Goal: Task Accomplishment & Management: Use online tool/utility

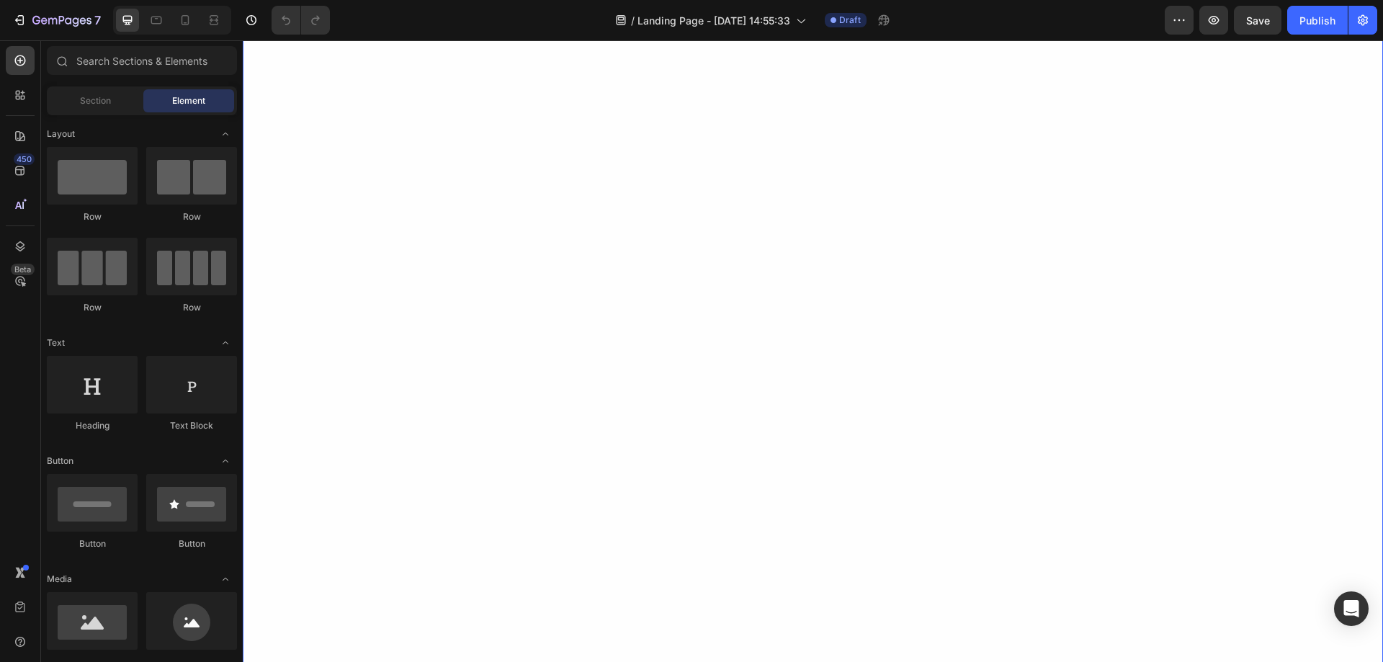
scroll to position [2567, 0]
click at [157, 19] on icon at bounding box center [157, 18] width 4 height 1
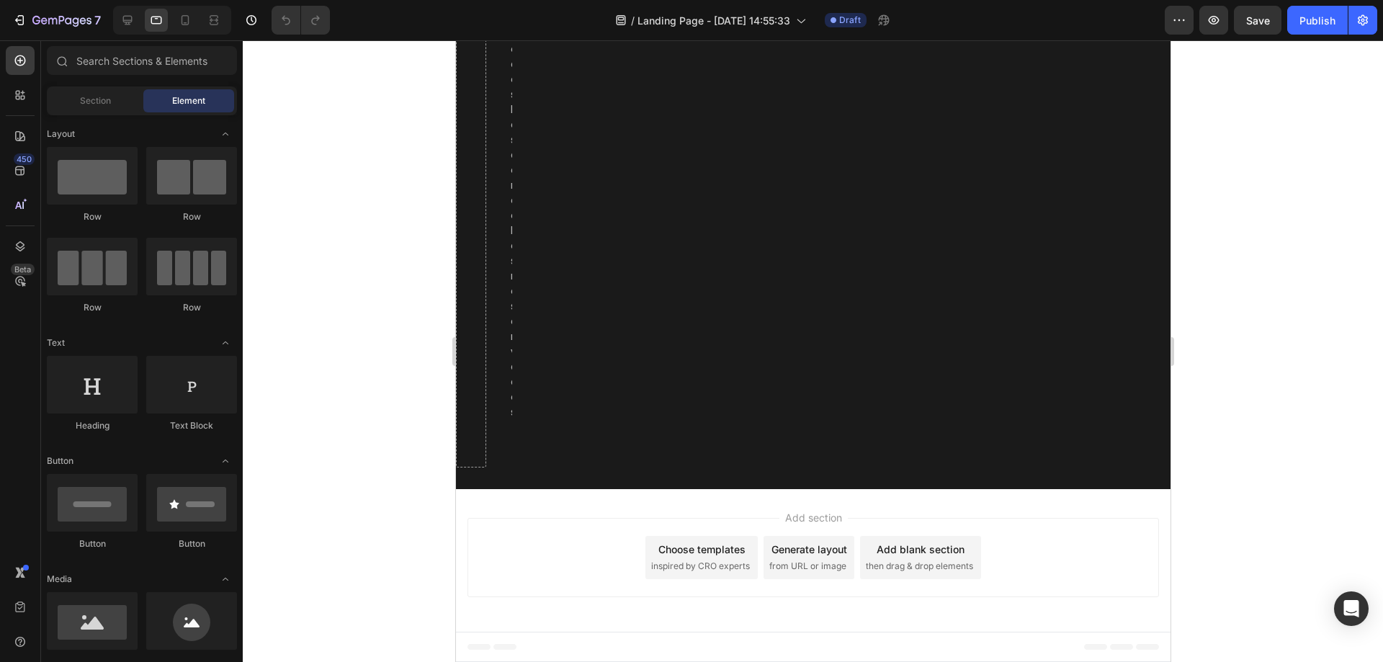
scroll to position [4334, 0]
click at [510, 251] on div "2025, VivaCuerpo Store. Todos los derechos reservados Text [GEOGRAPHIC_DATA]" at bounding box center [724, 65] width 433 height 714
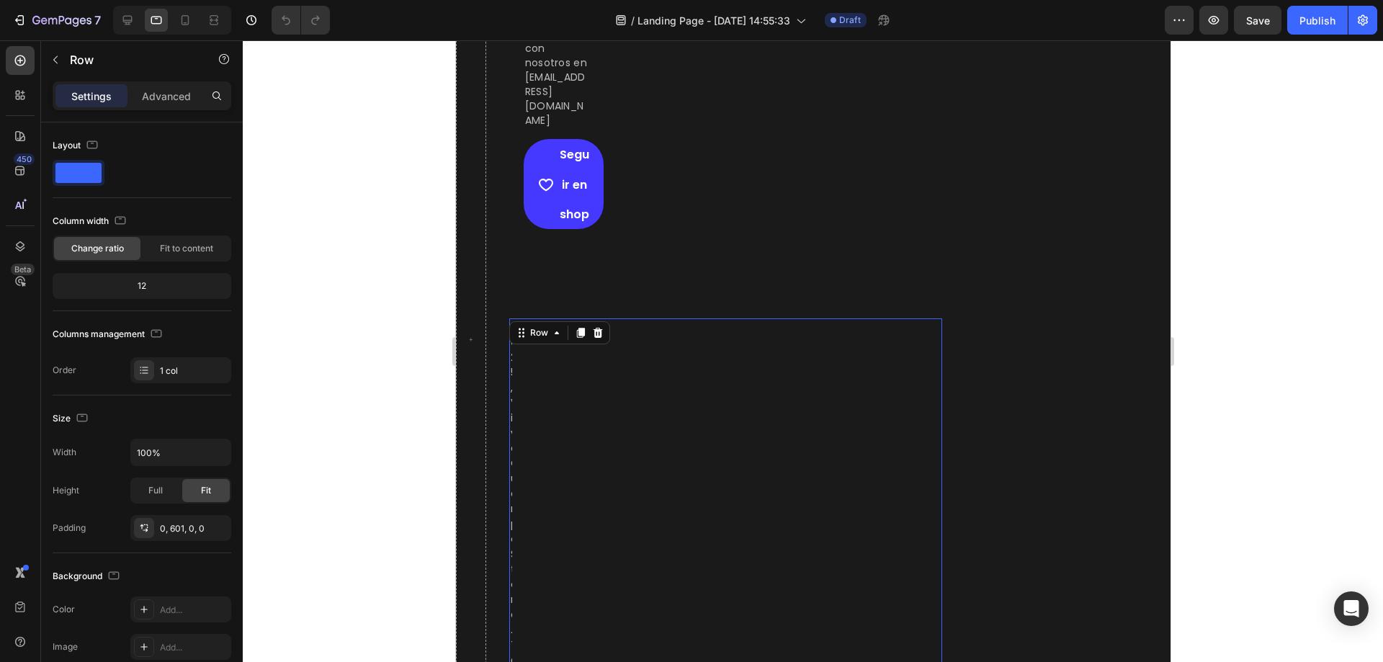
scroll to position [3662, 0]
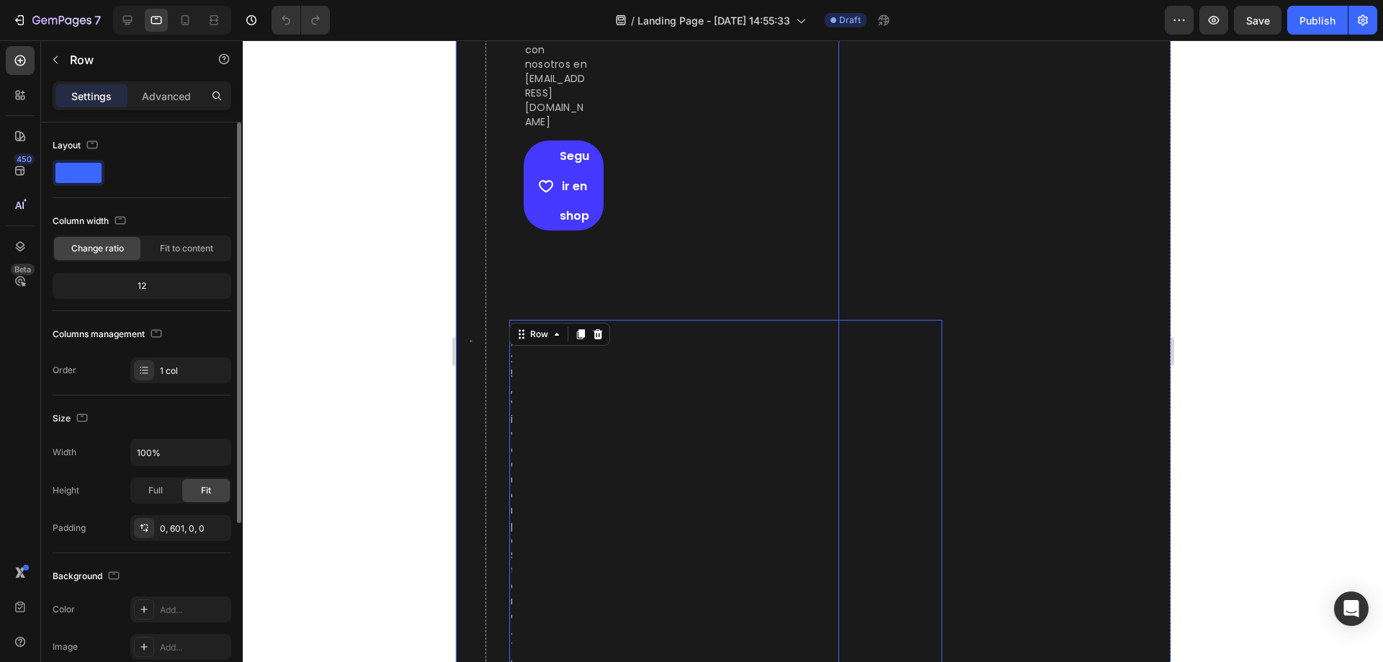
click at [97, 169] on span at bounding box center [78, 173] width 46 height 20
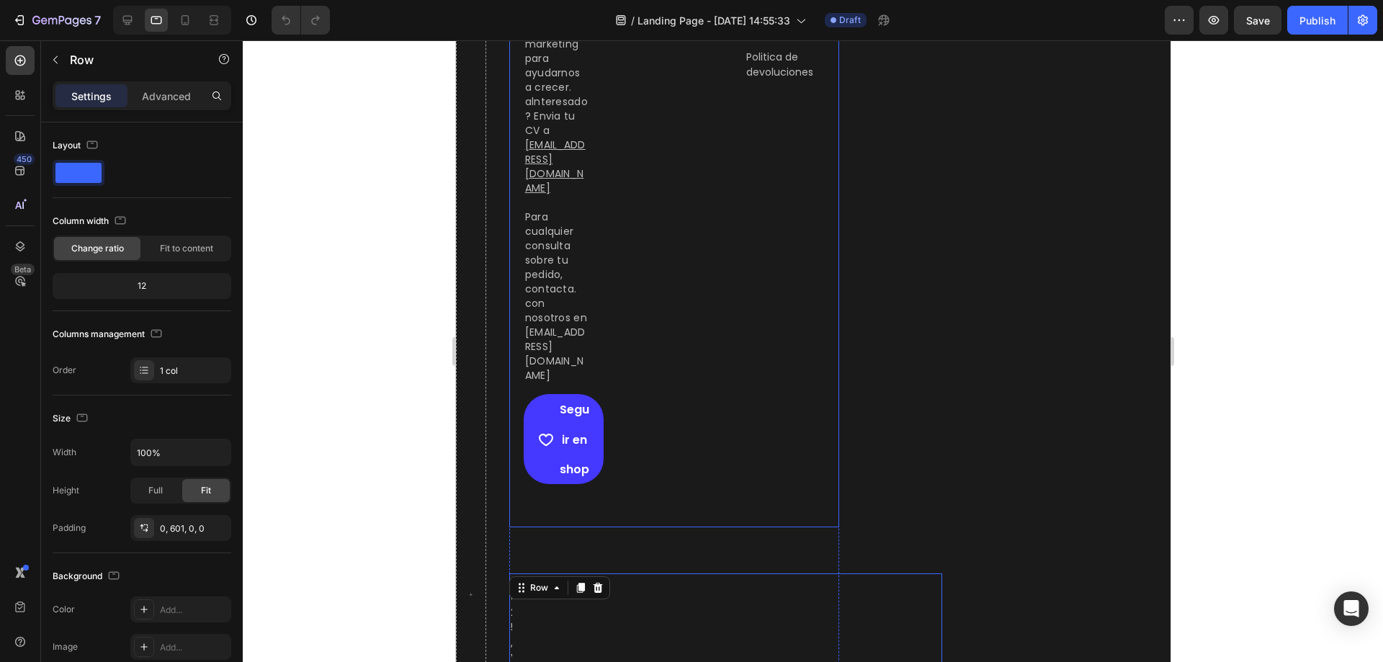
scroll to position [3182, 0]
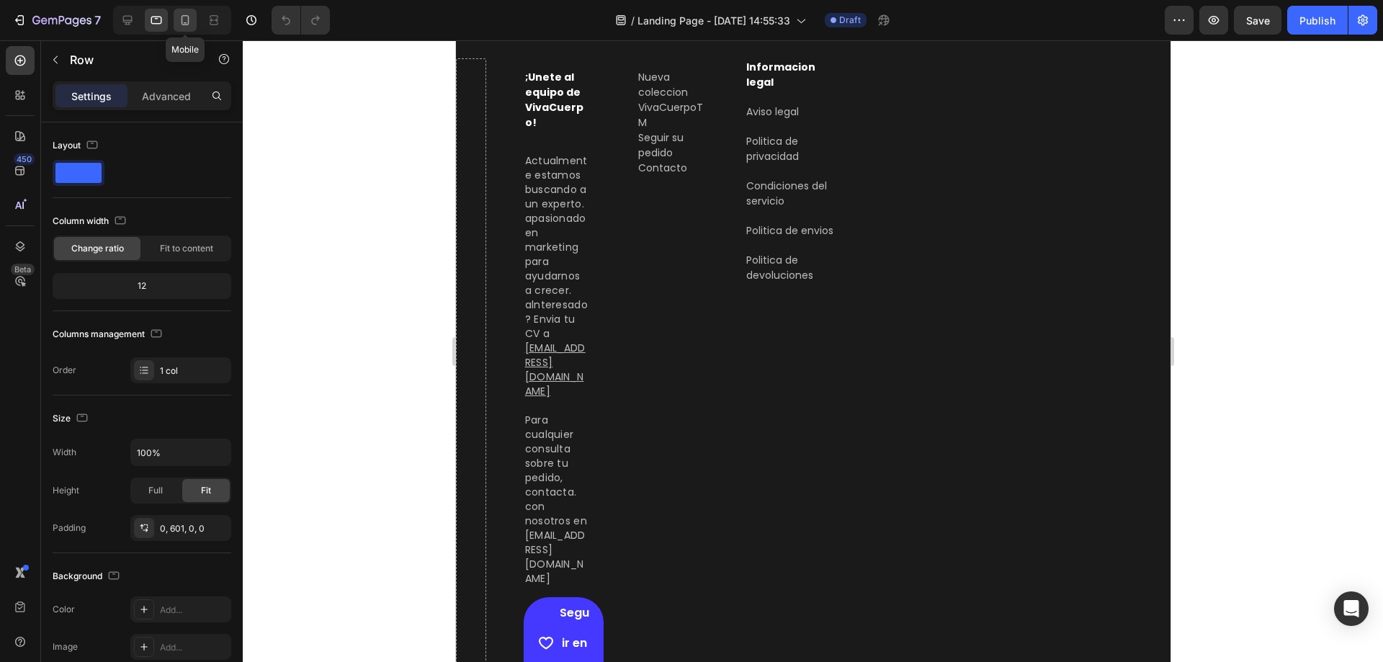
click at [181, 18] on icon at bounding box center [185, 20] width 14 height 14
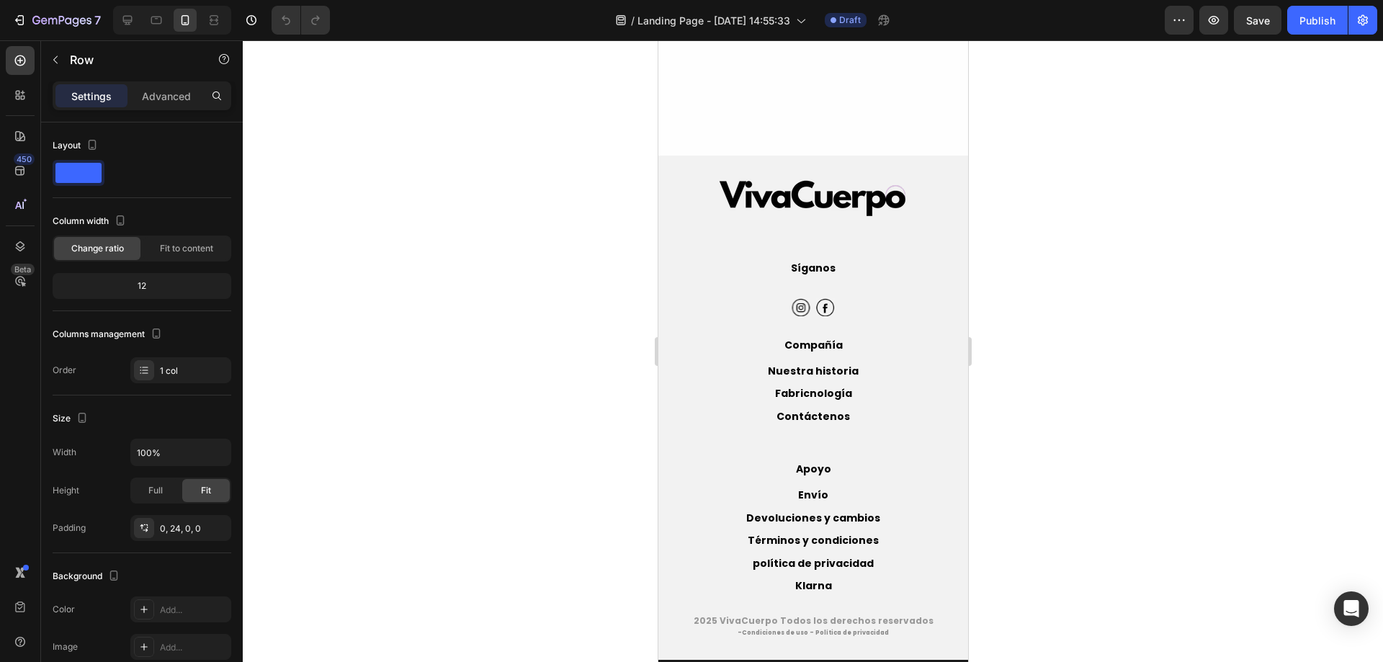
scroll to position [2454, 0]
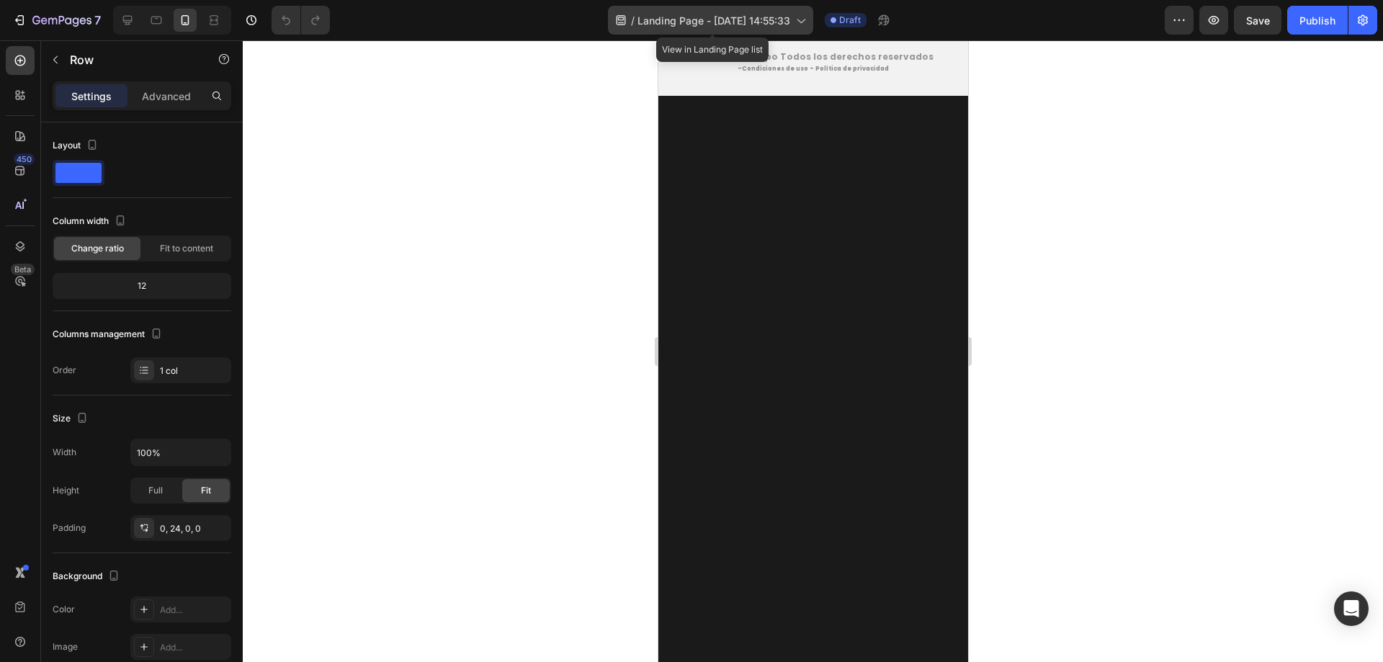
click at [807, 17] on icon at bounding box center [800, 20] width 14 height 14
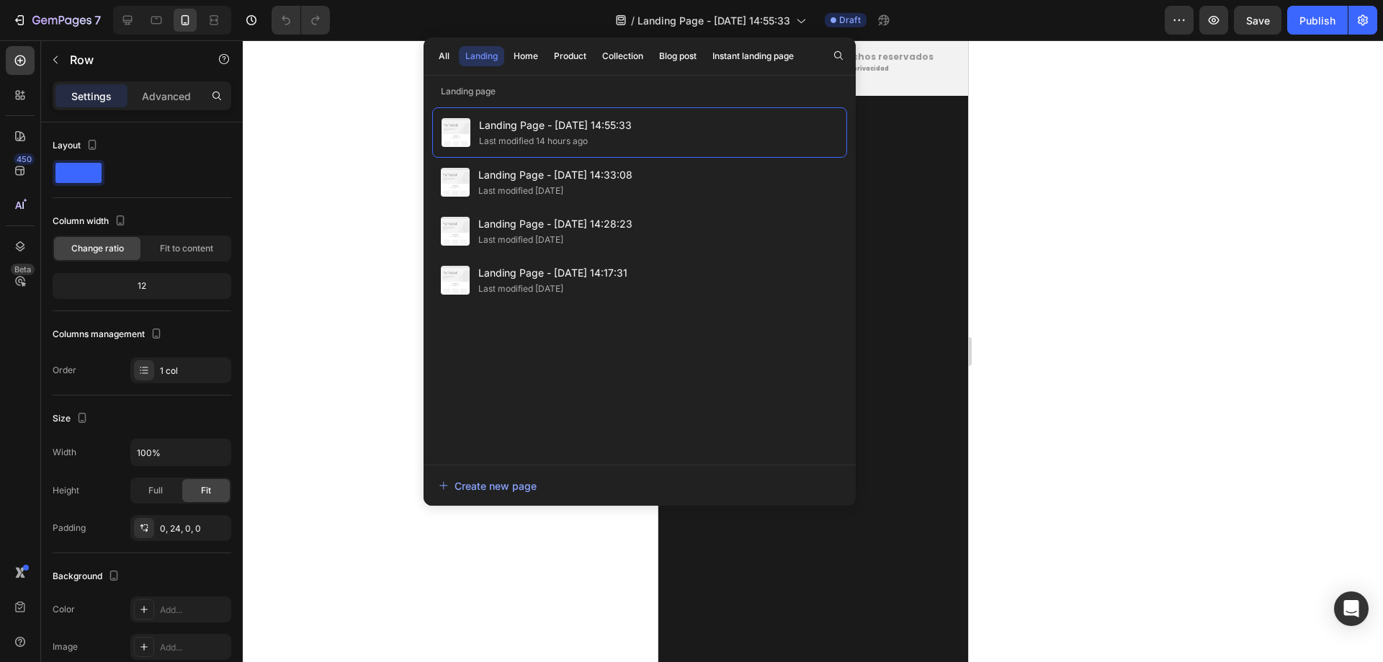
click at [302, 92] on div at bounding box center [813, 351] width 1140 height 622
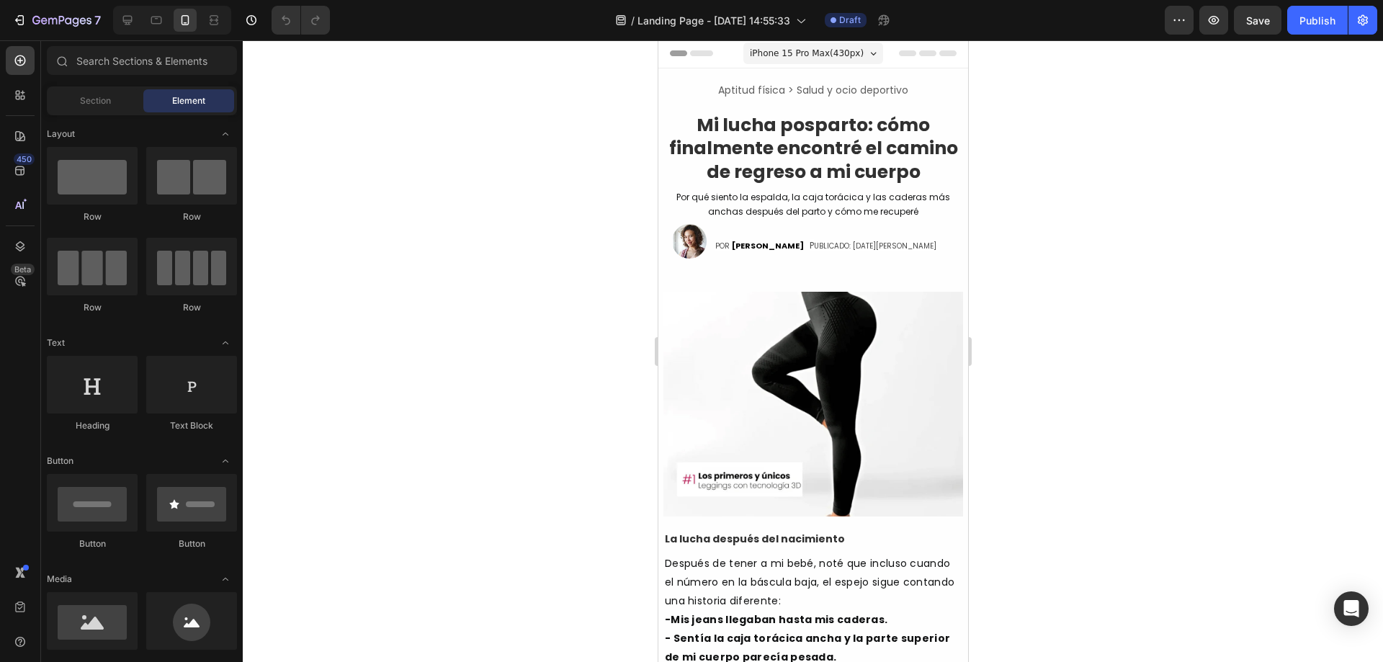
scroll to position [0, 0]
click at [863, 46] on div "iPhone 15 Pro Max ( 430 px)" at bounding box center [812, 55] width 140 height 22
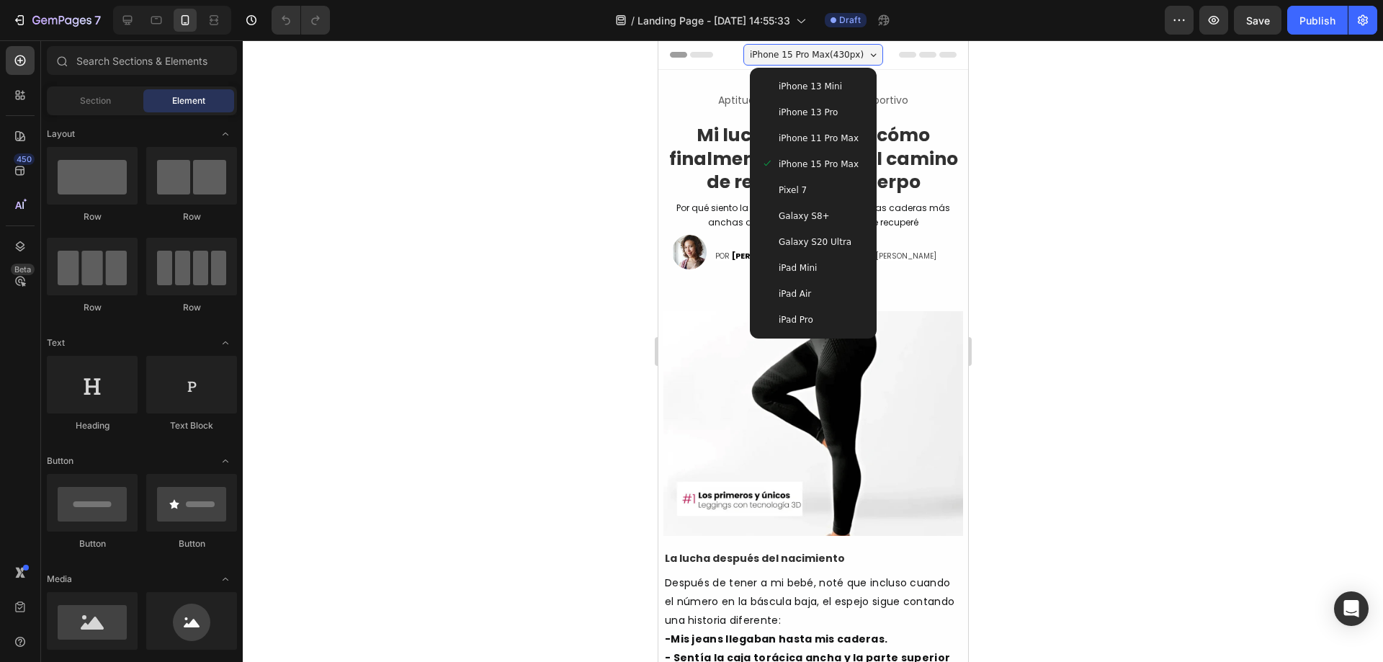
click at [797, 107] on span "iPhone 13 Pro" at bounding box center [807, 112] width 59 height 14
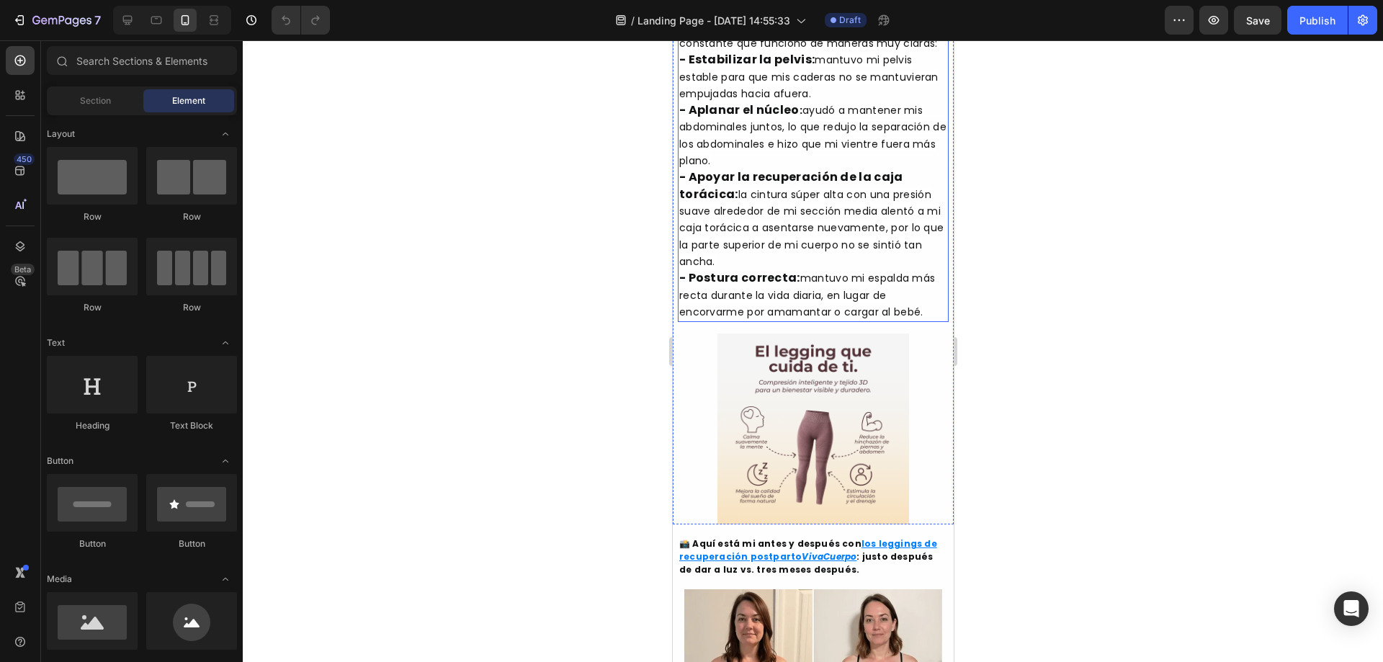
scroll to position [1056, 0]
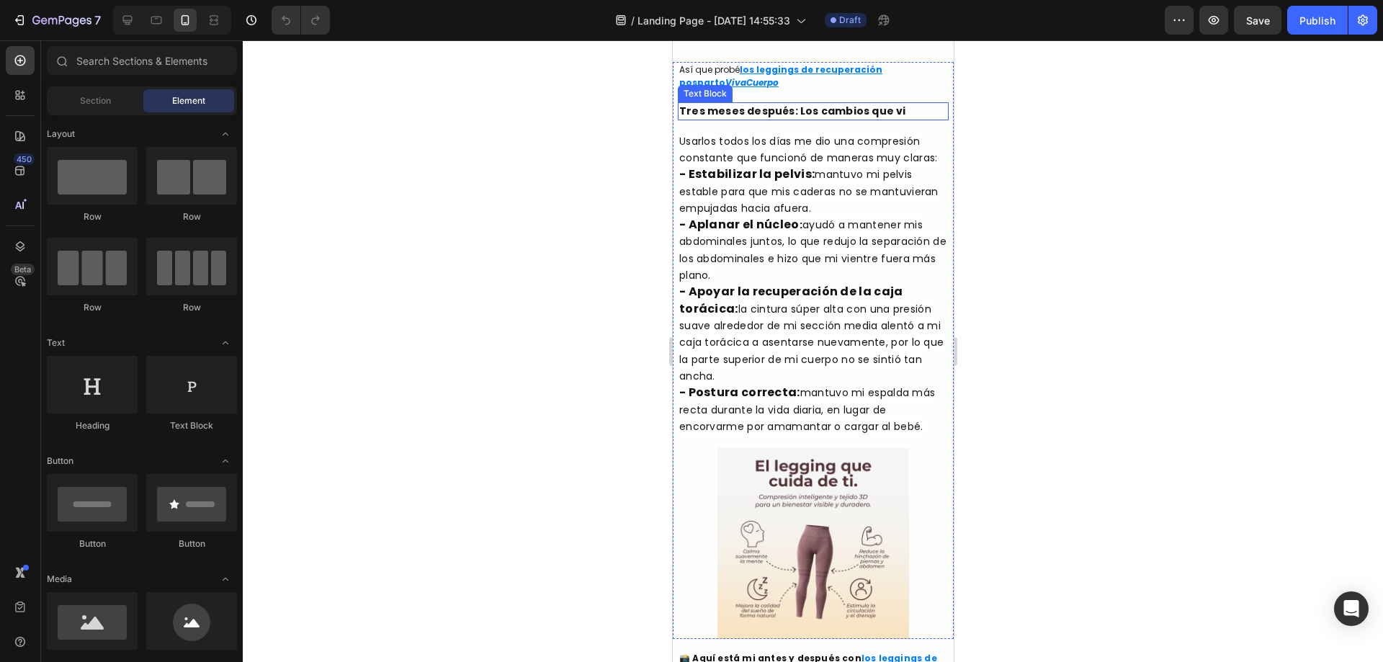
click at [770, 118] on strong "Tres meses después: Los cambios que vi" at bounding box center [791, 111] width 227 height 14
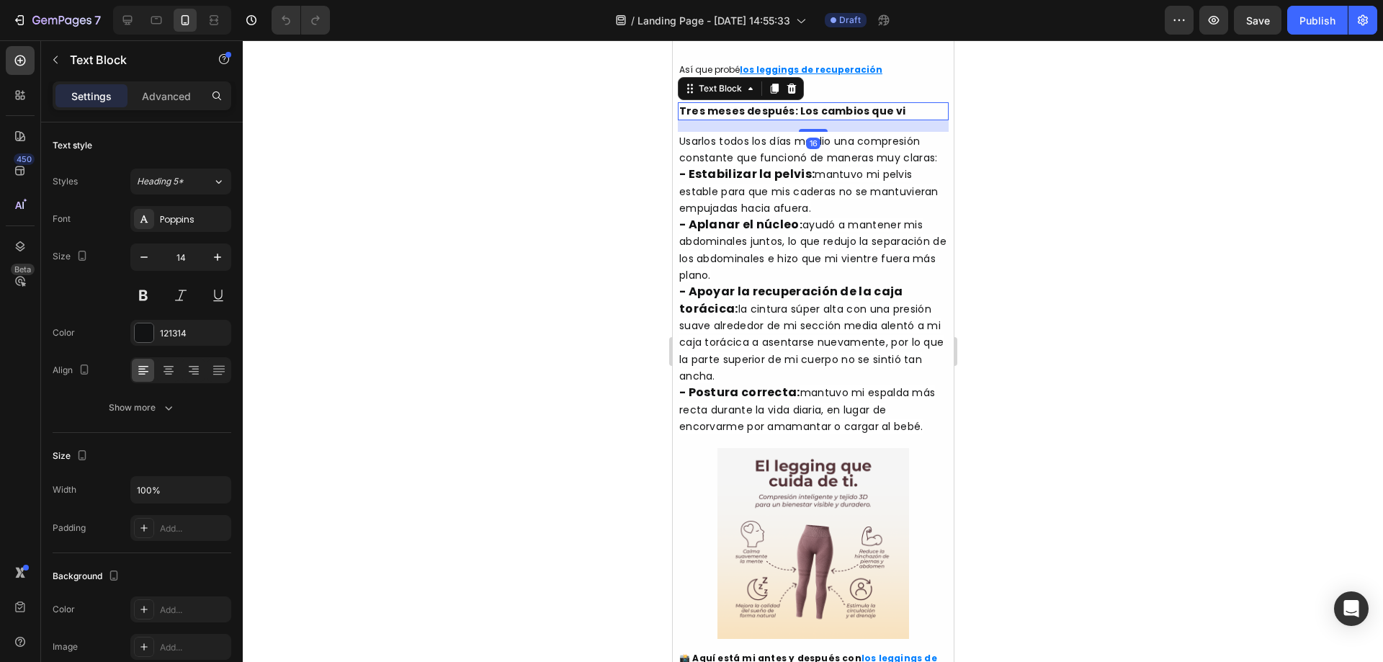
click at [770, 118] on strong "Tres meses después: Los cambios que vi" at bounding box center [791, 111] width 227 height 14
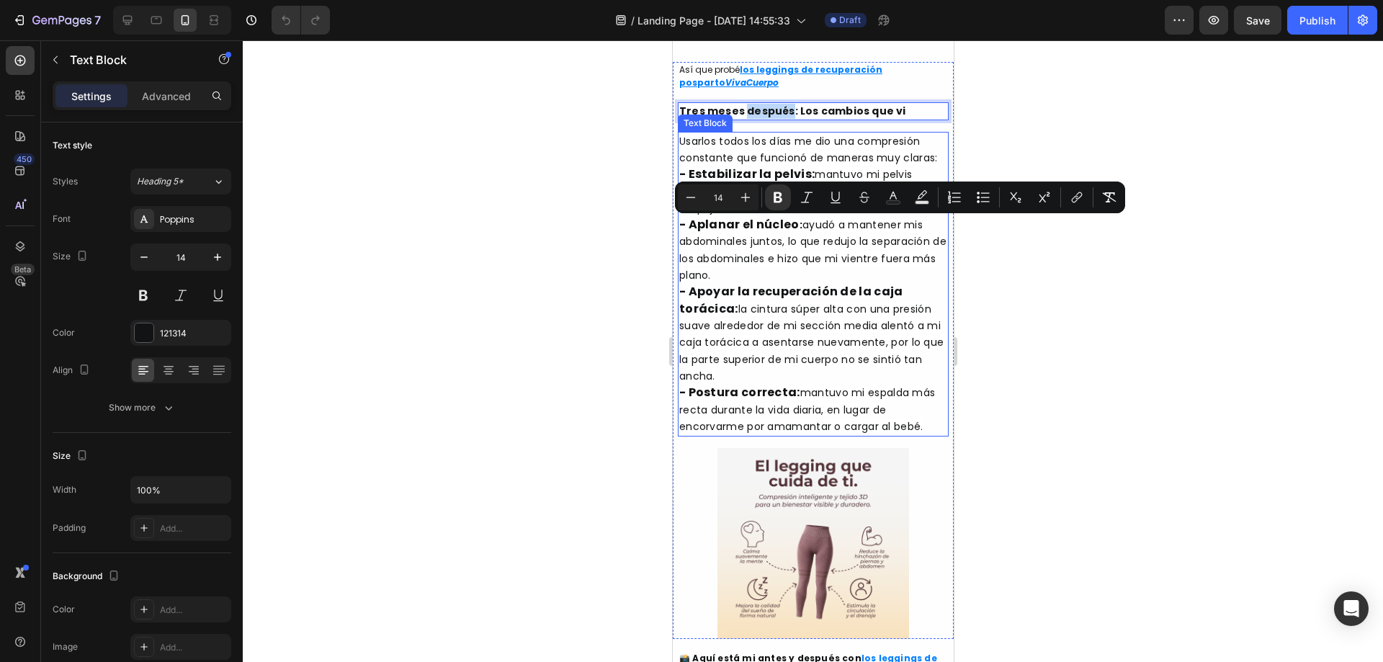
click at [770, 217] on p "Usarlos todos los días me dio una compresión constante que funcionó de maneras …" at bounding box center [812, 175] width 268 height 84
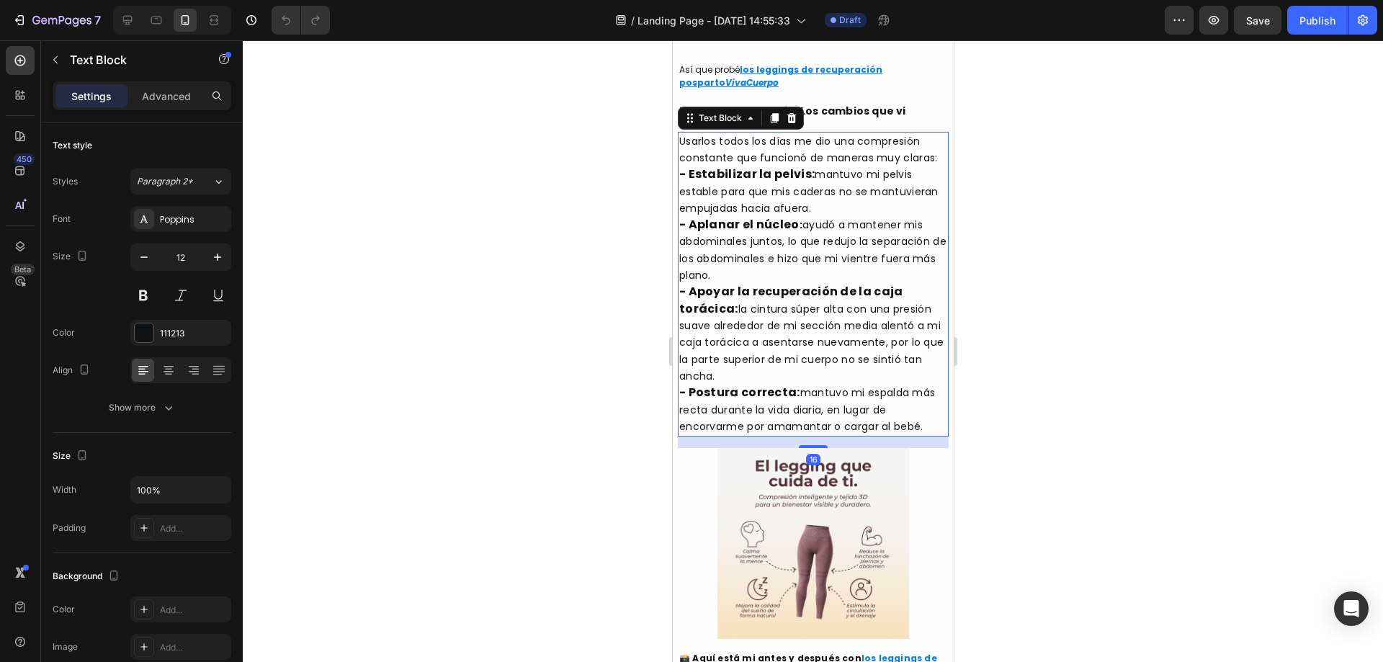
click at [770, 182] on strong "- Estabilizar la pelvis:" at bounding box center [745, 174] width 135 height 17
click at [701, 182] on strong "- Estabilizar la pelvis:" at bounding box center [745, 174] width 135 height 17
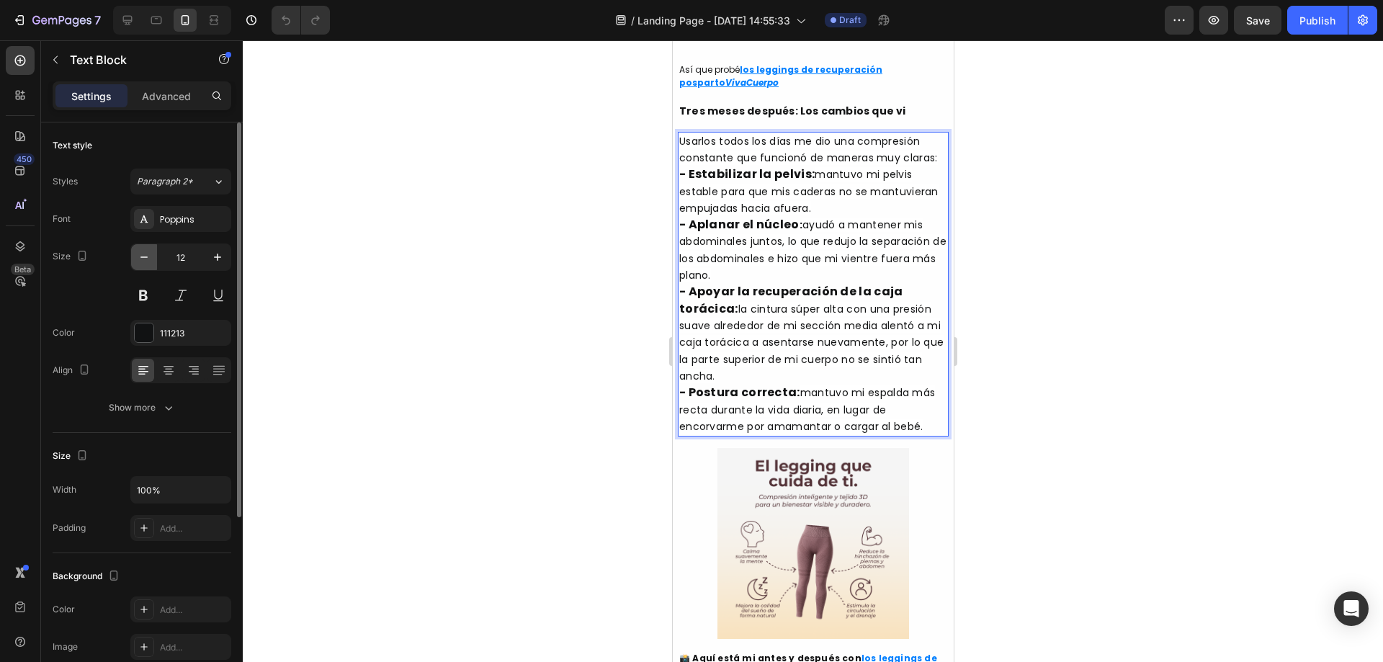
click at [141, 256] on icon "button" at bounding box center [144, 257] width 14 height 14
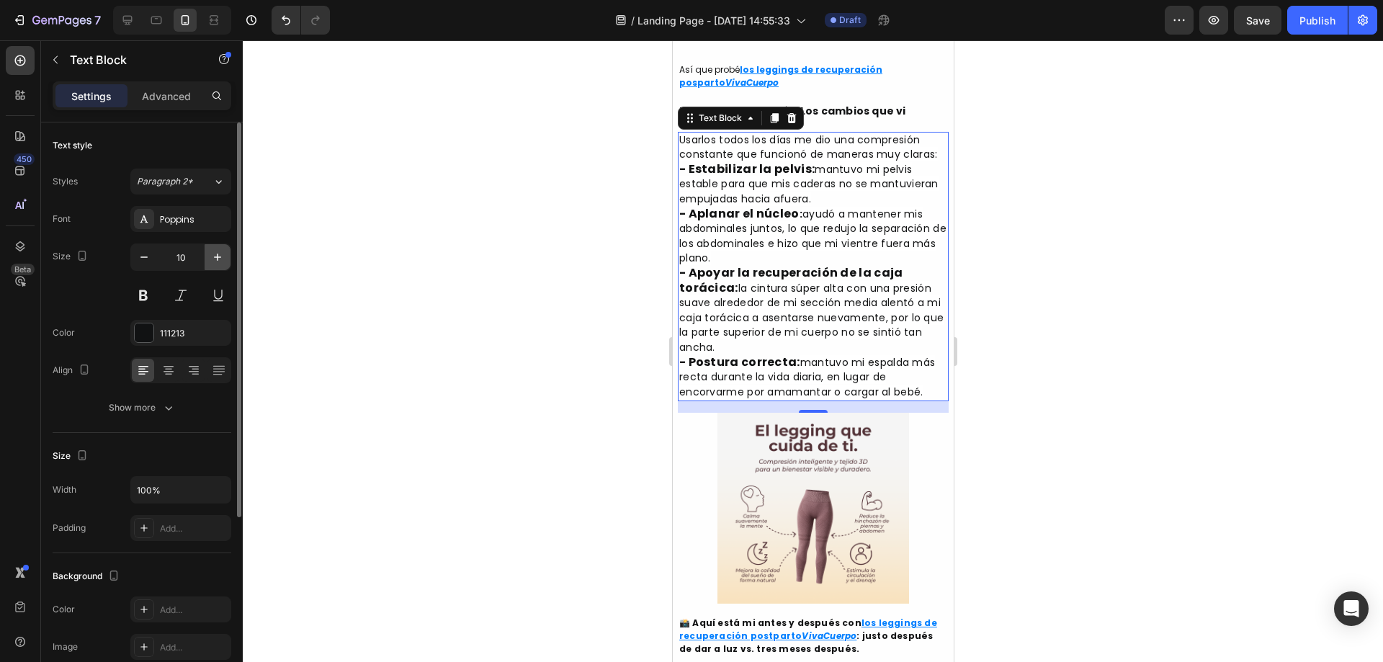
click at [214, 254] on icon "button" at bounding box center [217, 257] width 14 height 14
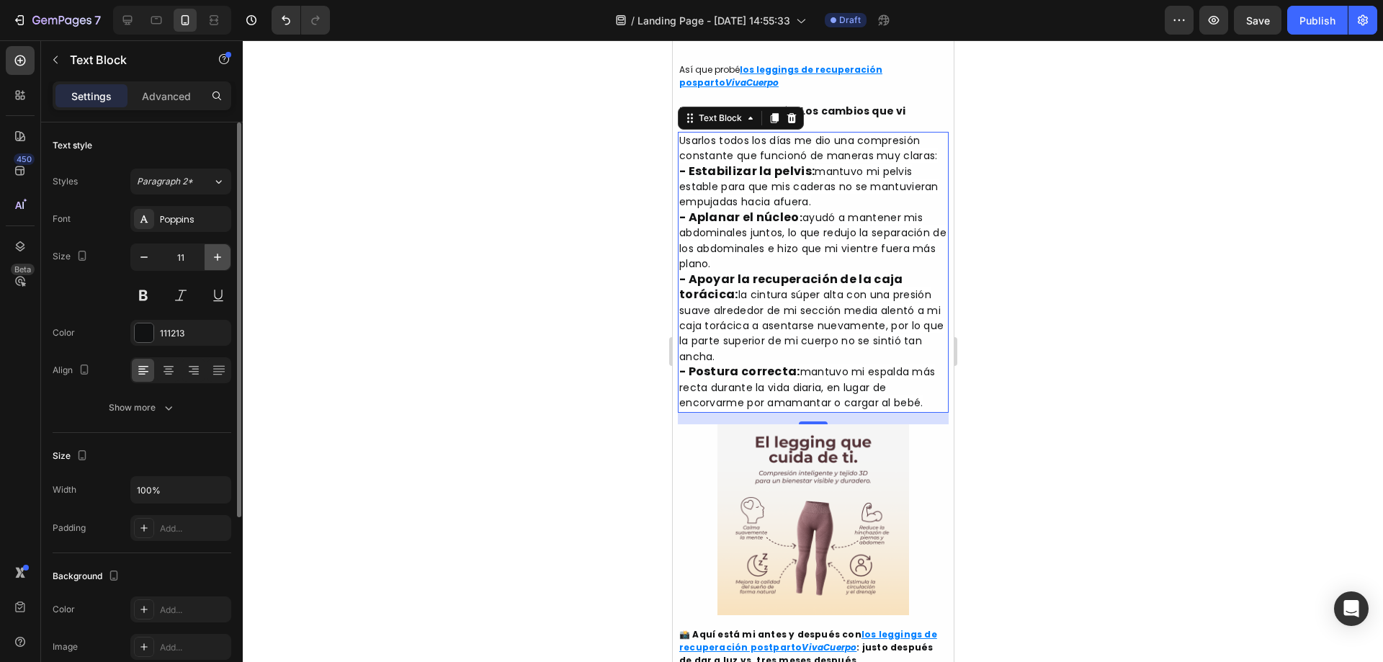
type input "12"
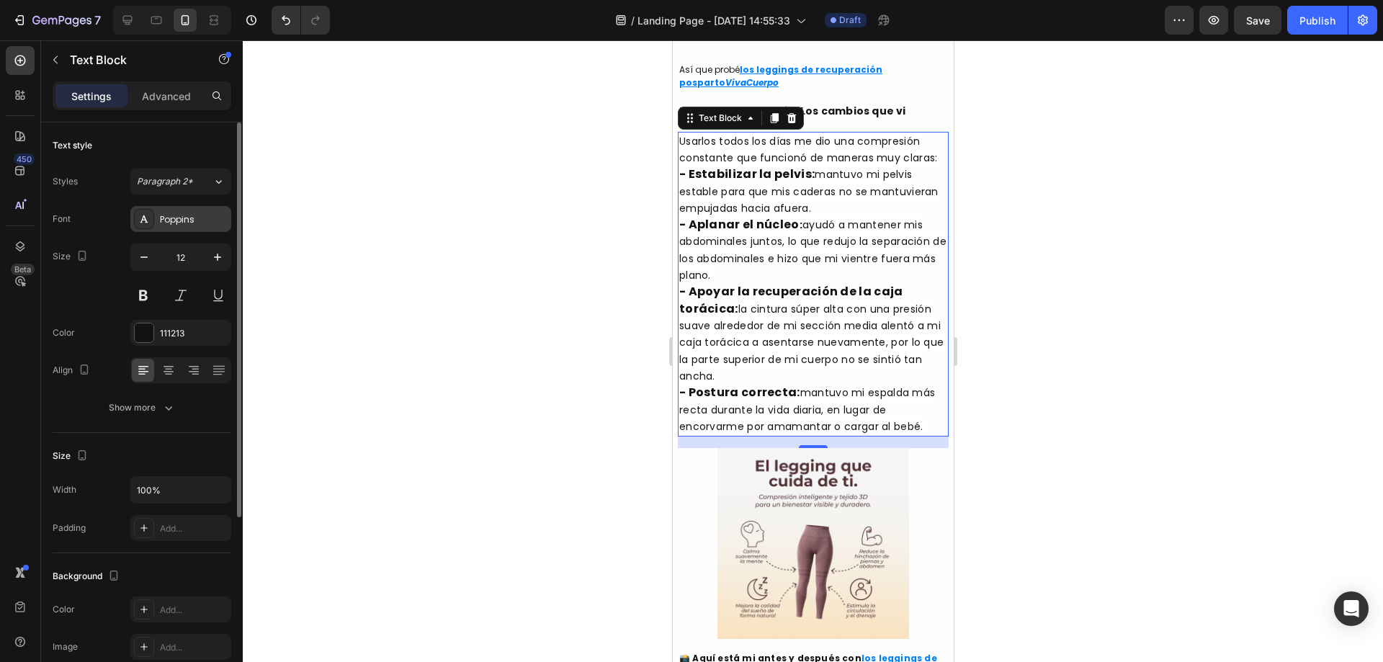
scroll to position [273, 0]
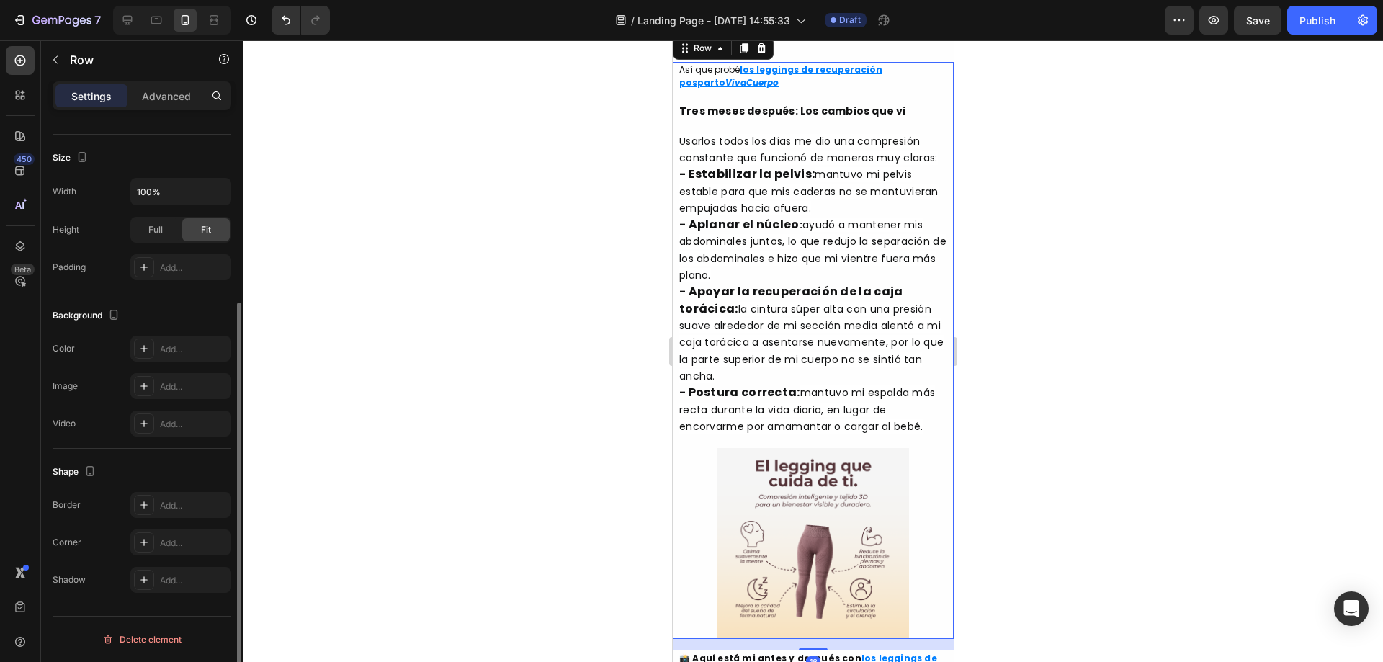
click at [913, 240] on div "Así que probé los leggings de recuperación posparto VivaCuerpo Text Block Tres …" at bounding box center [812, 351] width 281 height 578
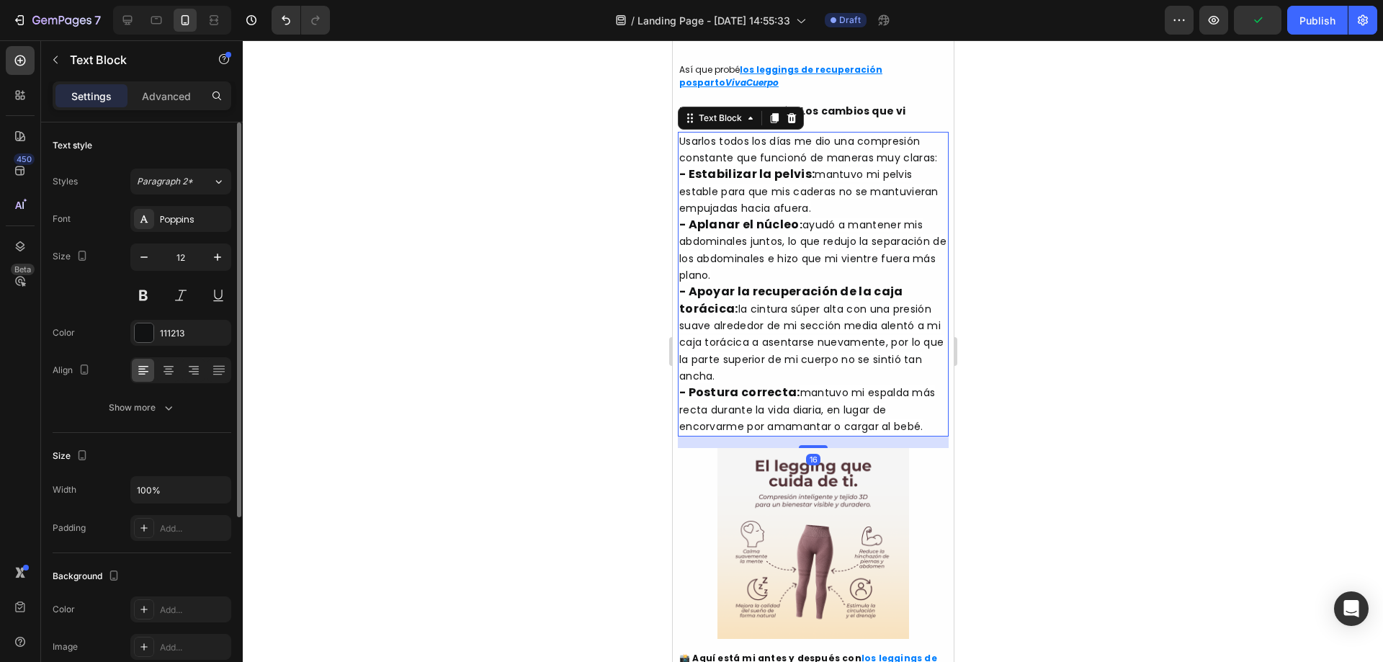
click at [840, 215] on span "mantuvo mi pelvis estable para que mis caderas no se mantuvieran empujadas haci…" at bounding box center [807, 191] width 259 height 48
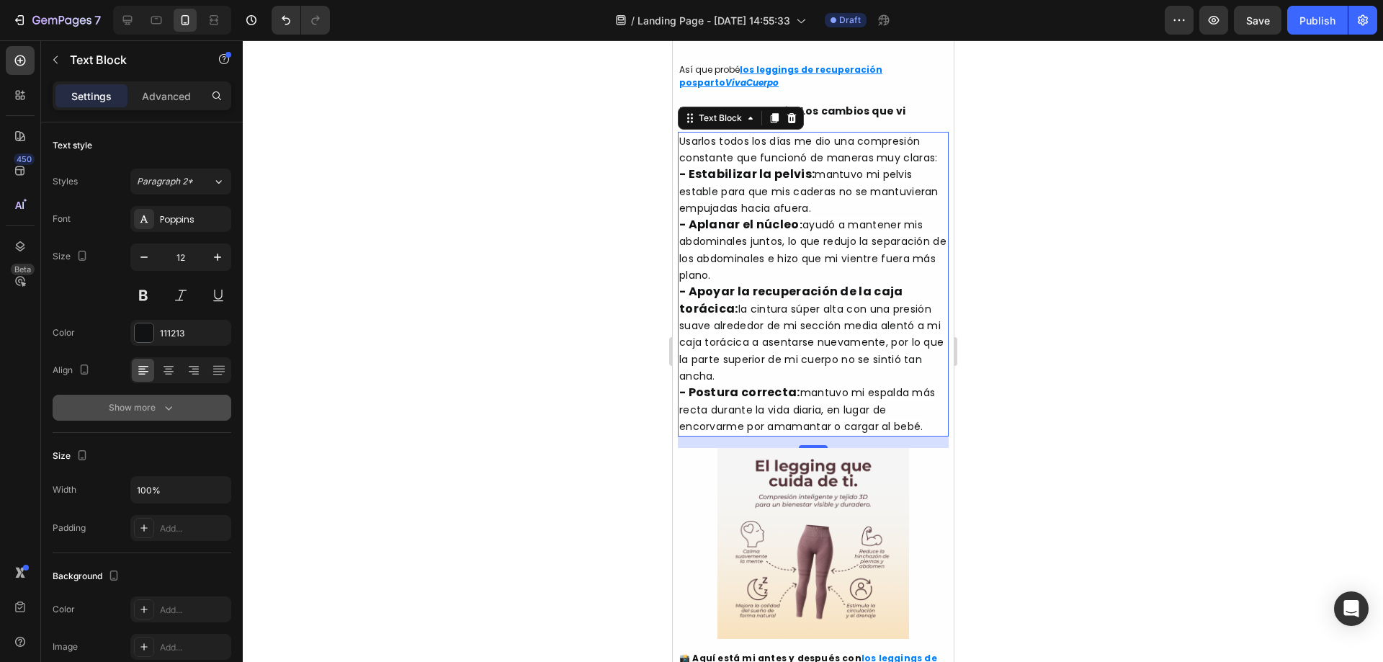
click at [161, 405] on icon "button" at bounding box center [168, 407] width 14 height 14
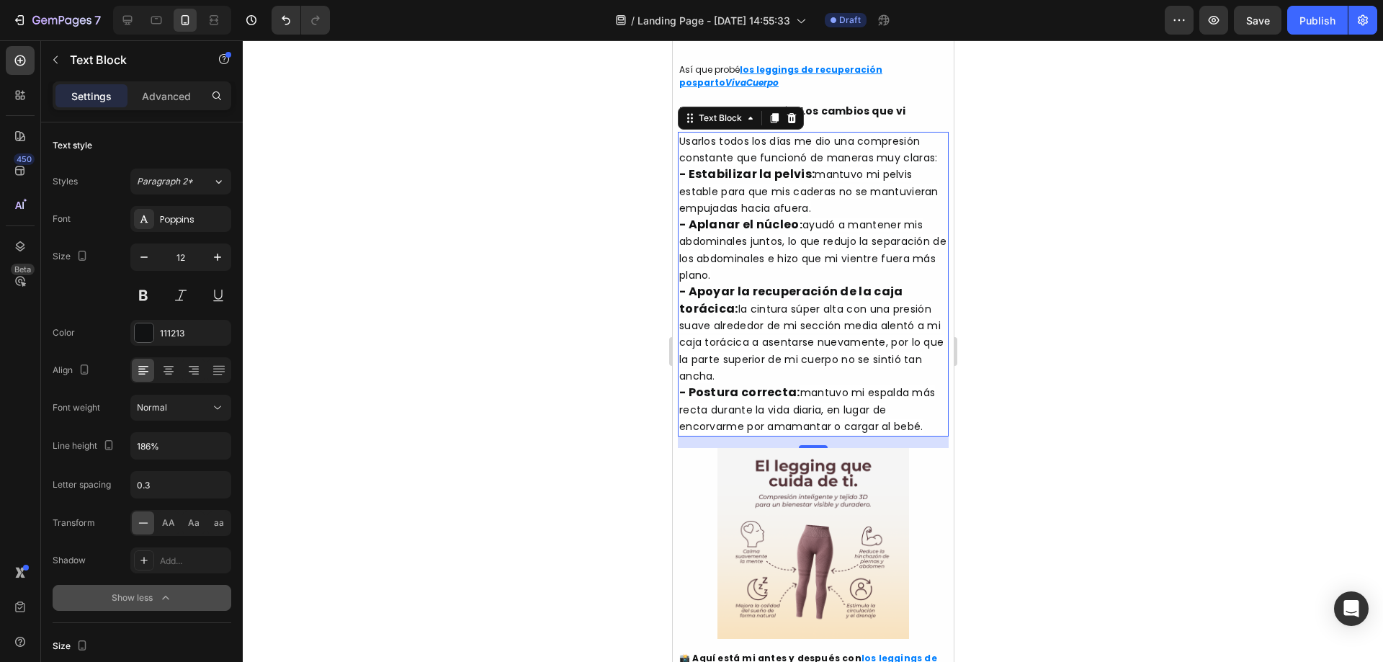
click at [199, 168] on div "Styles Paragraph 2* Font Poppins Size 12 Color 111213 Align Font weight Normal …" at bounding box center [142, 388] width 179 height 445
click at [199, 184] on div "Paragraph 2*" at bounding box center [175, 181] width 76 height 13
click at [268, 306] on div at bounding box center [813, 351] width 1140 height 622
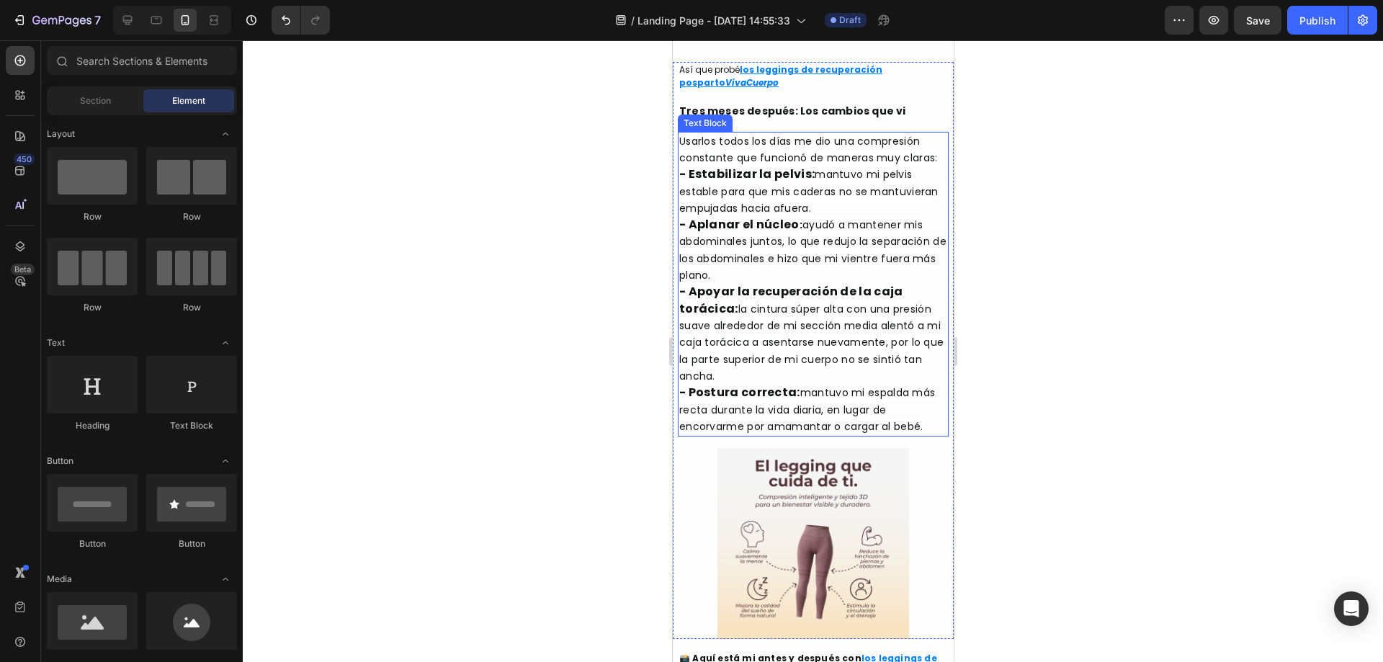
click at [771, 233] on strong "- Aplanar el núcleo" at bounding box center [738, 224] width 120 height 17
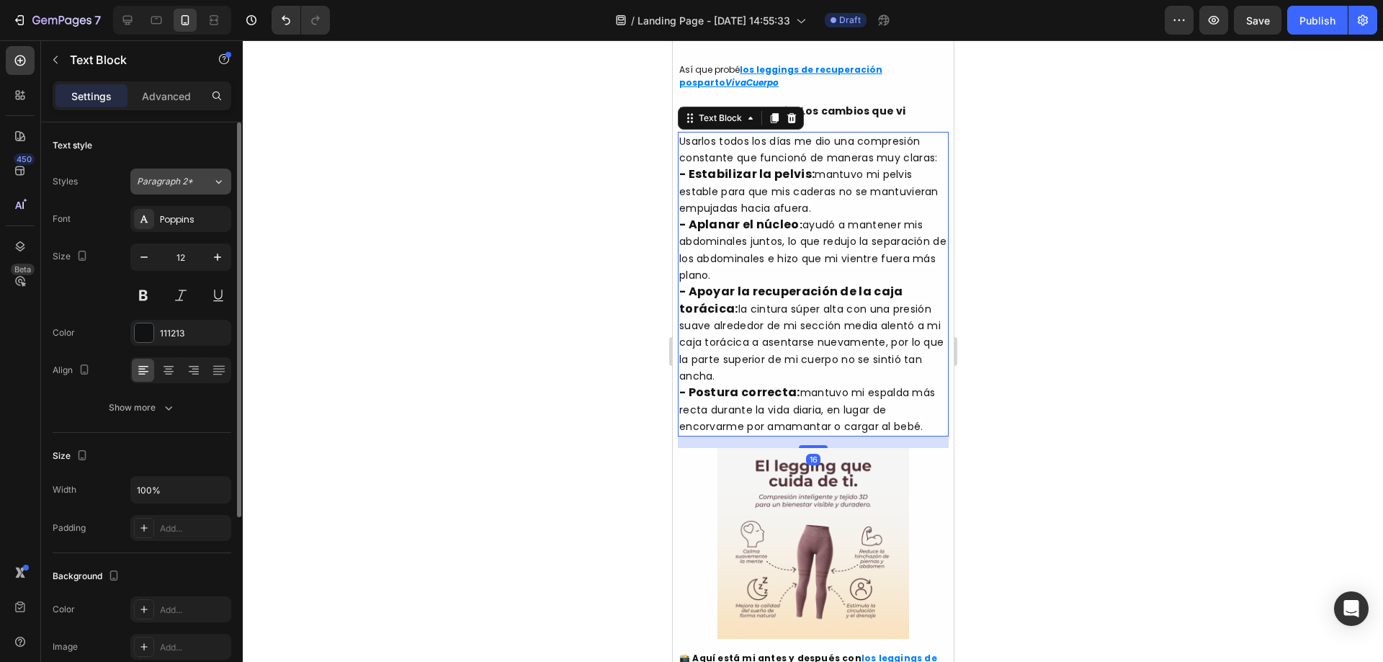
click at [209, 184] on div "Paragraph 2*" at bounding box center [175, 181] width 76 height 13
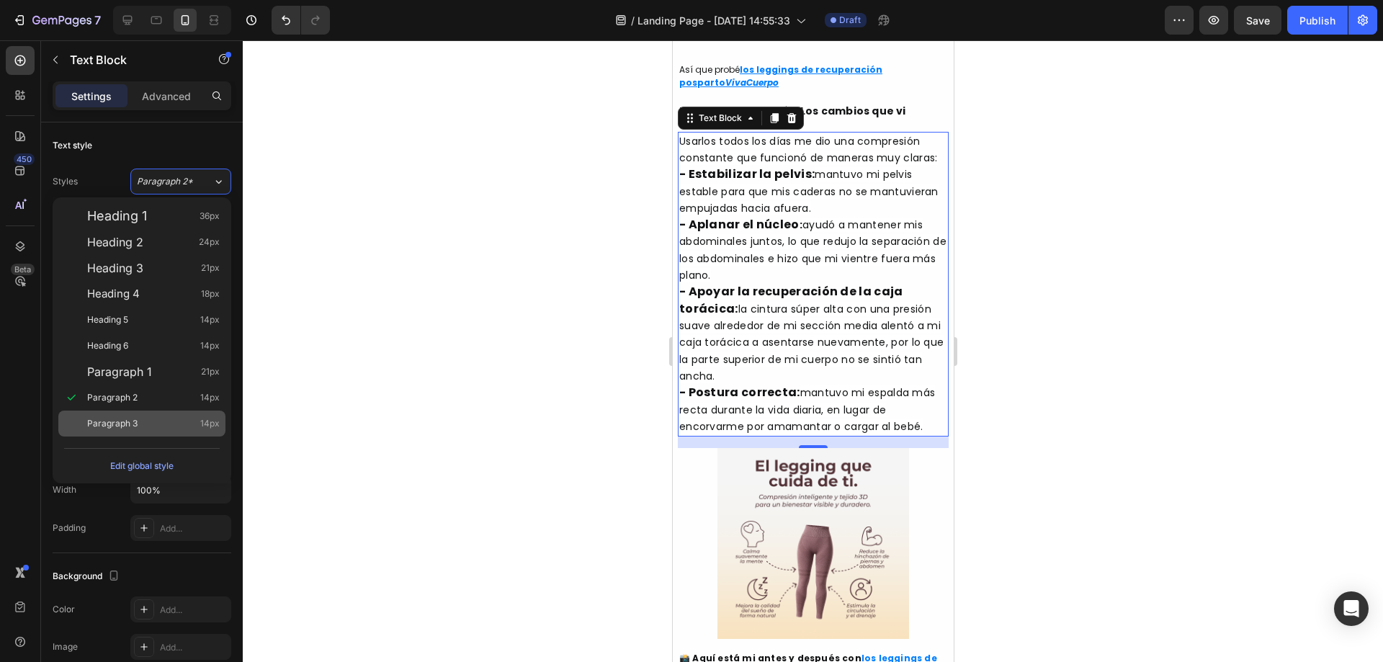
click at [196, 426] on div "Paragraph 3 14px" at bounding box center [153, 423] width 133 height 14
type input "14"
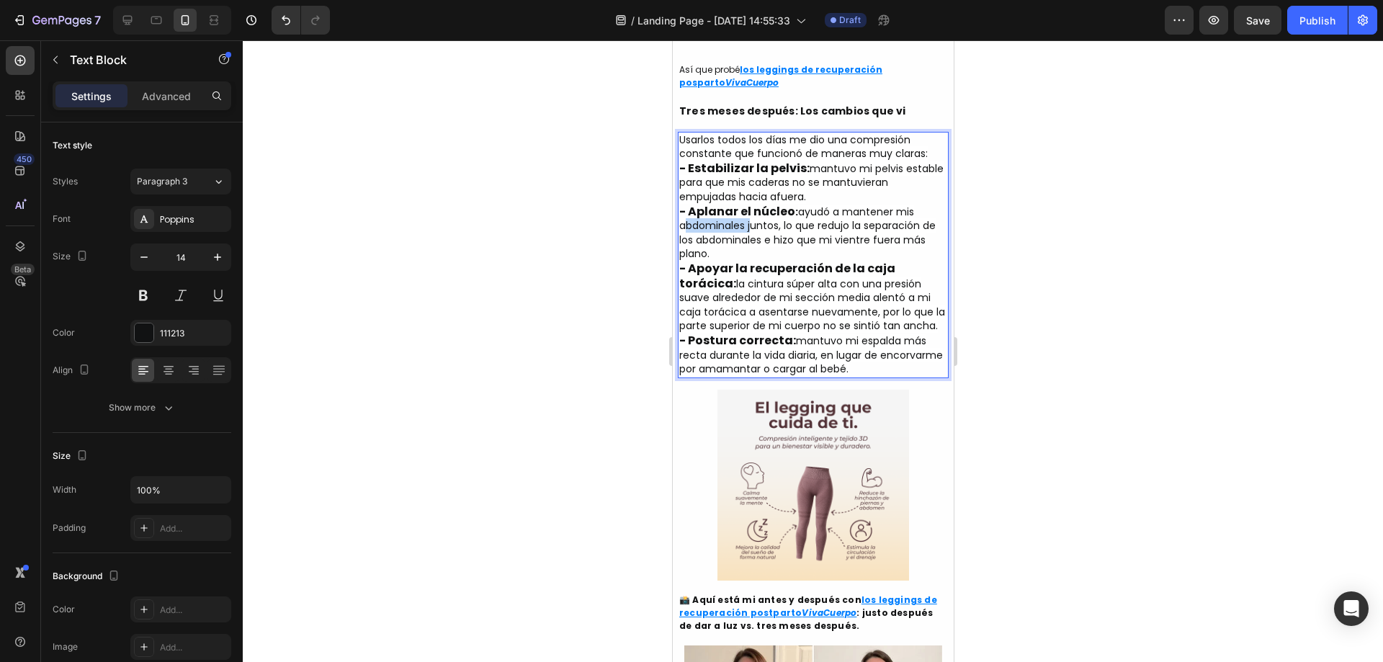
click at [731, 261] on span "ayudó a mantener mis abdominales juntos, lo que redujo la separación de los abd…" at bounding box center [806, 233] width 256 height 57
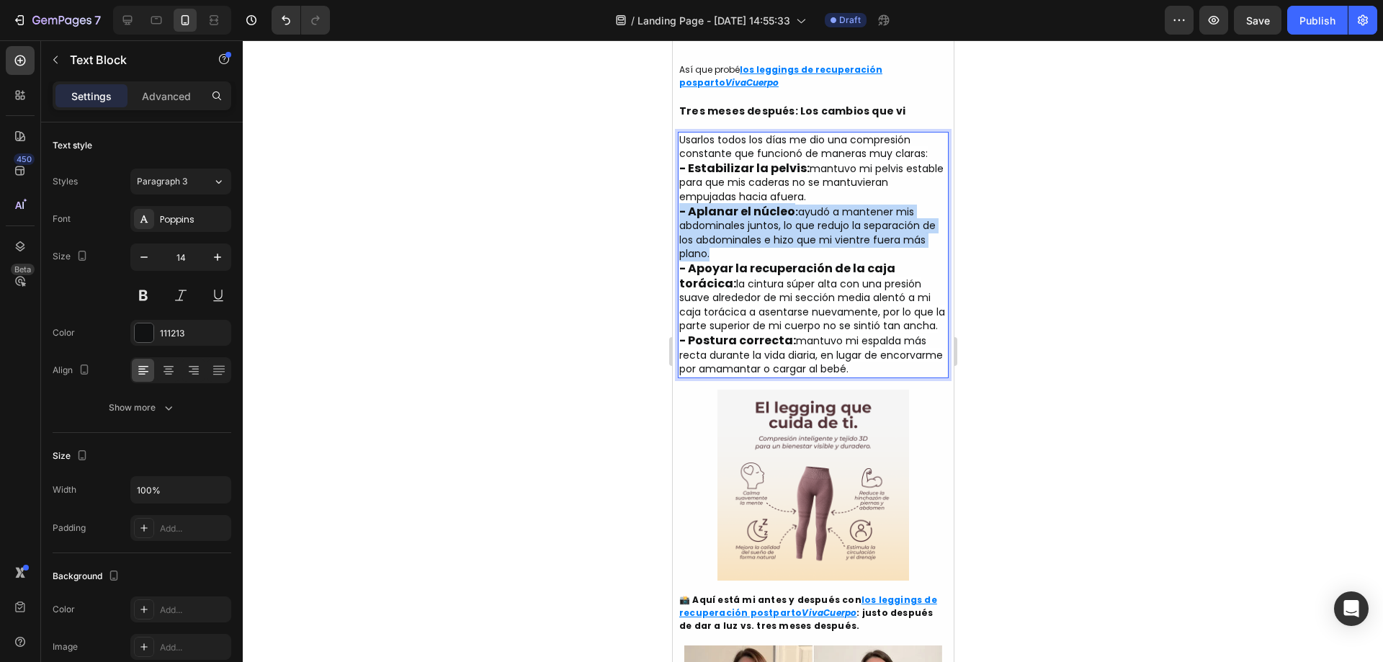
click at [731, 261] on span "ayudó a mantener mis abdominales juntos, lo que redujo la separación de los abd…" at bounding box center [806, 233] width 256 height 57
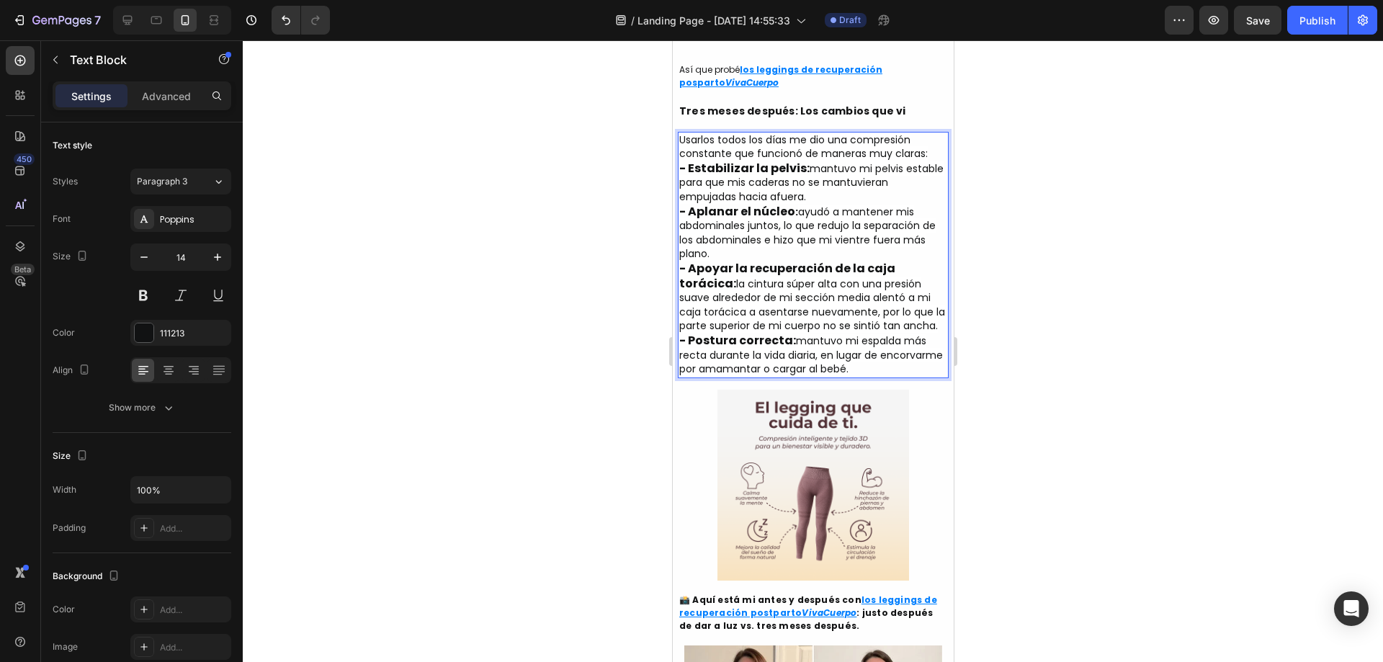
click at [738, 333] on span "la cintura súper alta con una presión suave alrededor de mi sección media alent…" at bounding box center [811, 305] width 266 height 57
click at [682, 161] on span "Usarlos todos los días me dio una compresión constante que funcionó de maneras …" at bounding box center [802, 147] width 248 height 29
drag, startPoint x: 681, startPoint y: 253, endPoint x: 928, endPoint y: 272, distance: 247.7
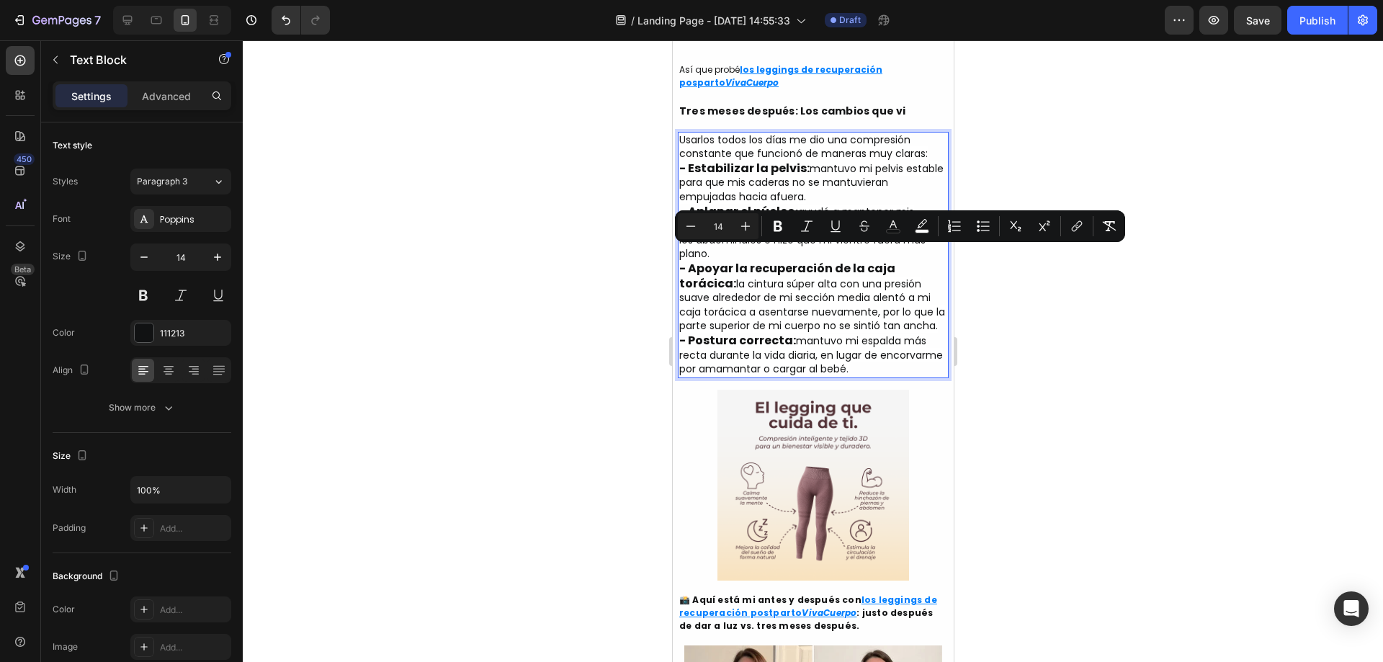
click at [812, 204] on span "mantuvo mi pelvis estable para que mis caderas no se mantuvieran empujadas haci…" at bounding box center [810, 182] width 264 height 42
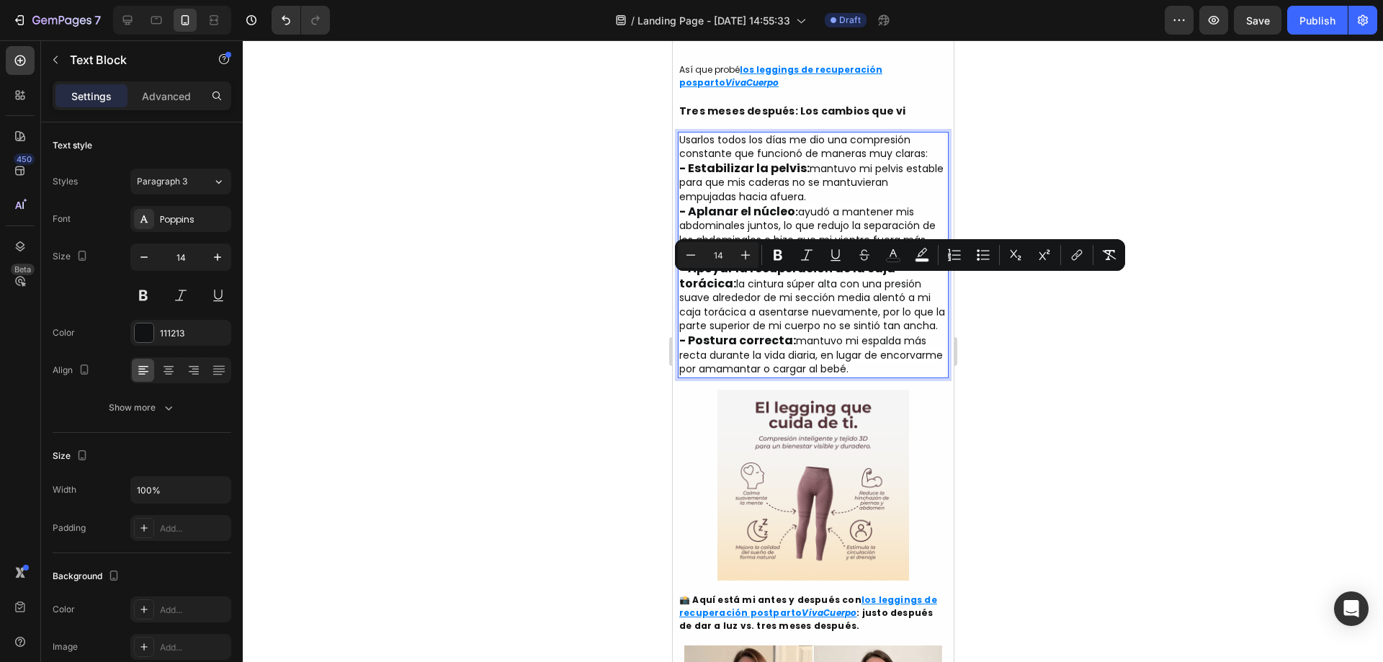
drag, startPoint x: 807, startPoint y: 282, endPoint x: 823, endPoint y: 313, distance: 34.1
click at [823, 205] on p "Usarlos todos los días me dio una compresión constante que funcionó de maneras …" at bounding box center [812, 168] width 268 height 71
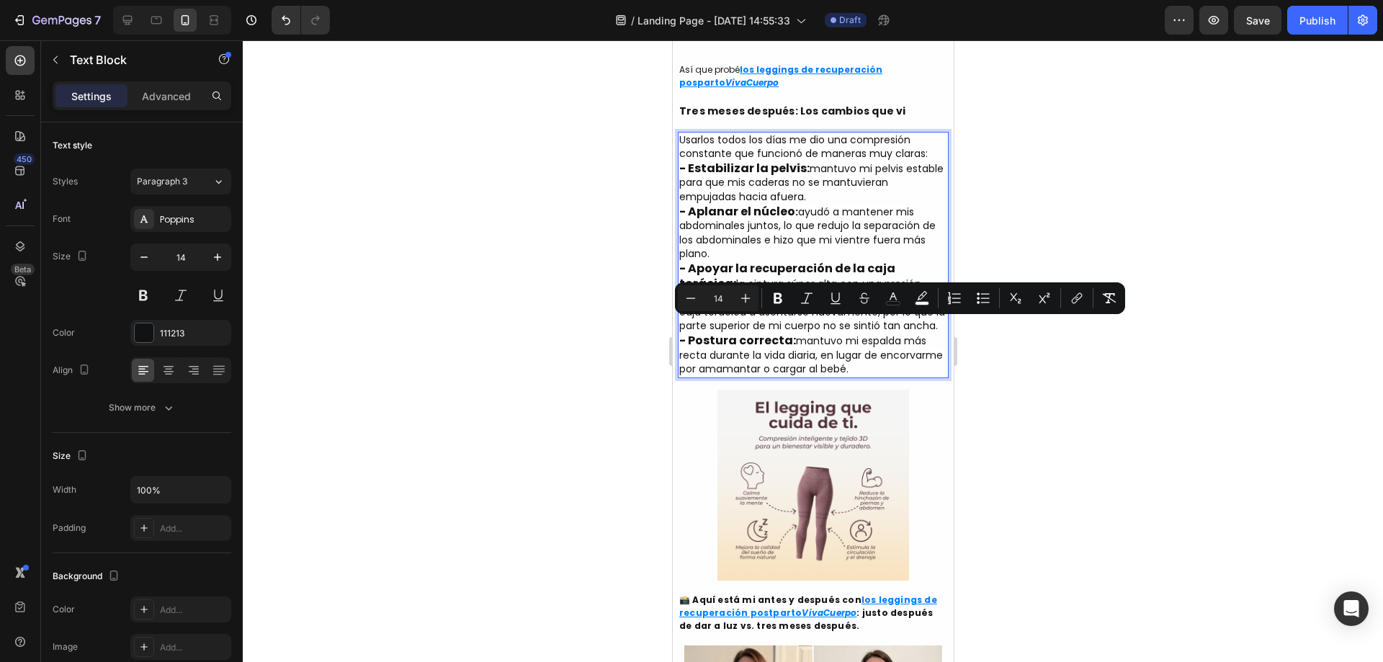
drag, startPoint x: 798, startPoint y: 326, endPoint x: 817, endPoint y: 364, distance: 42.5
click at [817, 261] on p "- Aplanar el núcleo : ayudó a mantener mis abdominales juntos, lo que redujo la…" at bounding box center [812, 233] width 268 height 57
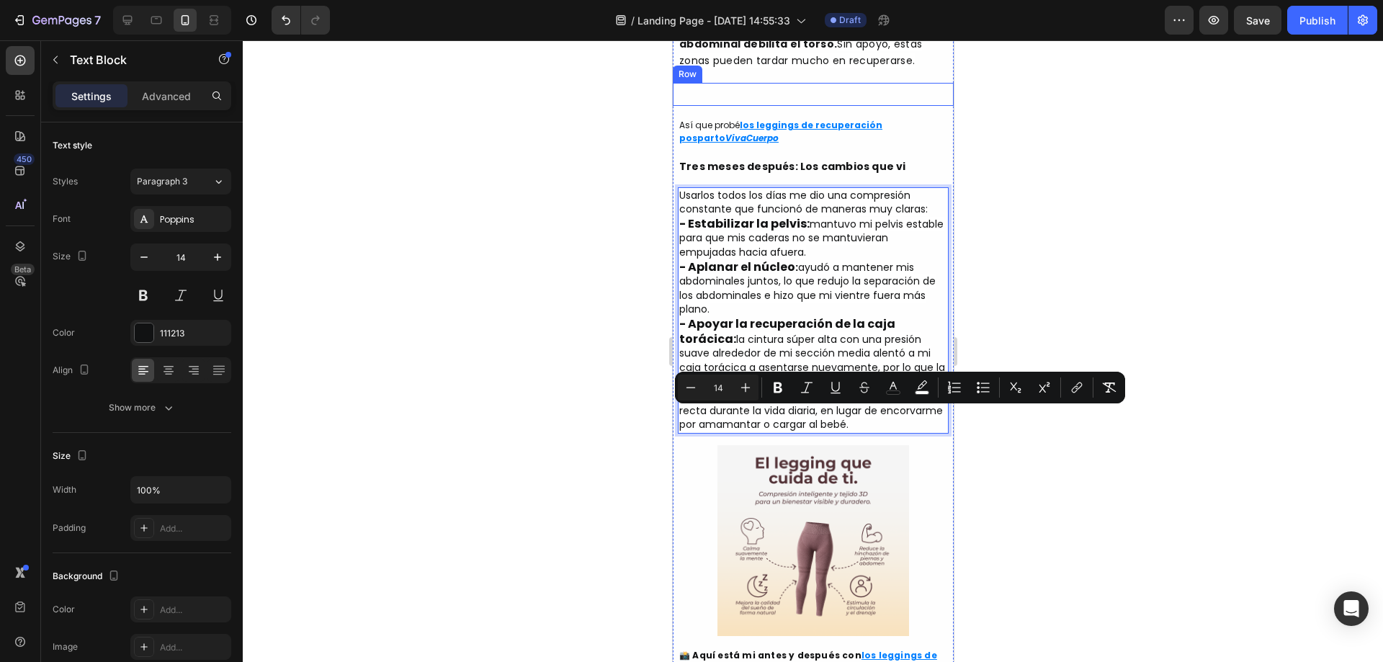
scroll to position [960, 0]
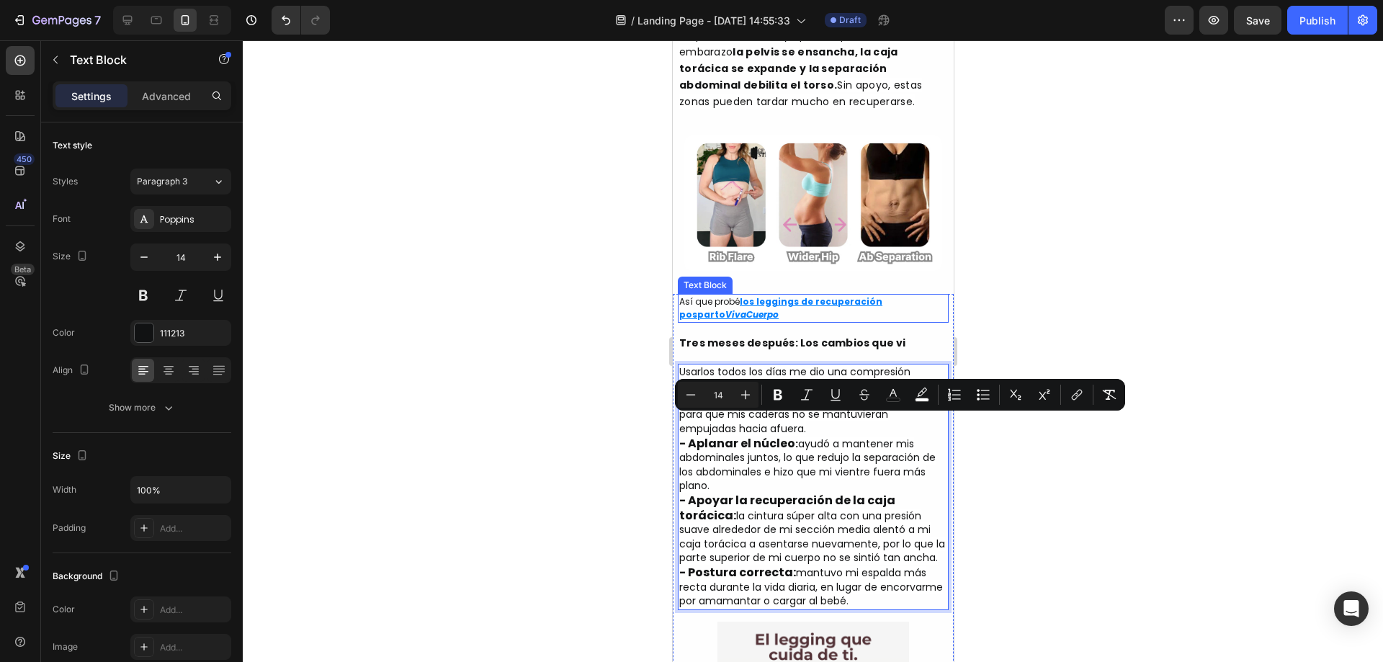
click at [681, 295] on p "Así que probé los leggings de recuperación posparto VivaCuerpo" at bounding box center [812, 308] width 268 height 26
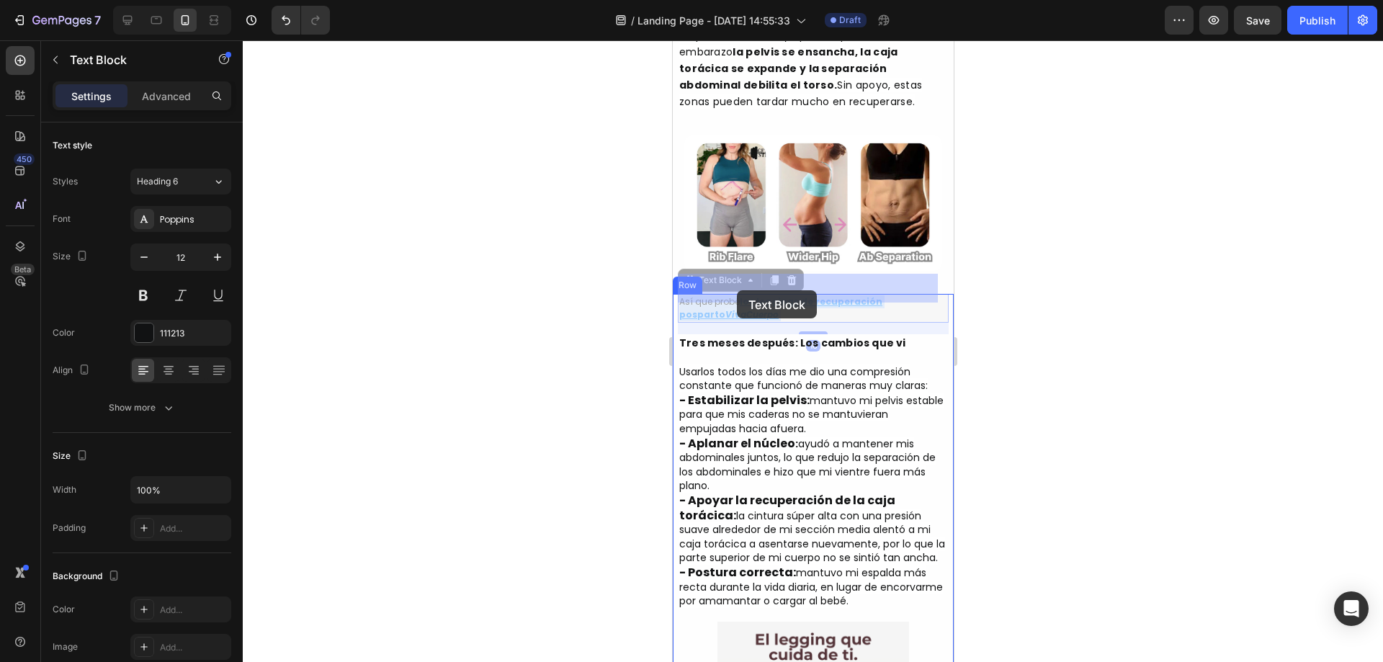
drag, startPoint x: 680, startPoint y: 280, endPoint x: 736, endPoint y: 290, distance: 57.1
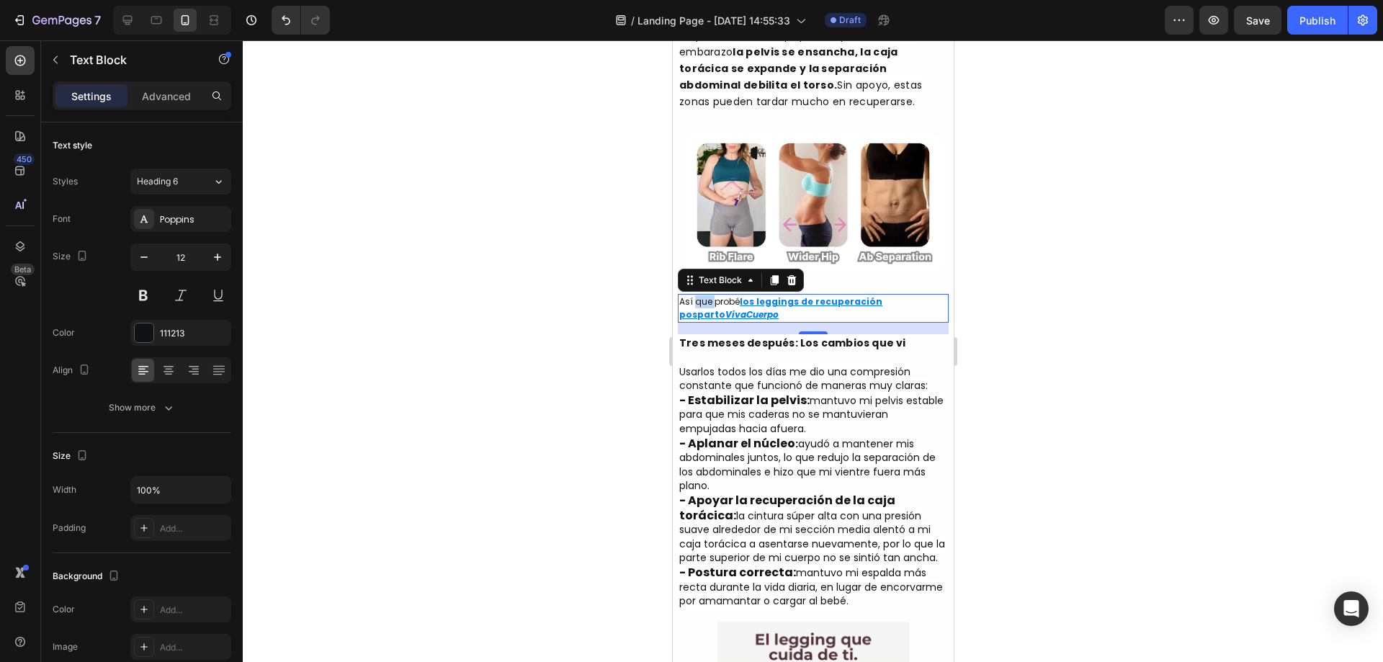
click at [692, 295] on p "Así que probé los leggings de recuperación posparto VivaCuerpo" at bounding box center [812, 308] width 268 height 26
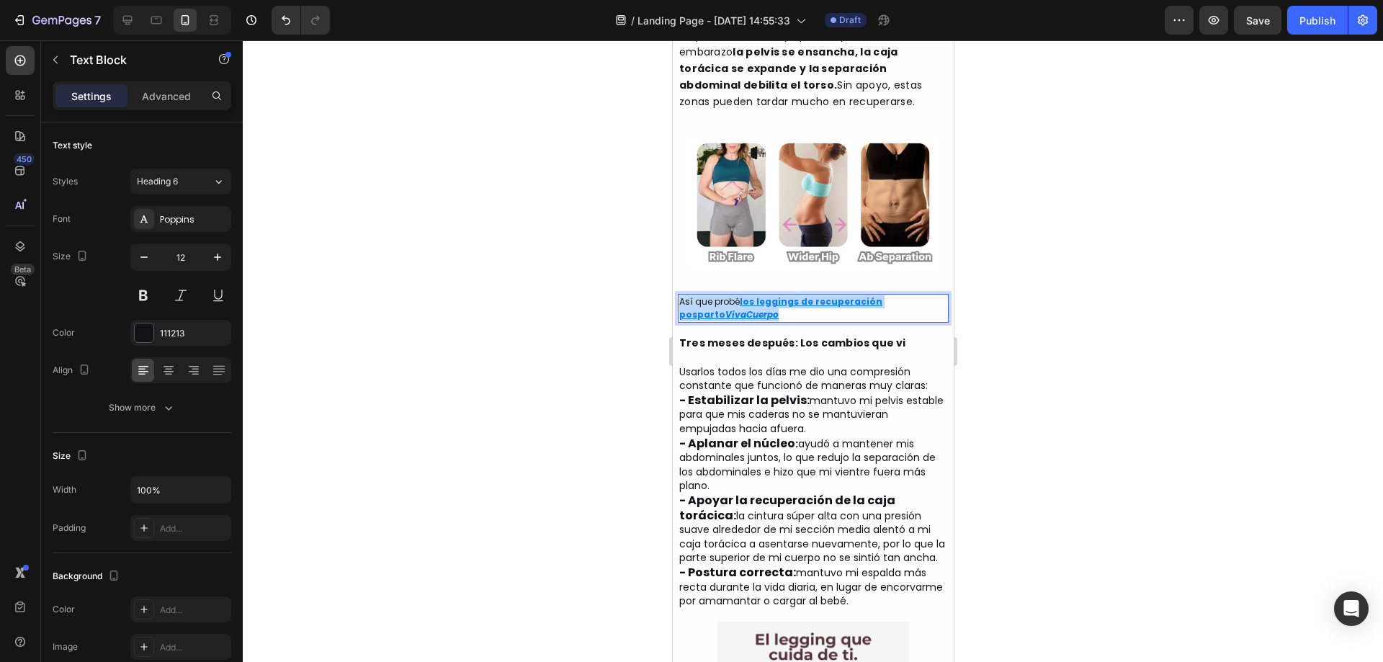
click at [692, 295] on p "Así que probé los leggings de recuperación posparto VivaCuerpo" at bounding box center [812, 308] width 268 height 26
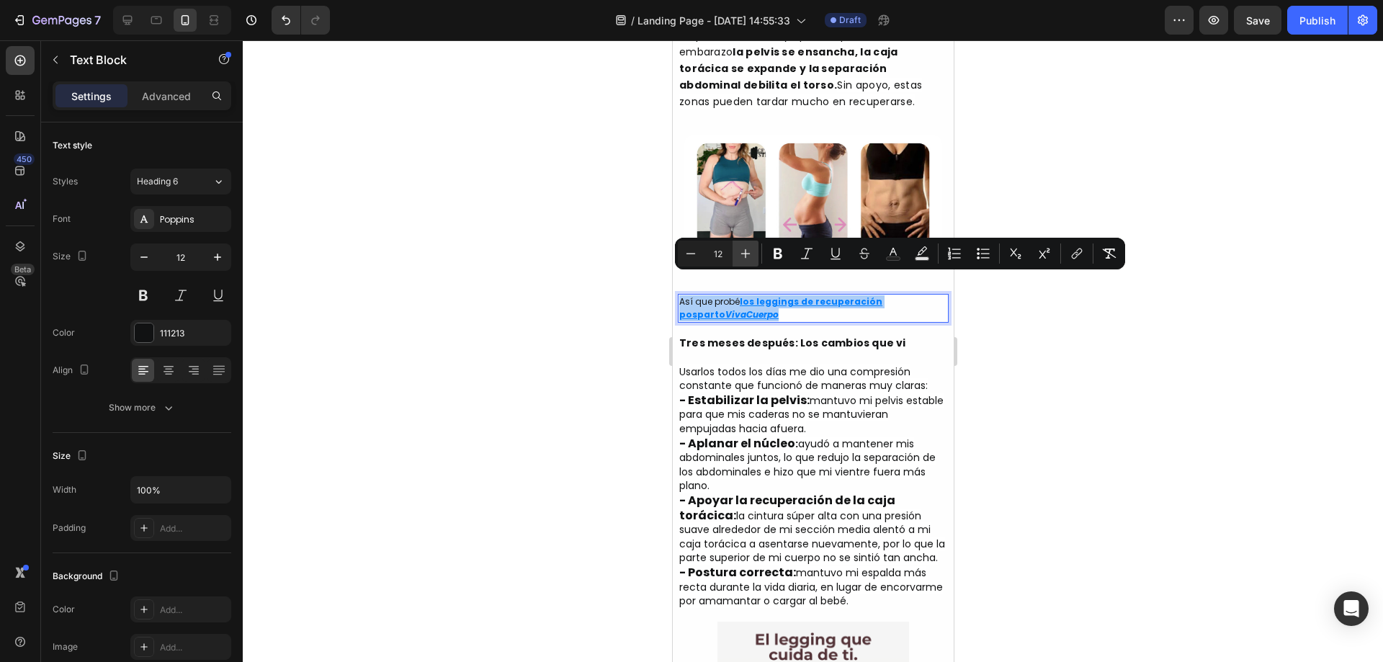
click at [742, 251] on icon "Editor contextual toolbar" at bounding box center [745, 253] width 14 height 14
type input "14"
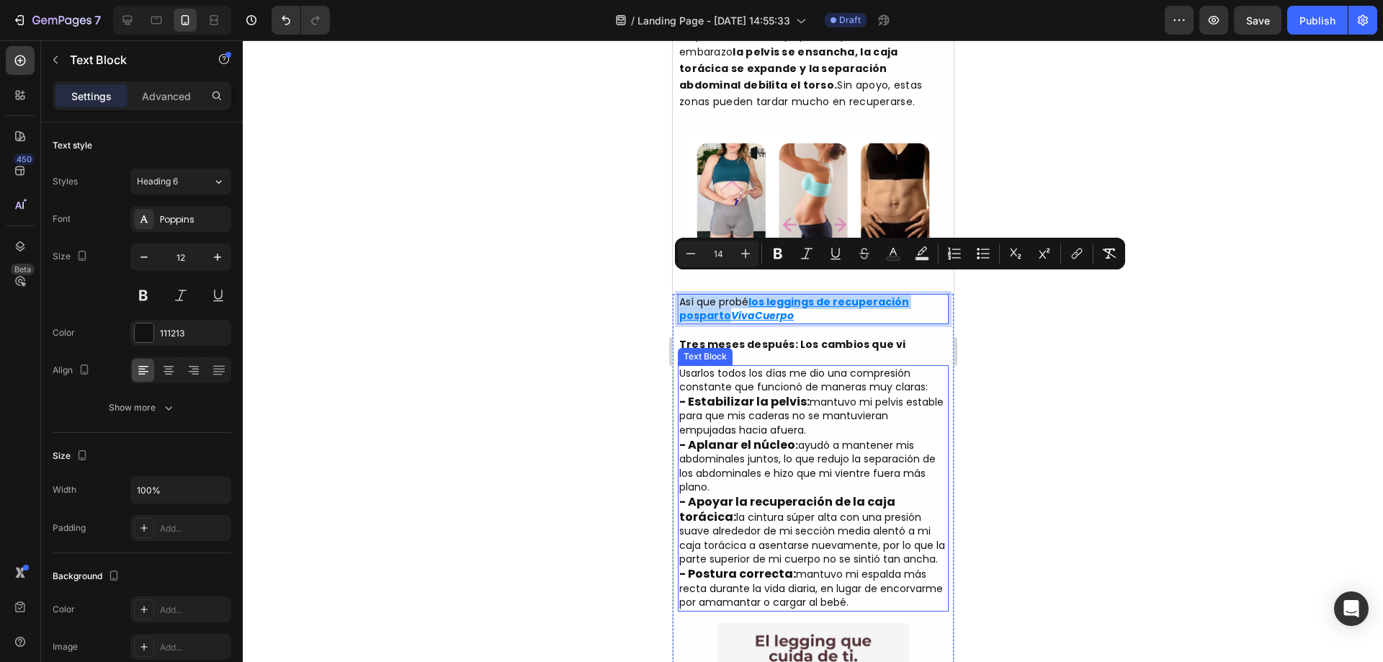
click at [786, 393] on strong "- Estabilizar la pelvis:" at bounding box center [743, 401] width 130 height 17
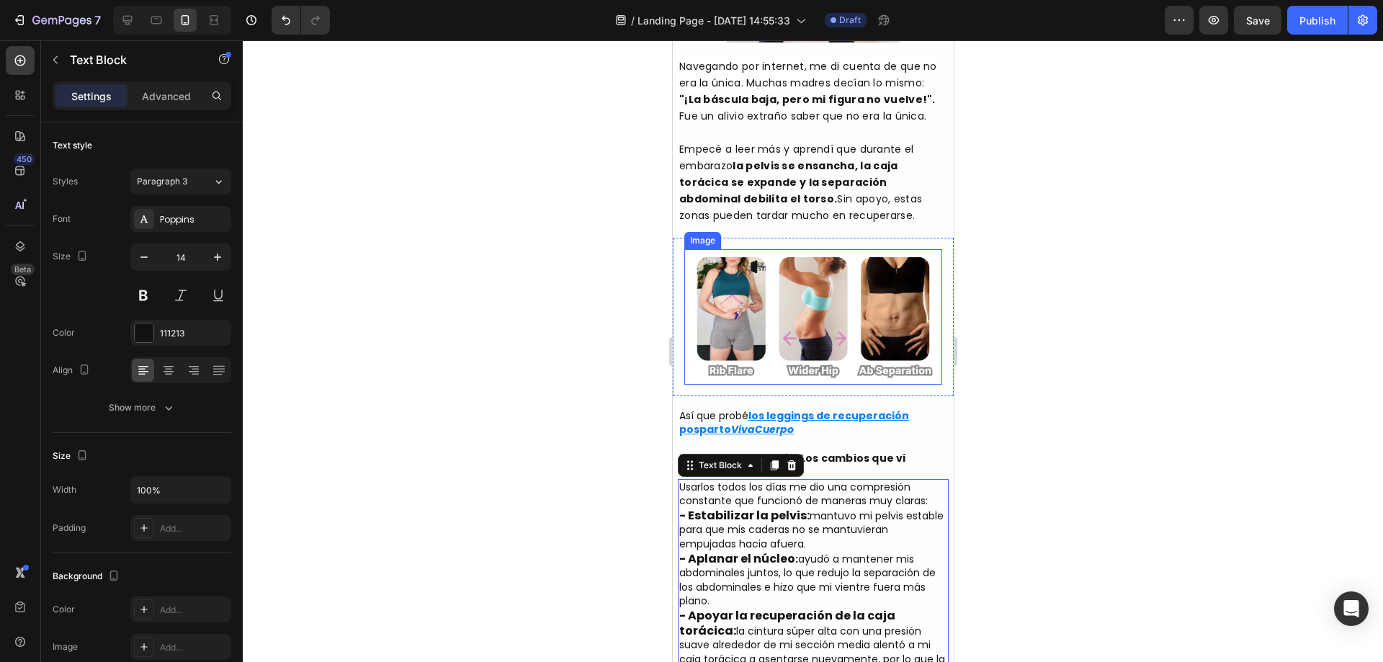
scroll to position [672, 0]
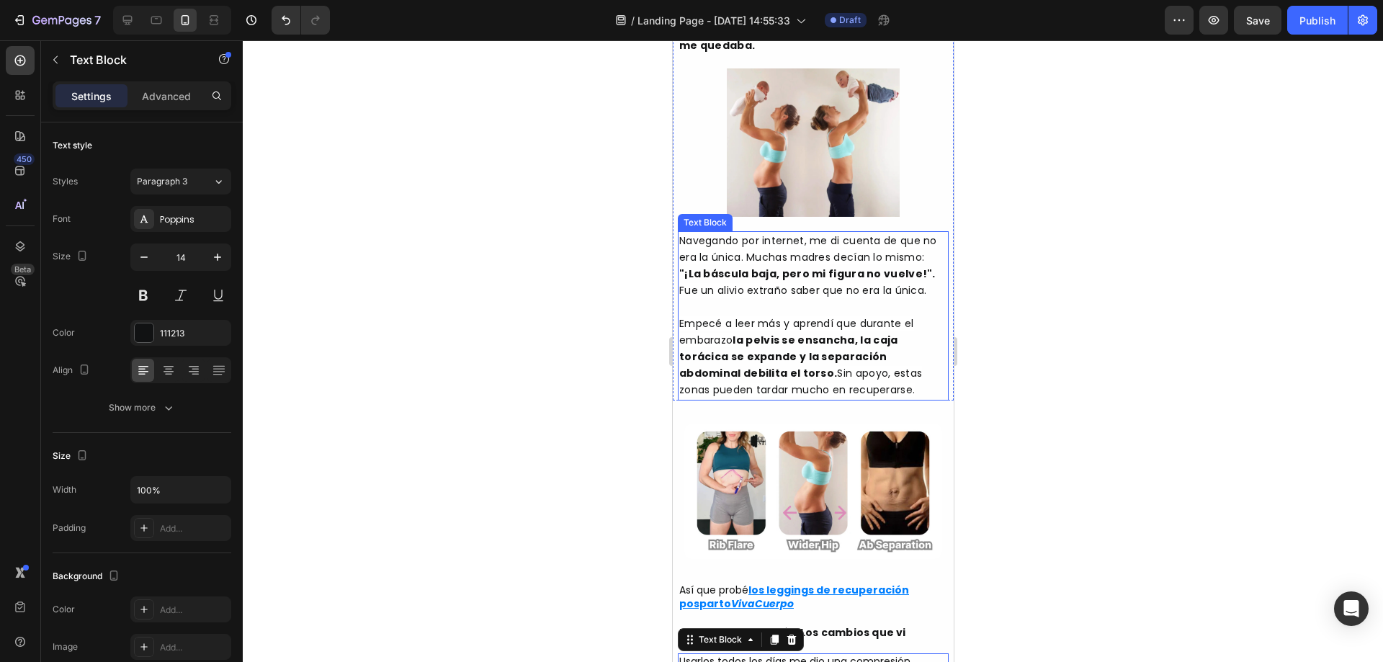
click at [782, 266] on strong ""¡La báscula baja, pero mi figura no vuelve!"." at bounding box center [806, 273] width 256 height 14
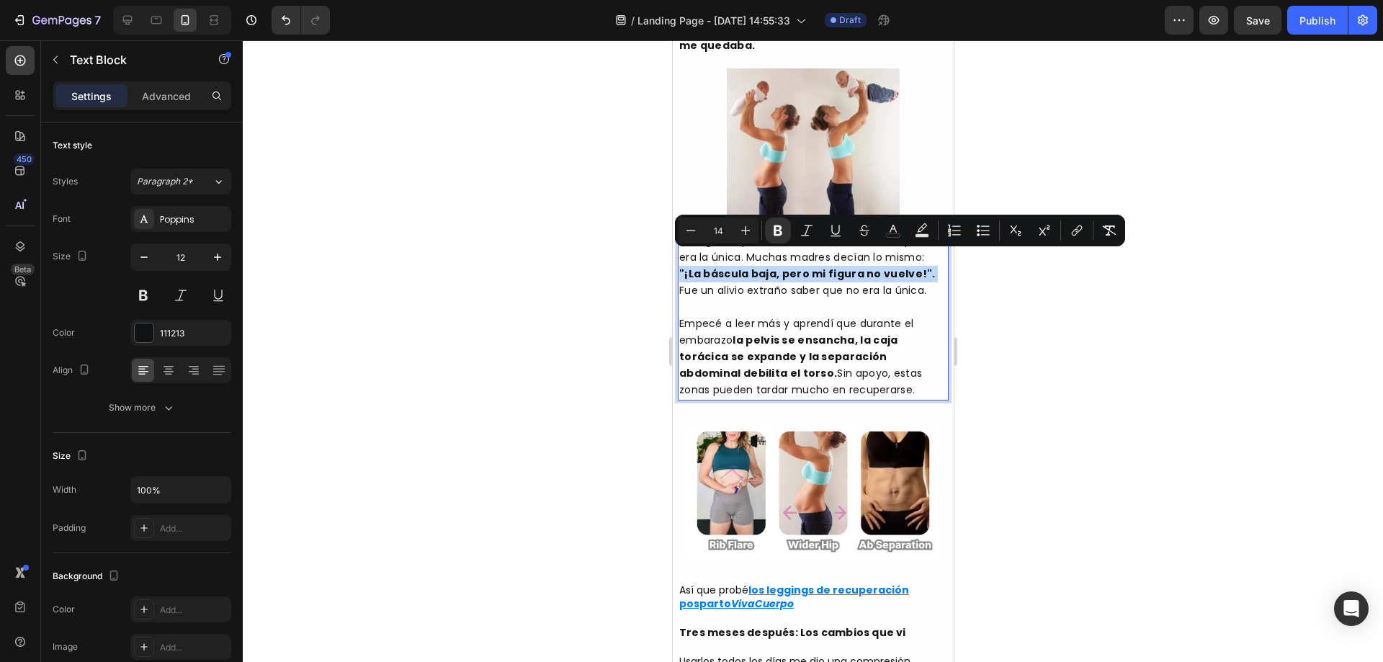
click at [782, 266] on strong ""¡La báscula baja, pero mi figura no vuelve!"." at bounding box center [806, 273] width 256 height 14
click at [766, 316] on span "Empecé a leer más y aprendí que durante el embarazo" at bounding box center [795, 331] width 235 height 31
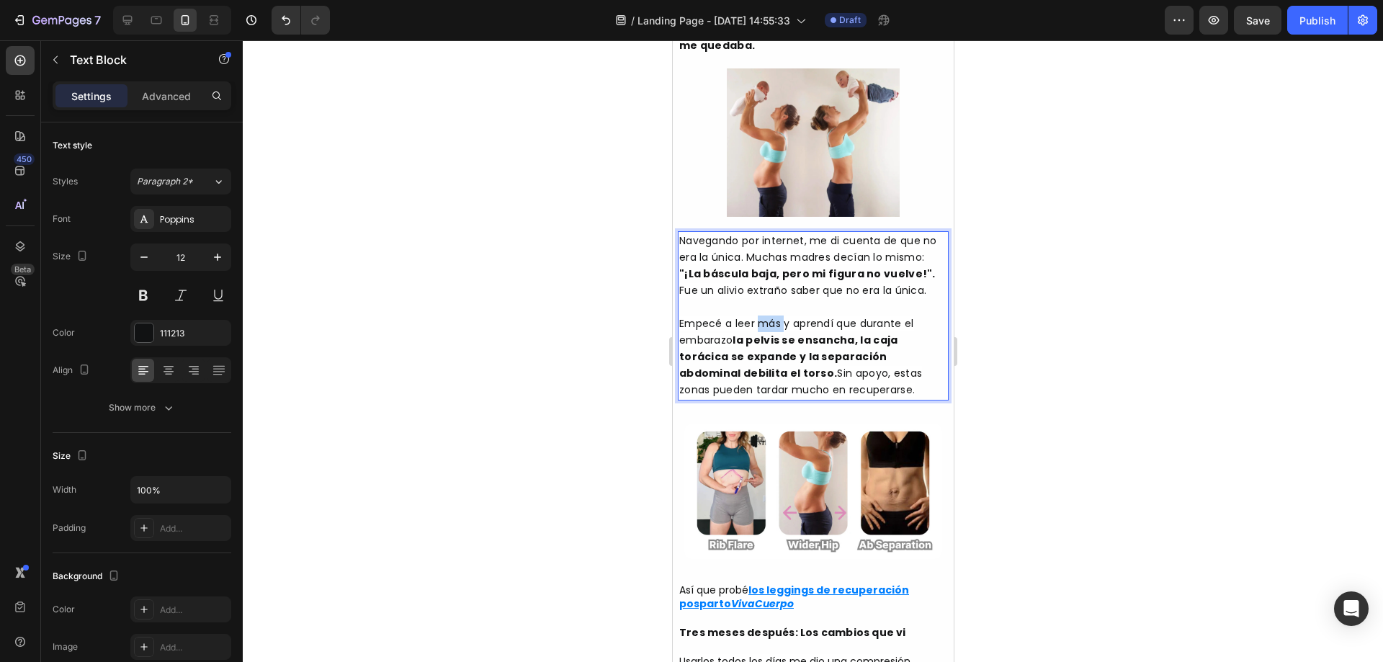
click at [766, 316] on span "Empecé a leer más y aprendí que durante el embarazo" at bounding box center [795, 331] width 235 height 31
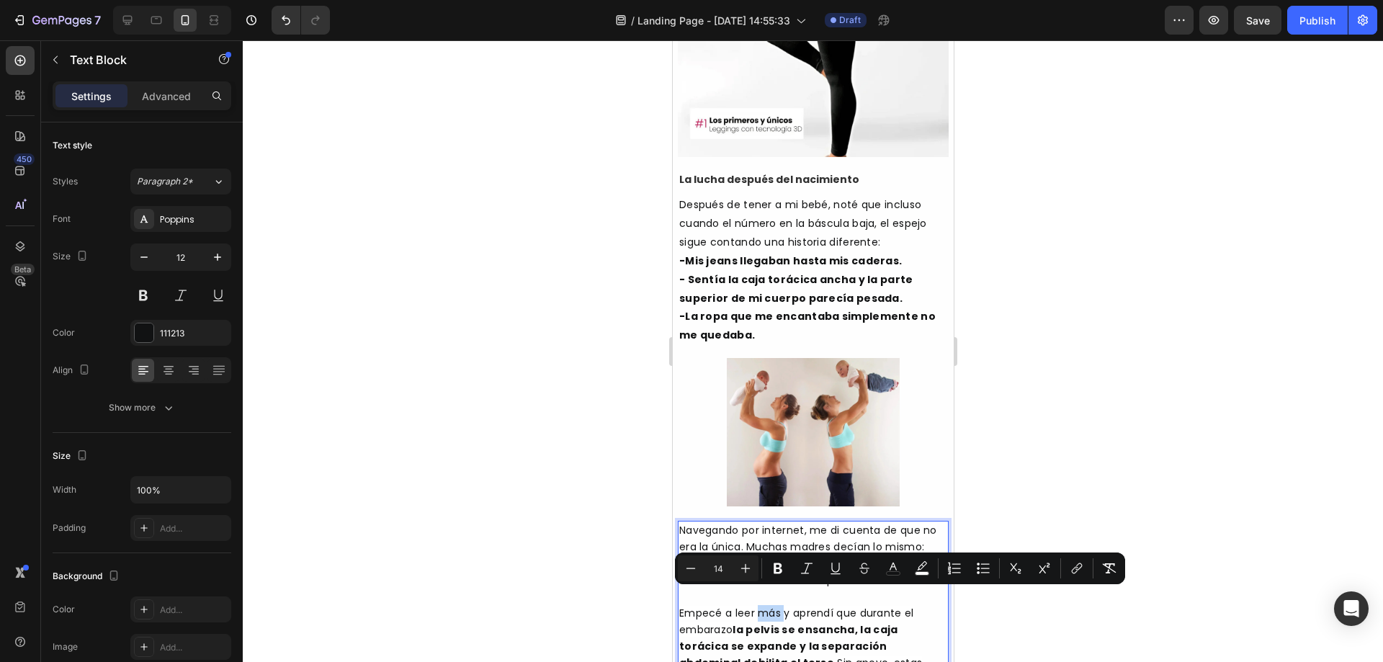
scroll to position [384, 0]
click at [743, 220] on p "Después de tener a mi bebé, noté que incluso cuando el número en la báscula baj…" at bounding box center [812, 222] width 268 height 56
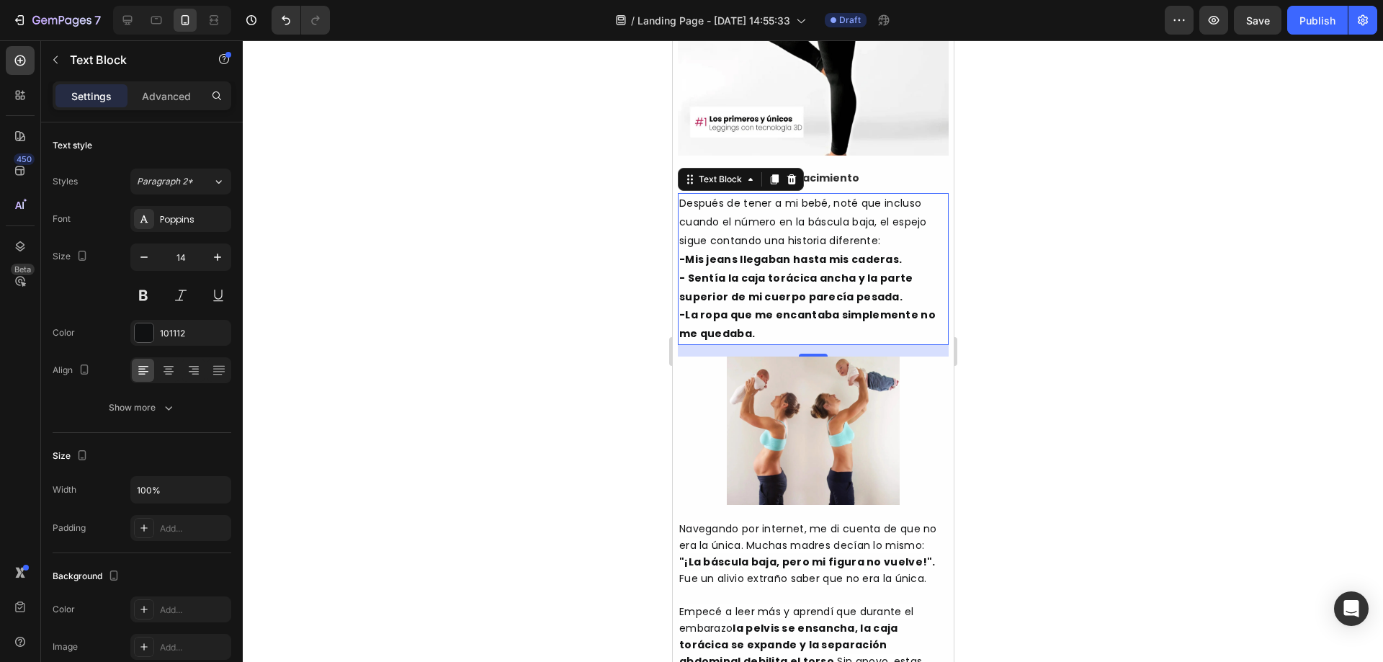
click at [743, 220] on p "Después de tener a mi bebé, noté que incluso cuando el número en la báscula baj…" at bounding box center [812, 222] width 268 height 56
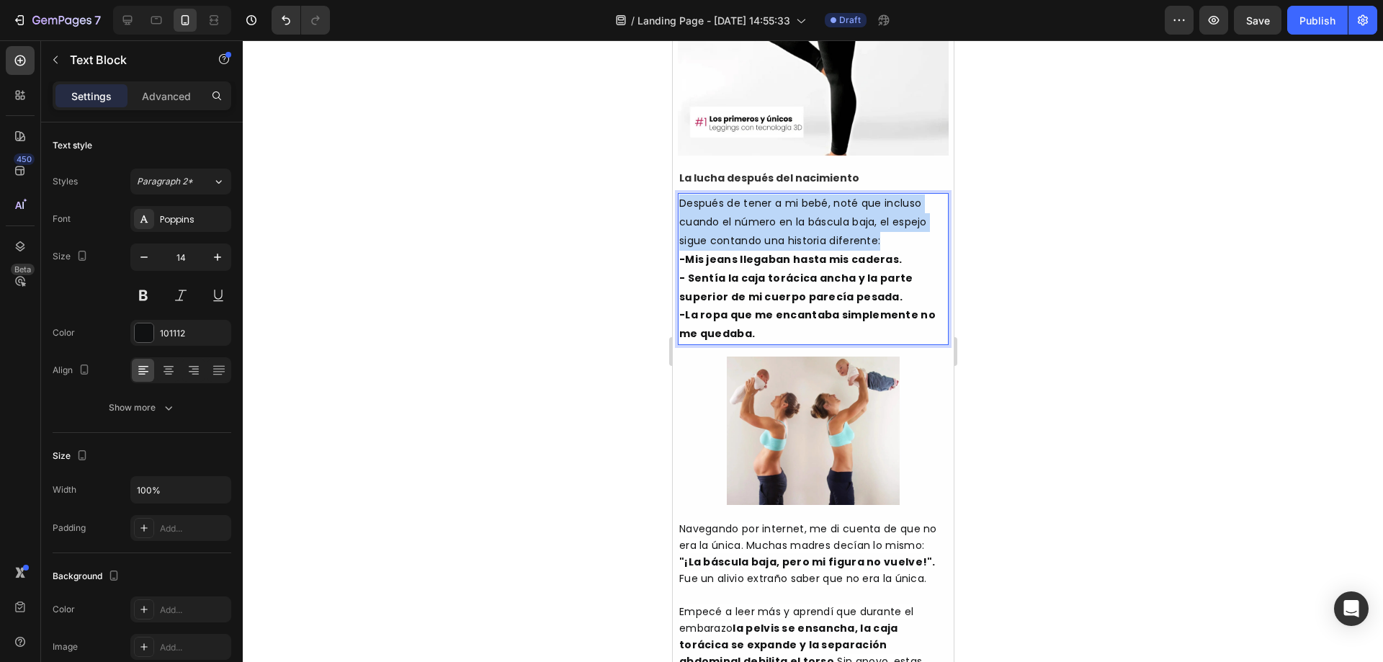
click at [743, 220] on p "Después de tener a mi bebé, noté que incluso cuando el número en la báscula baj…" at bounding box center [812, 222] width 268 height 56
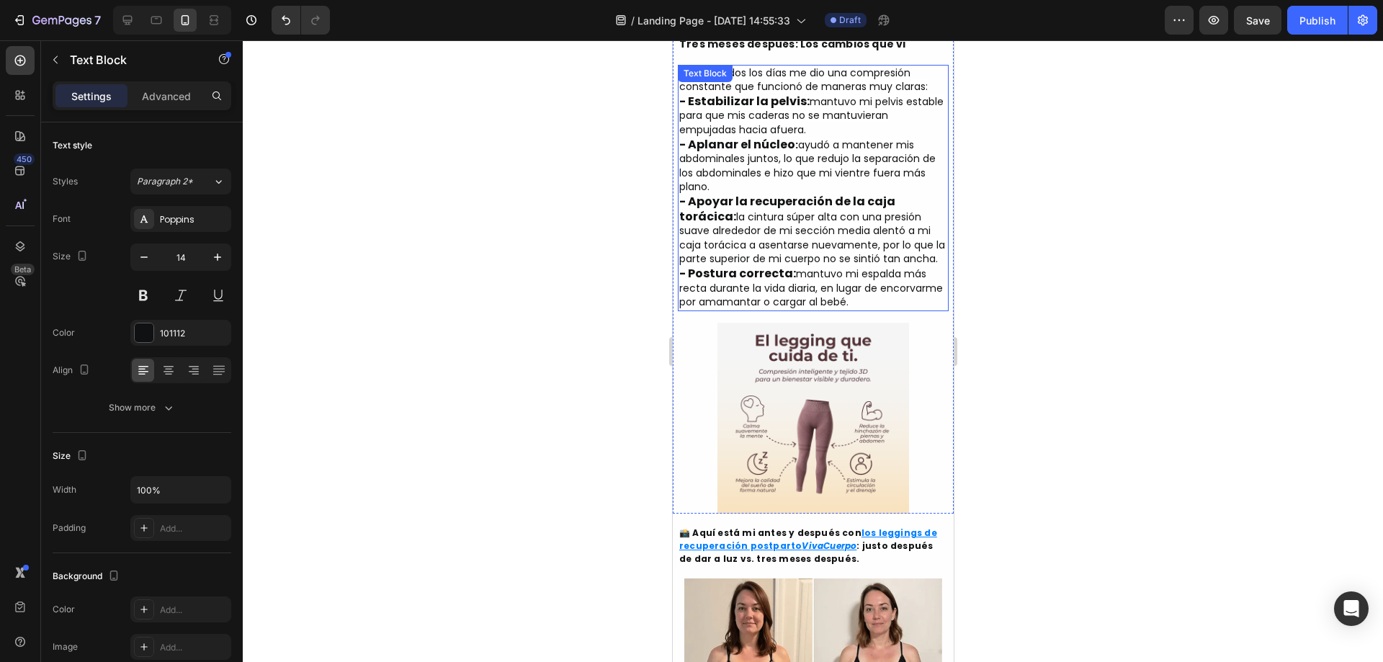
scroll to position [1152, 0]
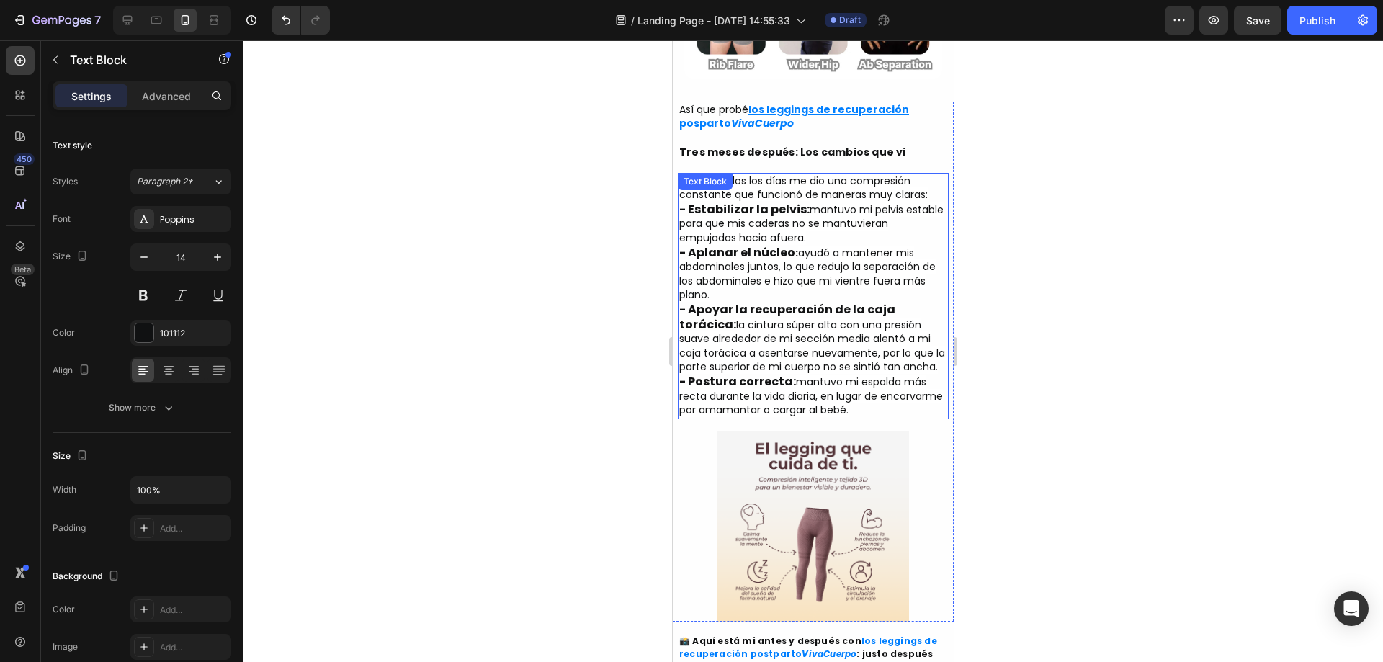
click at [742, 301] on strong "- Apoyar la recuperación de la caja torácica:" at bounding box center [786, 317] width 216 height 32
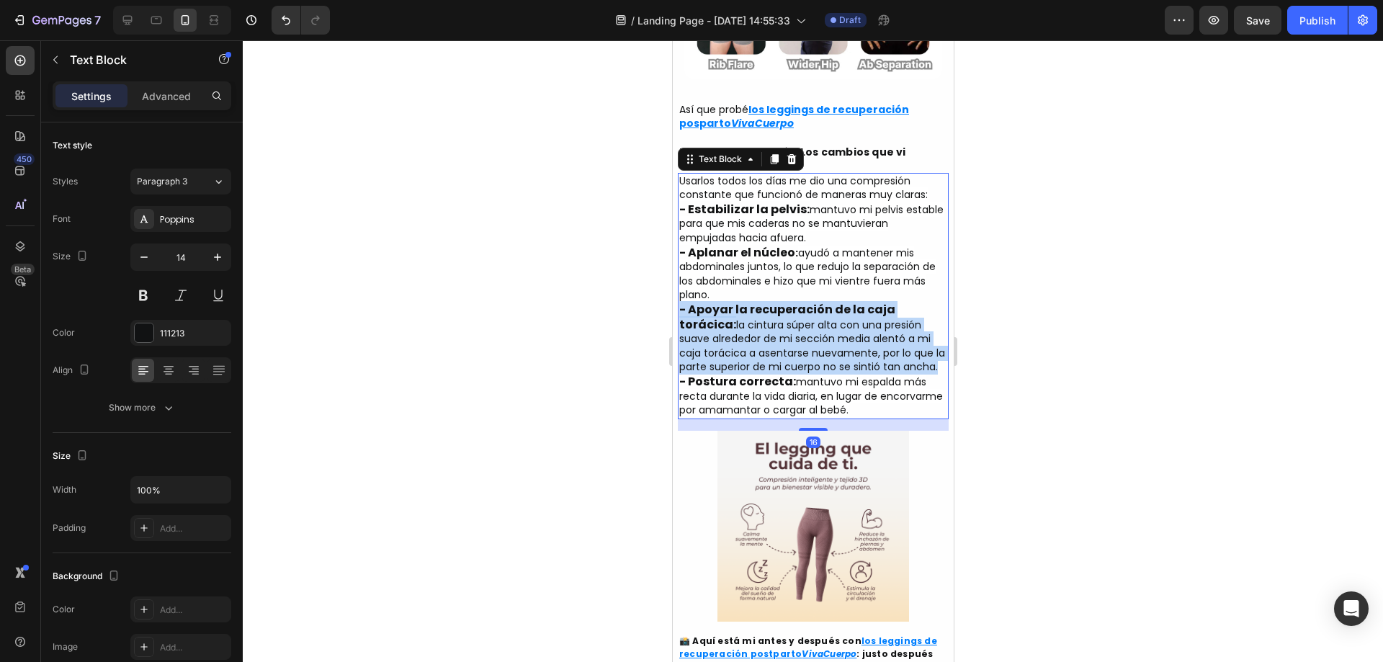
click at [742, 301] on strong "- Apoyar la recuperación de la caja torácica:" at bounding box center [786, 317] width 216 height 32
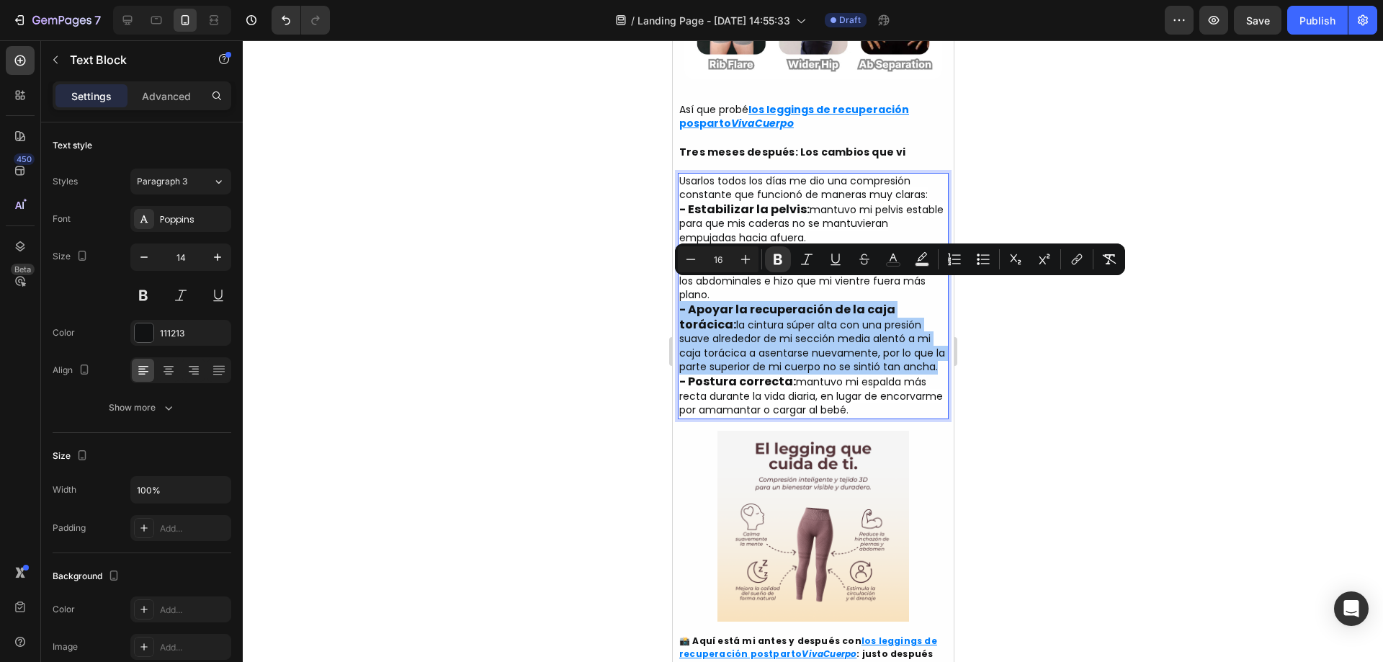
click at [1062, 400] on div at bounding box center [813, 351] width 1140 height 622
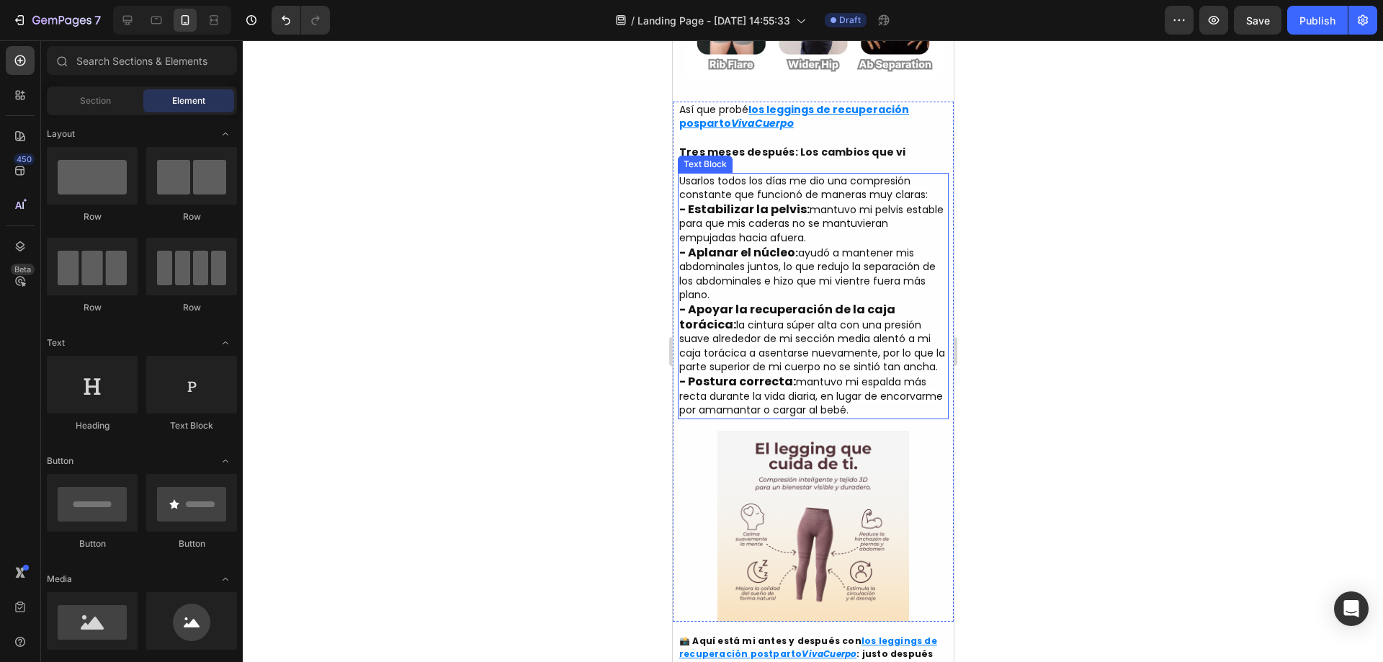
click at [840, 318] on span "la cintura súper alta con una presión suave alrededor de mi sección media alent…" at bounding box center [811, 346] width 266 height 57
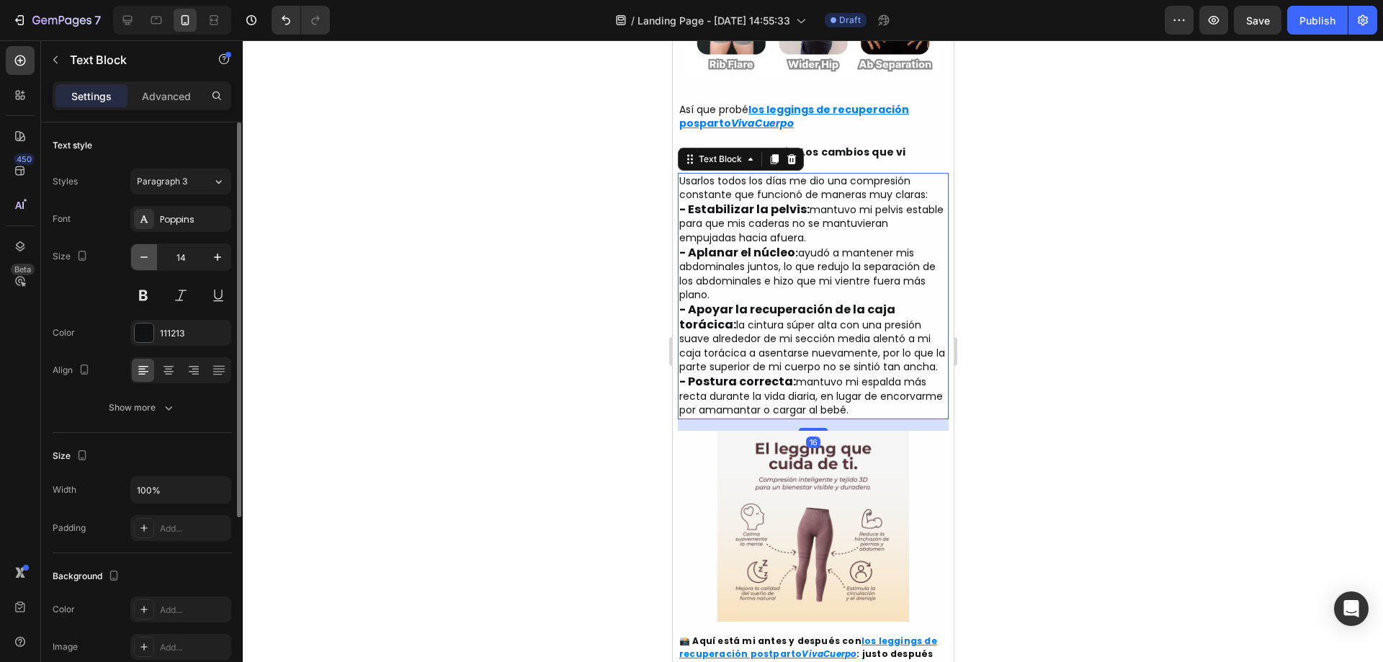
click at [151, 256] on icon "button" at bounding box center [144, 257] width 14 height 14
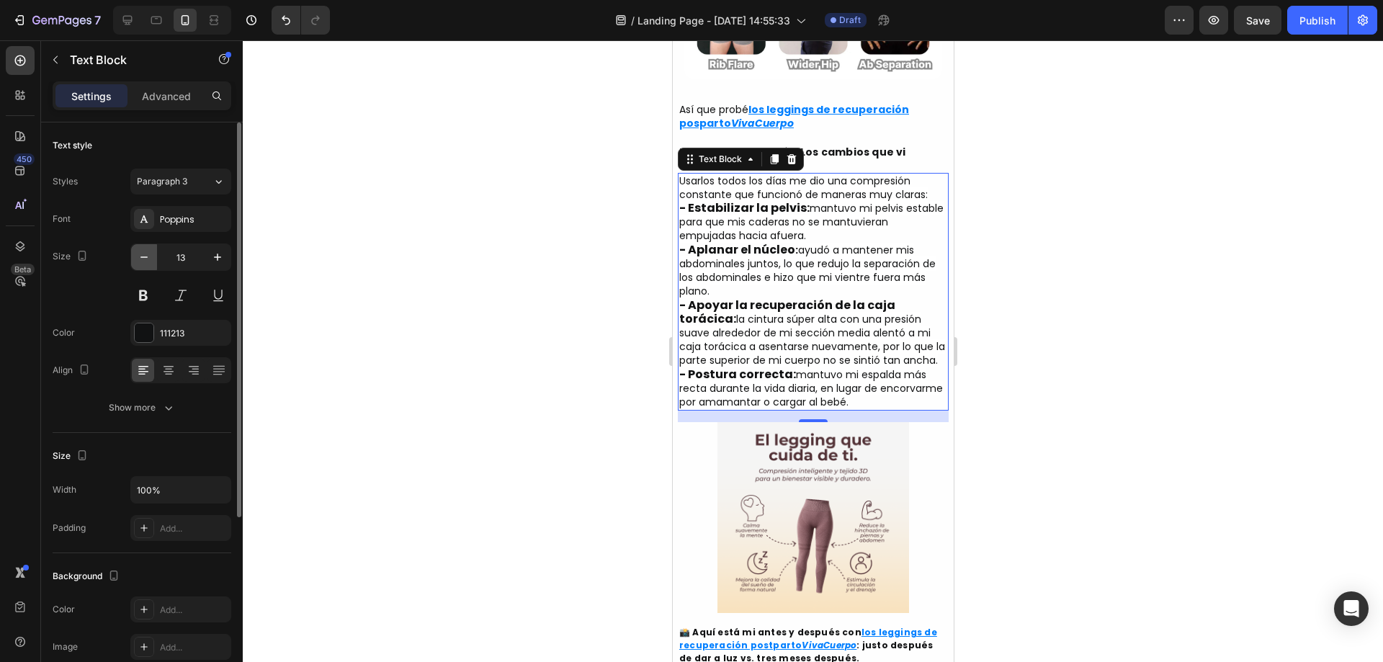
click at [151, 256] on icon "button" at bounding box center [144, 257] width 14 height 14
type input "12"
type input "14"
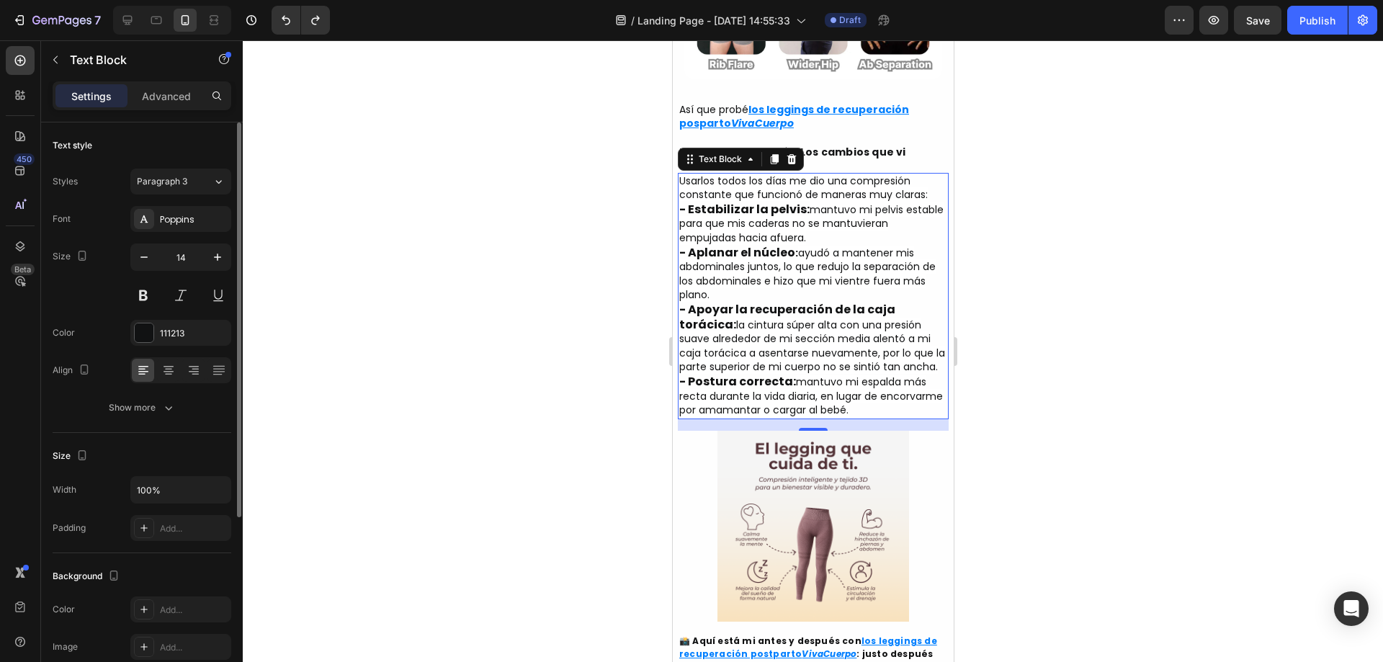
click at [156, 393] on div "Font Poppins Size 14 Color 111213 Align Show more" at bounding box center [142, 313] width 179 height 215
click at [159, 398] on button "Show more" at bounding box center [142, 408] width 179 height 26
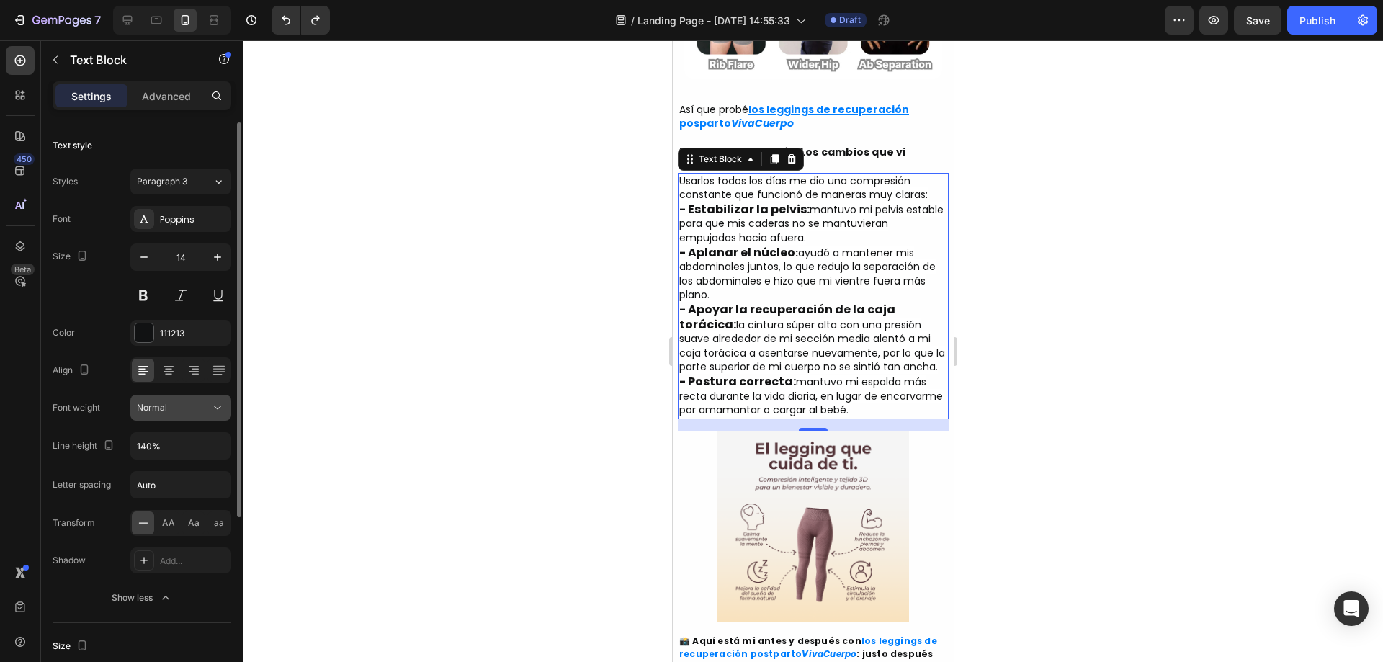
scroll to position [96, 0]
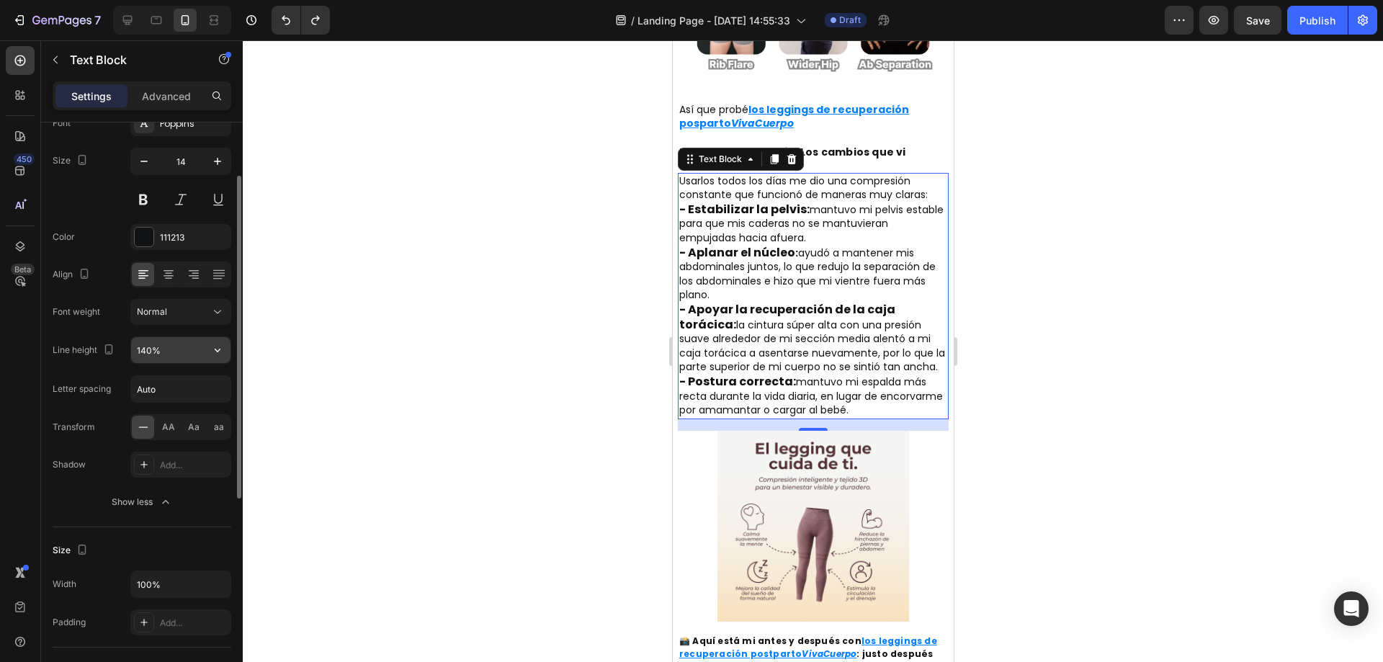
click at [148, 345] on input "140%" at bounding box center [180, 350] width 99 height 26
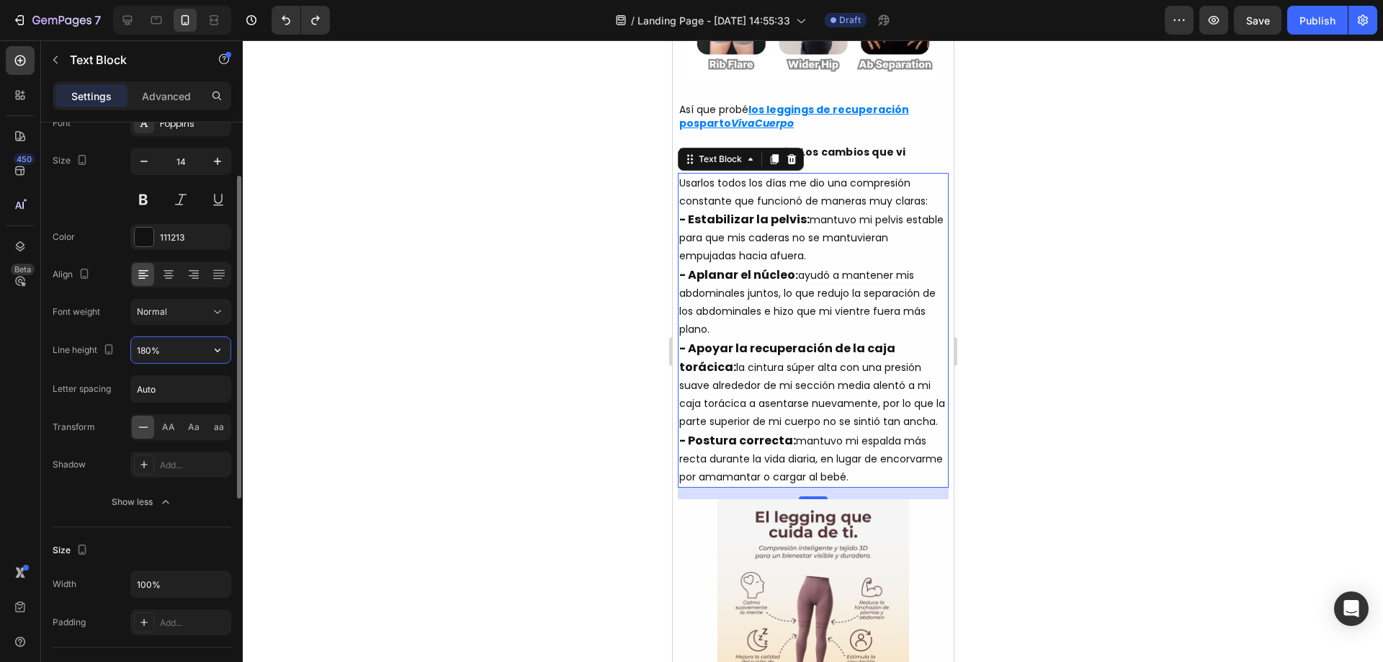
type input "179%"
click at [148, 392] on input "Auto" at bounding box center [180, 389] width 99 height 26
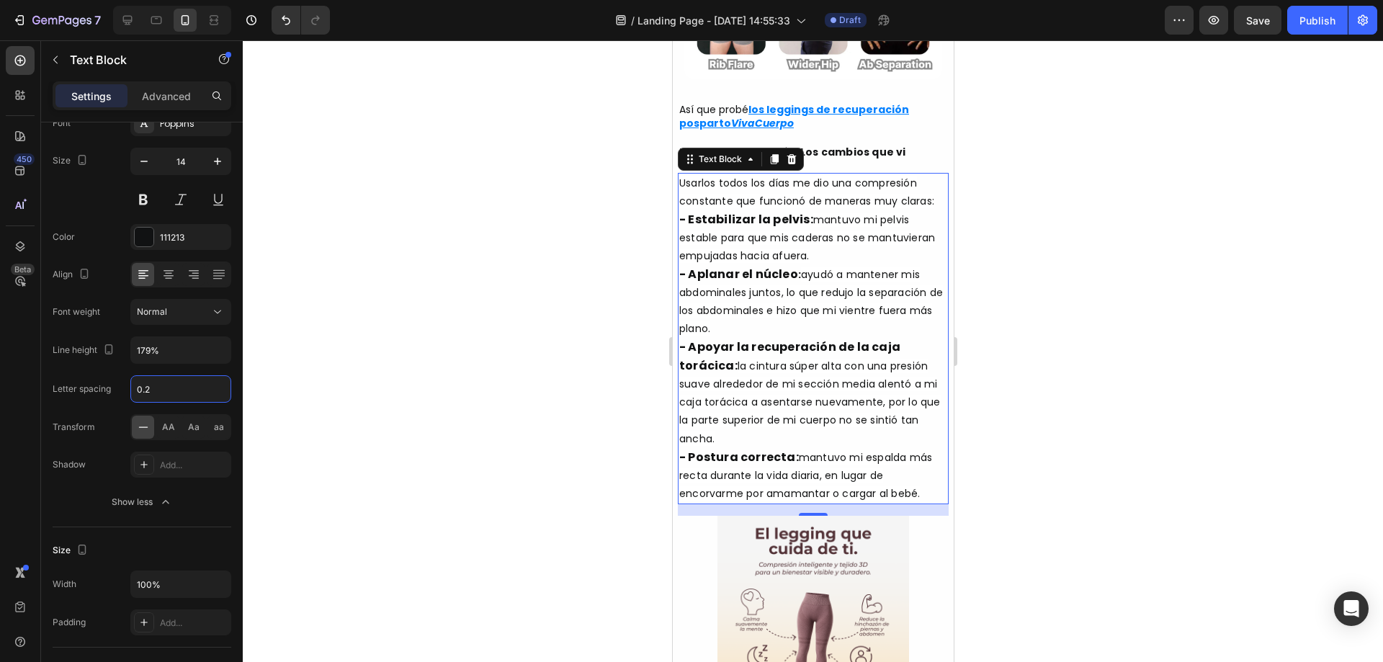
type input "0.2"
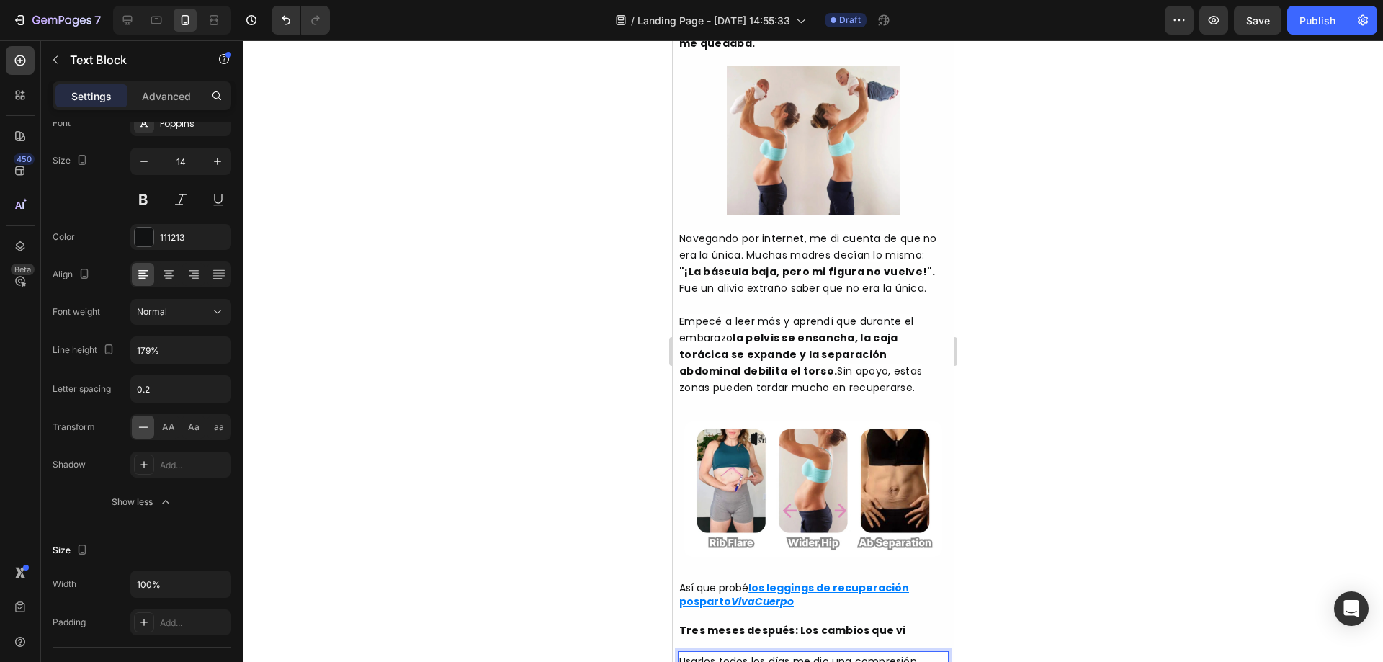
scroll to position [672, 0]
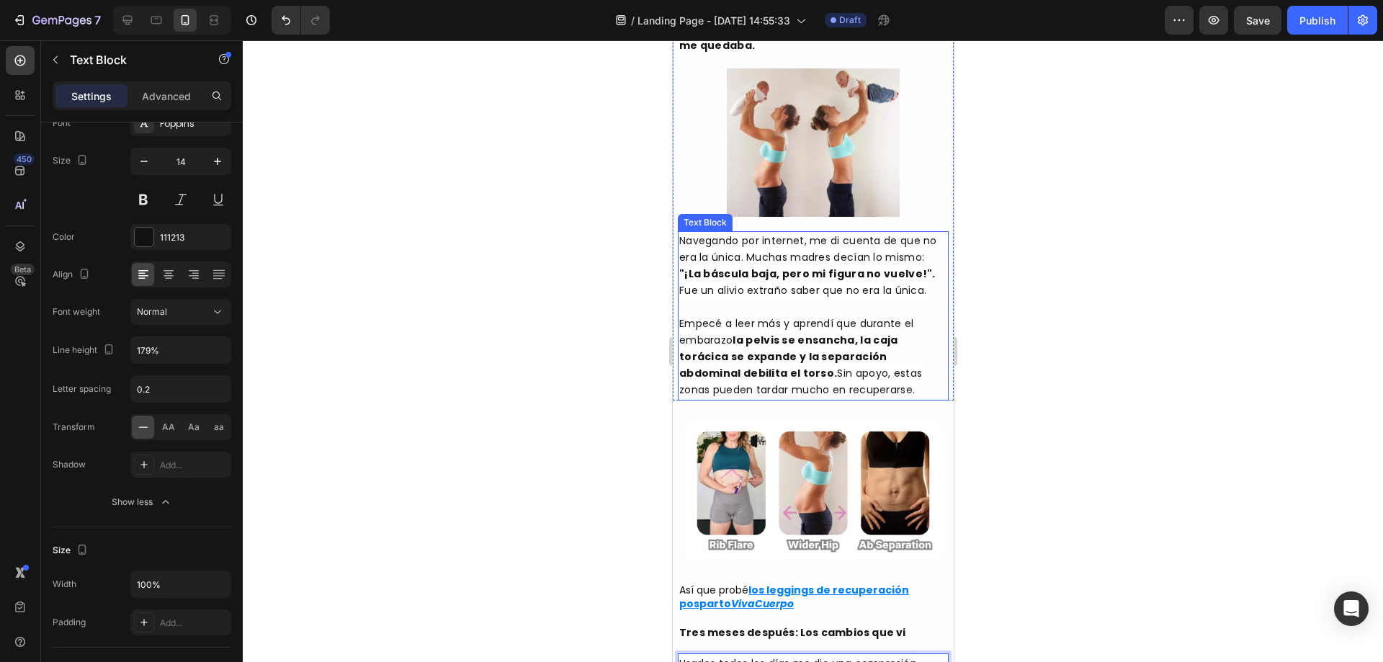
click at [802, 283] on span "Fue un alivio extraño saber que no era la única." at bounding box center [801, 290] width 247 height 14
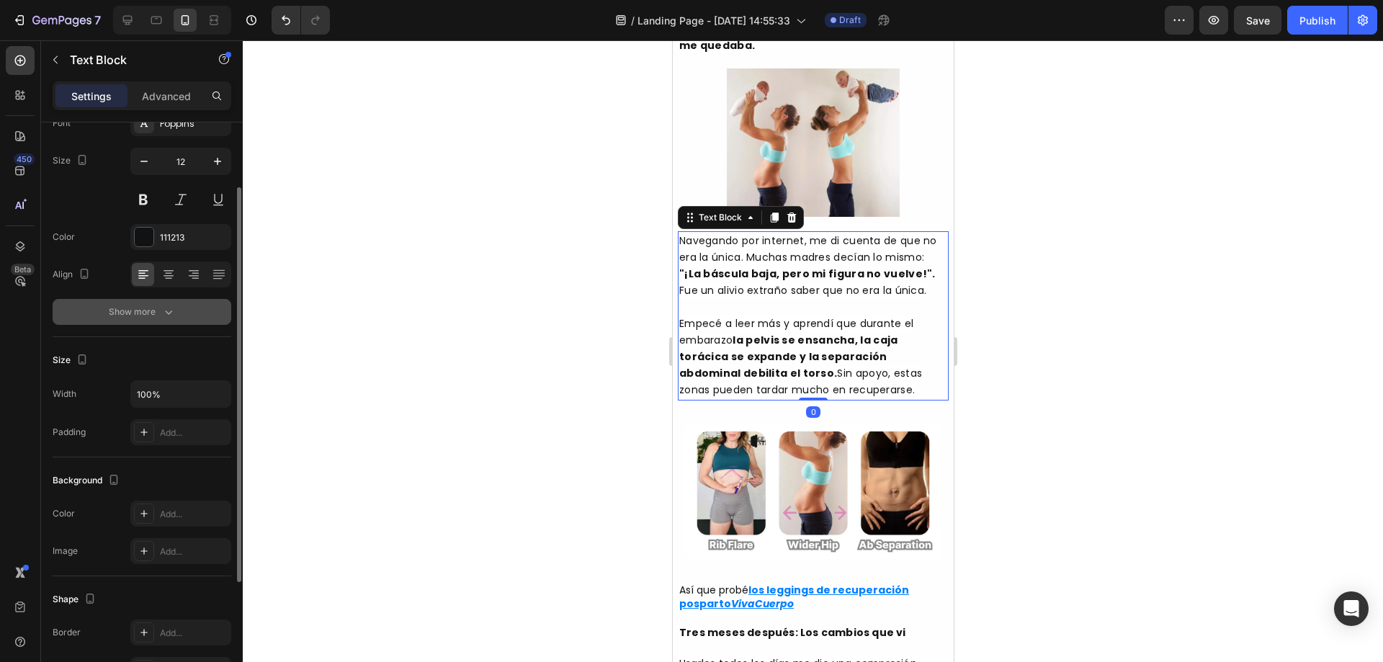
click at [153, 315] on div "Show more" at bounding box center [142, 312] width 67 height 14
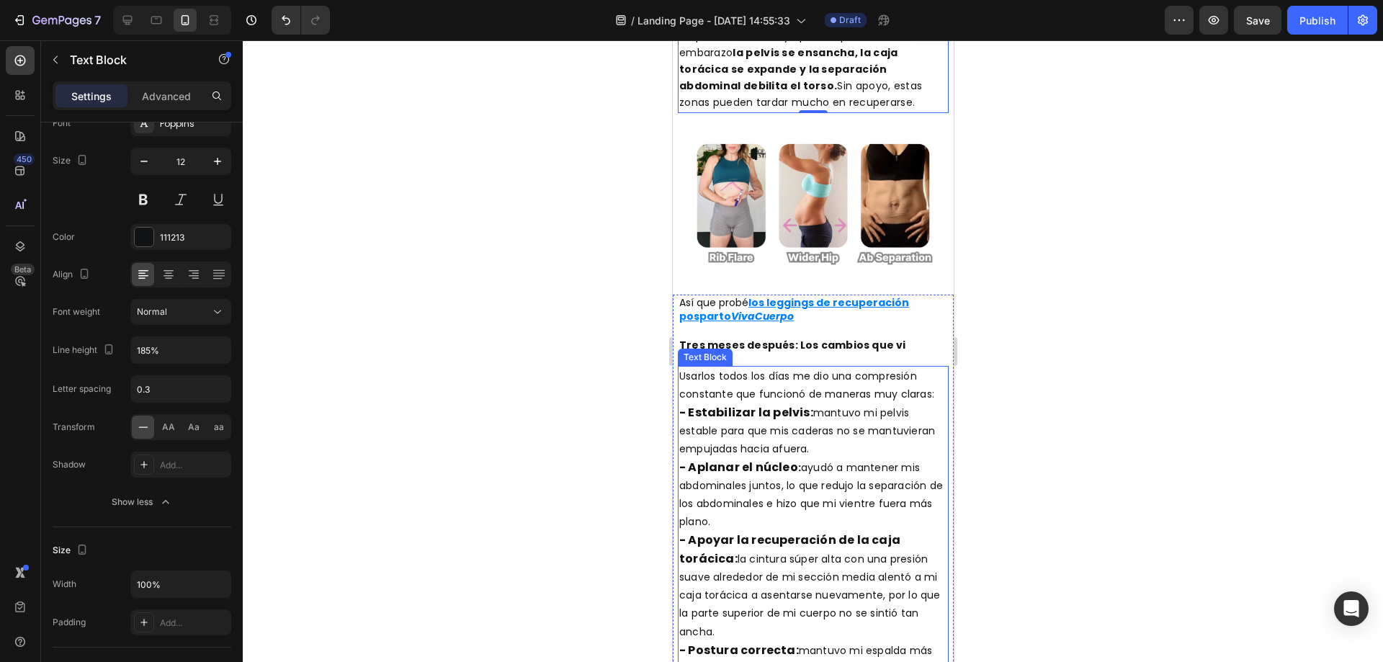
scroll to position [960, 0]
click at [800, 380] on span "Usarlos todos los días me dio una compresión constante que funcionó de maneras …" at bounding box center [805, 384] width 255 height 32
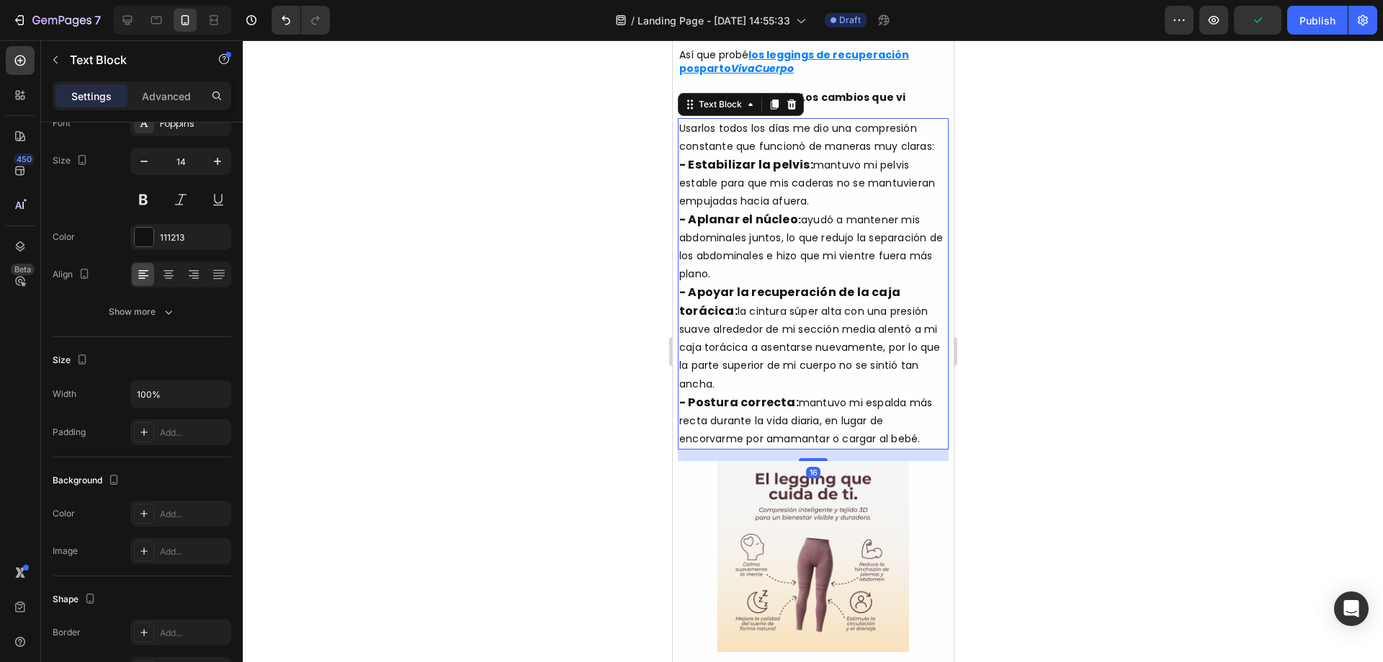
scroll to position [1248, 0]
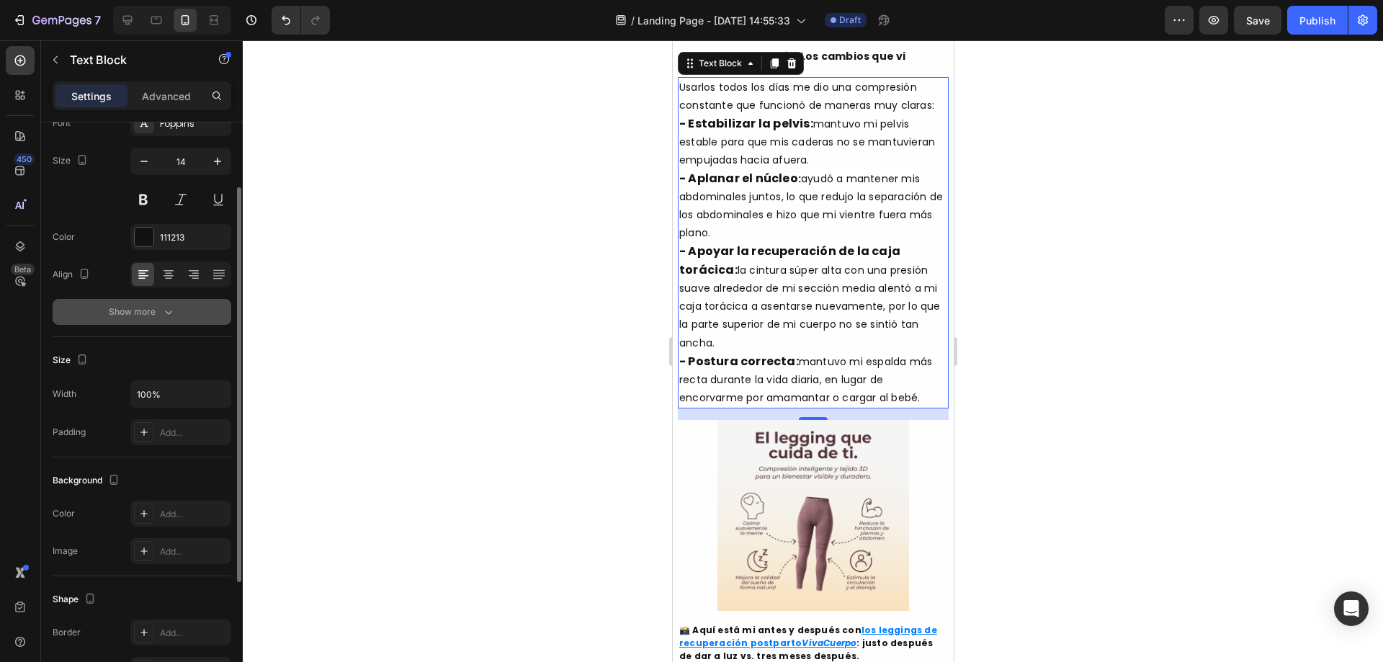
click at [187, 317] on button "Show more" at bounding box center [142, 312] width 179 height 26
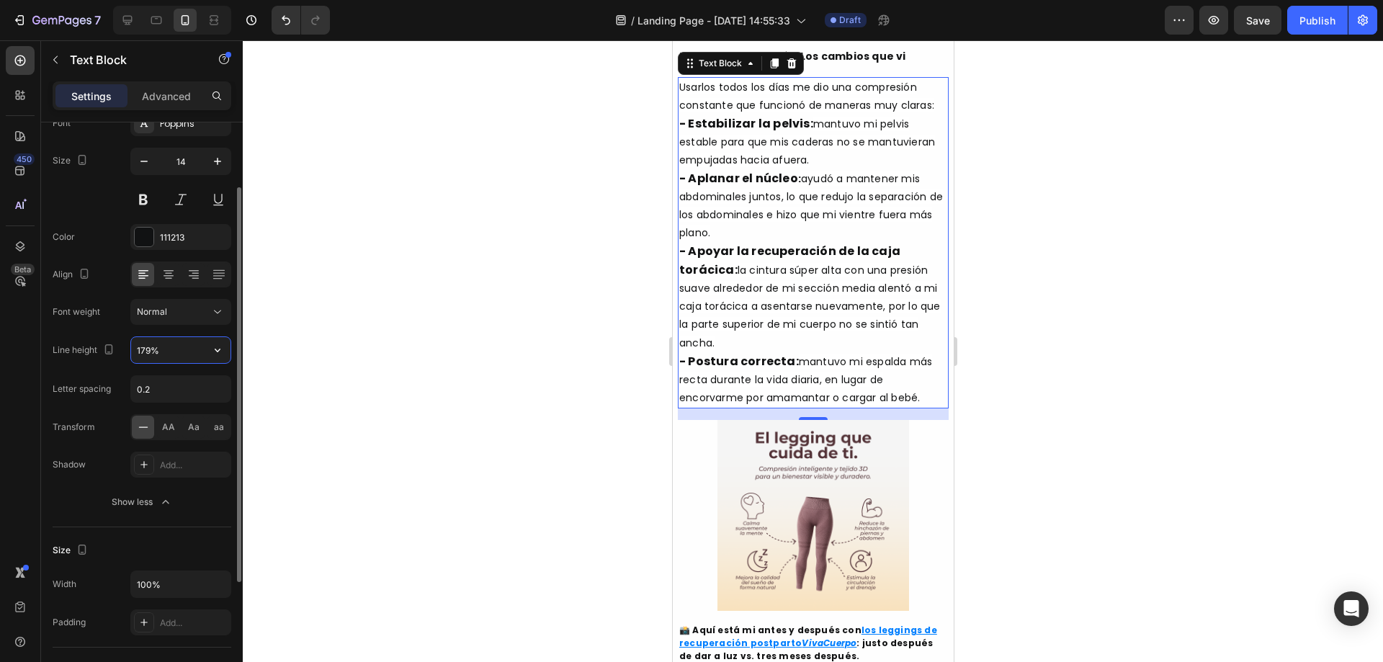
click at [169, 347] on input "179%" at bounding box center [180, 350] width 99 height 26
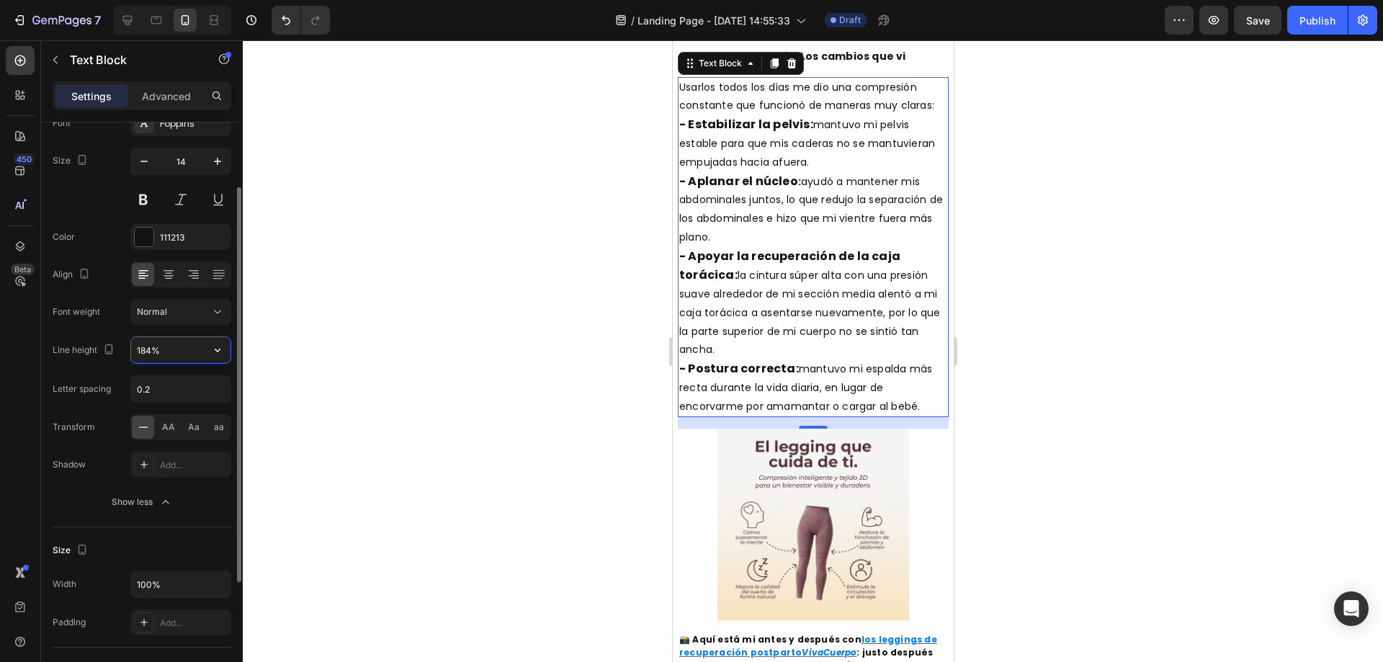
type input "185%"
click at [161, 394] on input "0.2" at bounding box center [180, 389] width 99 height 26
click at [163, 390] on input "0.2" at bounding box center [180, 389] width 99 height 26
type input "0.3"
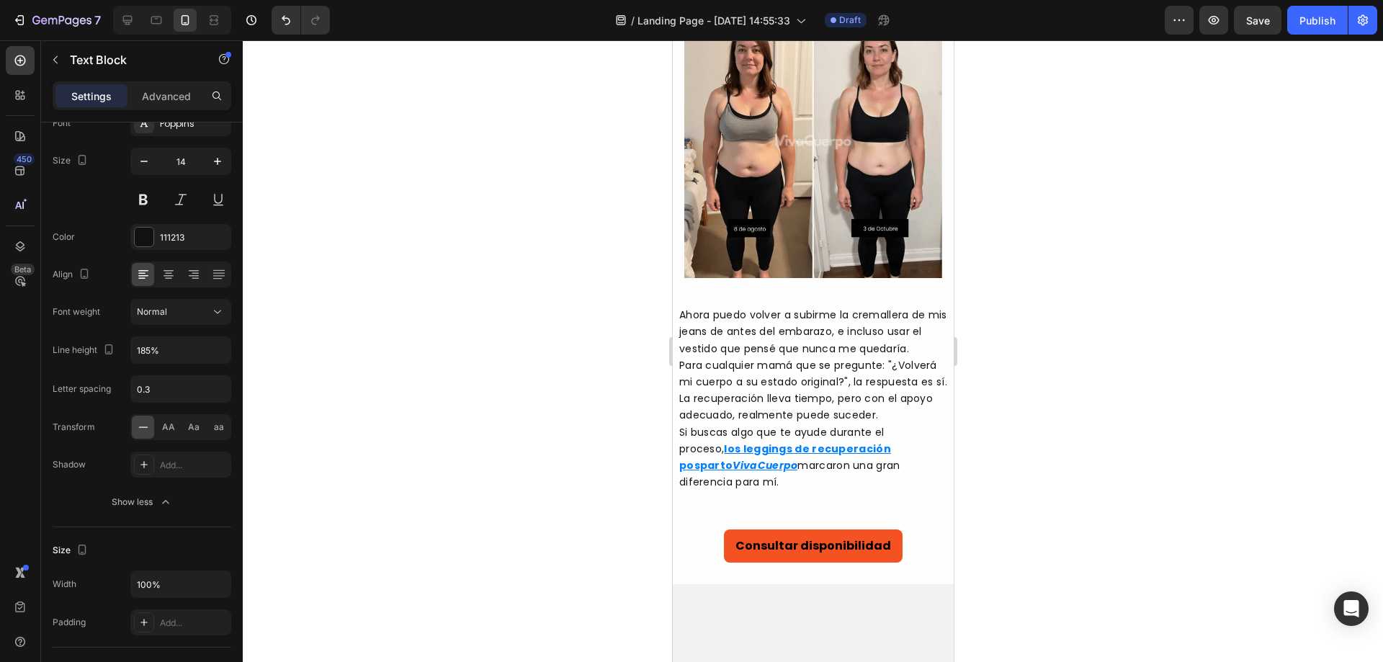
scroll to position [1921, 0]
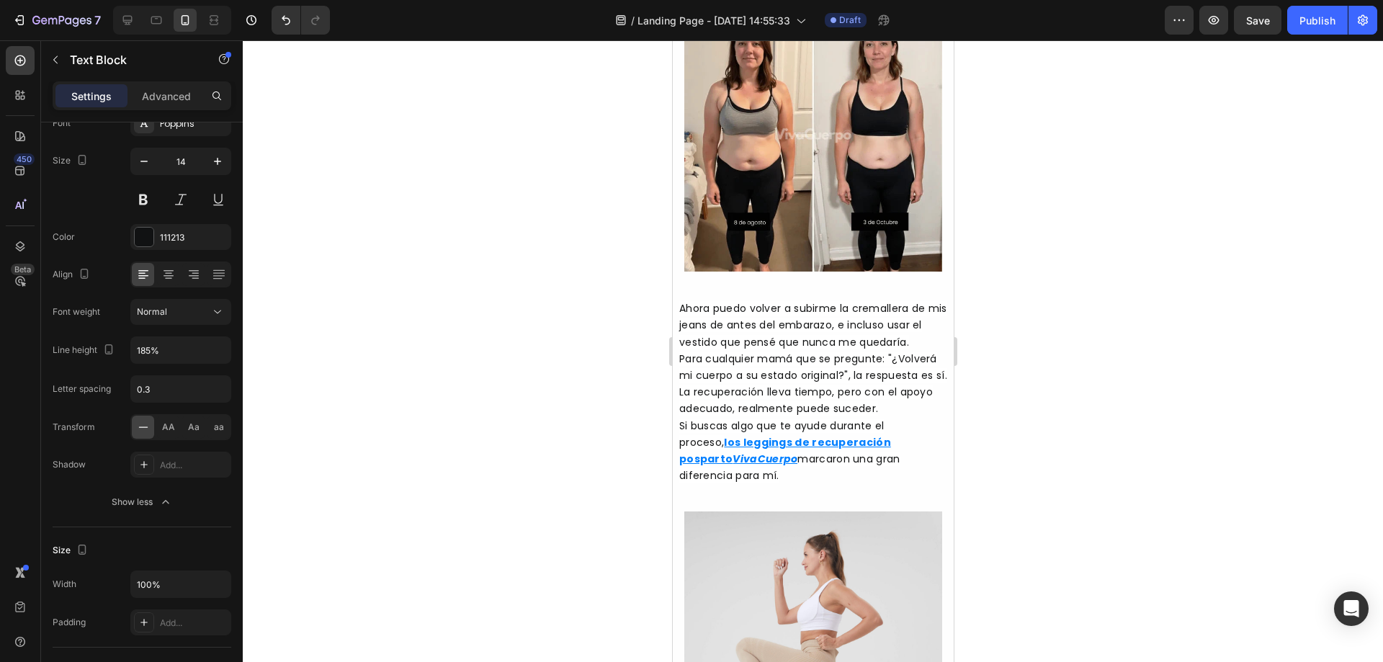
click at [773, 310] on span "Ahora puedo volver a subirme la cremallera de mis jeans de antes del embarazo, …" at bounding box center [812, 325] width 268 height 48
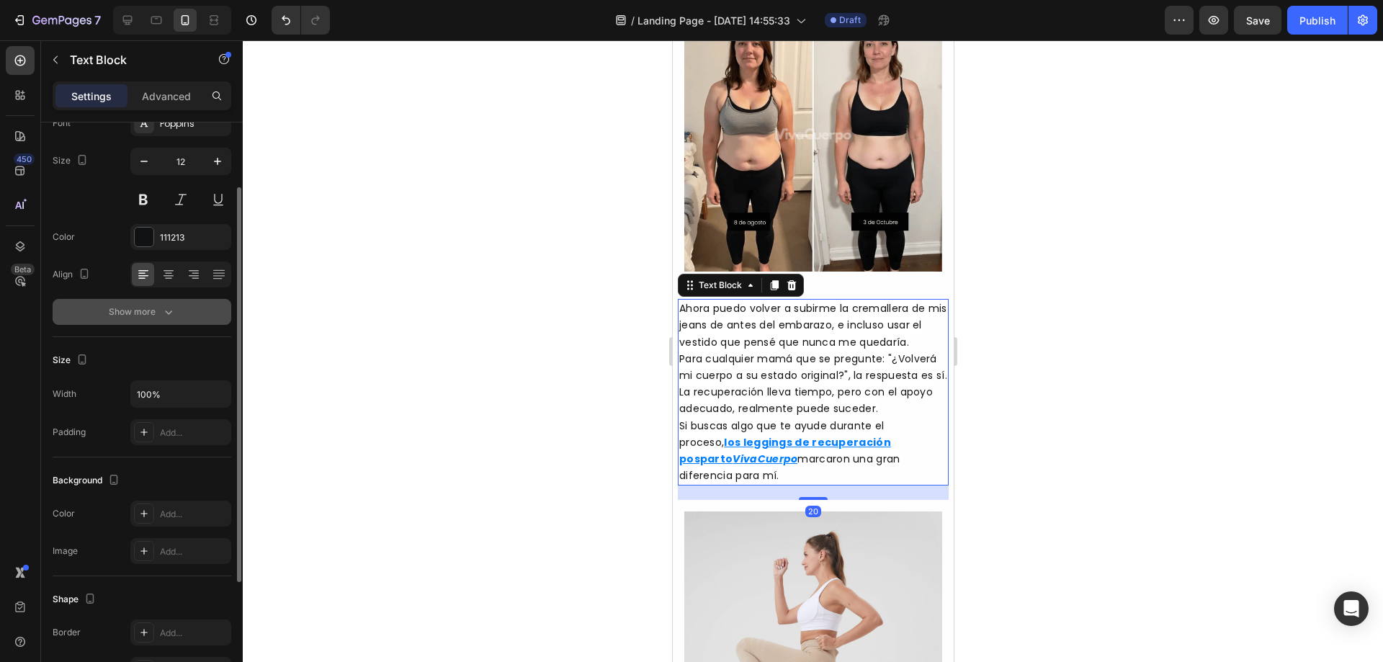
click at [178, 316] on button "Show more" at bounding box center [142, 312] width 179 height 26
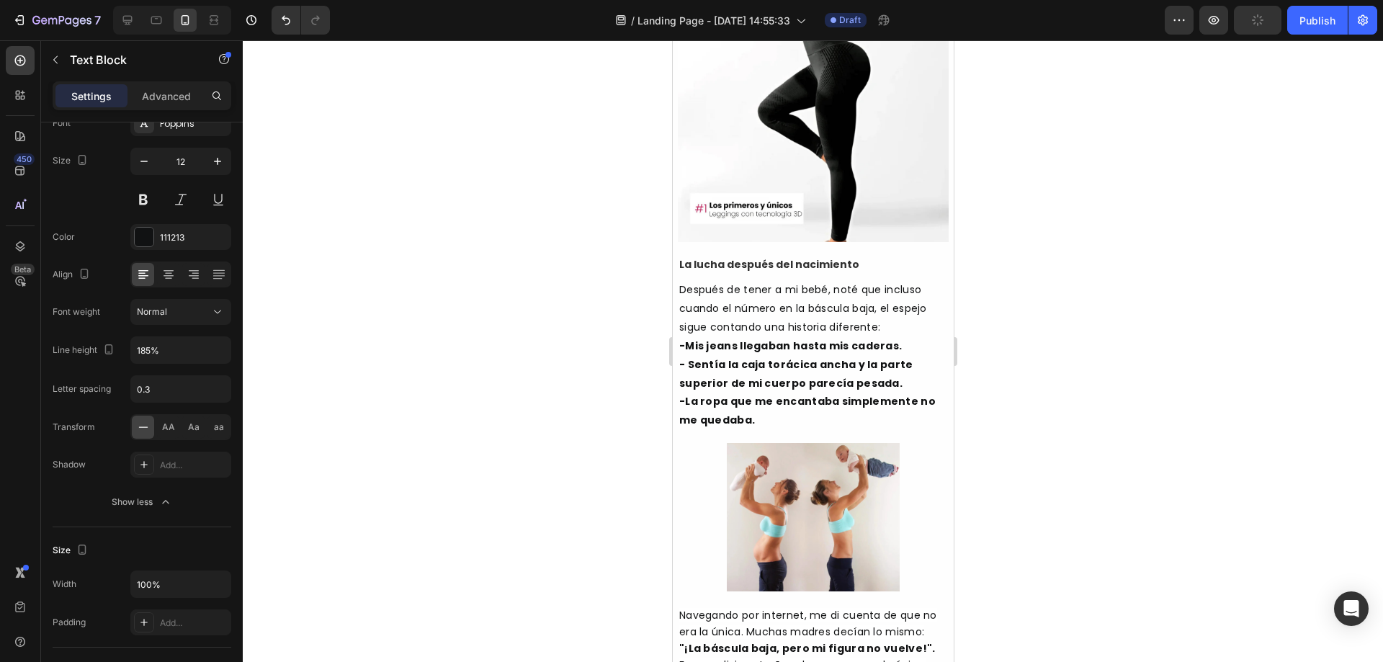
scroll to position [192, 0]
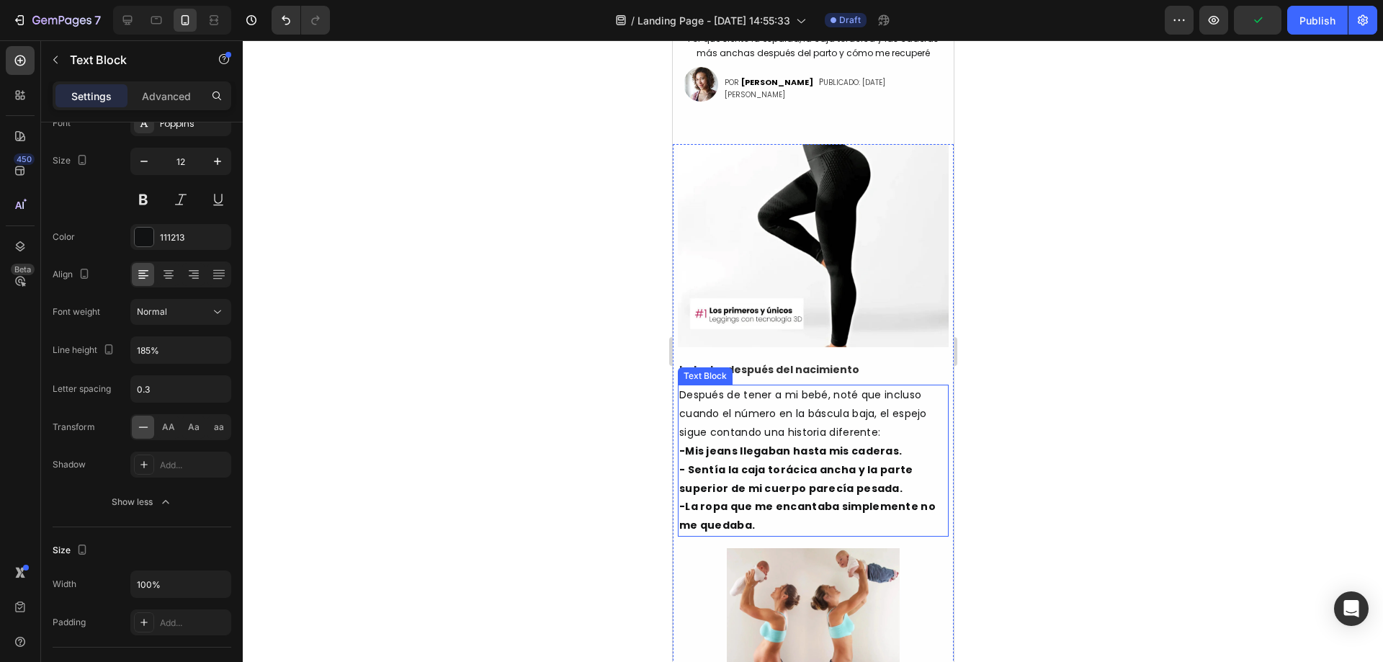
click at [740, 429] on p "Después de tener a mi bebé, noté que incluso cuando el número en la báscula baj…" at bounding box center [812, 414] width 268 height 56
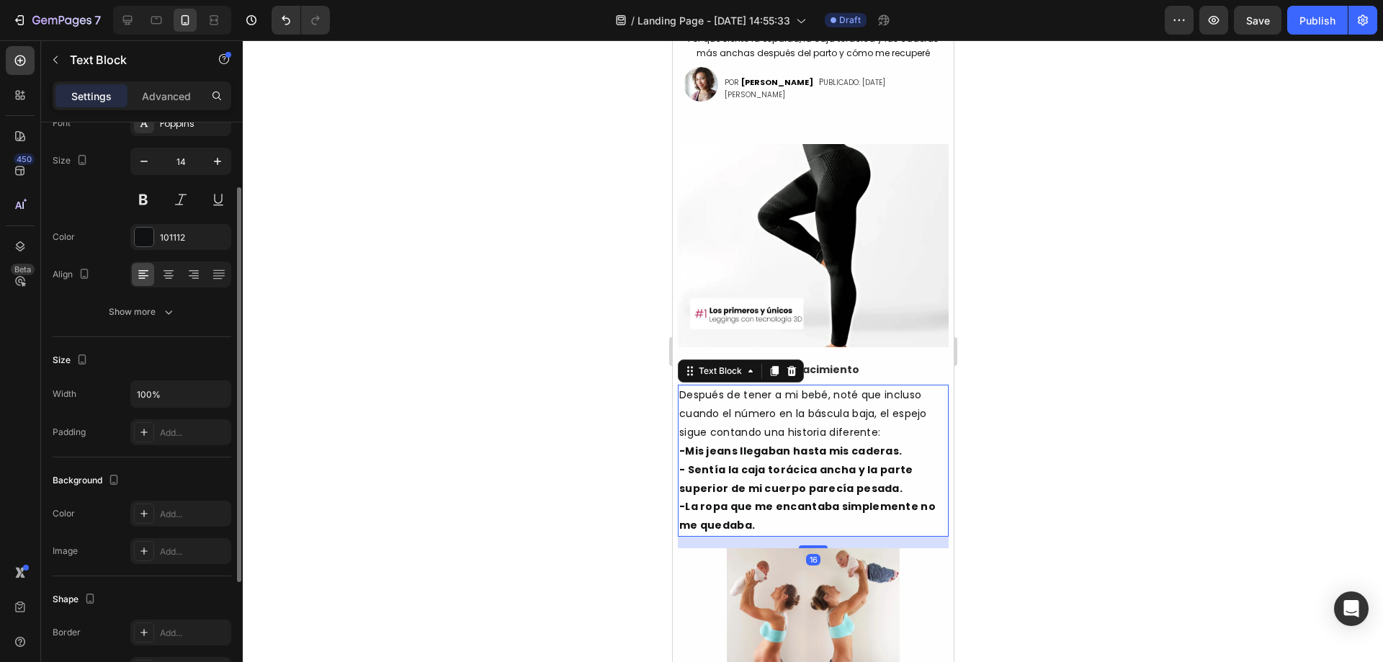
click at [138, 297] on div "Font Poppins Size 14 Color 101112 Align Show more" at bounding box center [142, 217] width 179 height 215
click at [142, 310] on div "Show more" at bounding box center [142, 312] width 67 height 14
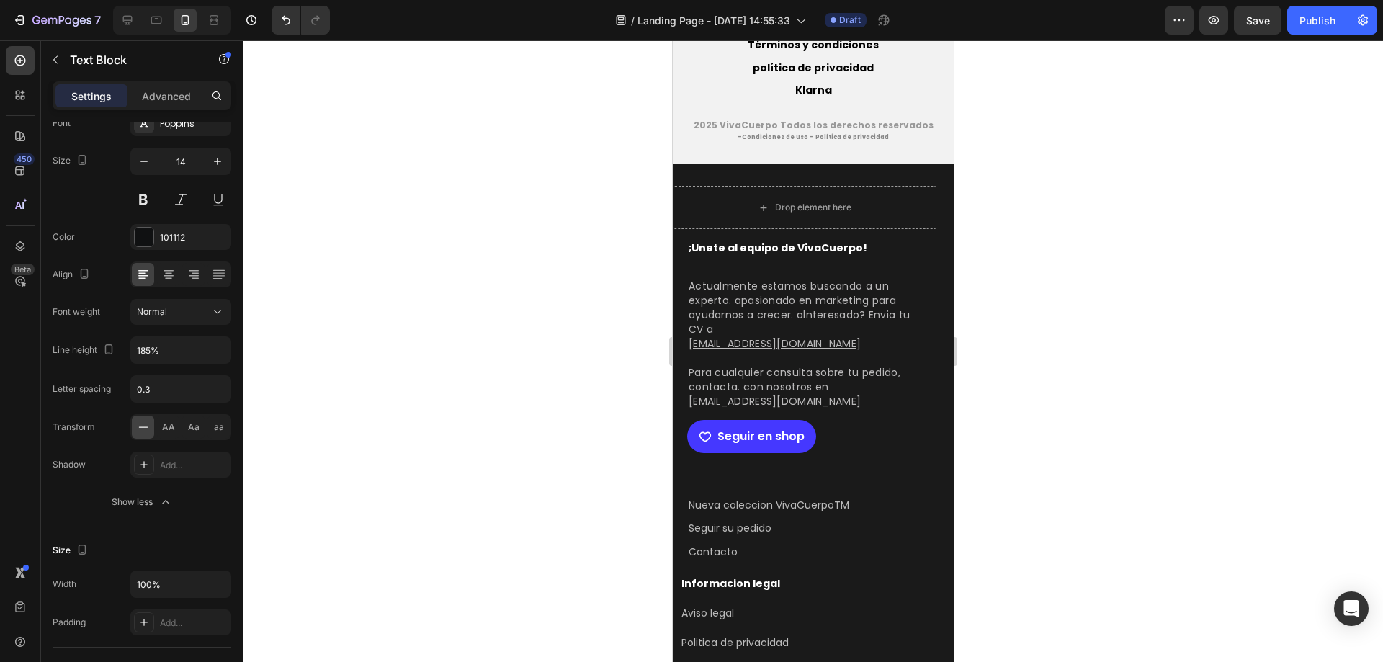
scroll to position [3169, 0]
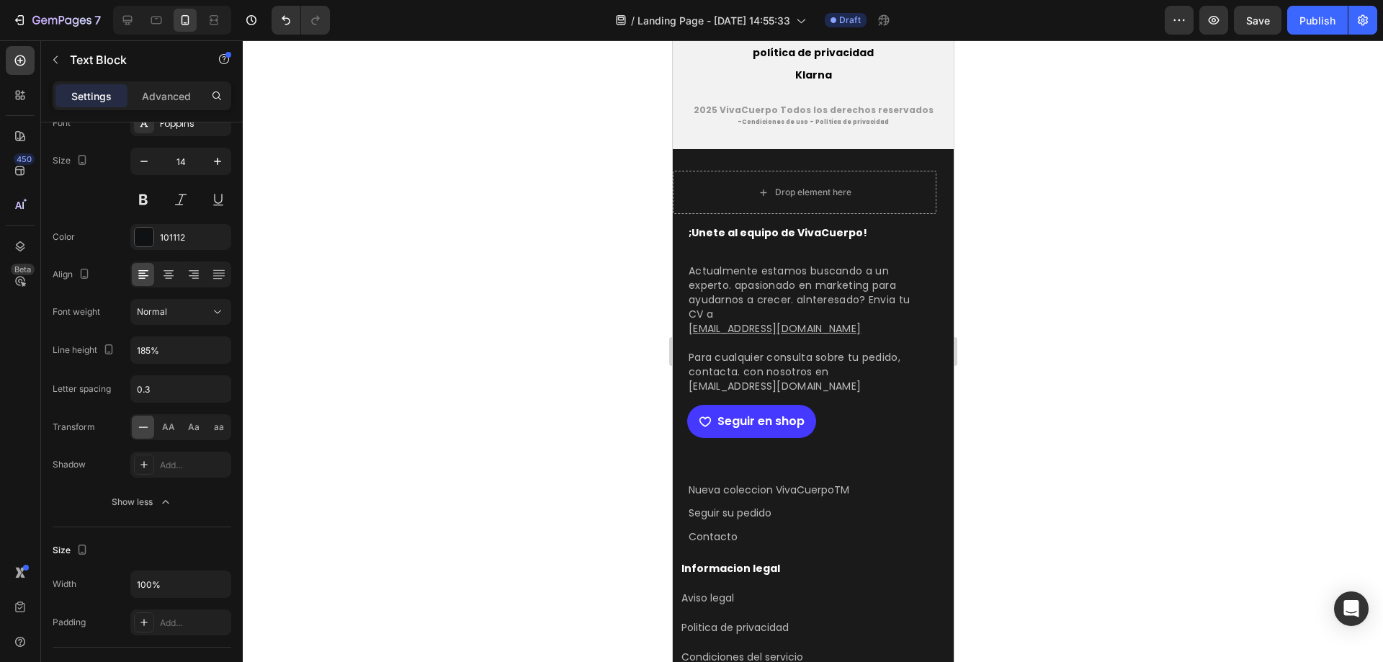
click at [1039, 228] on div at bounding box center [813, 351] width 1140 height 622
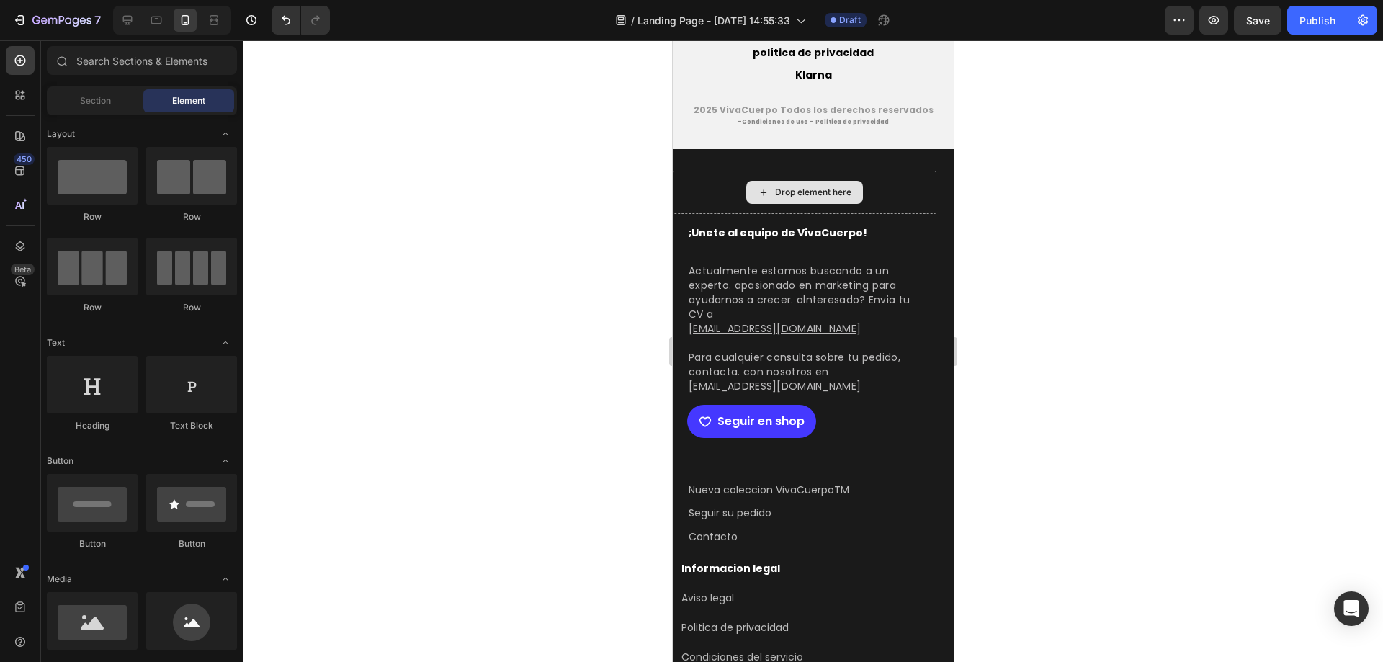
click at [815, 193] on div "Drop element here" at bounding box center [812, 193] width 76 height 12
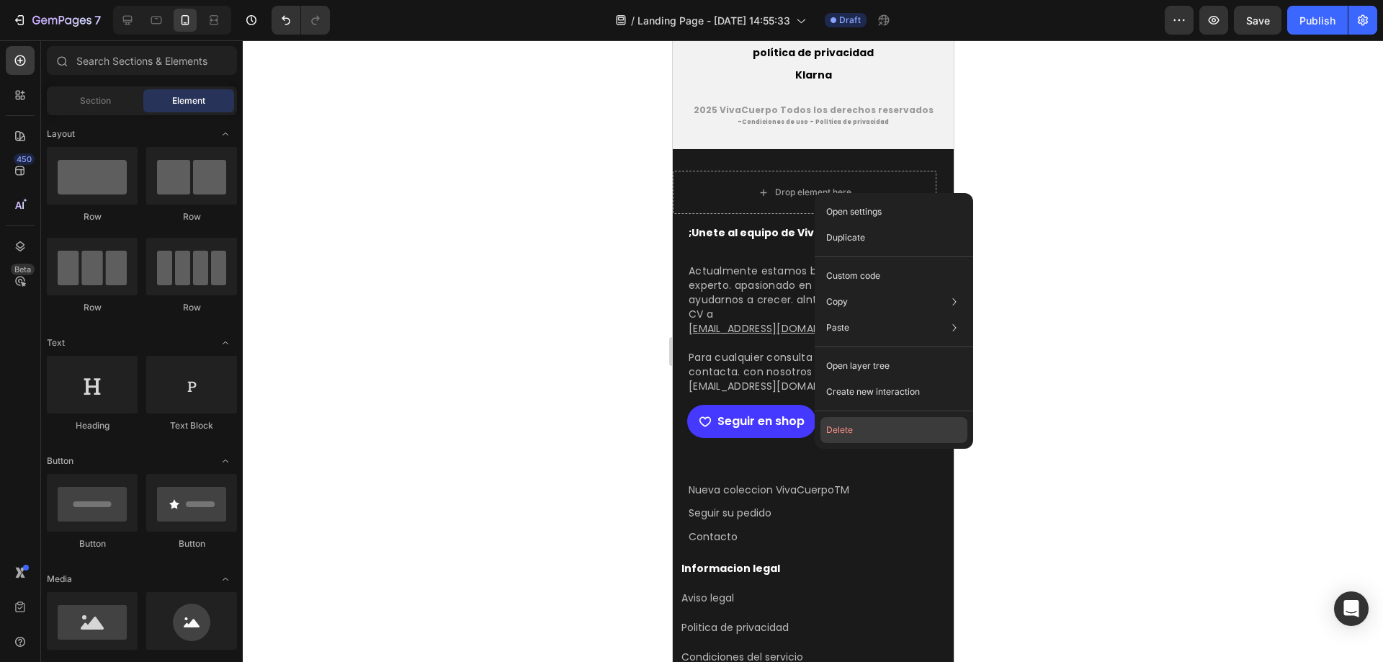
drag, startPoint x: 851, startPoint y: 417, endPoint x: 179, endPoint y: 377, distance: 673.1
click at [852, 417] on button "Delete" at bounding box center [893, 430] width 147 height 26
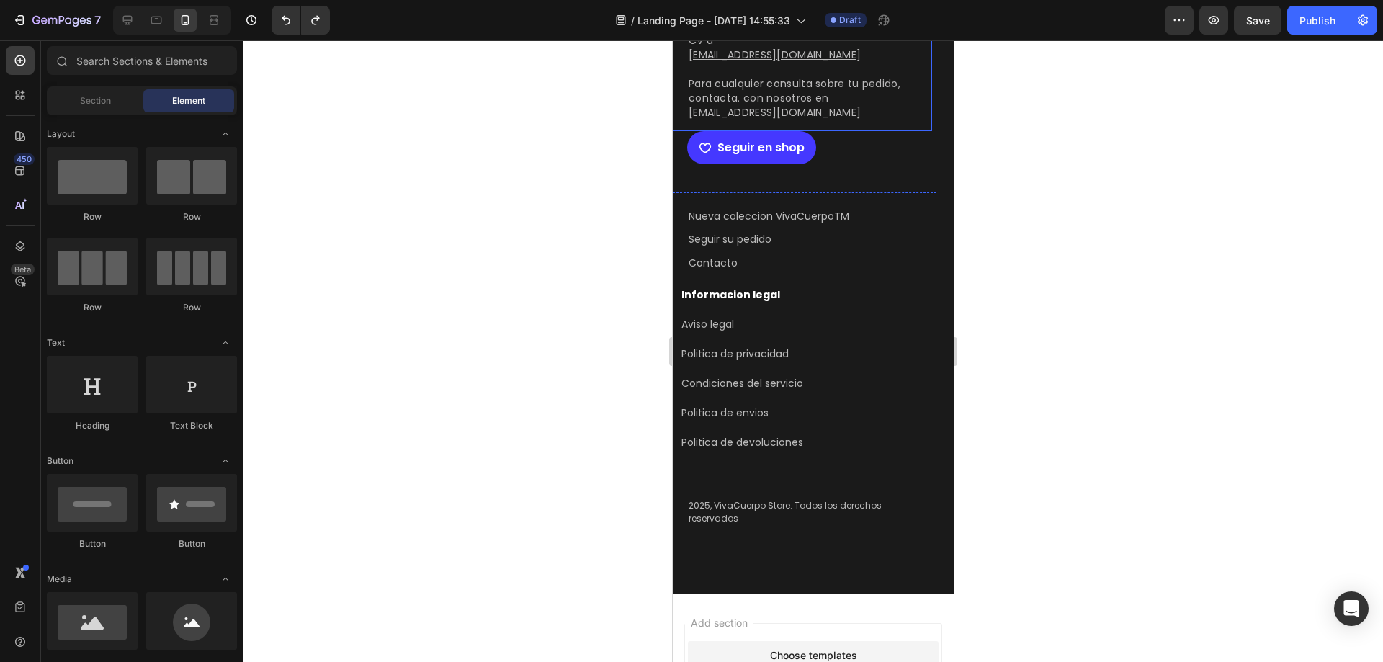
scroll to position [3457, 0]
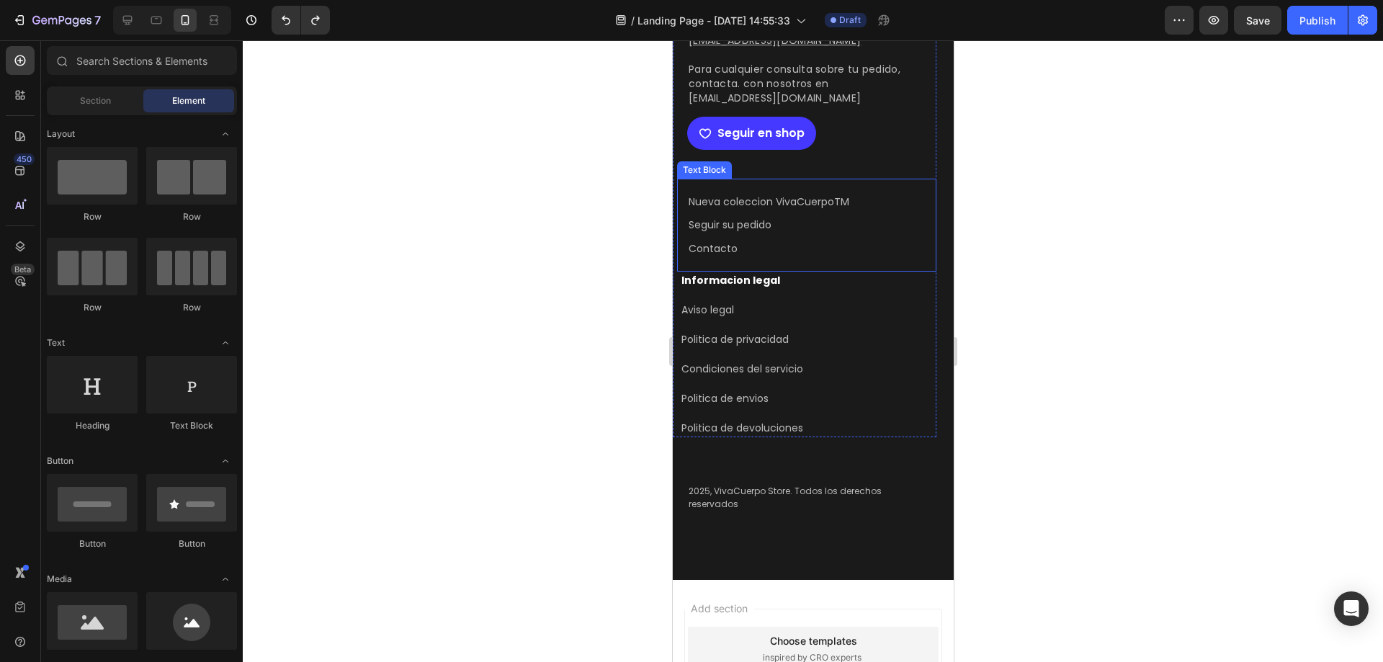
click at [709, 245] on p "Contacto" at bounding box center [806, 248] width 236 height 23
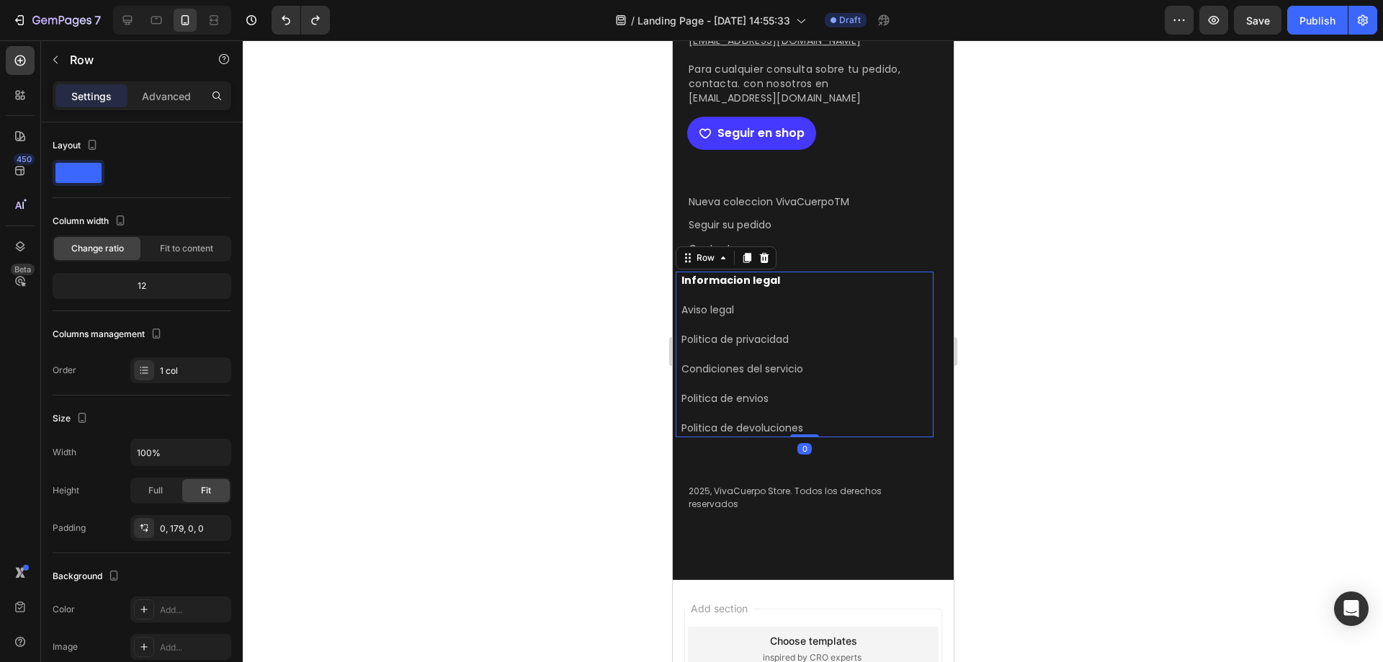
click at [846, 367] on div "Informacion legal Text Block Aviso legal Text Block Politica de privacidad Text…" at bounding box center [804, 355] width 258 height 166
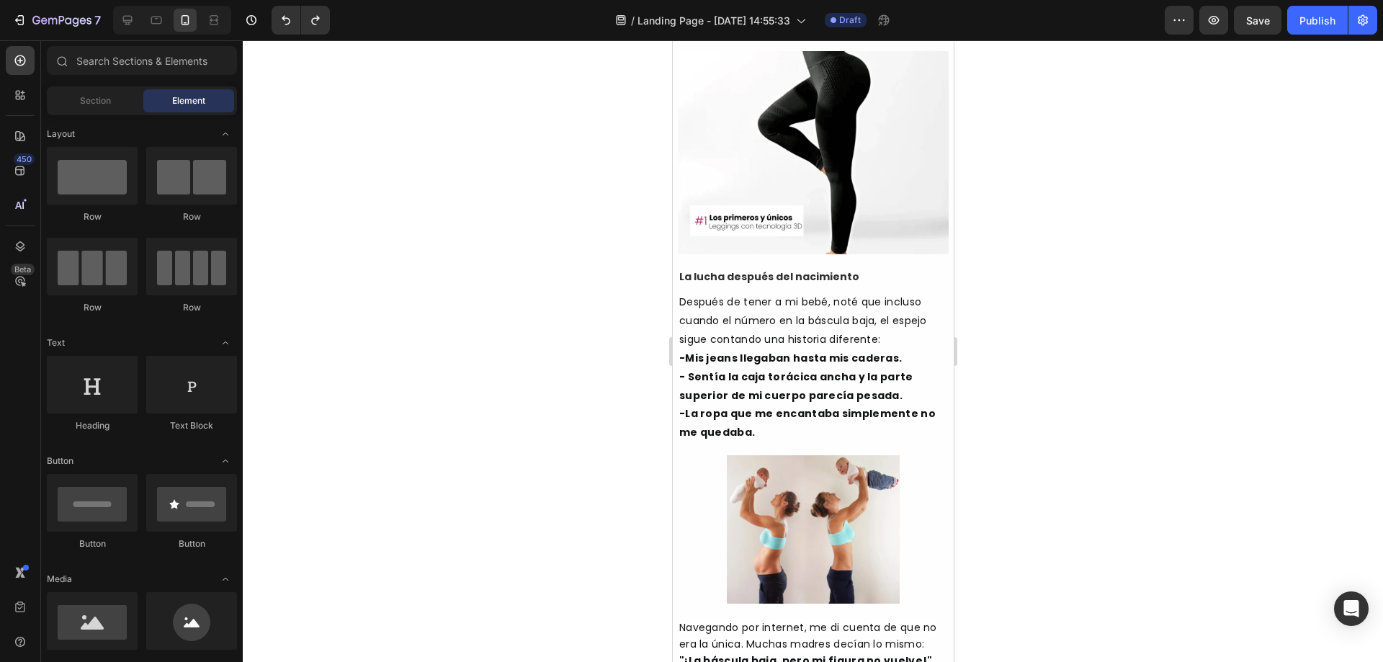
scroll to position [0, 0]
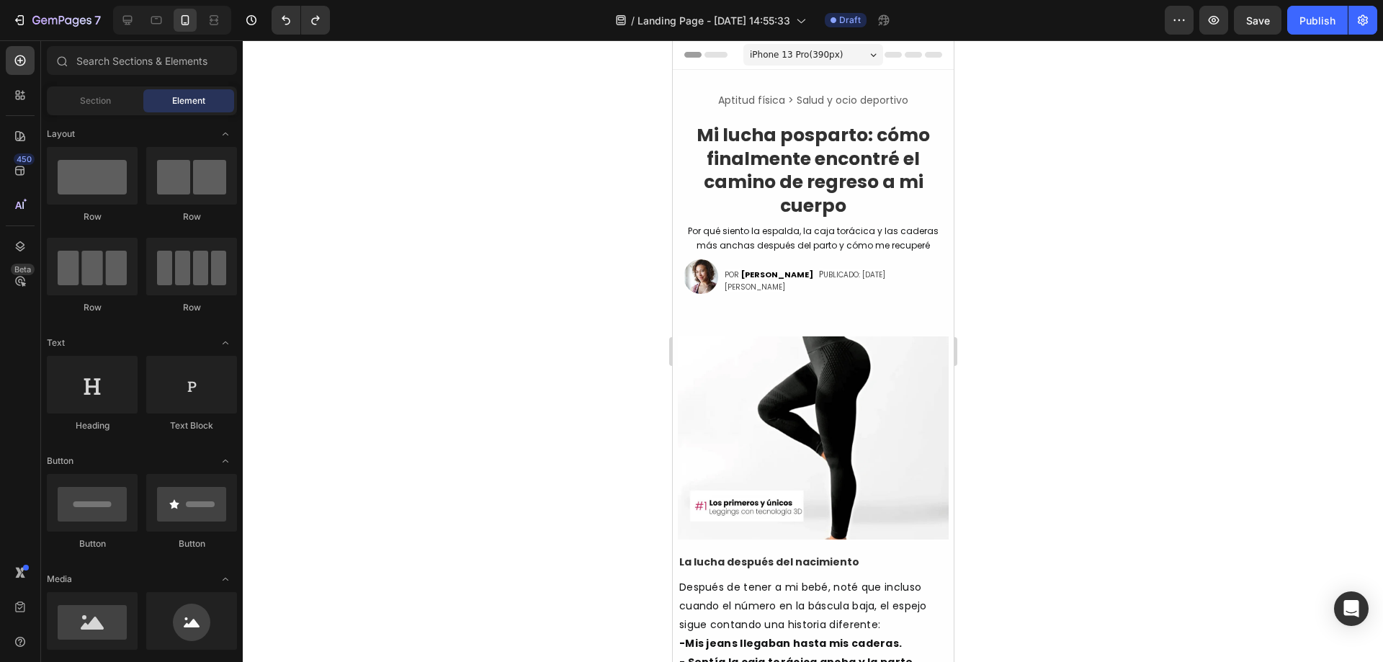
drag, startPoint x: 950, startPoint y: 269, endPoint x: 1579, endPoint y: 77, distance: 657.2
click at [779, 59] on span "iPhone 13 Pro ( 390 px)" at bounding box center [795, 55] width 93 height 14
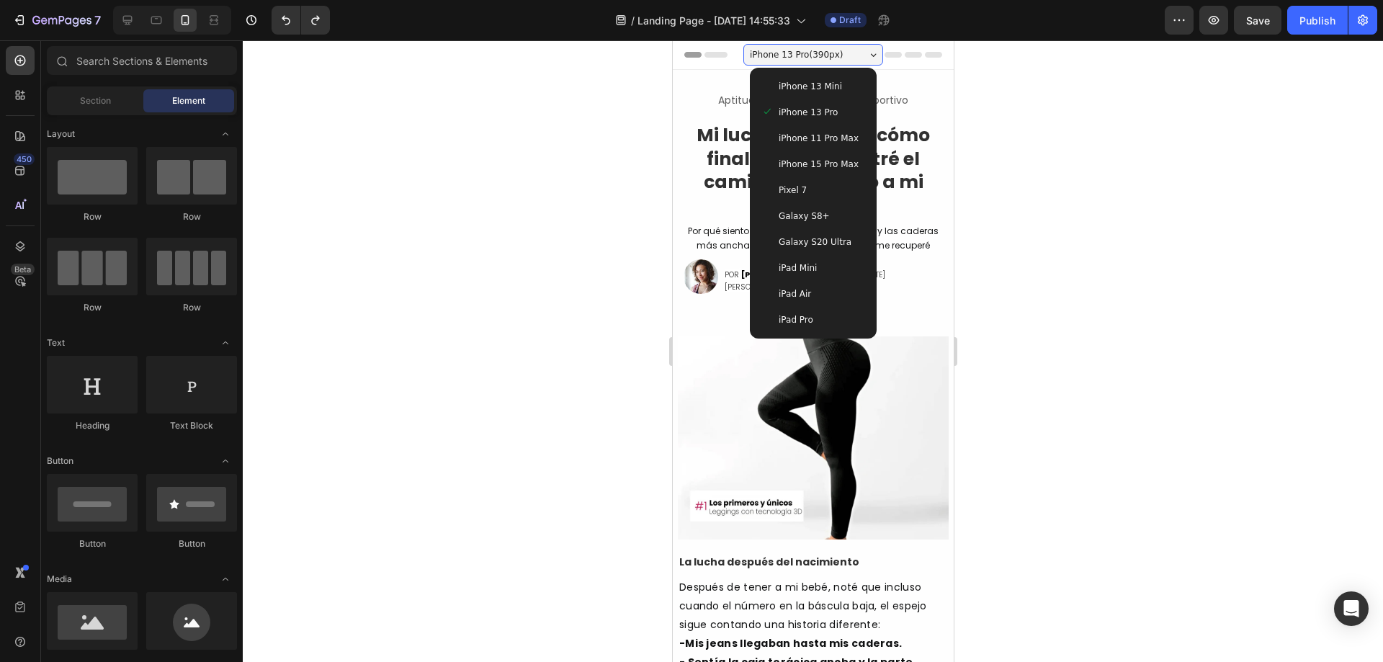
click at [791, 191] on span "Pixel 7" at bounding box center [792, 190] width 28 height 14
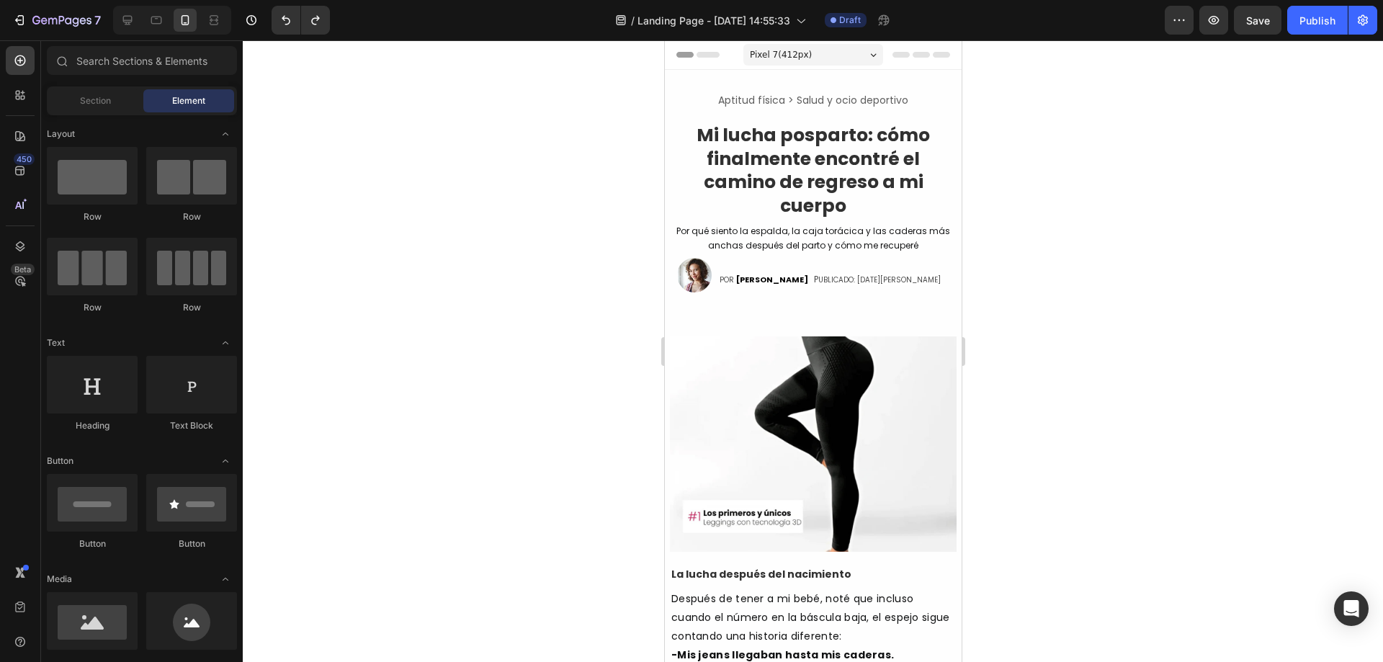
click at [773, 59] on span "Pixel 7 ( 412 px)" at bounding box center [780, 55] width 62 height 14
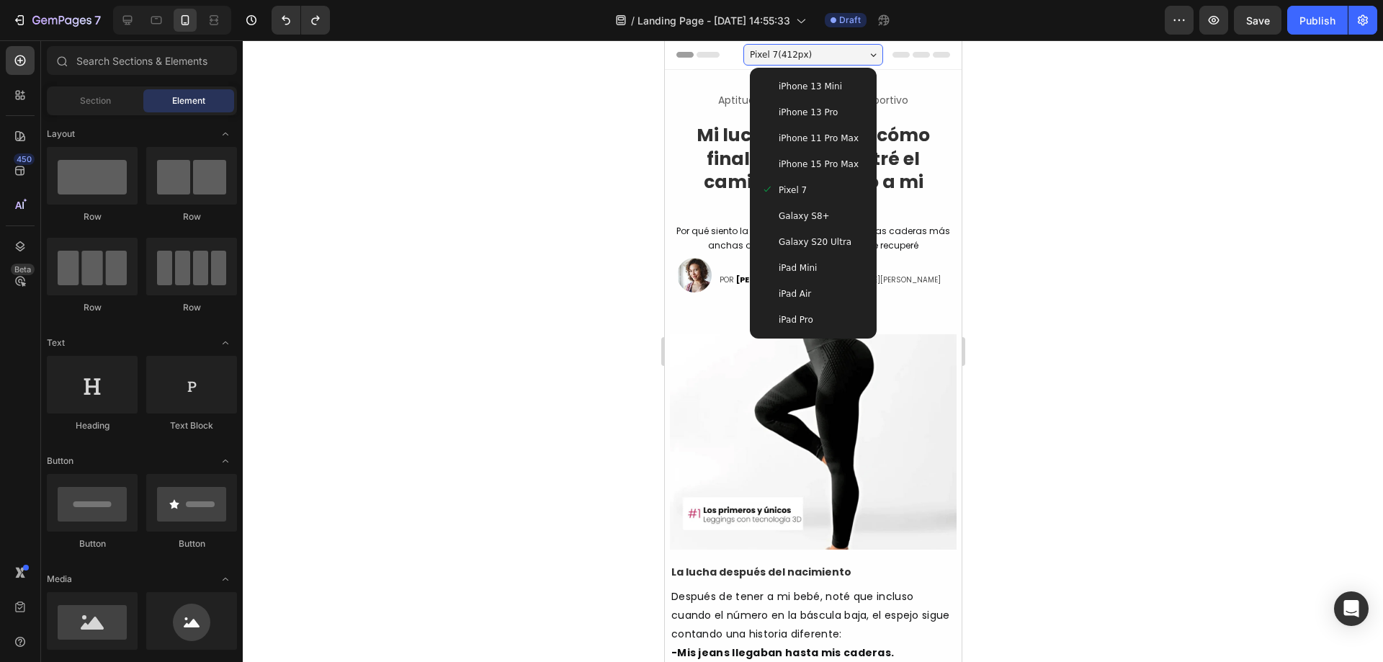
click at [824, 165] on span "iPhone 15 Pro Max" at bounding box center [818, 164] width 80 height 14
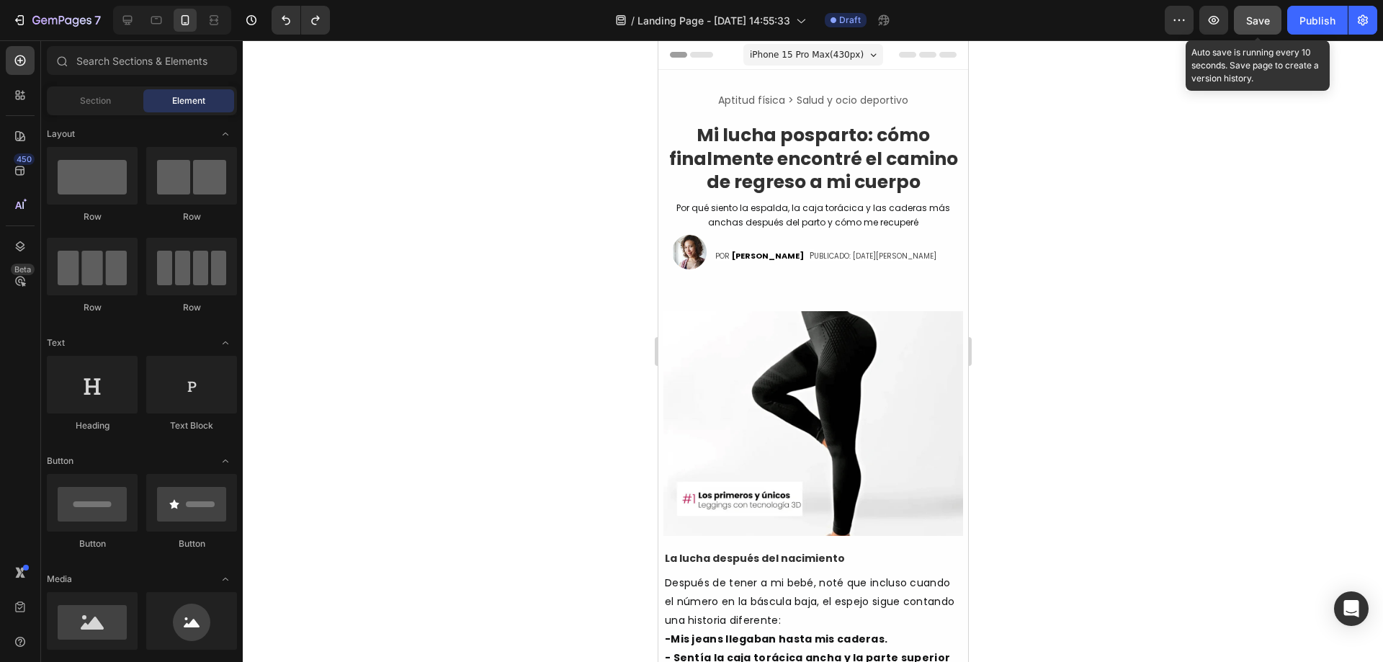
click at [1248, 17] on span "Save" at bounding box center [1258, 20] width 24 height 12
click at [156, 17] on icon at bounding box center [156, 21] width 11 height 8
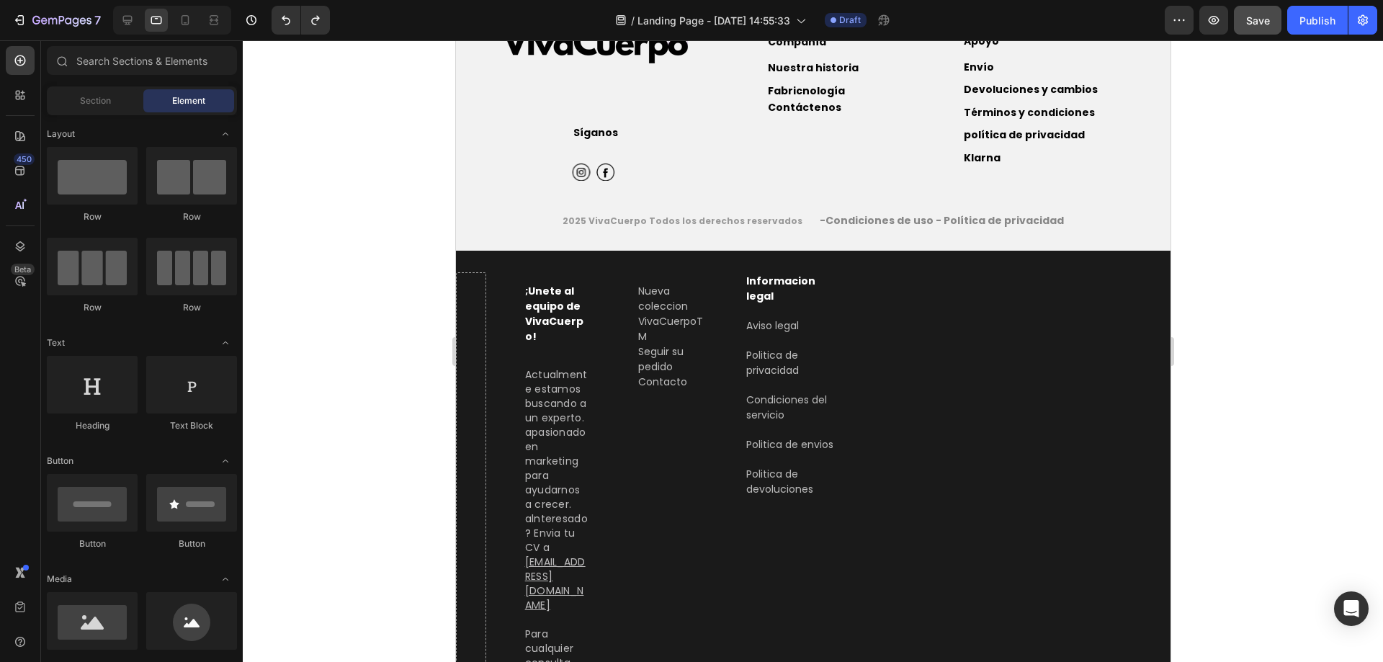
scroll to position [3265, 0]
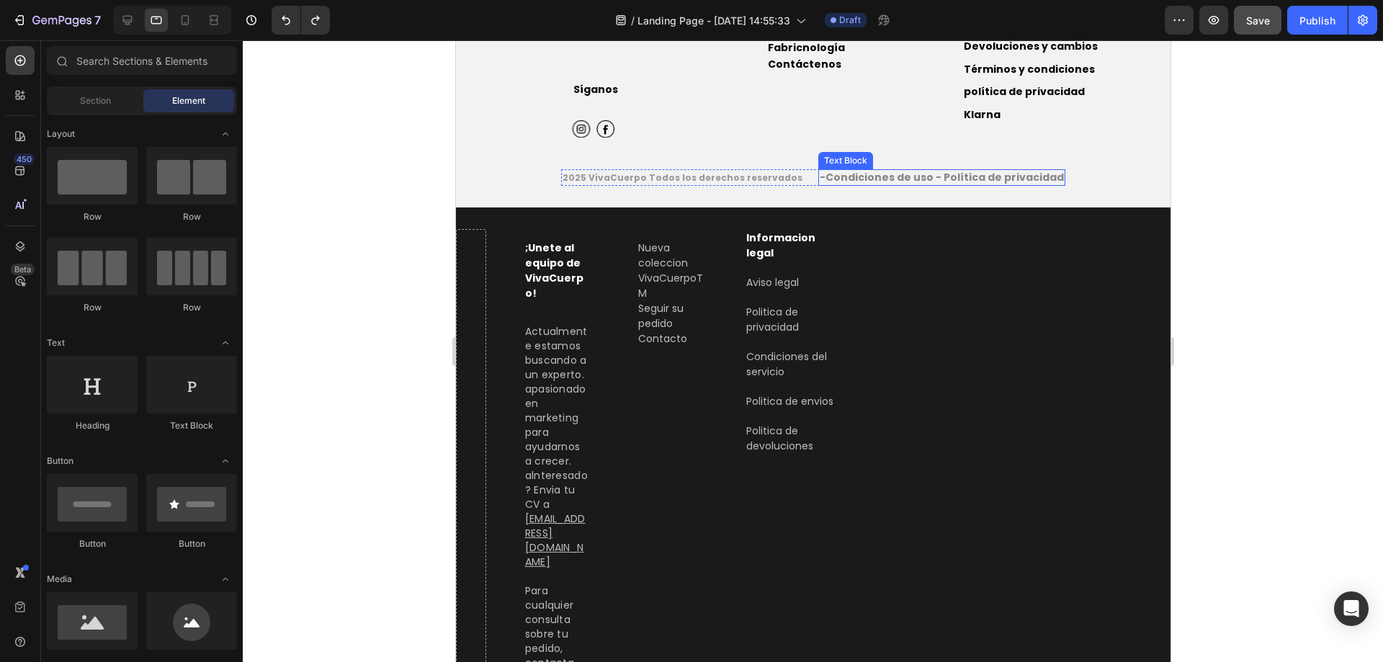
click at [819, 176] on strong "-Condiciones de uso - Política de privacidad" at bounding box center [941, 177] width 244 height 14
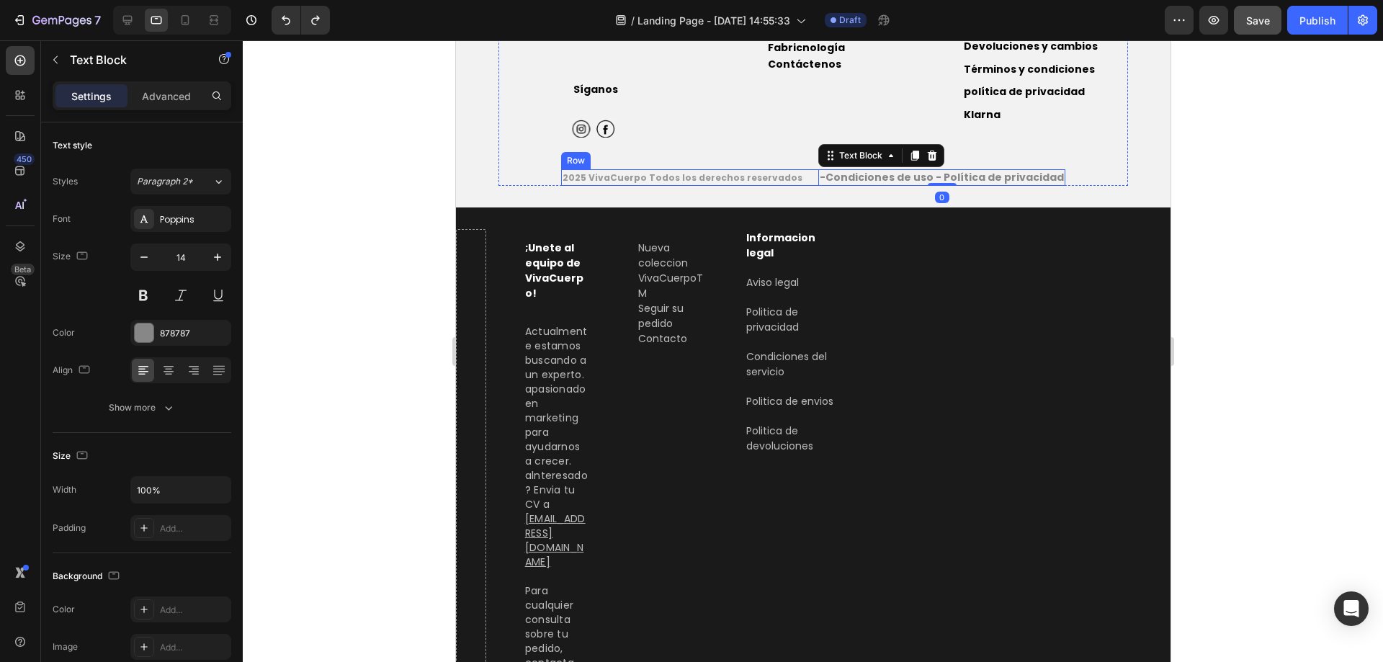
click at [778, 176] on strong "2025 VivaCuerpo Todos los derechos reservados" at bounding box center [682, 177] width 240 height 12
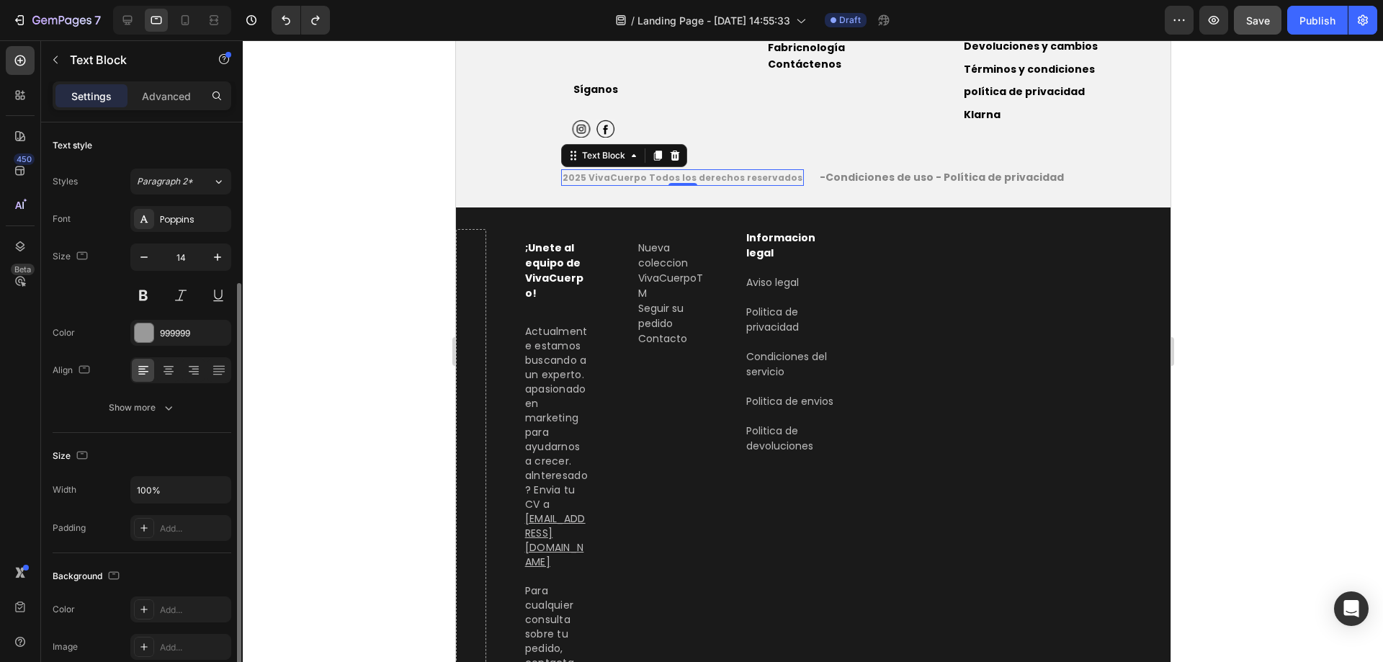
scroll to position [96, 0]
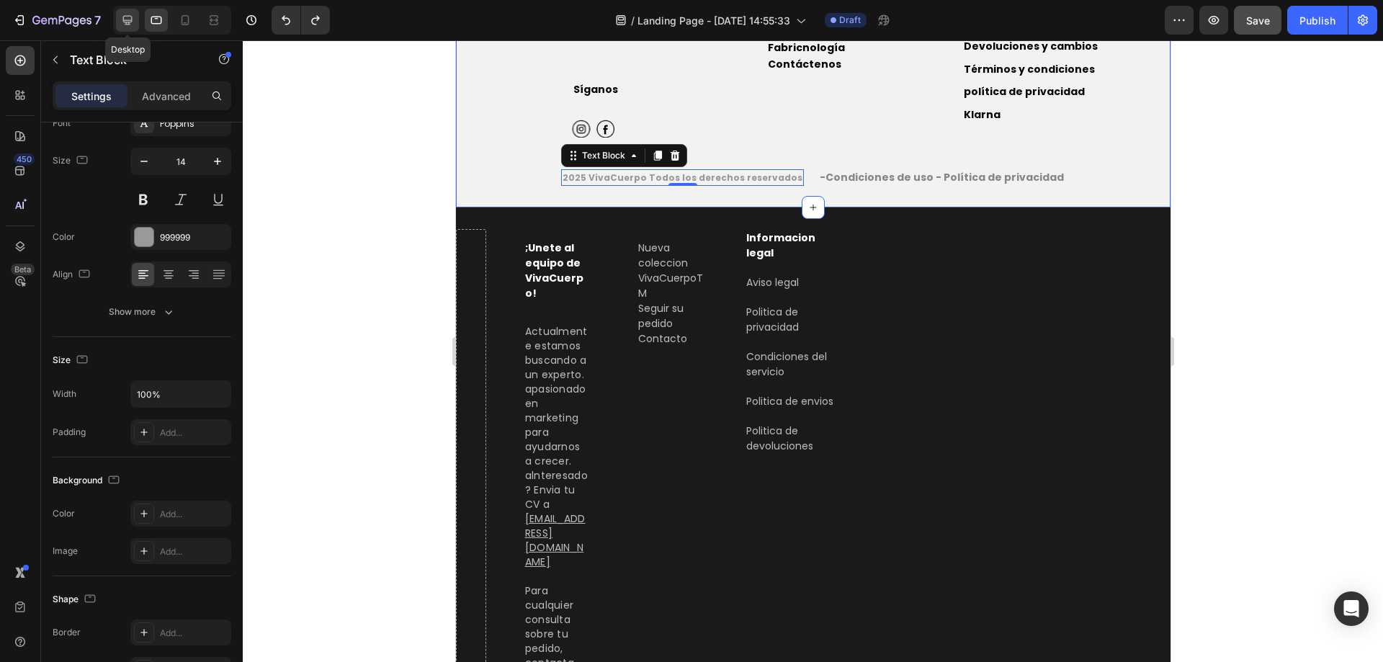
click at [124, 24] on icon at bounding box center [127, 20] width 14 height 14
type input "12"
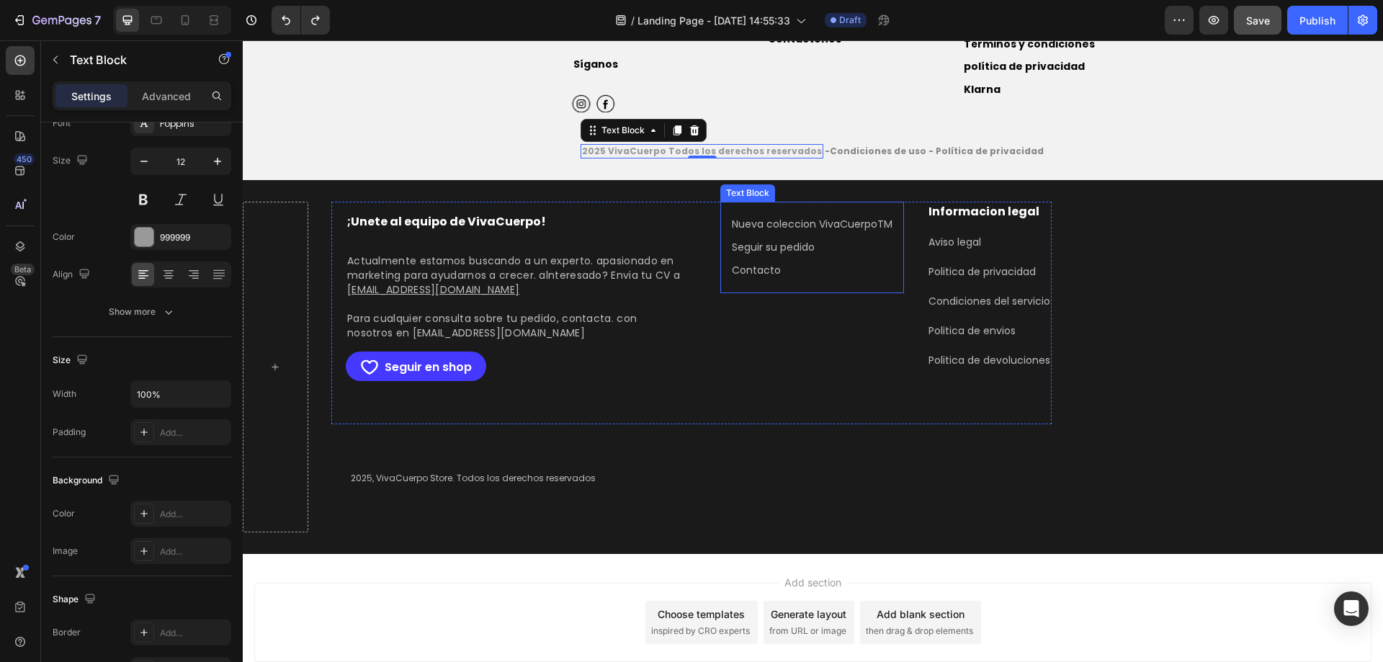
scroll to position [3247, 0]
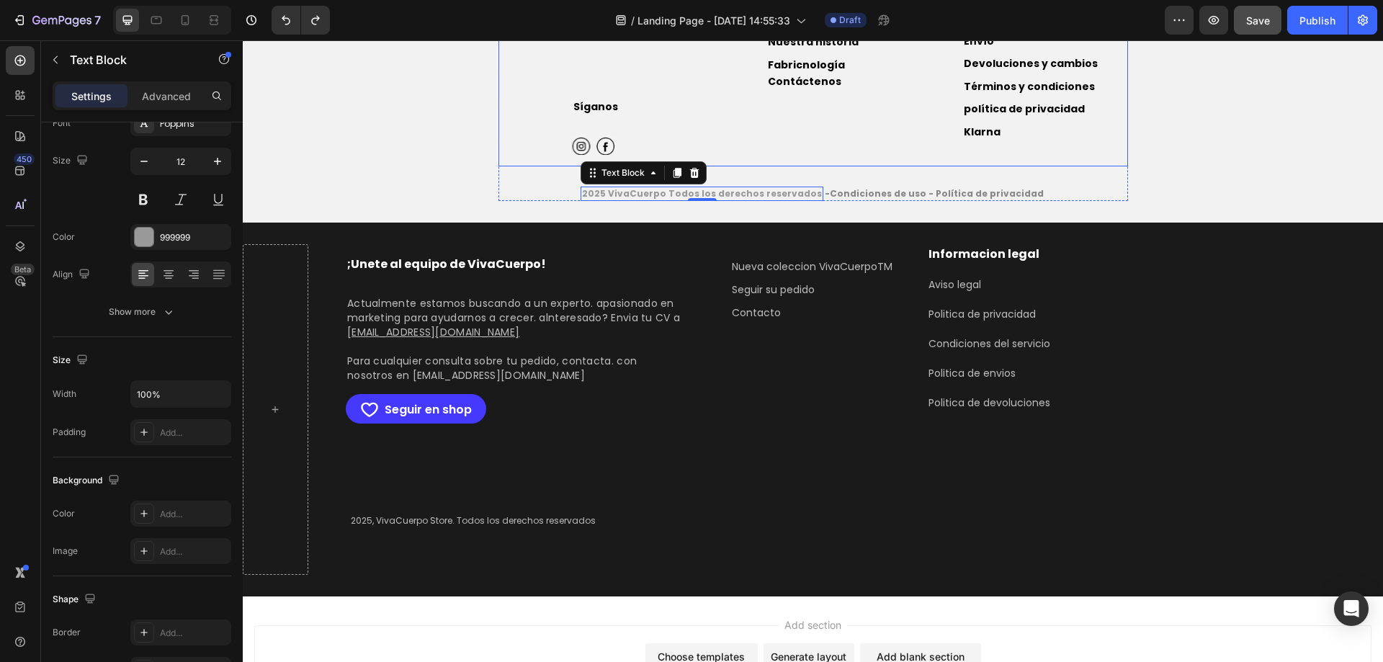
click at [870, 163] on div "Compañía Text Block Nuestra historia Text Block Fabricnología Text Block Contác…" at bounding box center [813, 83] width 194 height 168
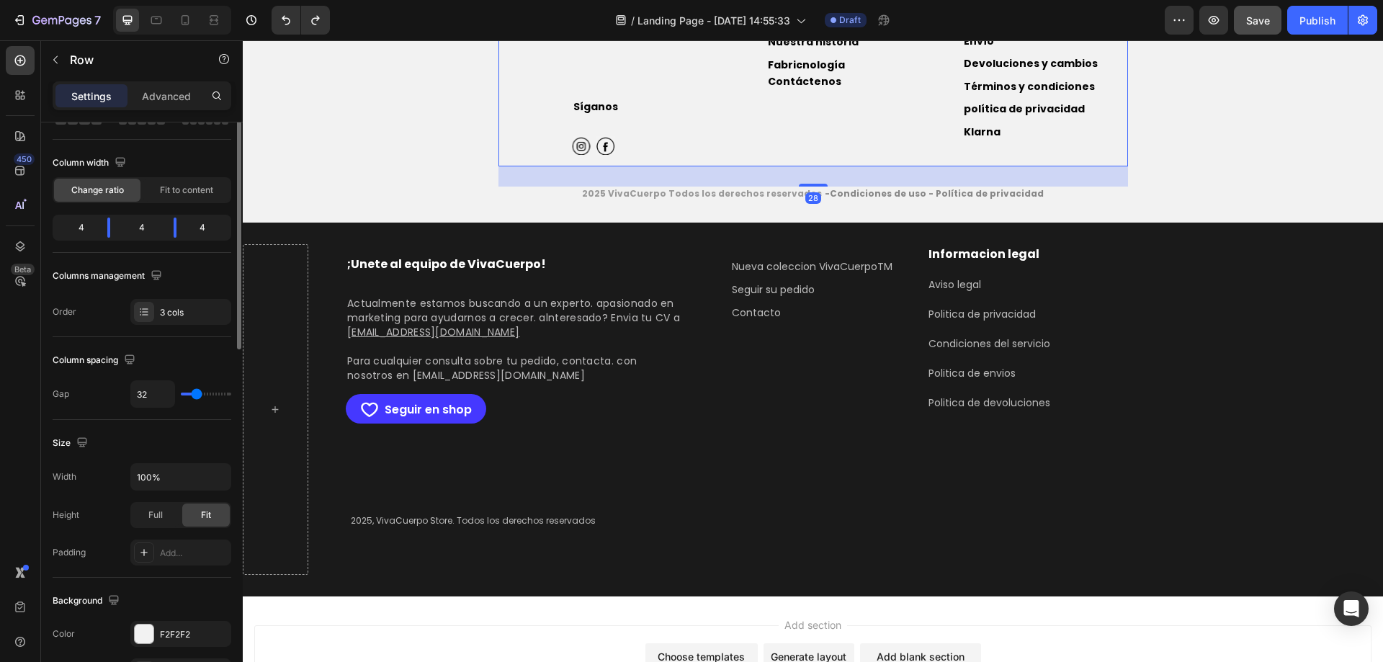
scroll to position [0, 0]
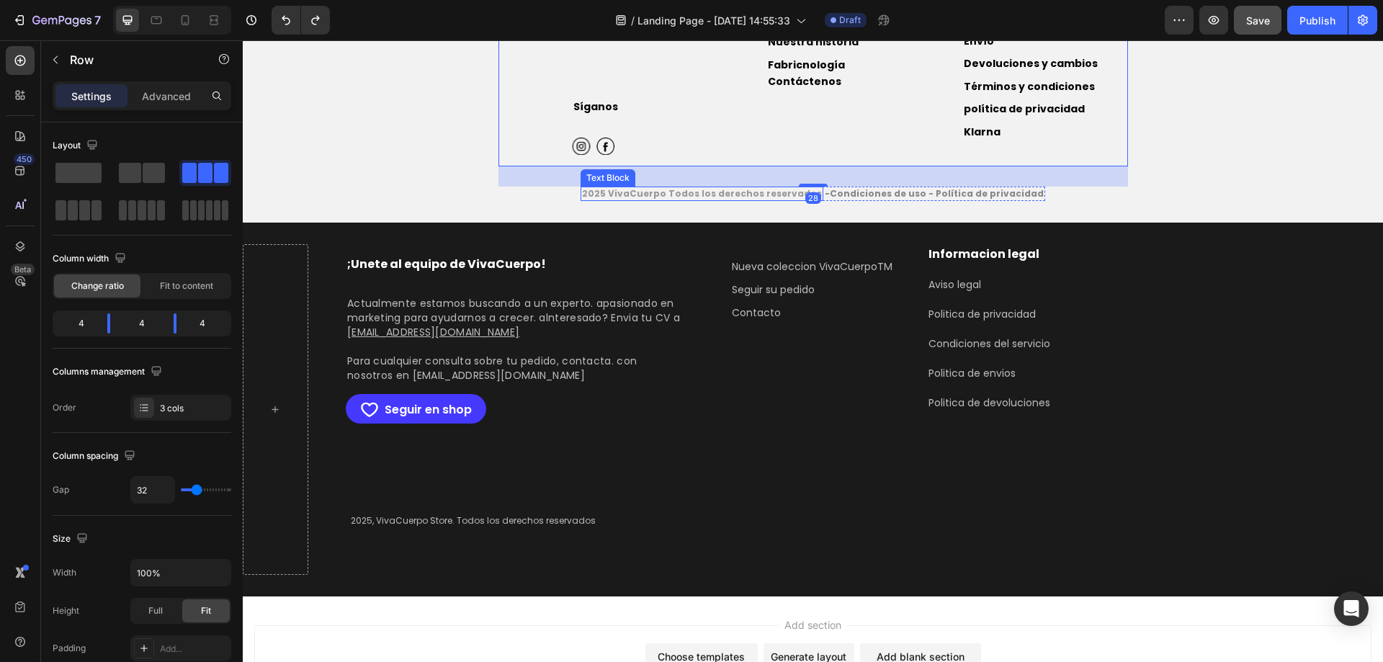
click at [750, 190] on strong "2025 VivaCuerpo Todos los derechos reservados" at bounding box center [702, 193] width 240 height 12
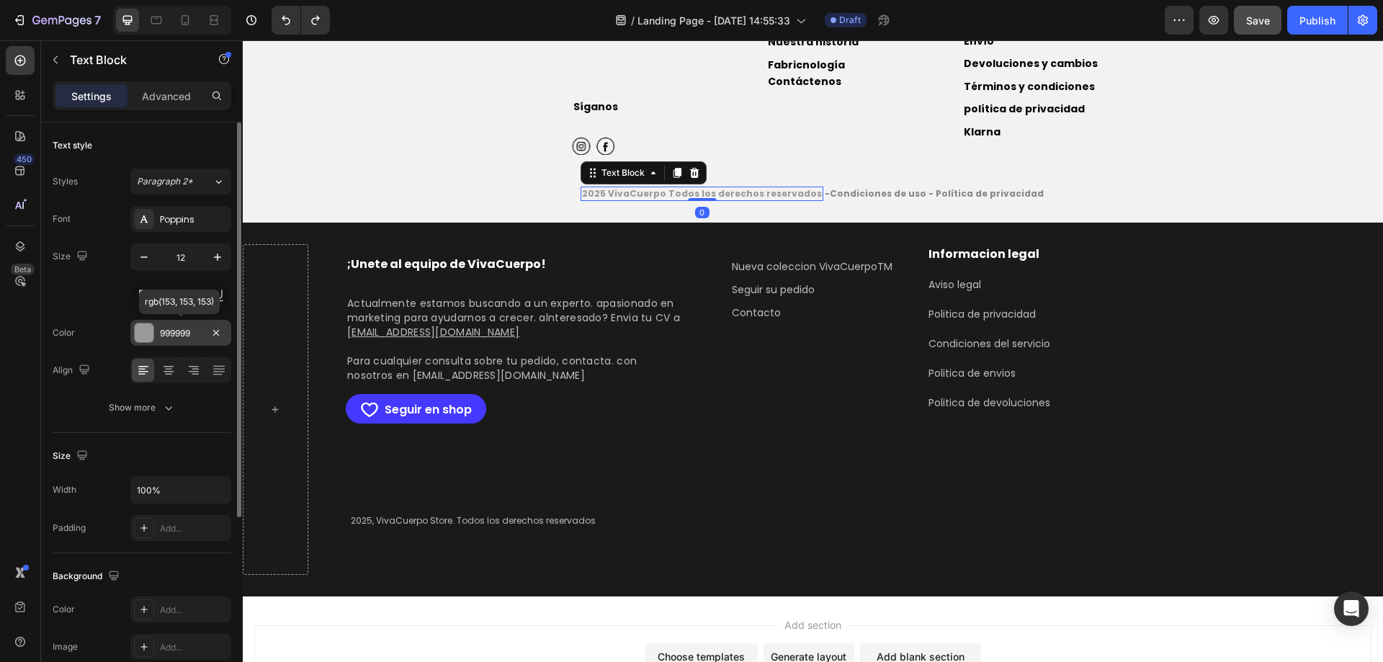
click at [156, 333] on div "999999" at bounding box center [180, 333] width 101 height 26
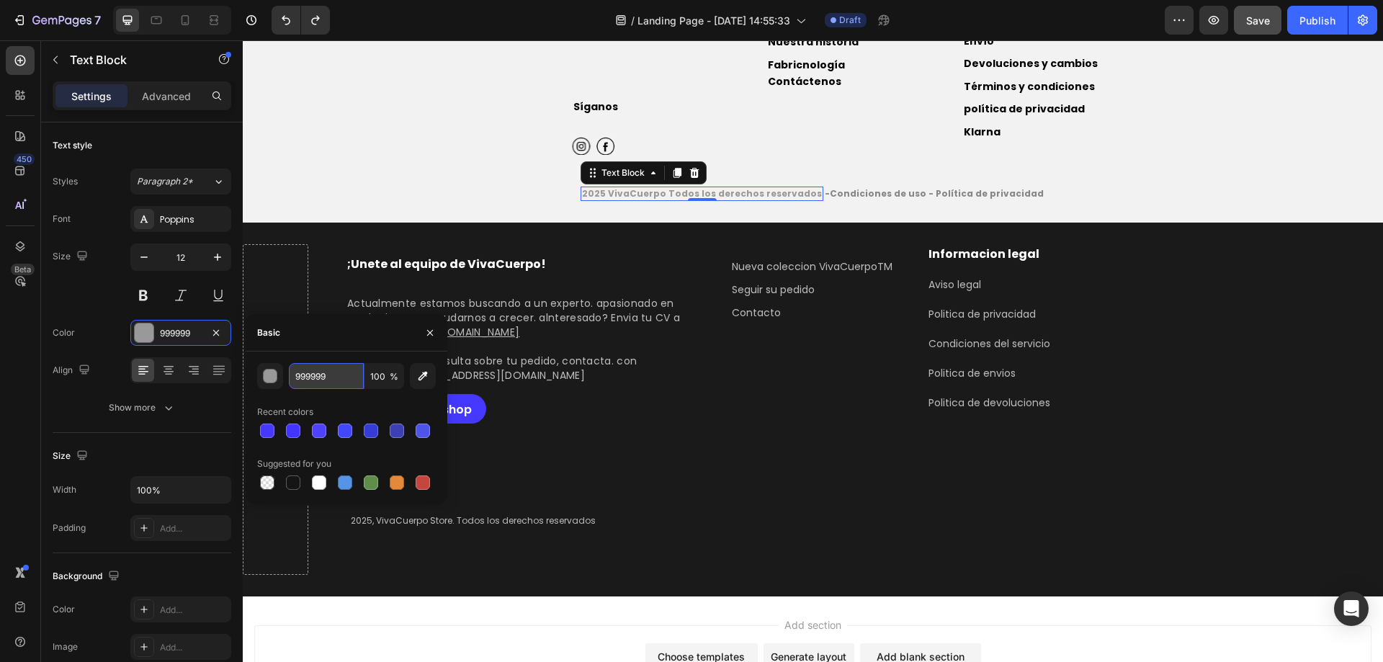
click at [315, 371] on input "999999" at bounding box center [326, 376] width 75 height 26
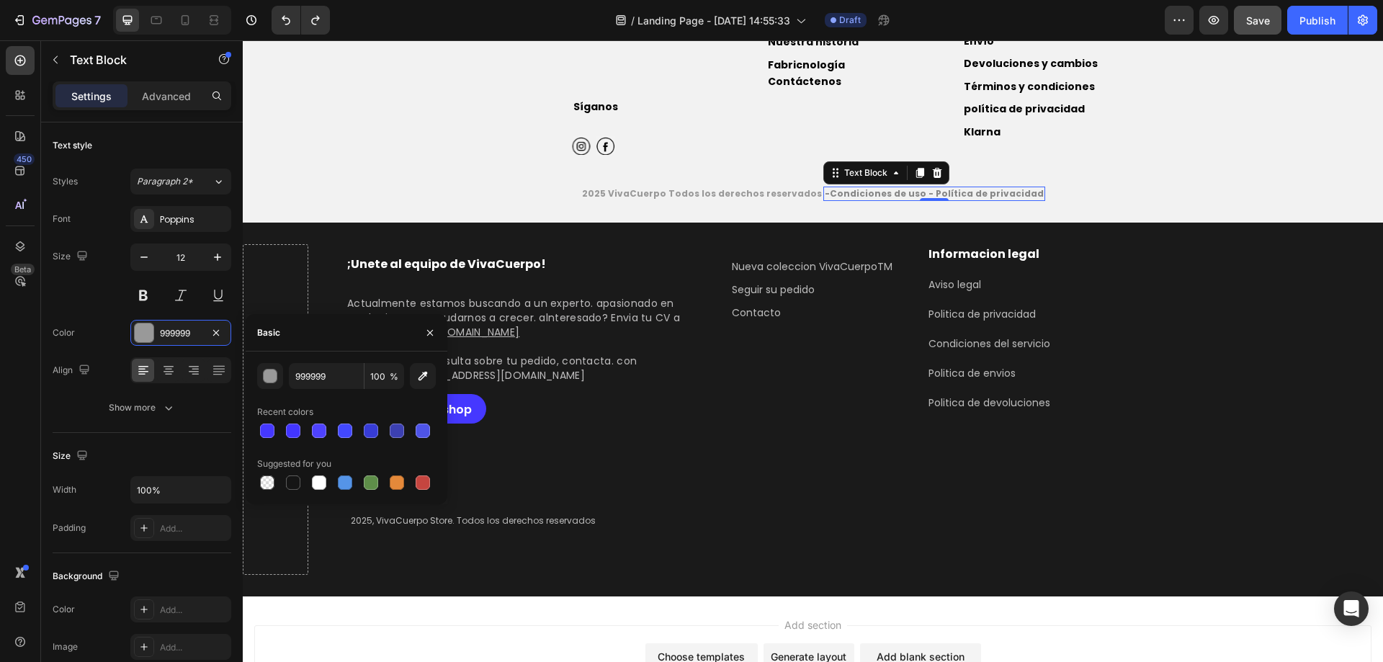
click at [893, 191] on strong "-Condiciones de uso - Política de privacidad" at bounding box center [934, 193] width 219 height 12
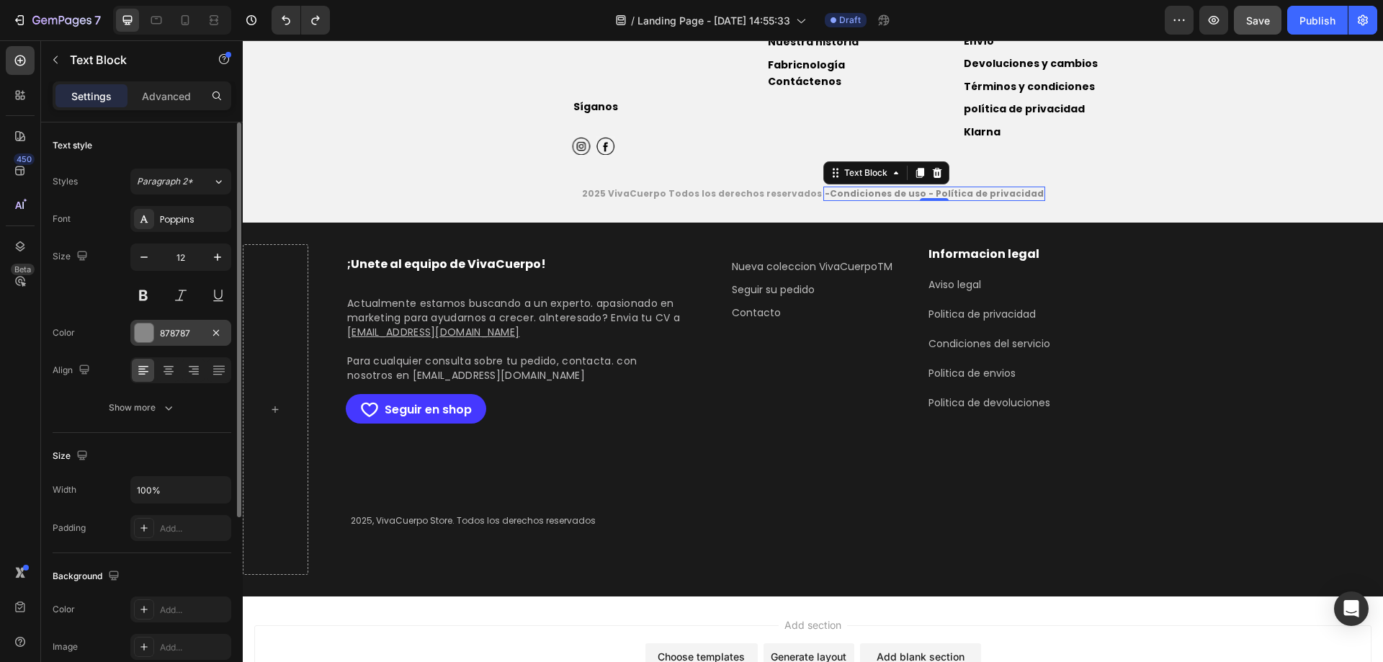
click at [145, 329] on div at bounding box center [144, 332] width 19 height 19
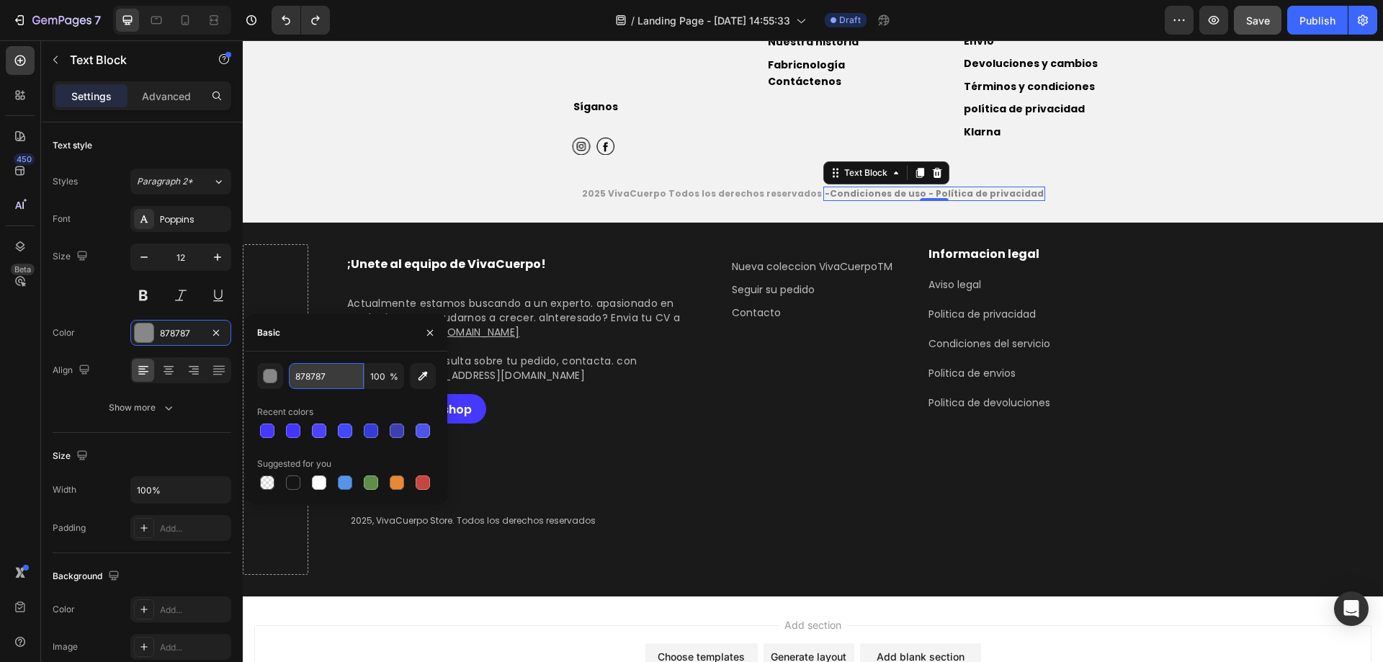
click at [312, 372] on input "878787" at bounding box center [326, 376] width 75 height 26
paste input "999999"
type input "999999"
click at [1041, 181] on div "Image Síganos Text Block Icon Icon Icon List Hoz Row Row Compañía Text Block Nu…" at bounding box center [812, 100] width 629 height 202
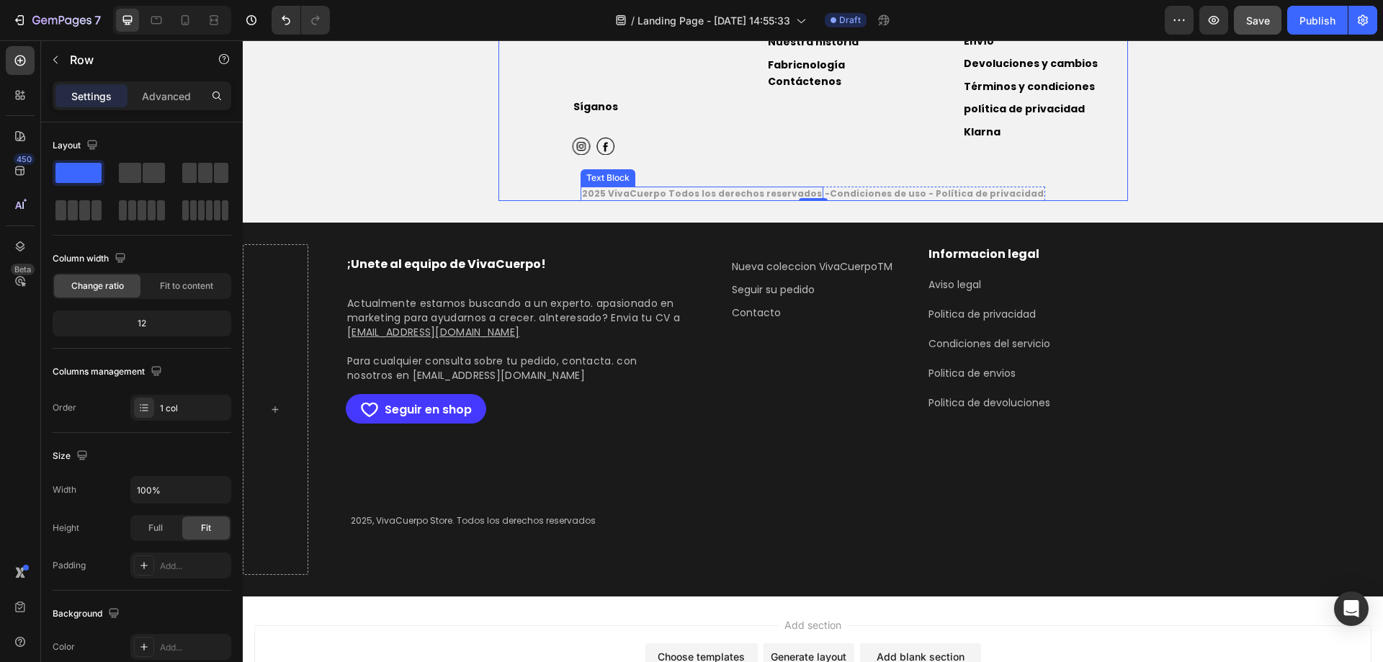
click at [814, 191] on strong "2025 VivaCuerpo Todos los derechos reservados" at bounding box center [702, 193] width 240 height 12
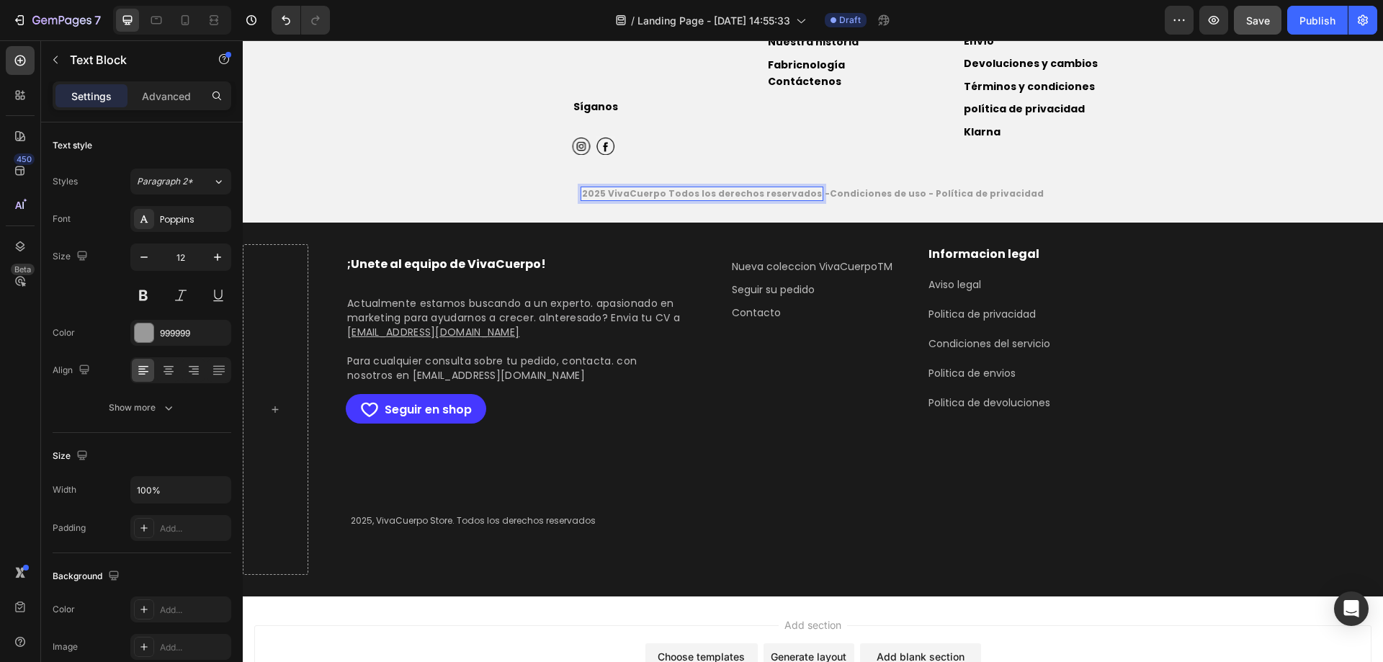
click at [809, 190] on strong "2025 VivaCuerpo Todos los derechos reservados" at bounding box center [702, 193] width 240 height 12
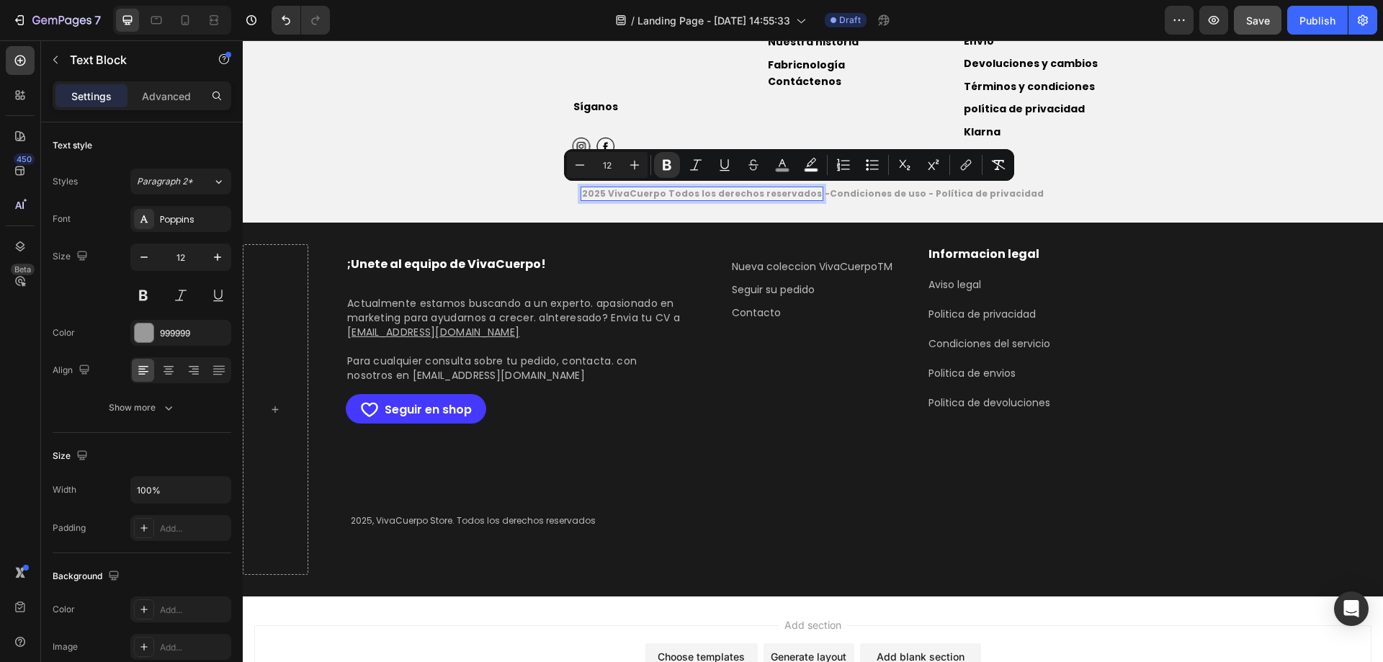
click at [801, 199] on p "2025 VivaCuerpo Todos los derechos reservados" at bounding box center [702, 194] width 240 height 12
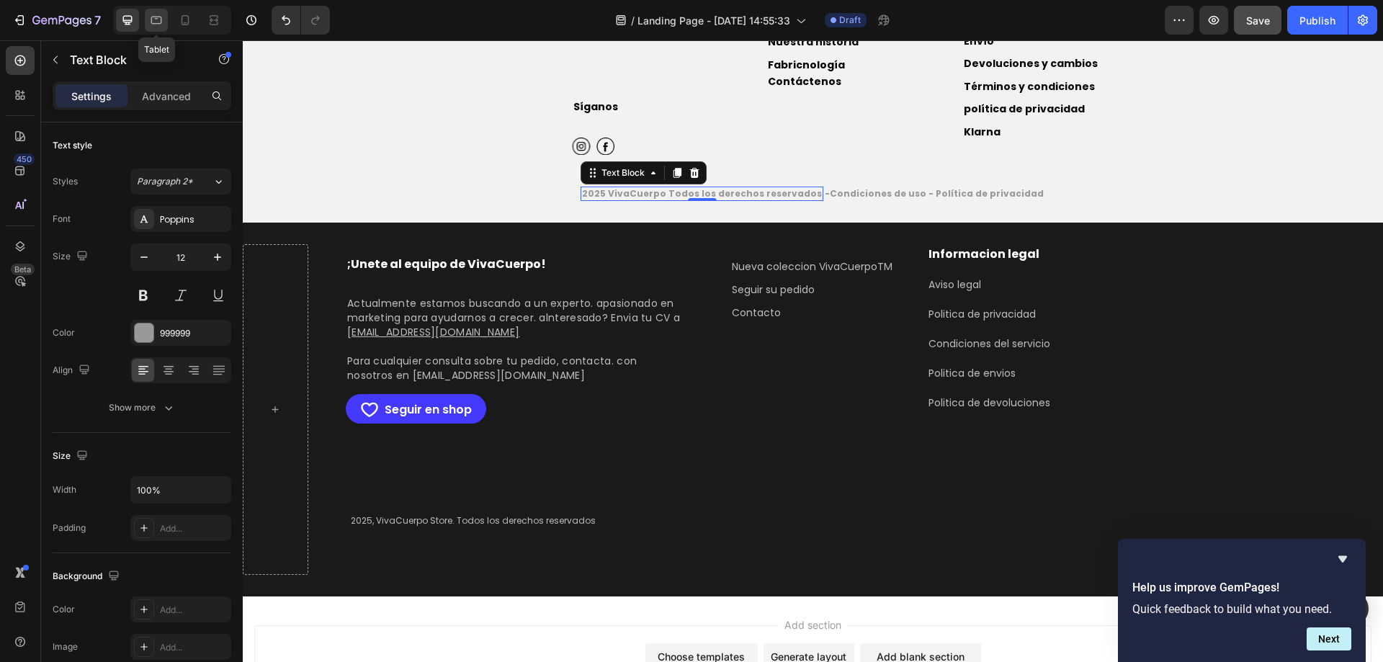
click at [153, 22] on icon at bounding box center [156, 20] width 14 height 14
type input "14"
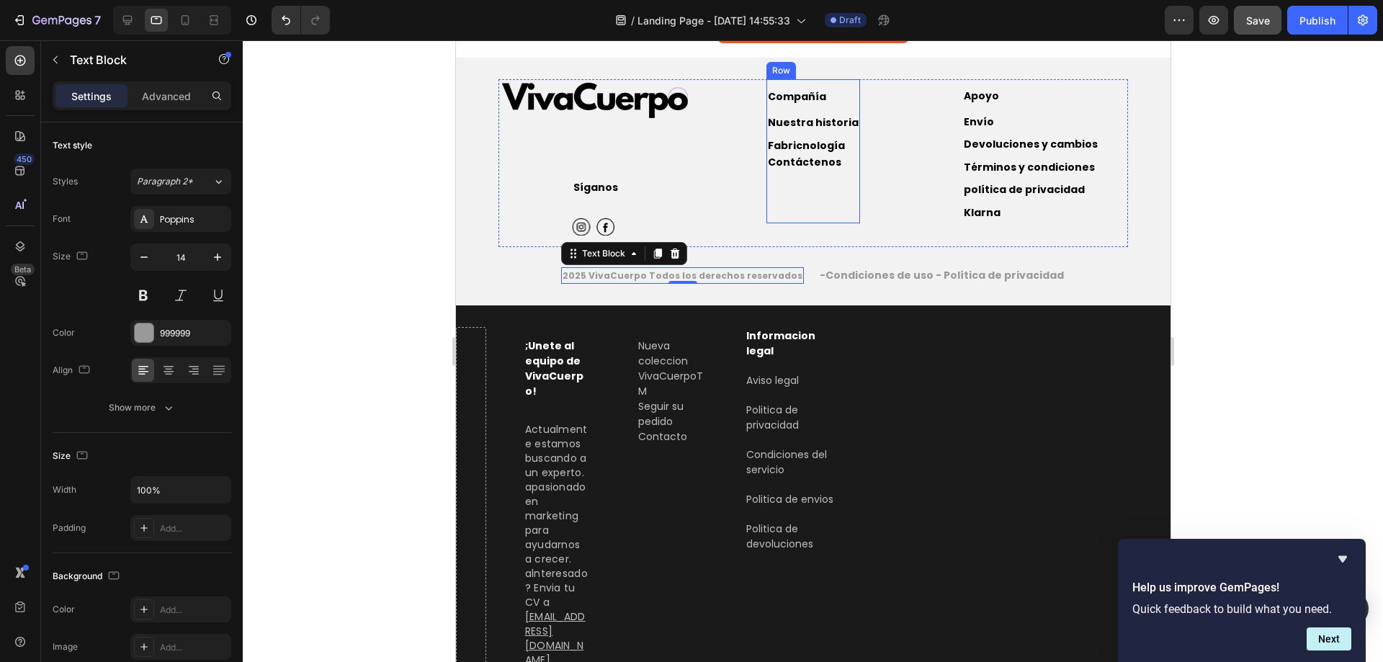
scroll to position [3151, 0]
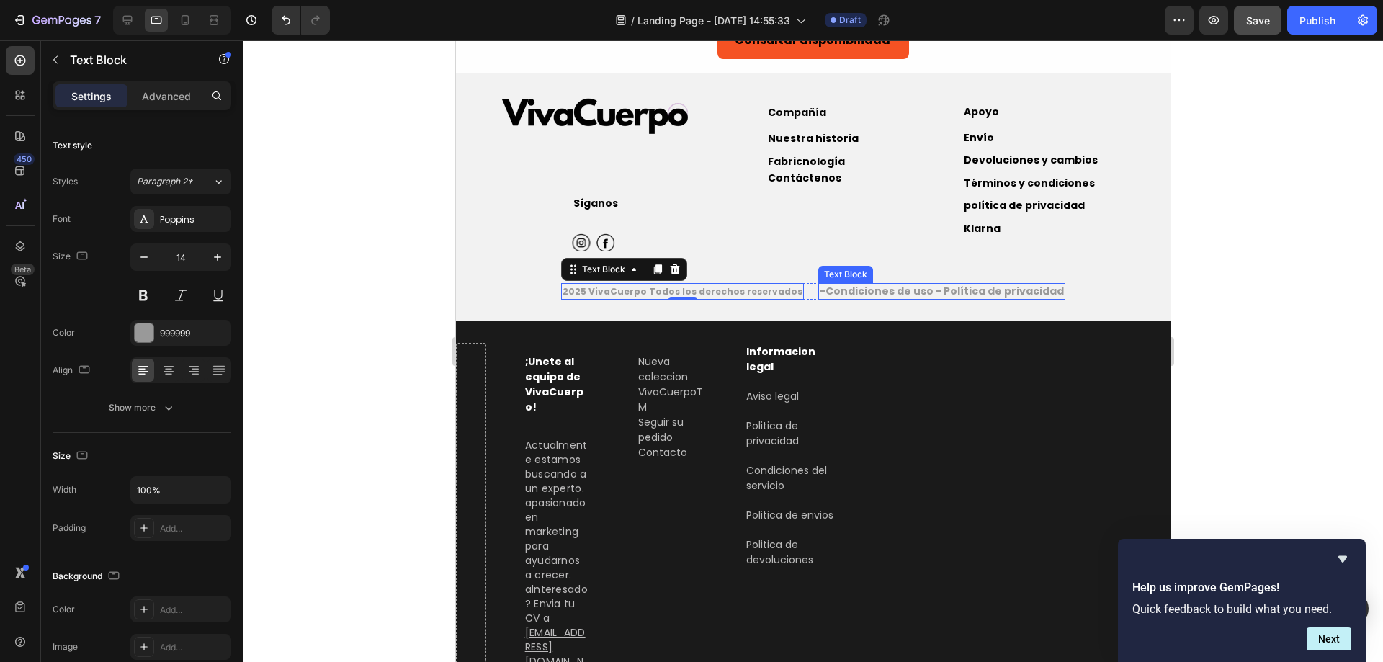
click at [917, 295] on strong "-Condiciones de uso - Política de privacidad" at bounding box center [941, 291] width 244 height 14
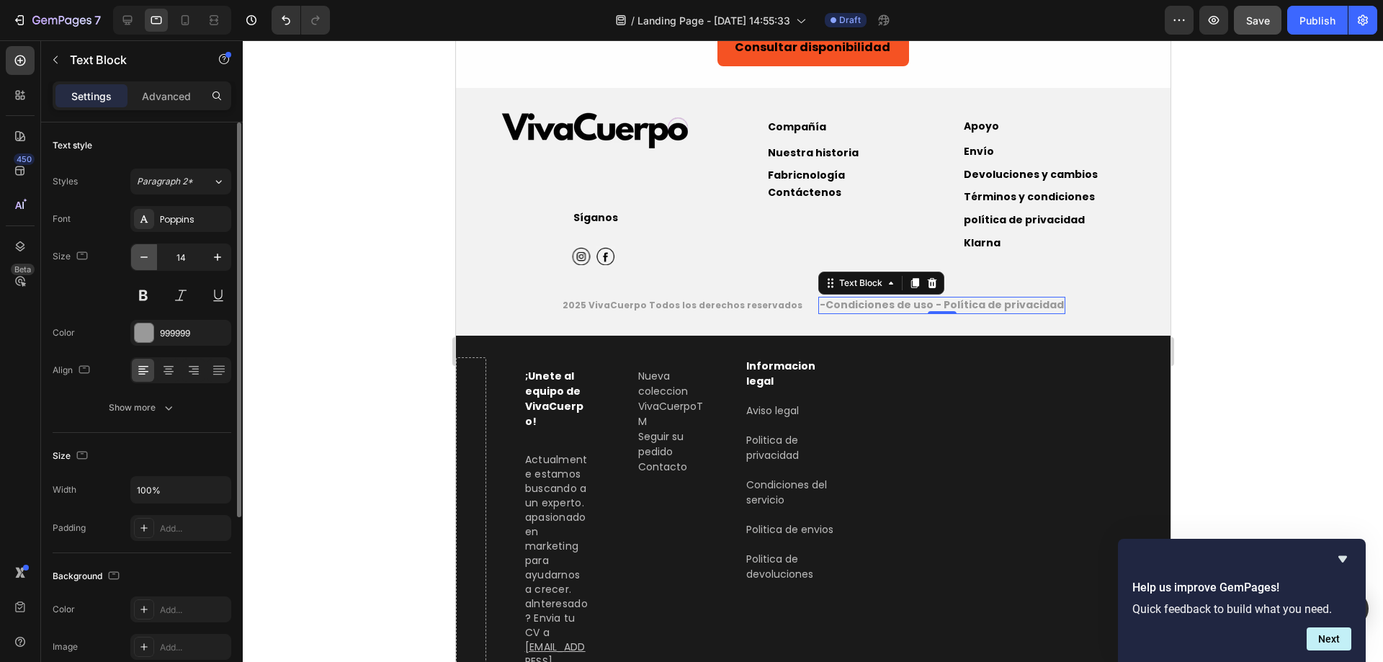
click at [151, 251] on icon "button" at bounding box center [144, 257] width 14 height 14
type input "12"
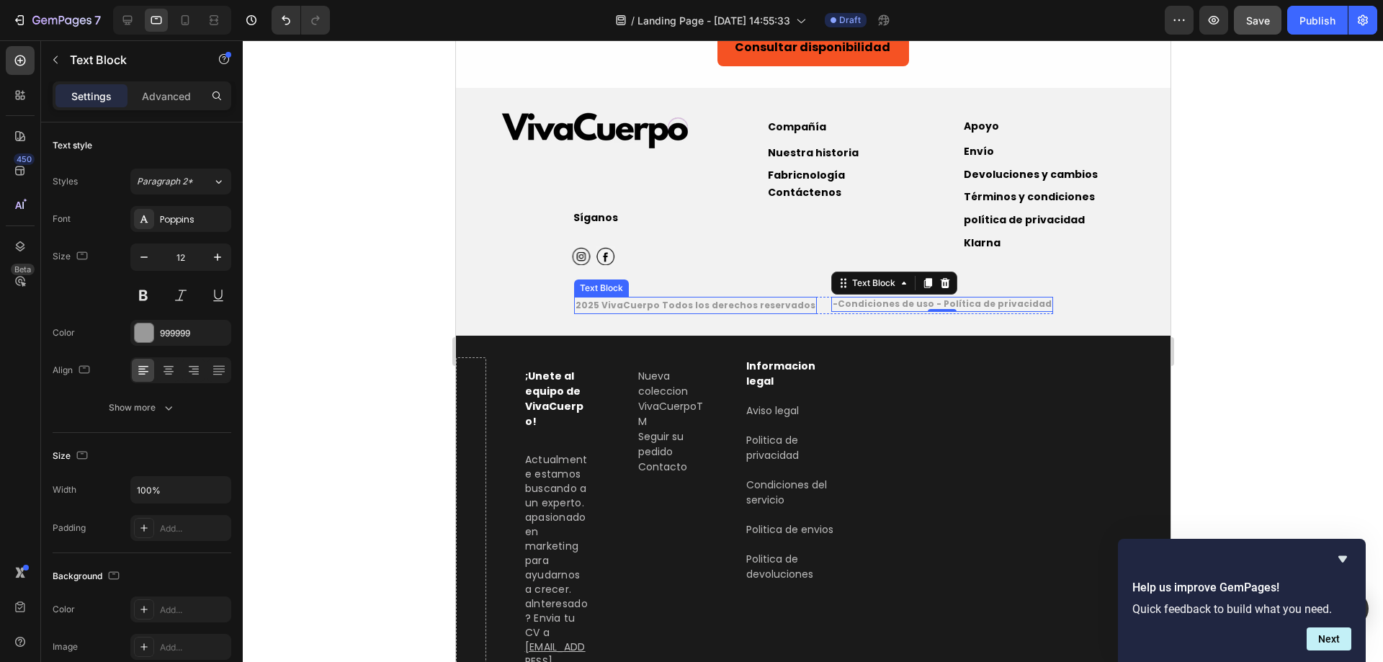
click at [784, 299] on strong "2025 VivaCuerpo Todos los derechos reservados" at bounding box center [695, 305] width 240 height 12
click at [815, 297] on div "2025 VivaCuerpo Todos los derechos reservados Text Block -Condiciones de uso - …" at bounding box center [812, 305] width 479 height 17
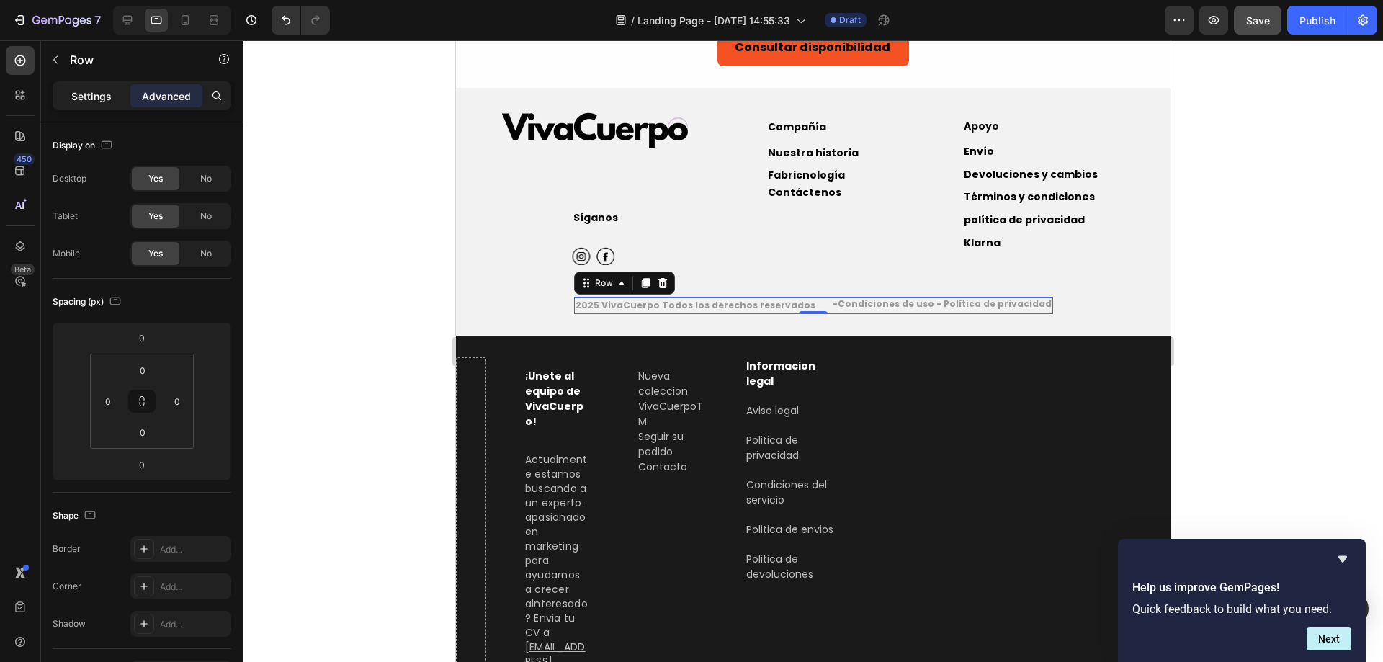
click at [103, 94] on p "Settings" at bounding box center [91, 96] width 40 height 15
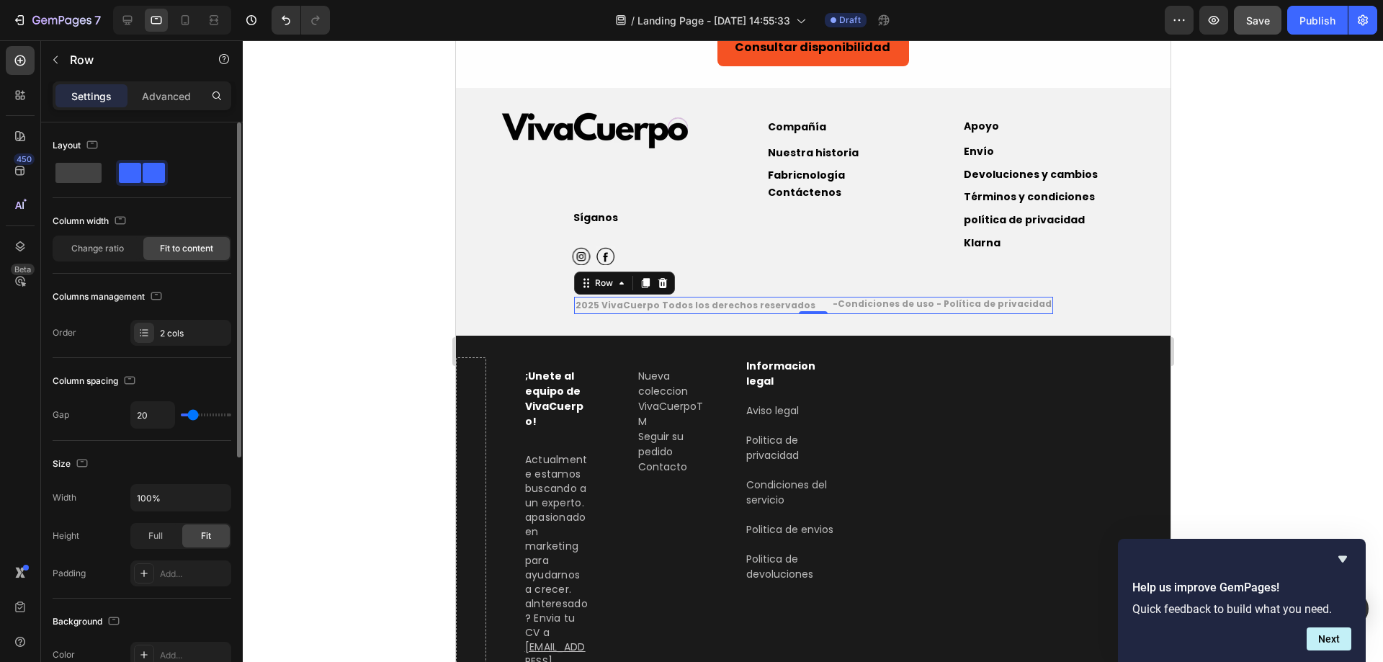
type input "11"
type input "0"
drag, startPoint x: 192, startPoint y: 414, endPoint x: 168, endPoint y: 417, distance: 24.7
type input "0"
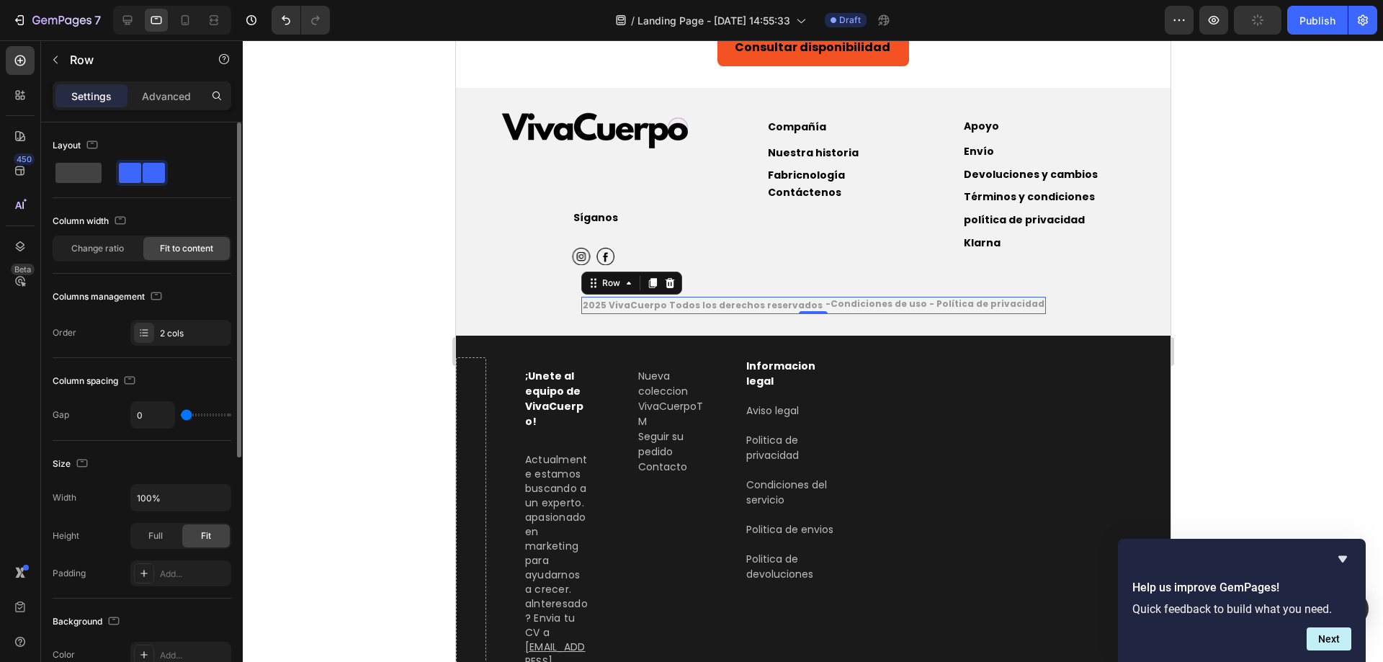
click at [181, 416] on input "range" at bounding box center [206, 414] width 50 height 3
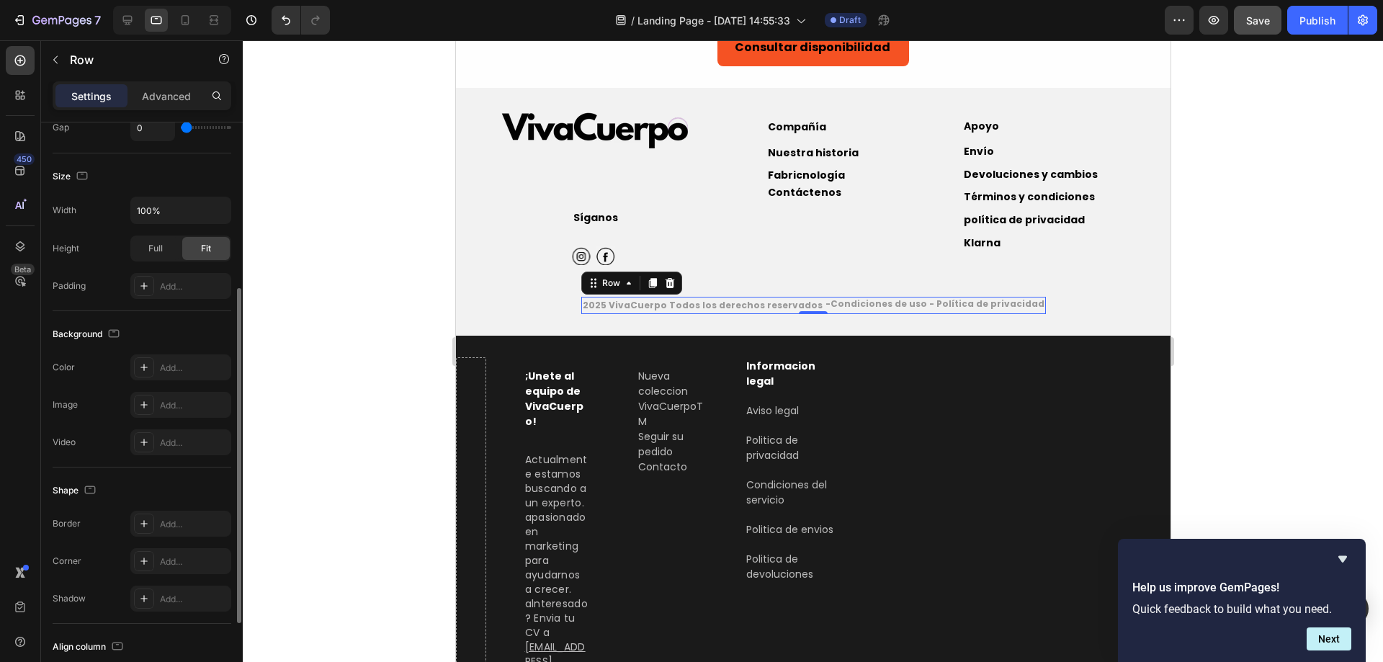
scroll to position [0, 0]
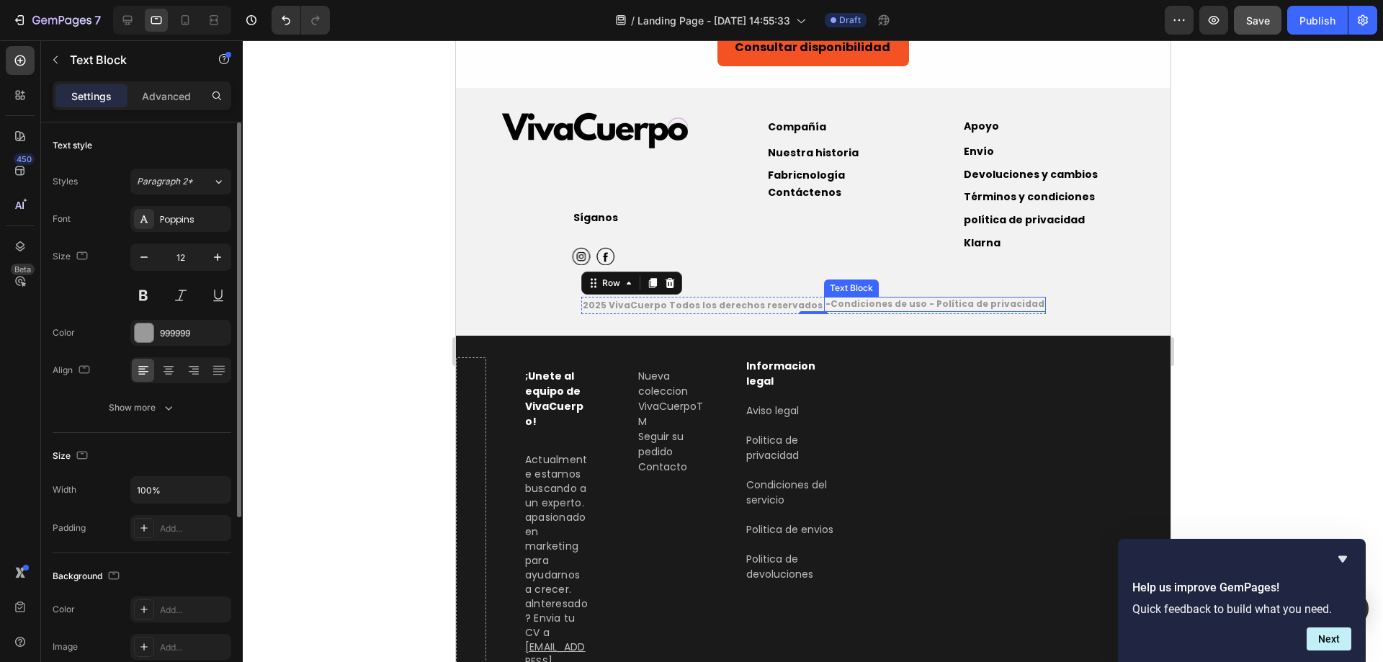
click at [826, 297] on strong "-Condiciones de uso - Política de privacidad" at bounding box center [934, 303] width 219 height 12
click at [166, 91] on p "Advanced" at bounding box center [166, 96] width 49 height 15
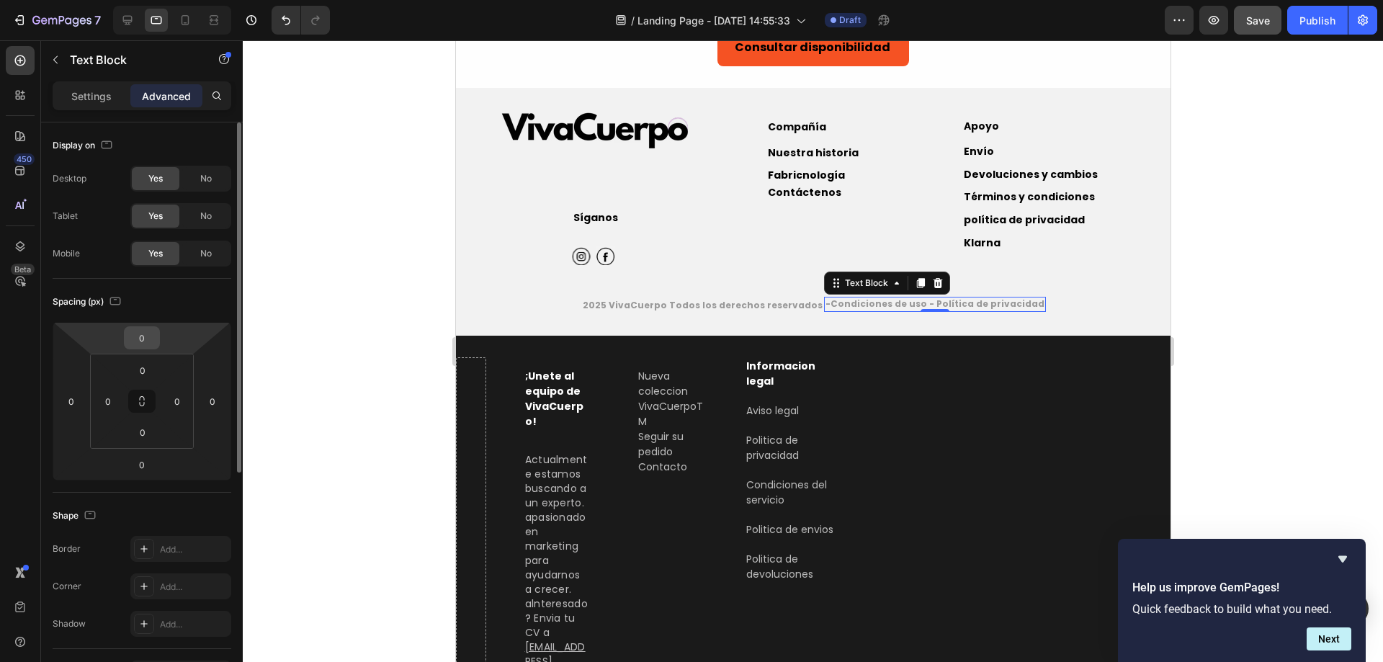
click at [150, 341] on input "0" at bounding box center [141, 338] width 29 height 22
type input "0"
click at [754, 299] on strong "2025 VivaCuerpo Todos los derechos reservados" at bounding box center [702, 305] width 240 height 12
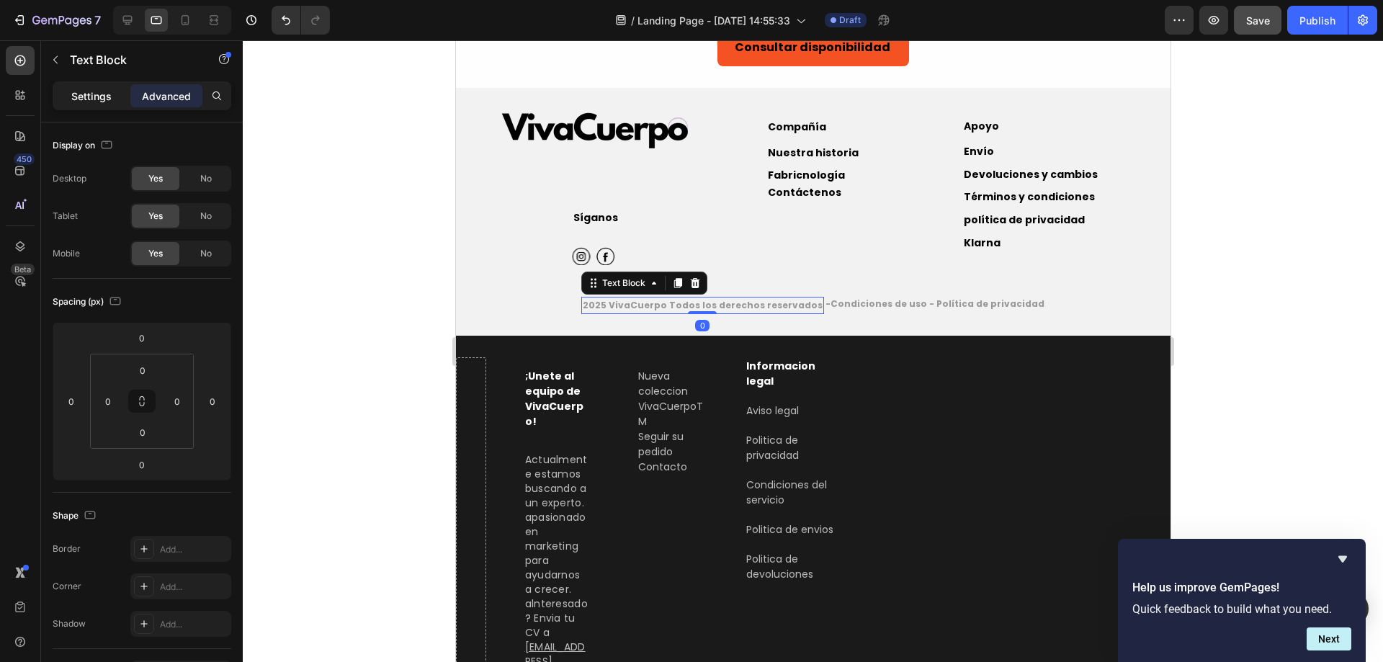
click at [76, 91] on p "Settings" at bounding box center [91, 96] width 40 height 15
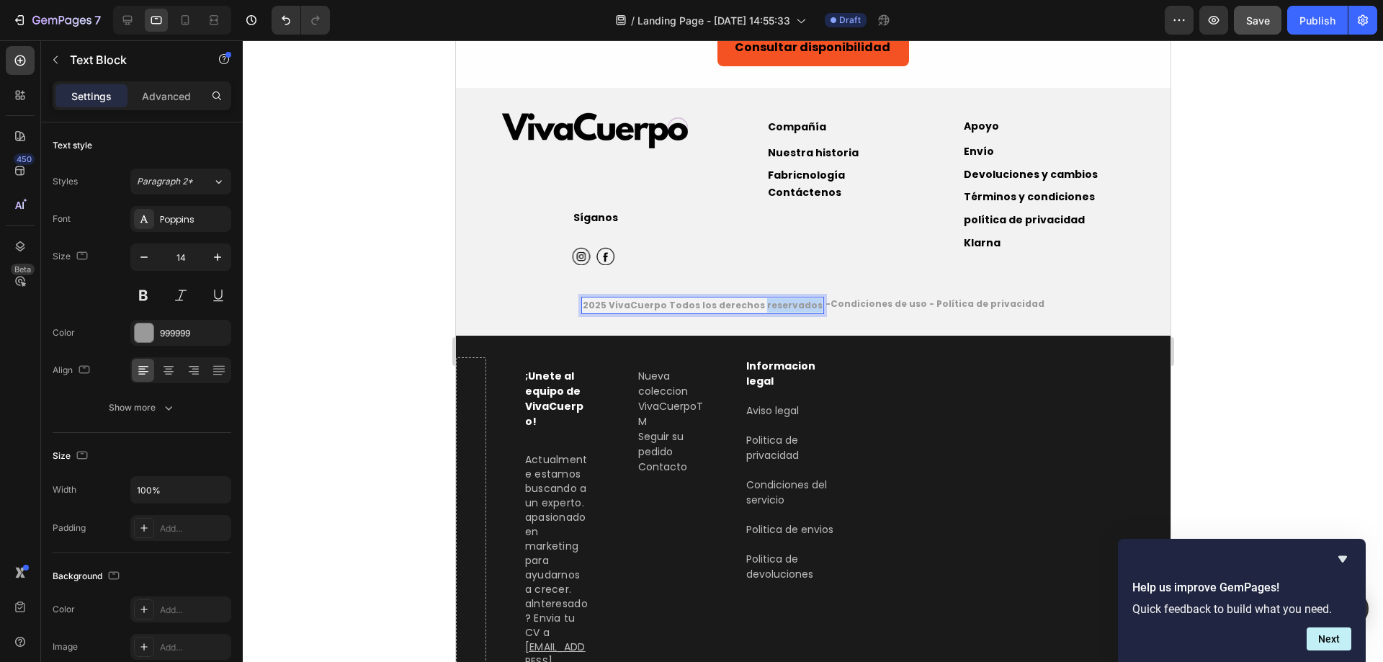
click at [806, 299] on strong "2025 VivaCuerpo Todos los derechos reservados" at bounding box center [702, 305] width 240 height 12
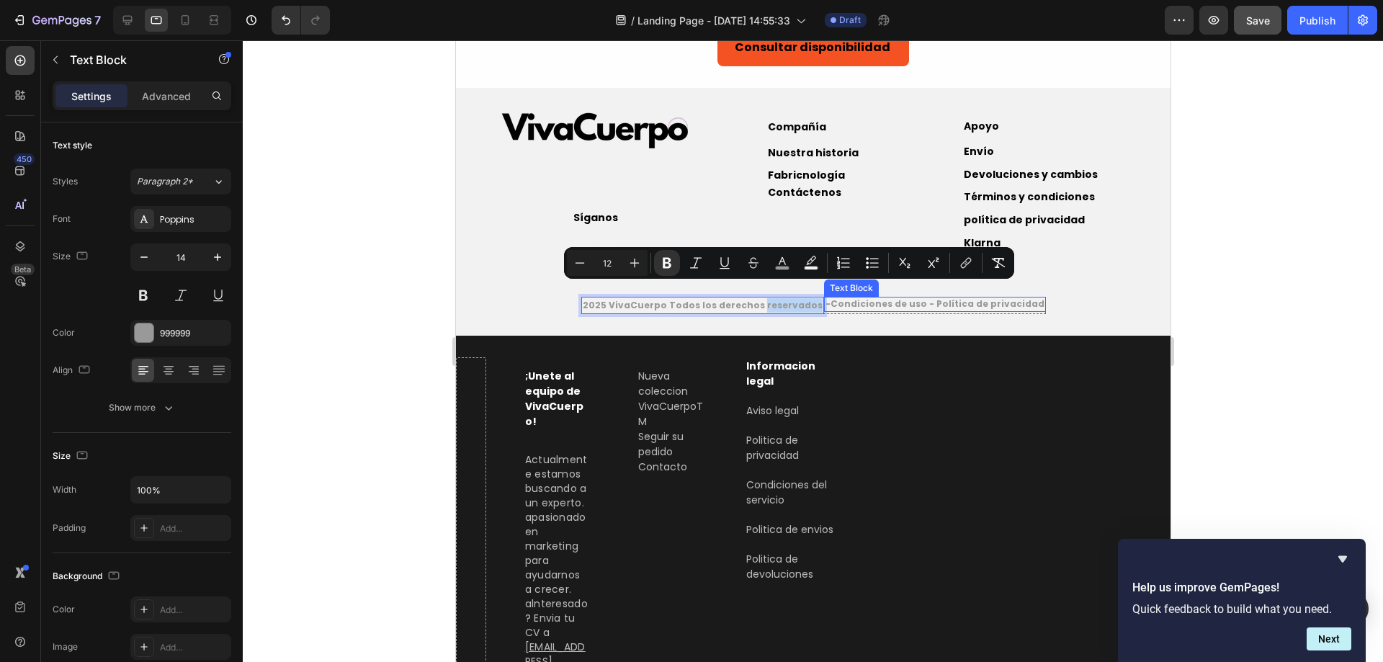
click at [897, 297] on strong "-Condiciones de uso - Política de privacidad" at bounding box center [934, 303] width 219 height 12
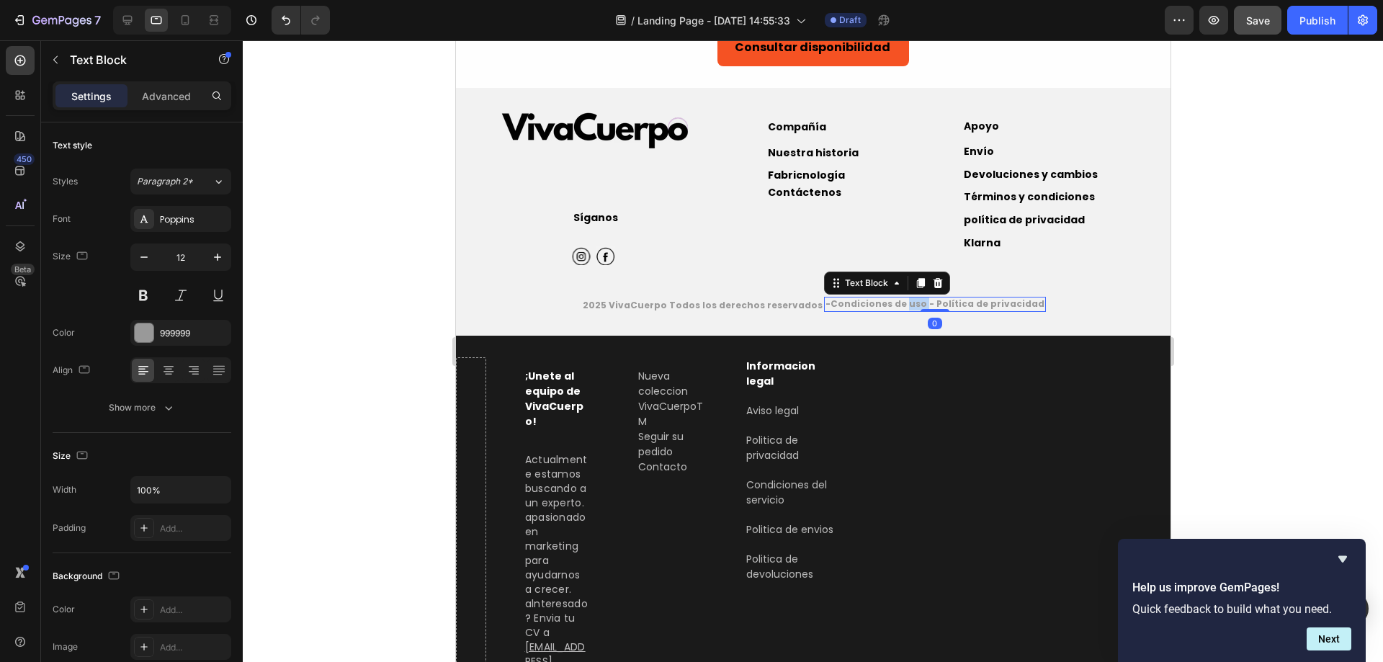
click at [897, 297] on strong "-Condiciones de uso - Política de privacidad" at bounding box center [934, 303] width 219 height 12
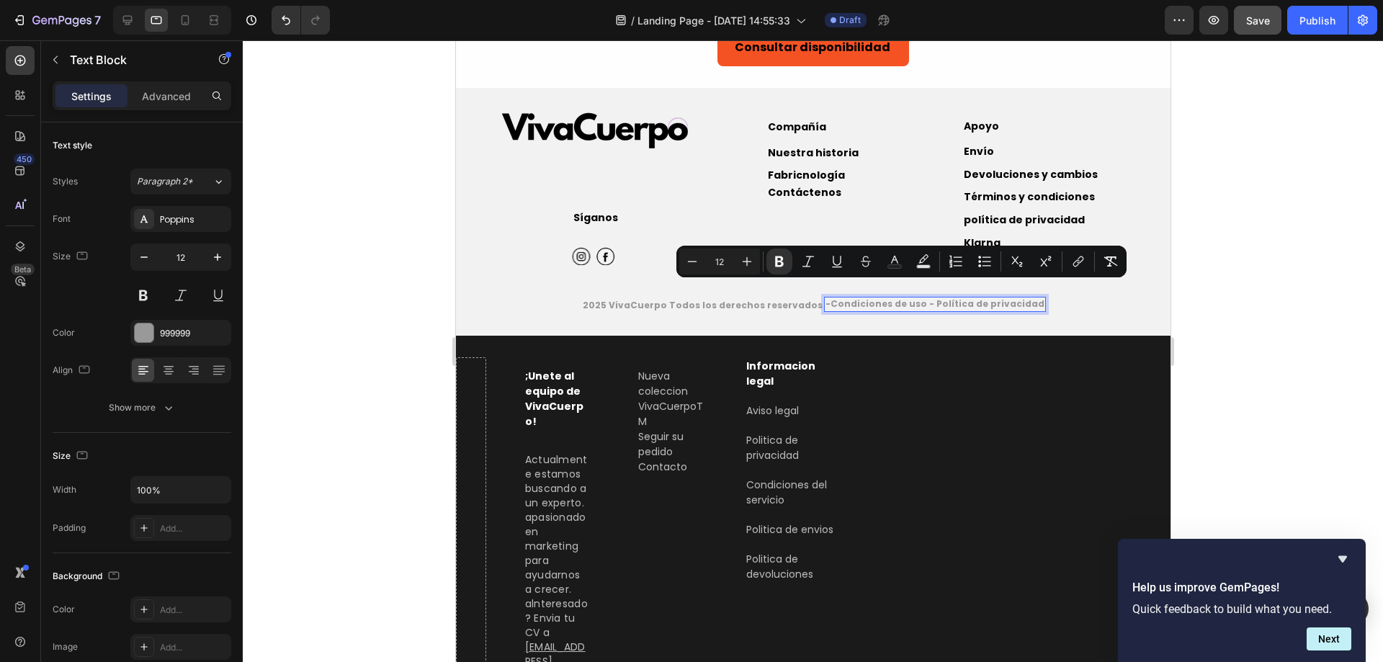
click at [856, 297] on strong "-Condiciones de uso - Política de privacidad" at bounding box center [934, 303] width 219 height 12
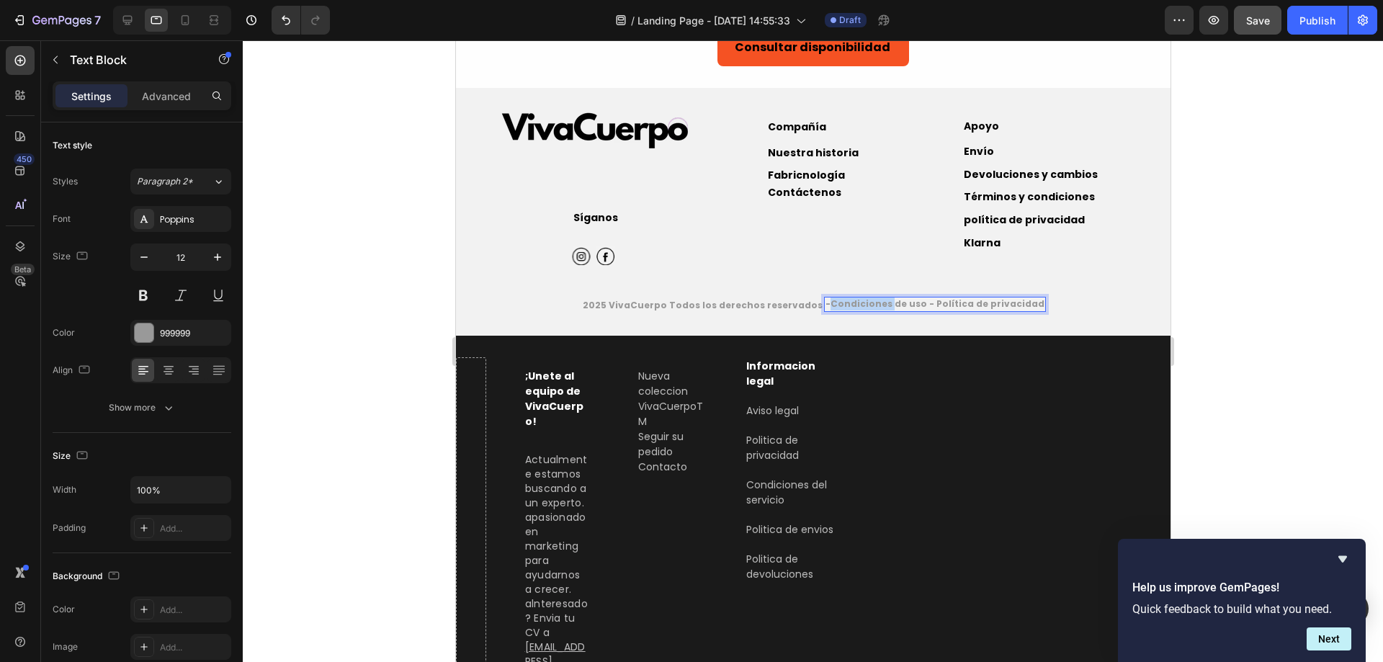
click at [856, 297] on strong "-Condiciones de uso - Política de privacidad" at bounding box center [934, 303] width 219 height 12
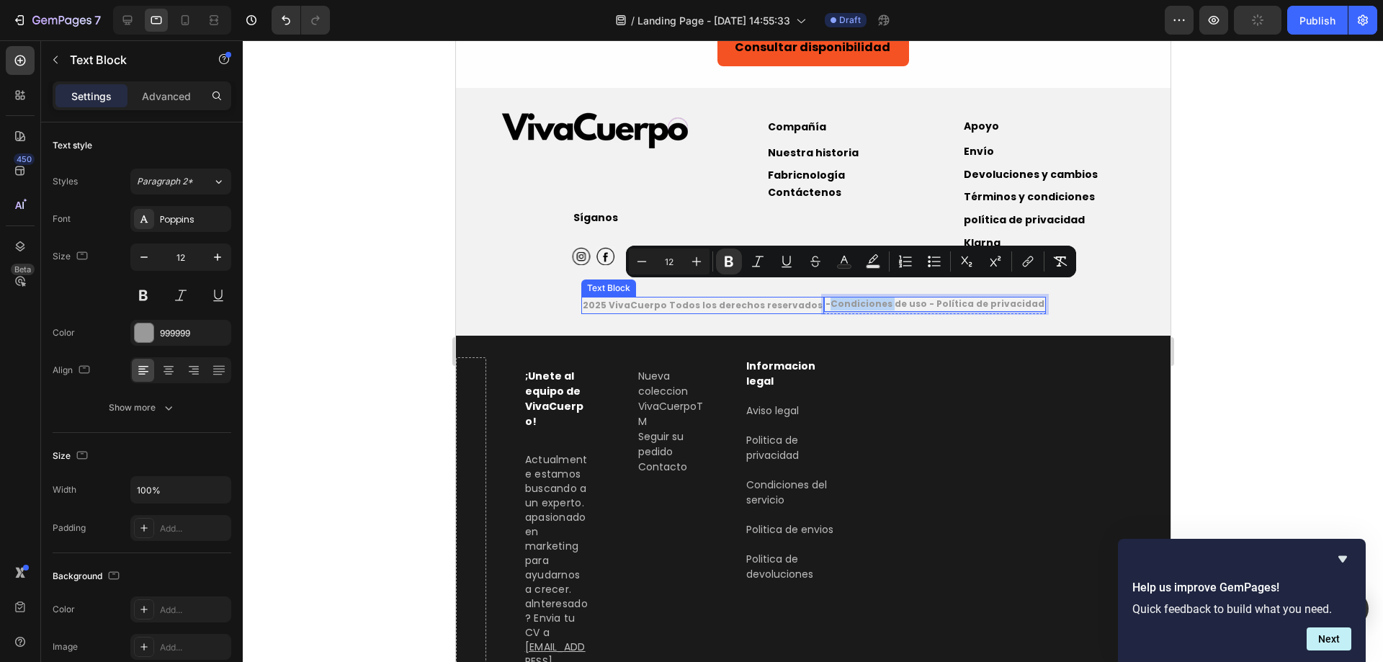
click at [744, 299] on strong "2025 VivaCuerpo Todos los derechos reservados" at bounding box center [702, 305] width 240 height 12
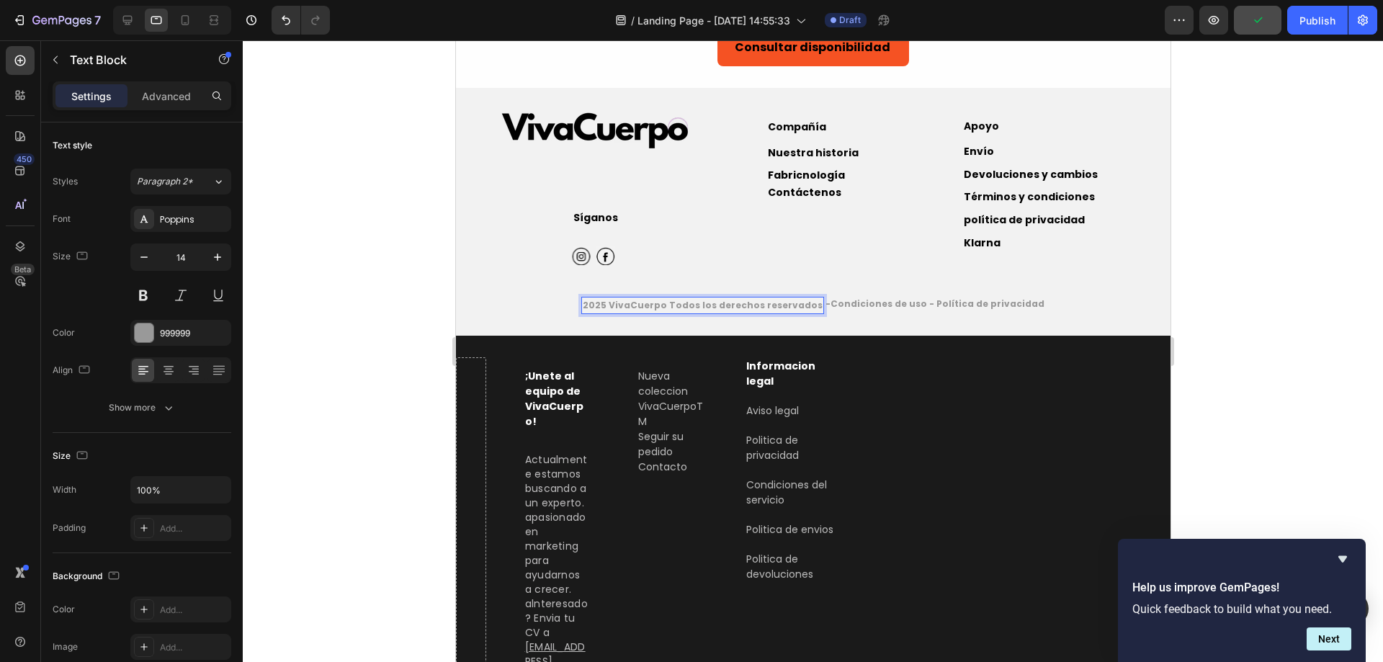
click at [744, 299] on strong "2025 VivaCuerpo Todos los derechos reservados" at bounding box center [702, 305] width 240 height 12
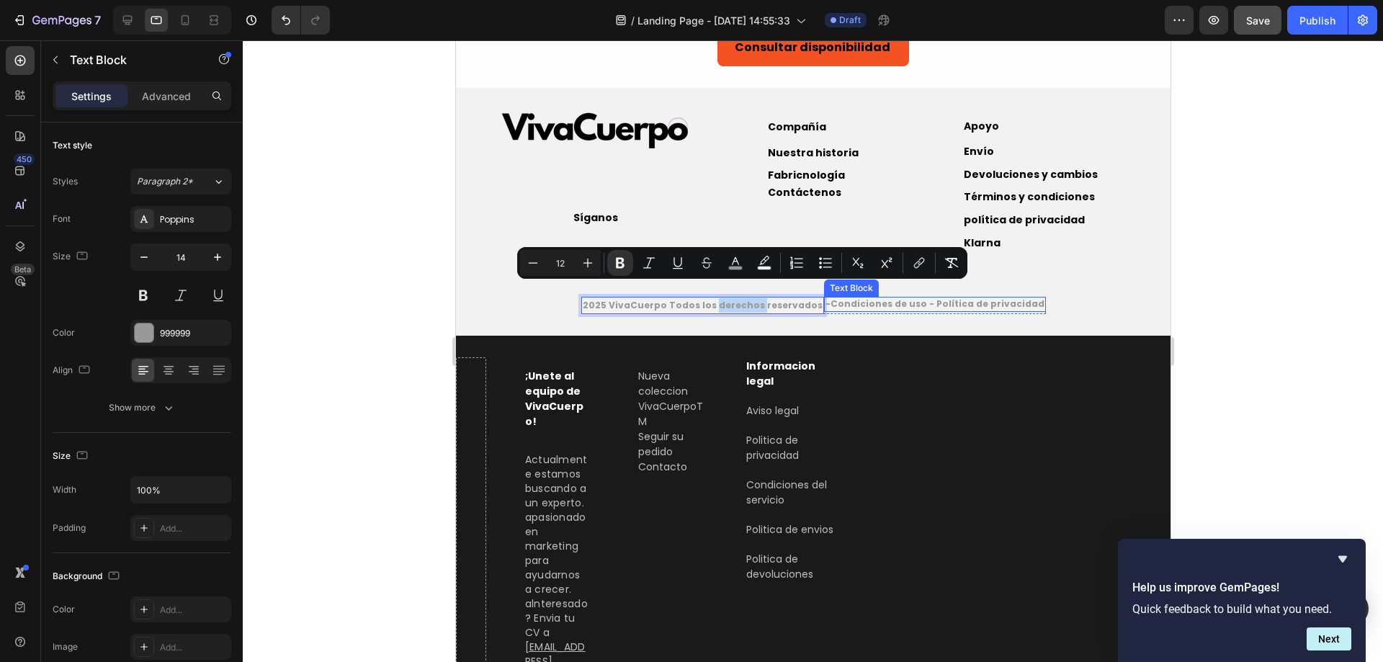
click at [887, 297] on strong "-Condiciones de uso - Política de privacidad" at bounding box center [934, 303] width 219 height 12
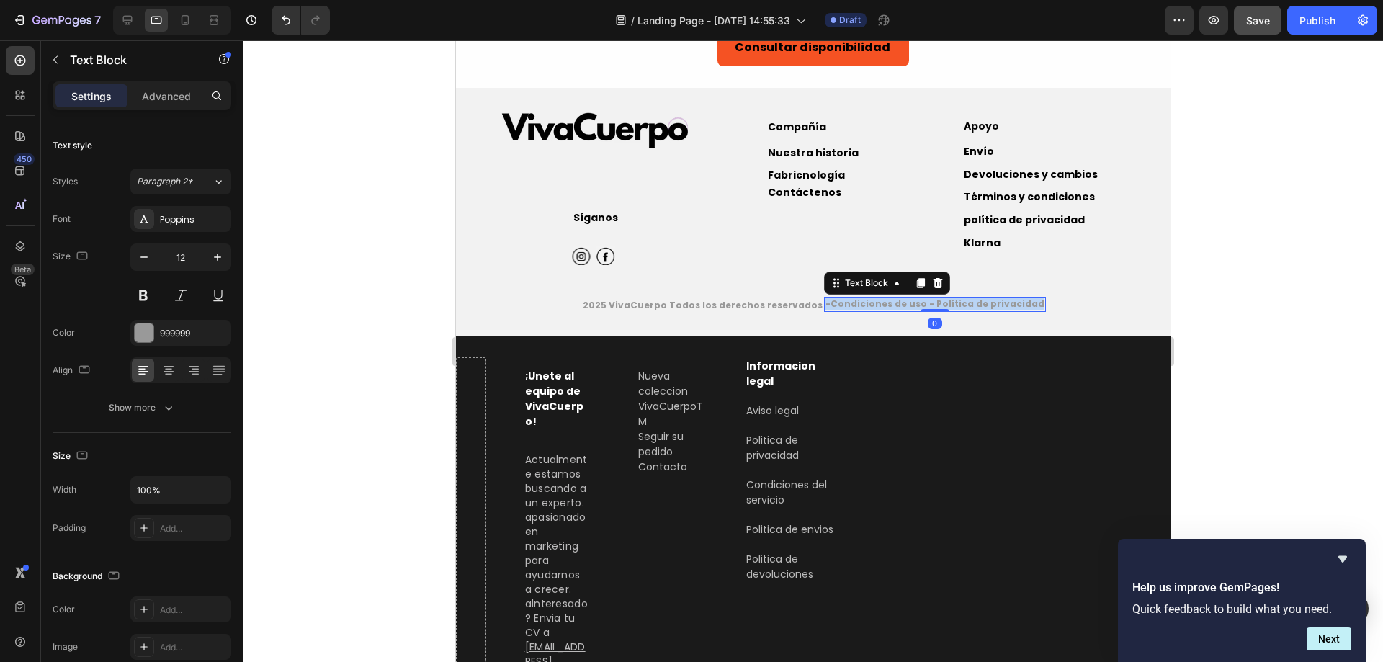
click at [887, 297] on strong "-Condiciones de uso - Política de privacidad" at bounding box center [934, 303] width 219 height 12
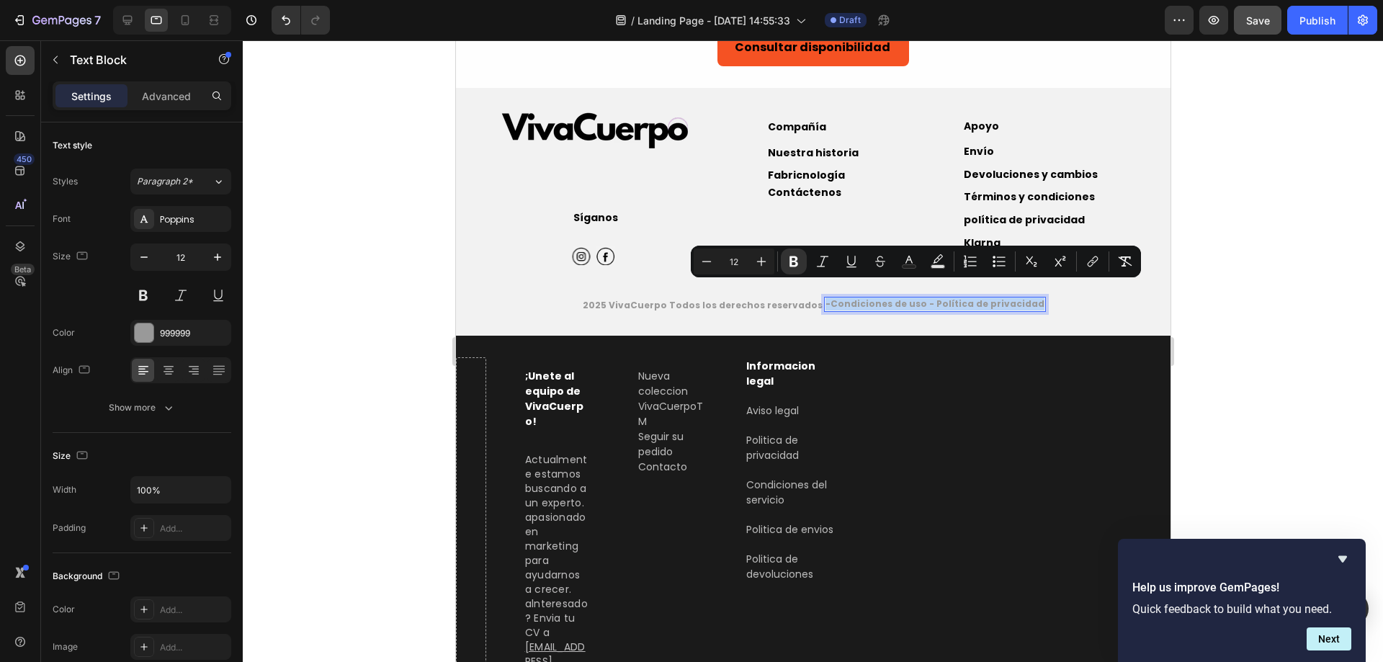
click at [825, 297] on strong "-Condiciones de uso - Política de privacidad" at bounding box center [934, 303] width 219 height 12
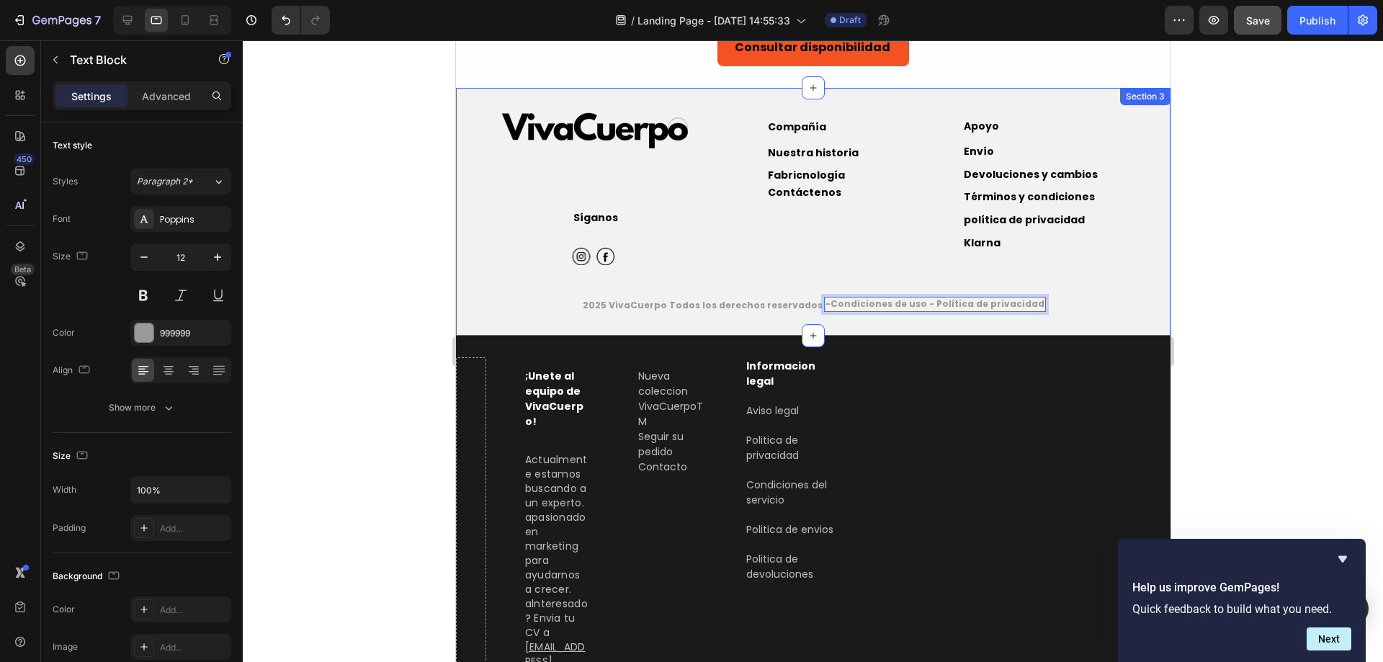
click at [832, 316] on div "Image Síganos Text Block Icon Icon Icon List Hoz Row Row Compañía Text Block Nu…" at bounding box center [812, 212] width 714 height 248
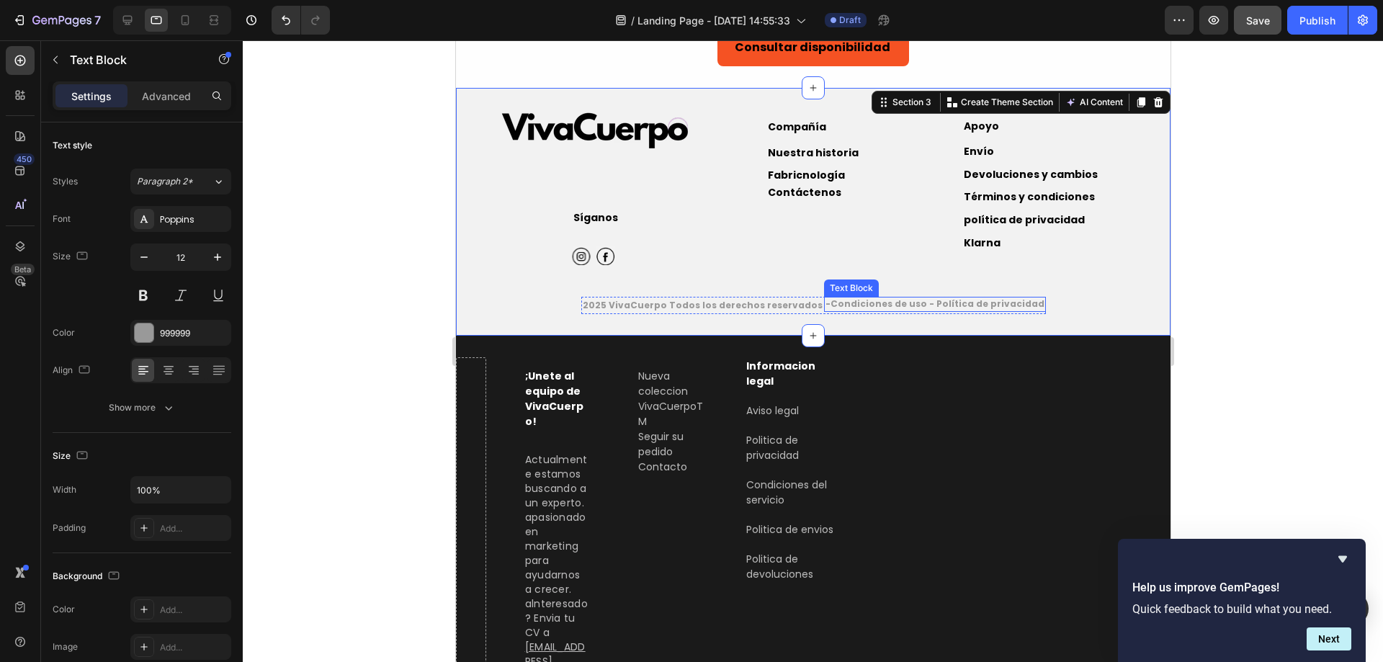
click at [845, 297] on strong "-Condiciones de uso - Política de privacidad" at bounding box center [934, 303] width 219 height 12
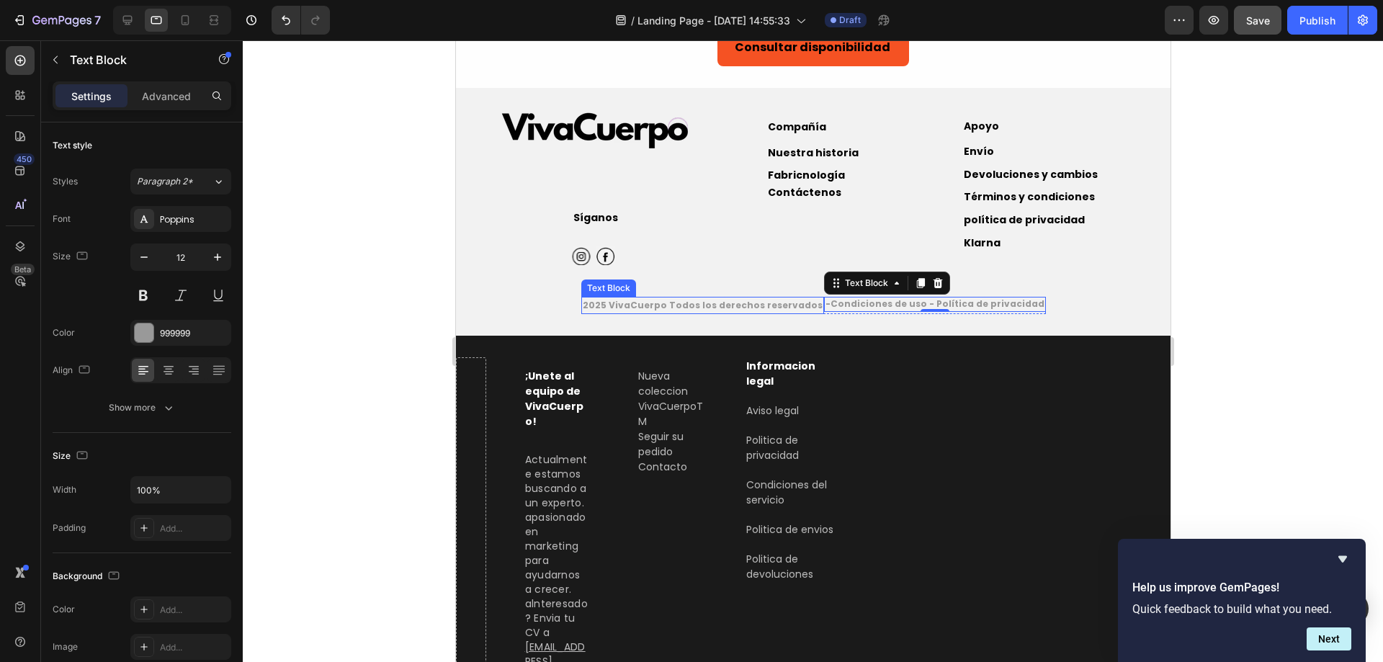
click at [707, 299] on strong "2025 VivaCuerpo Todos los derechos reservados" at bounding box center [702, 305] width 240 height 12
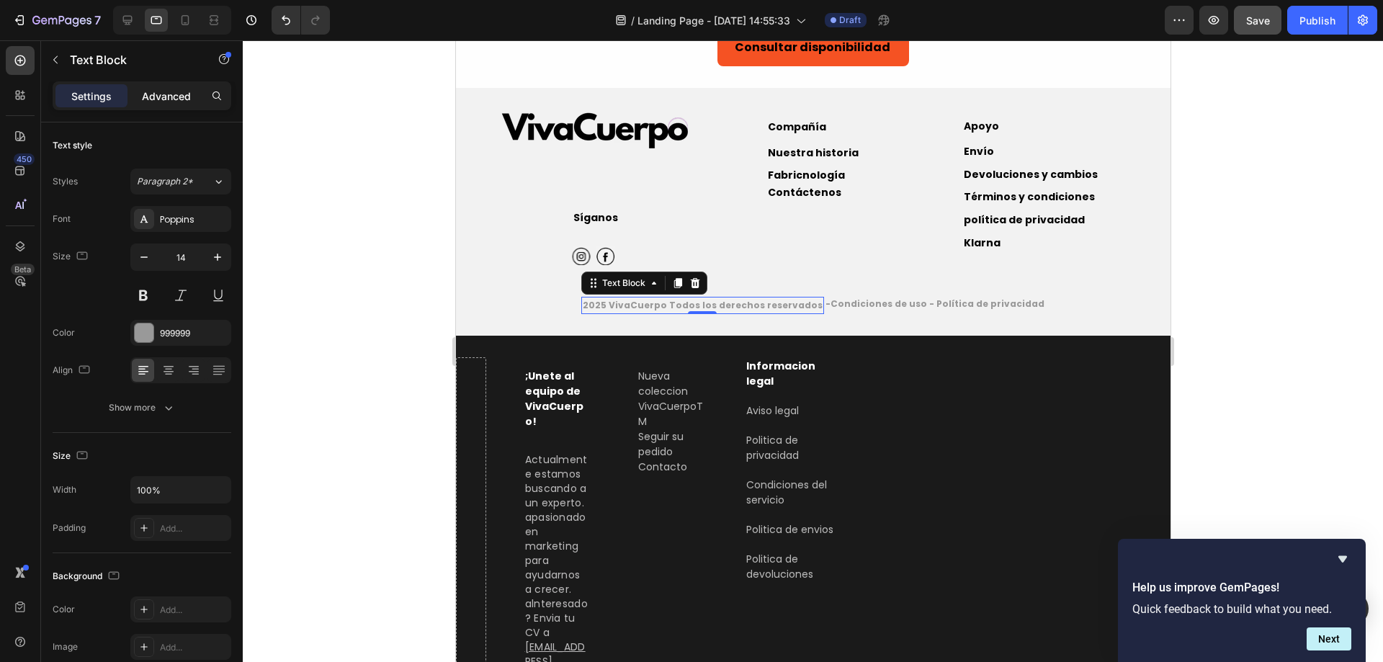
click at [158, 99] on p "Advanced" at bounding box center [166, 96] width 49 height 15
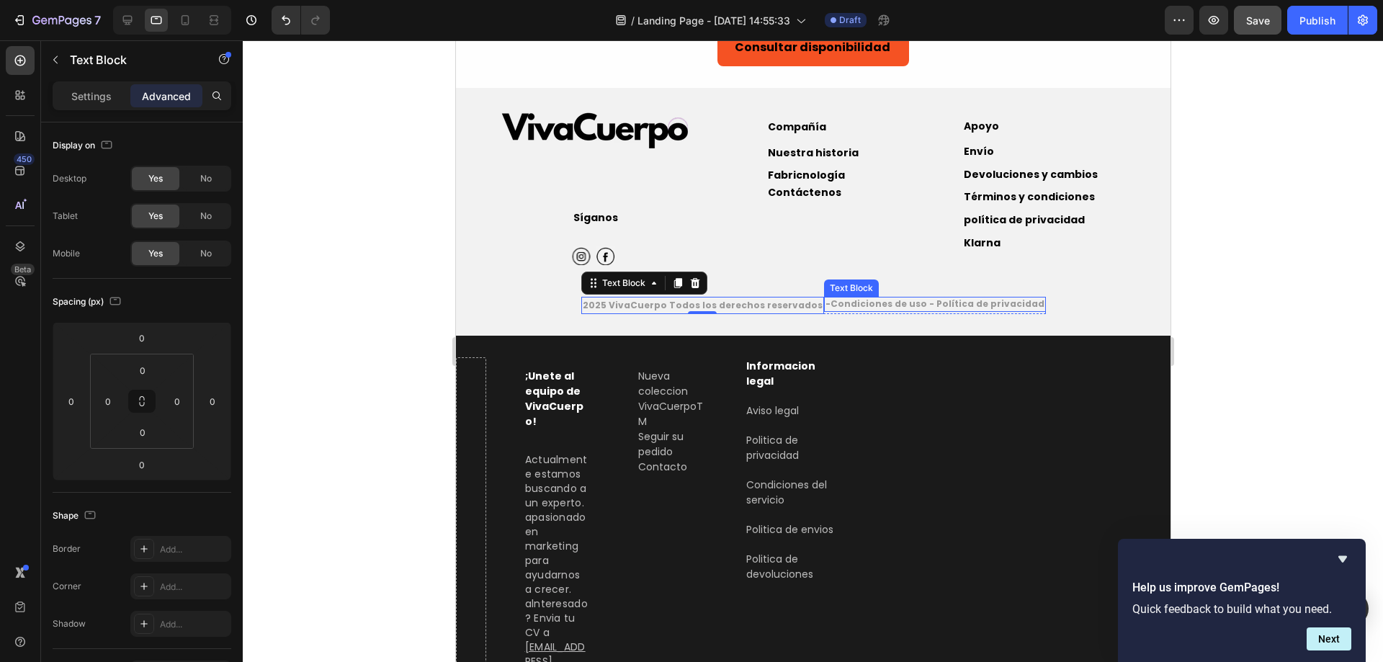
click at [825, 297] on strong "-Condiciones de uso - Política de privacidad" at bounding box center [934, 303] width 219 height 12
click at [799, 298] on p "2025 VivaCuerpo Todos los derechos reservados" at bounding box center [702, 305] width 240 height 14
click at [829, 297] on strong "-Condiciones de uso - Política de privacidad" at bounding box center [934, 303] width 219 height 12
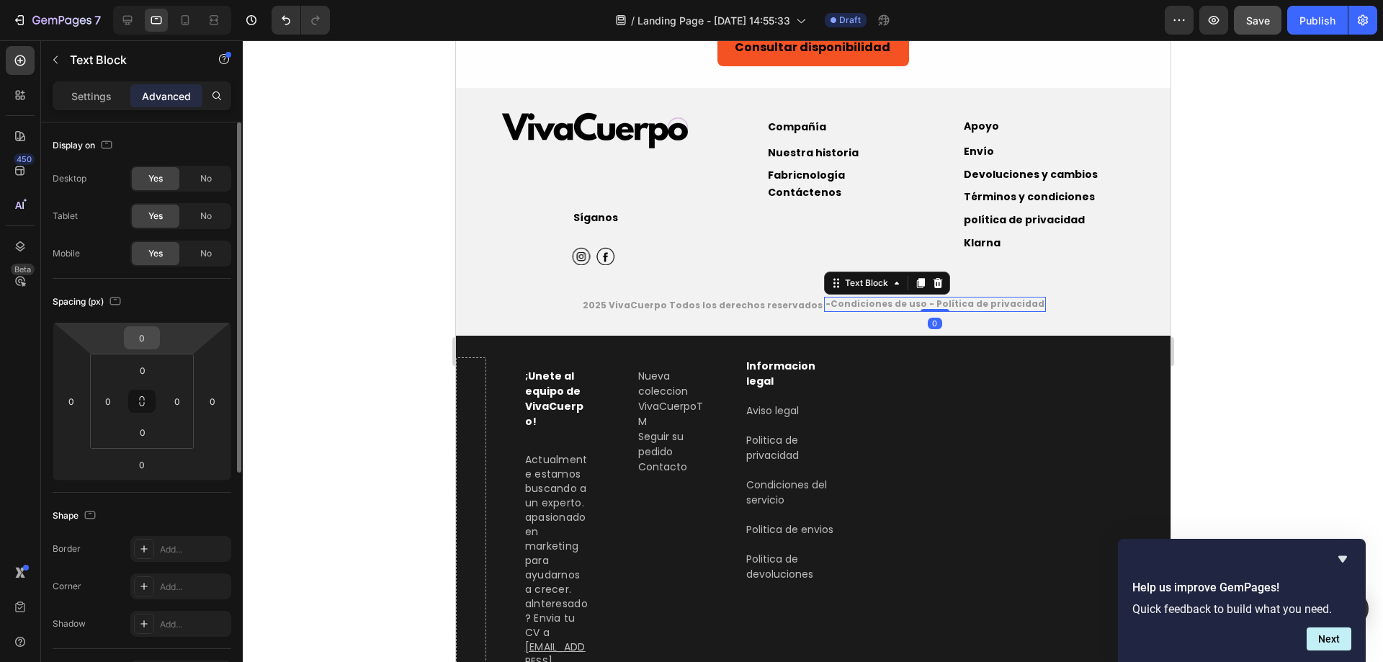
click at [138, 339] on input "0" at bounding box center [141, 338] width 29 height 22
type input "3"
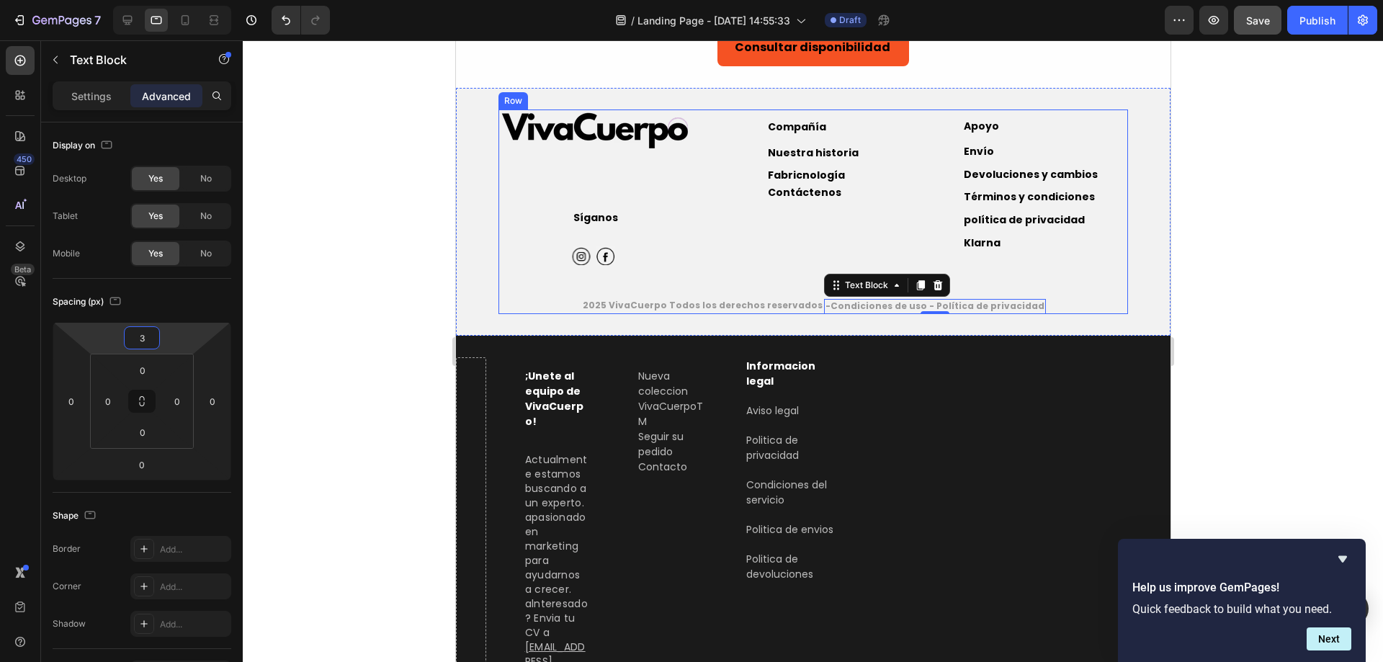
click at [1072, 281] on div "Image Síganos Text Block Icon Icon Icon List Hoz Row Row Compañía Text Block Nu…" at bounding box center [812, 211] width 629 height 205
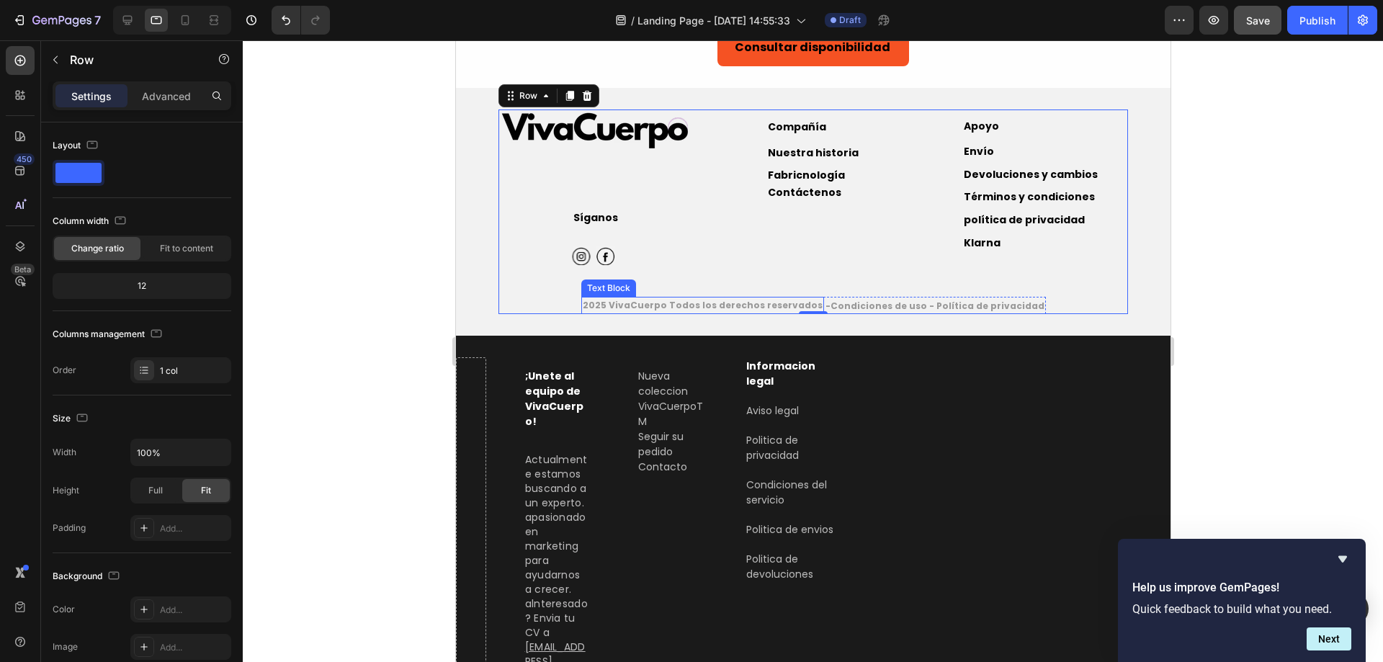
click at [774, 299] on strong "2025 VivaCuerpo Todos los derechos reservados" at bounding box center [702, 305] width 240 height 12
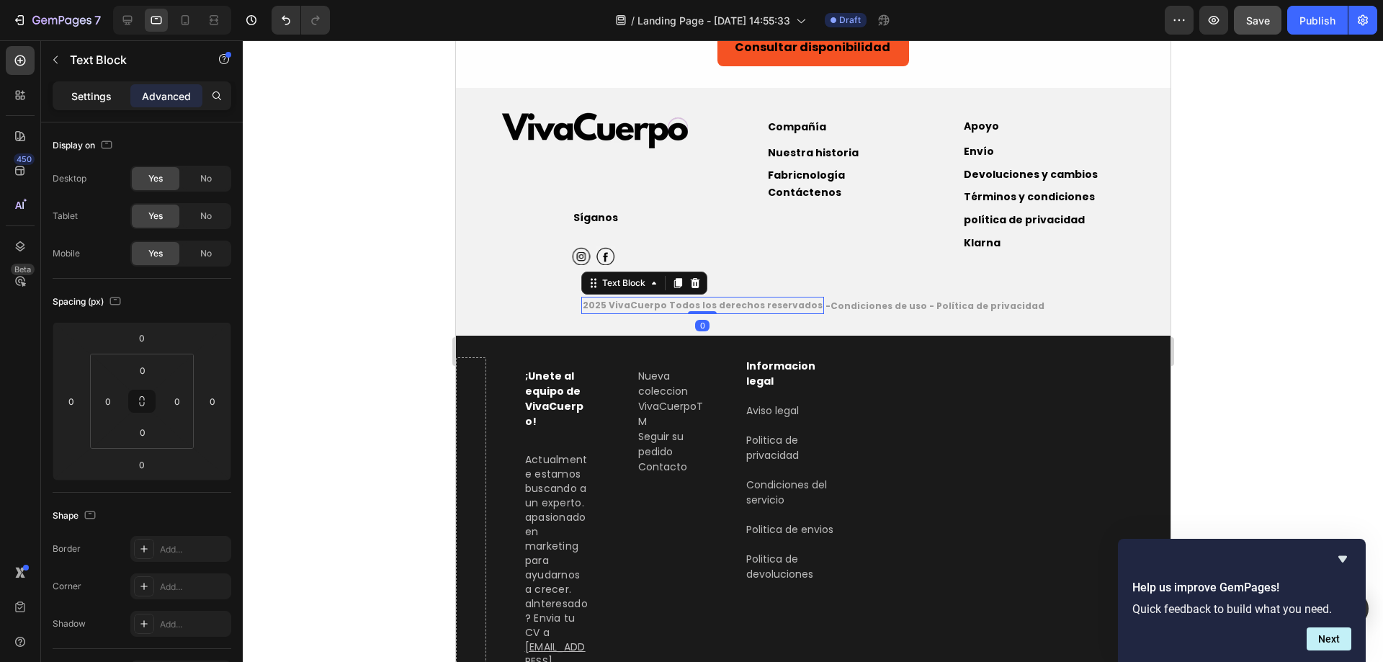
click at [67, 85] on div "Settings" at bounding box center [91, 95] width 72 height 23
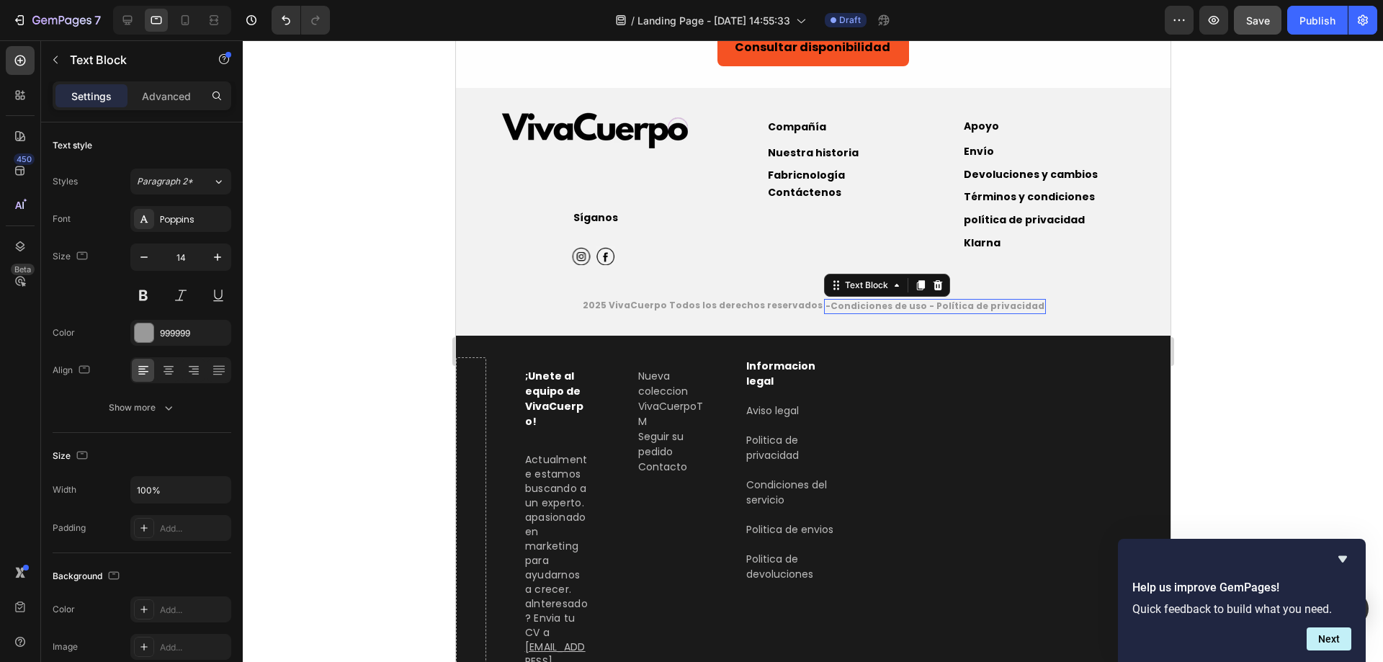
click at [932, 300] on strong "-Condiciones de uso - Política de privacidad" at bounding box center [934, 306] width 219 height 12
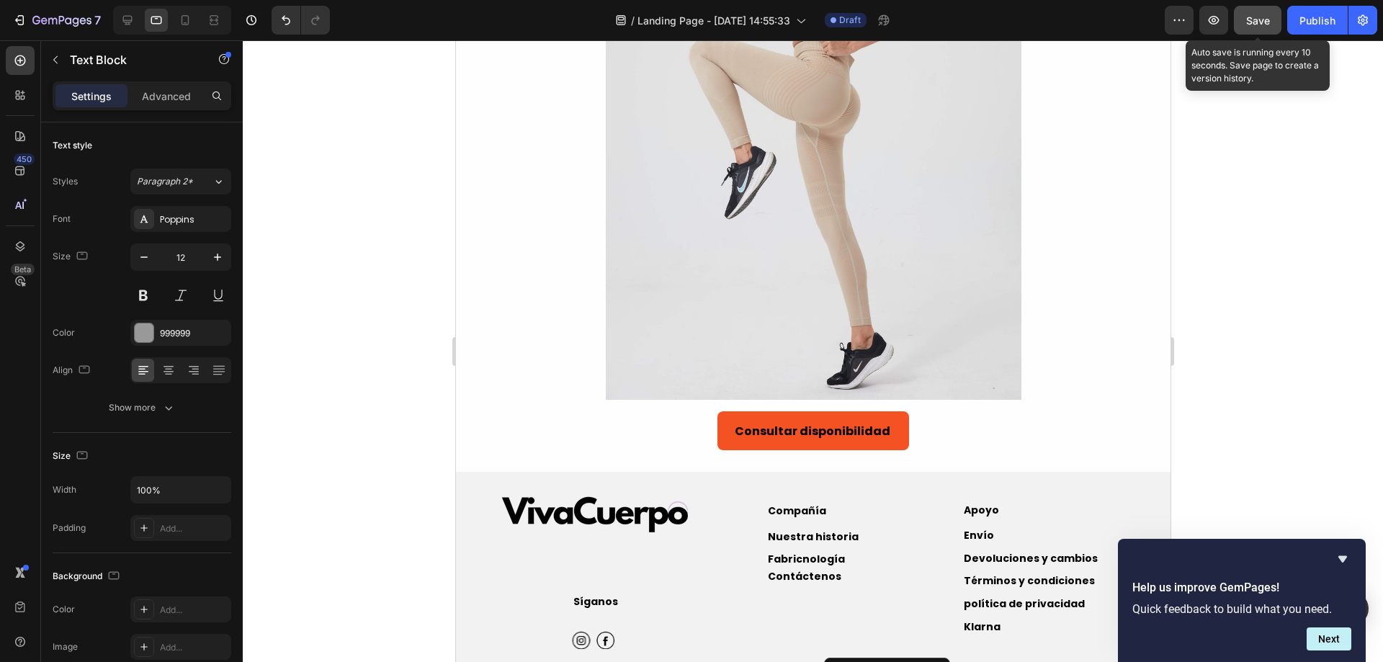
click at [1240, 17] on button "Save" at bounding box center [1258, 20] width 48 height 29
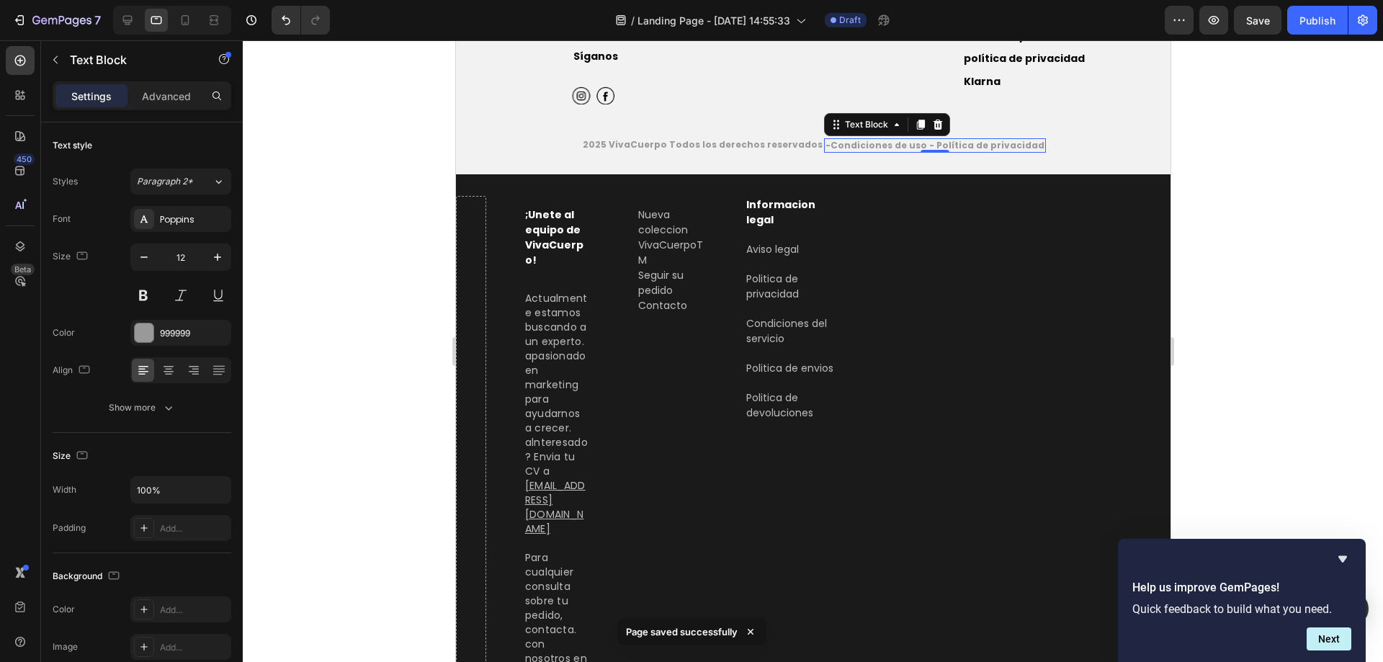
scroll to position [3343, 0]
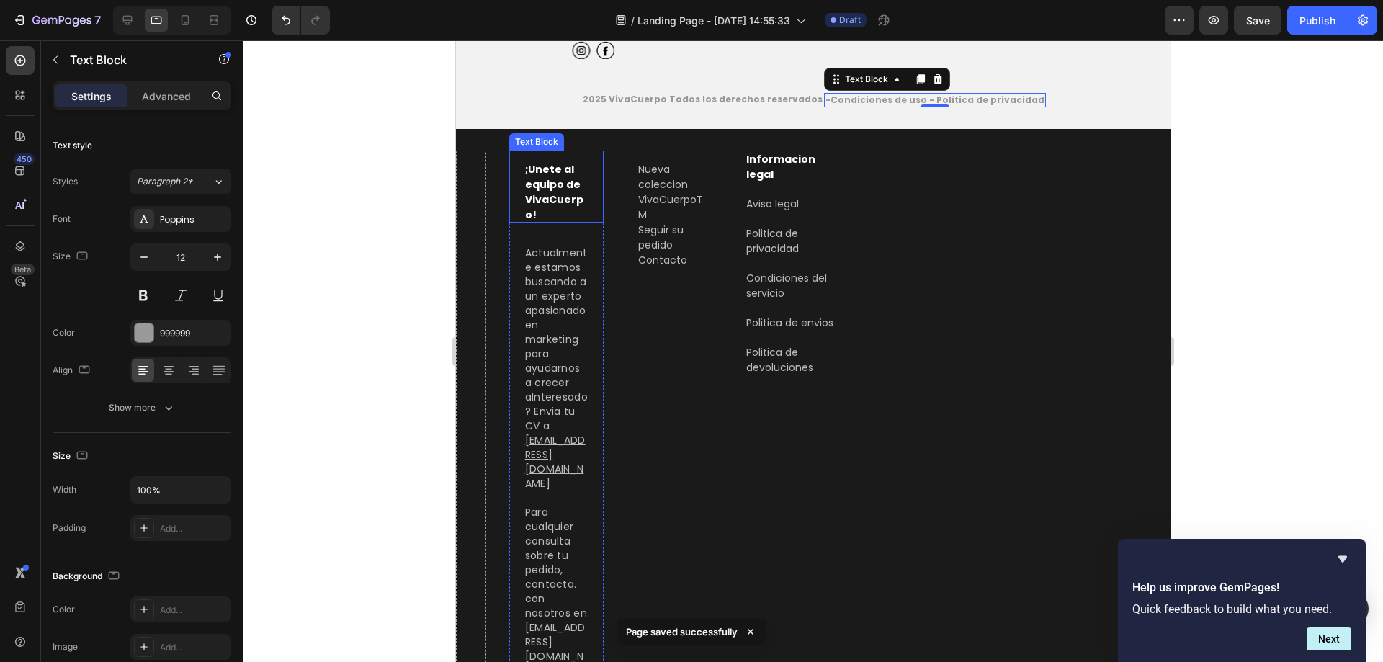
click at [529, 202] on div ";Unete al equipo de VivaCuerpo!" at bounding box center [555, 187] width 94 height 72
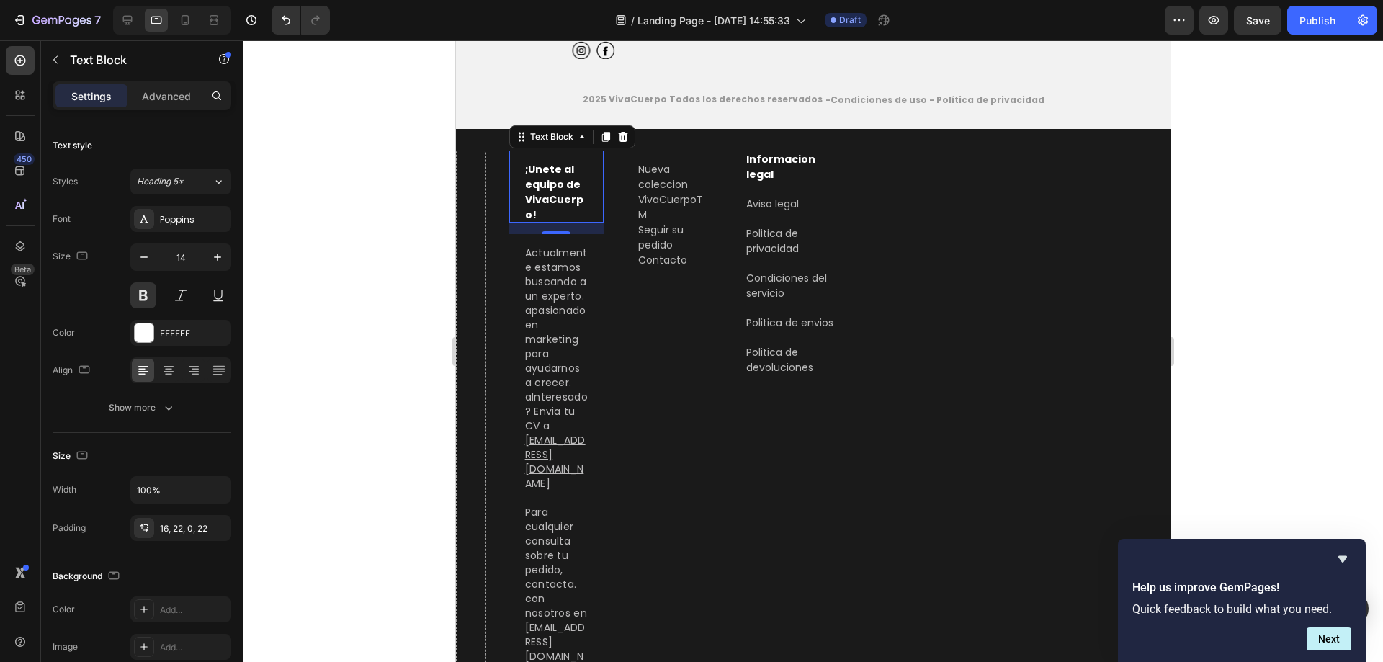
click at [546, 184] on div ";Unete al equipo de VivaCuerpo!" at bounding box center [555, 187] width 94 height 72
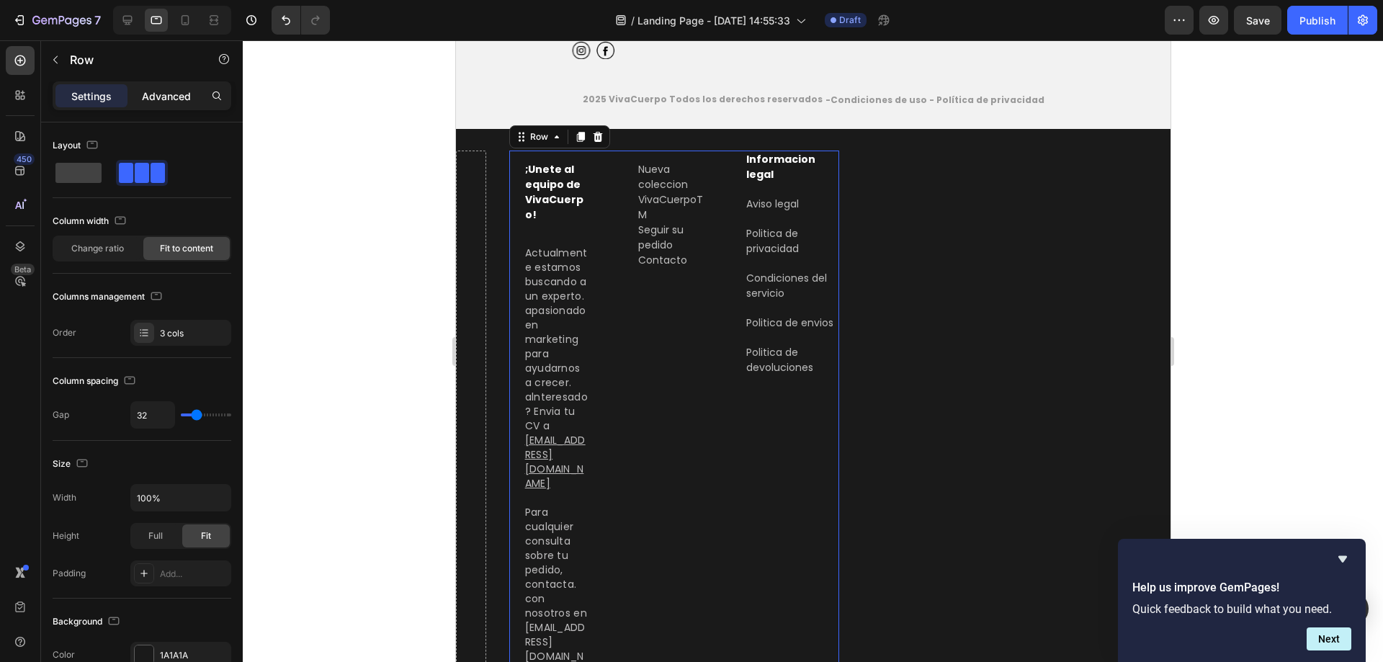
click at [171, 96] on p "Advanced" at bounding box center [166, 96] width 49 height 15
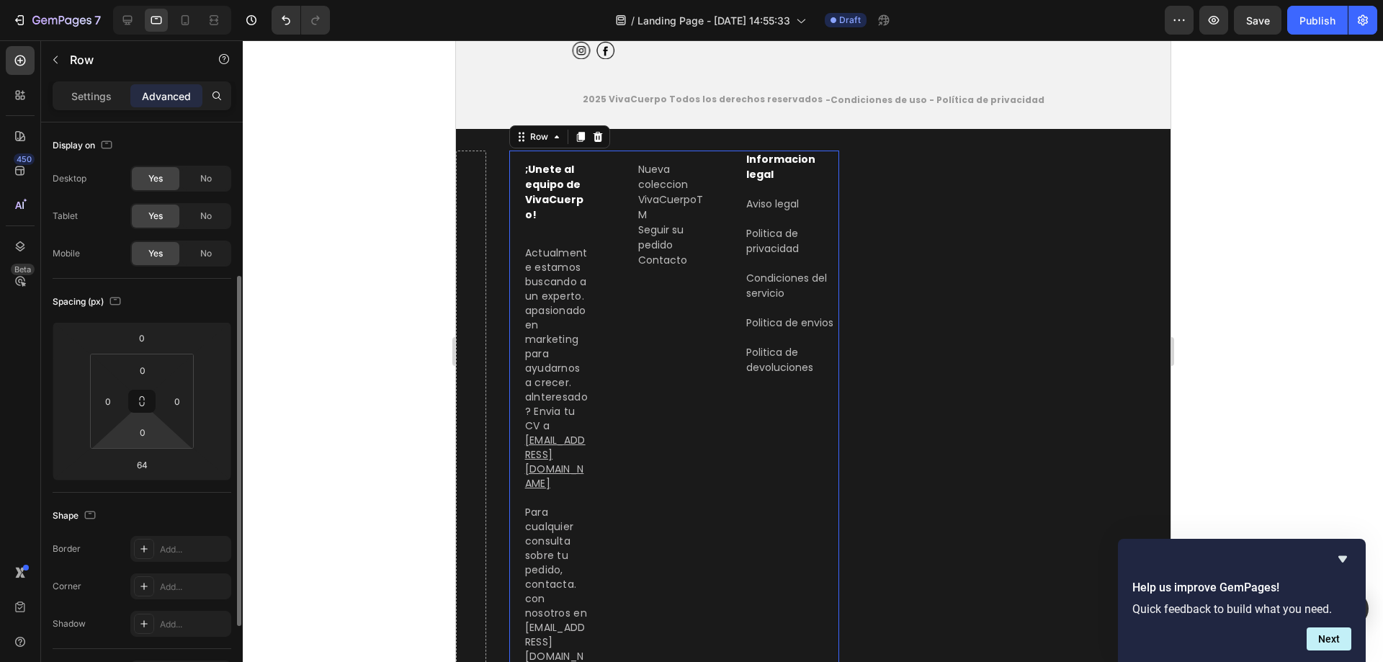
scroll to position [96, 0]
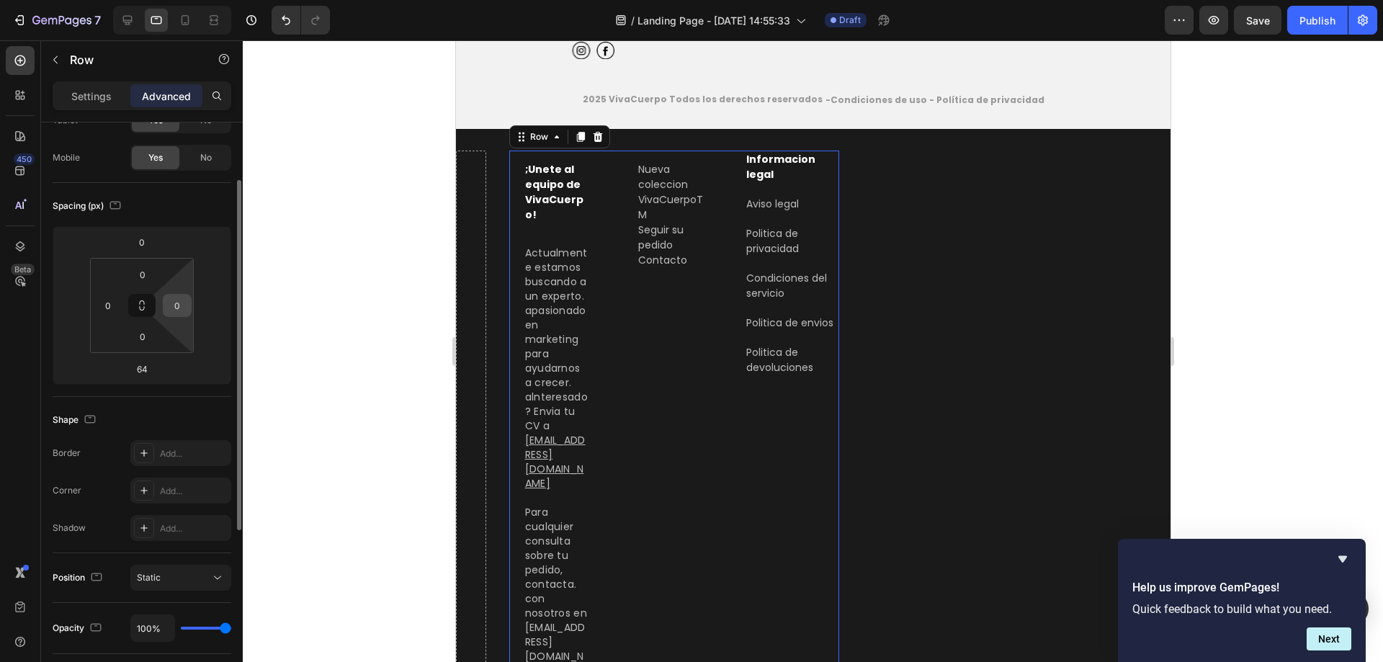
click at [181, 299] on input "0" at bounding box center [177, 306] width 22 height 22
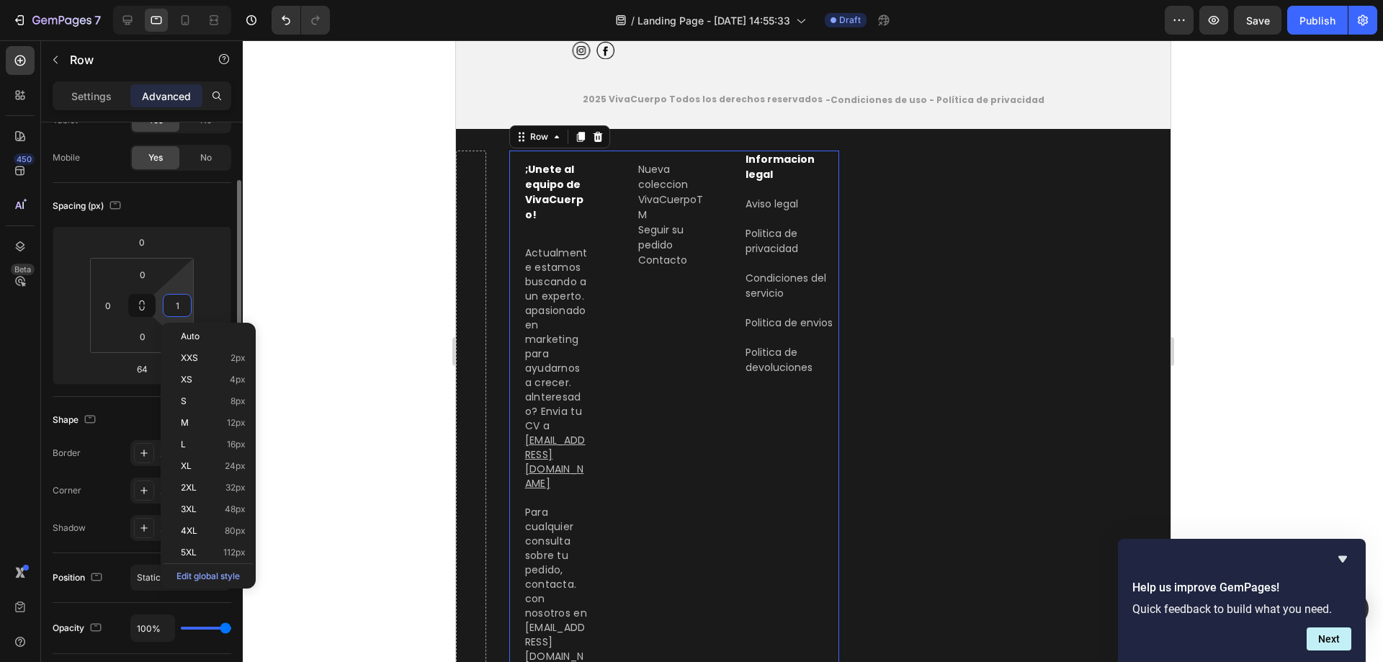
type input "0"
click at [109, 306] on input "0" at bounding box center [108, 306] width 22 height 22
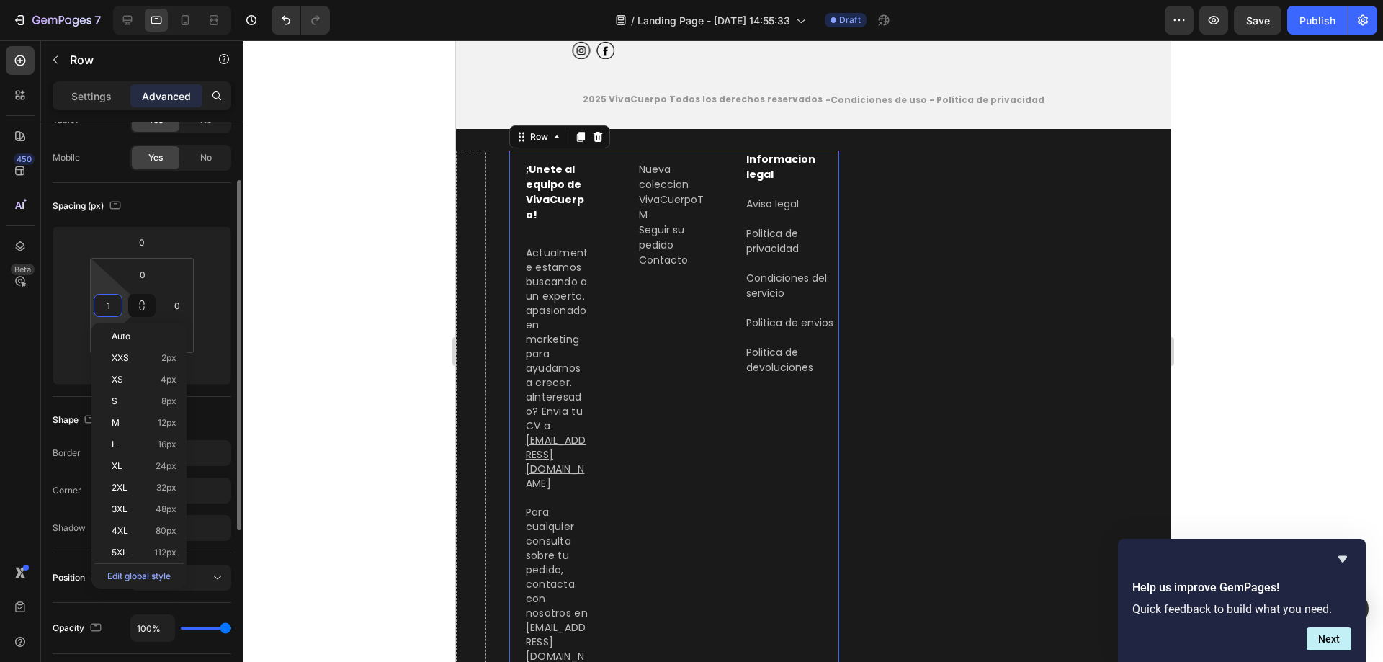
type input "0"
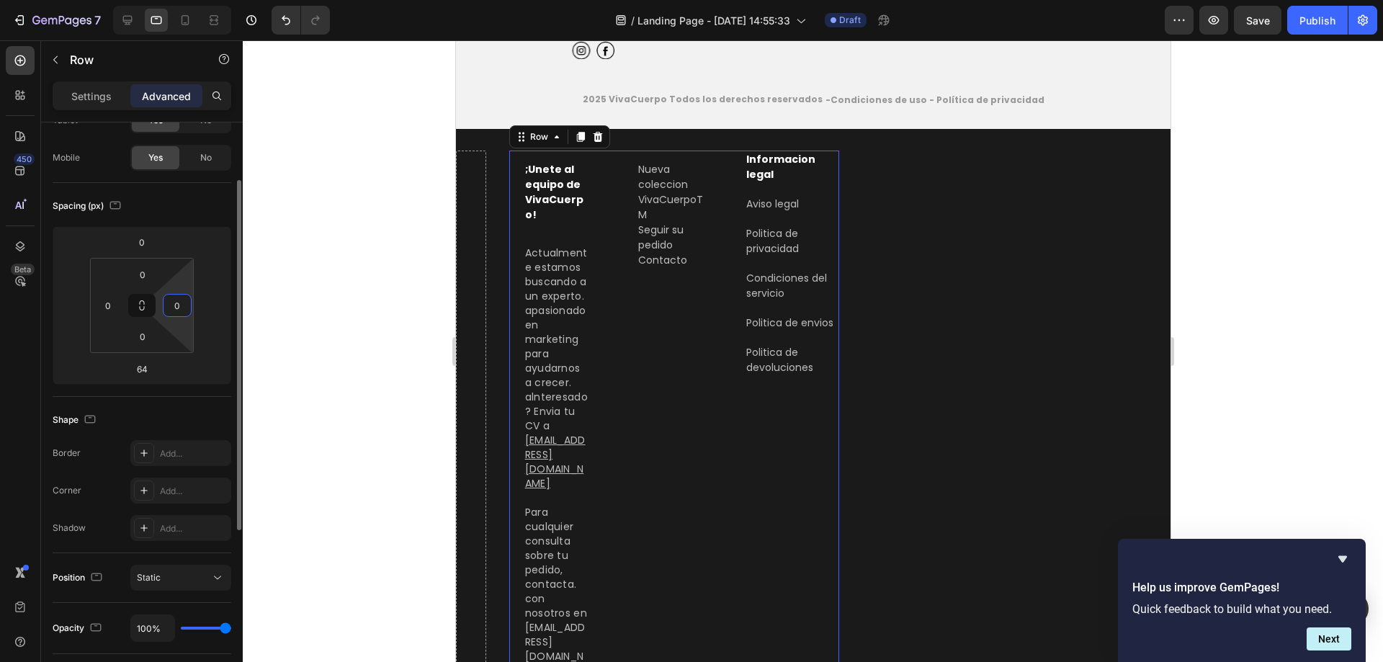
click at [174, 310] on input "0" at bounding box center [177, 306] width 22 height 22
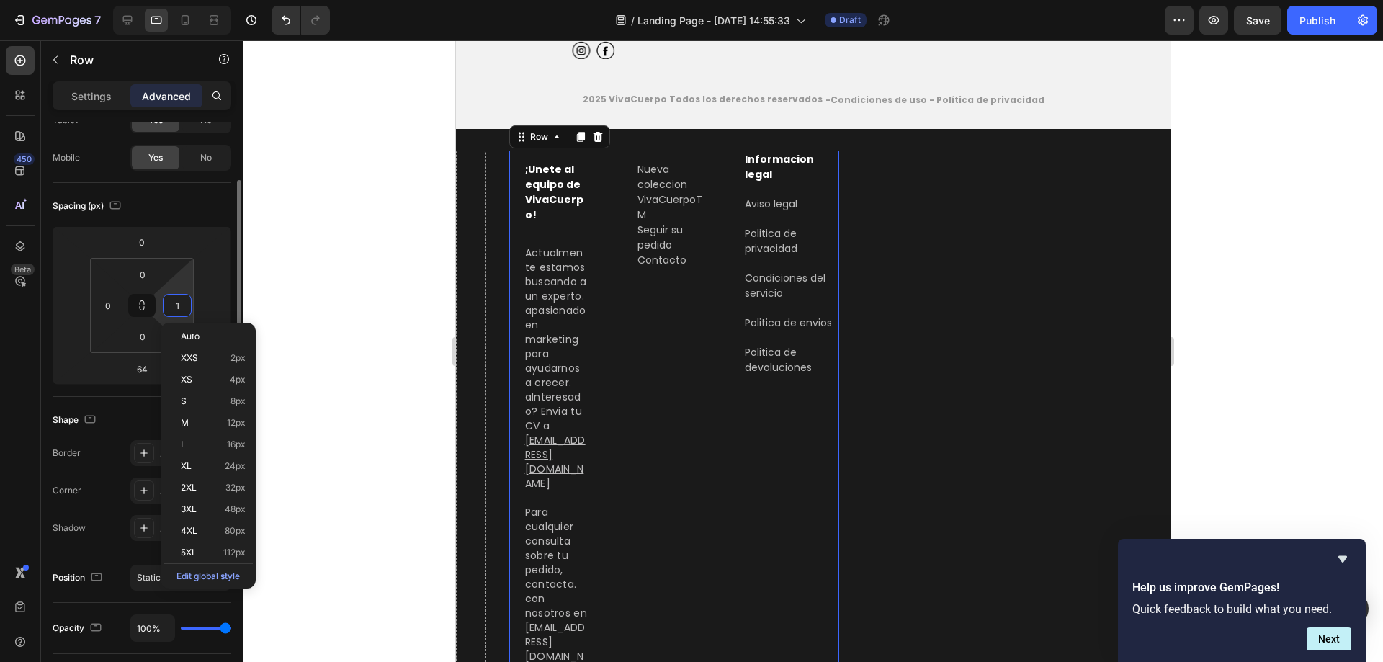
type input "0"
click at [626, 357] on div "Nueva coleccion VivaCuerpoTM Seguir su pedido Contacto Text Block" at bounding box center [673, 487] width 94 height 672
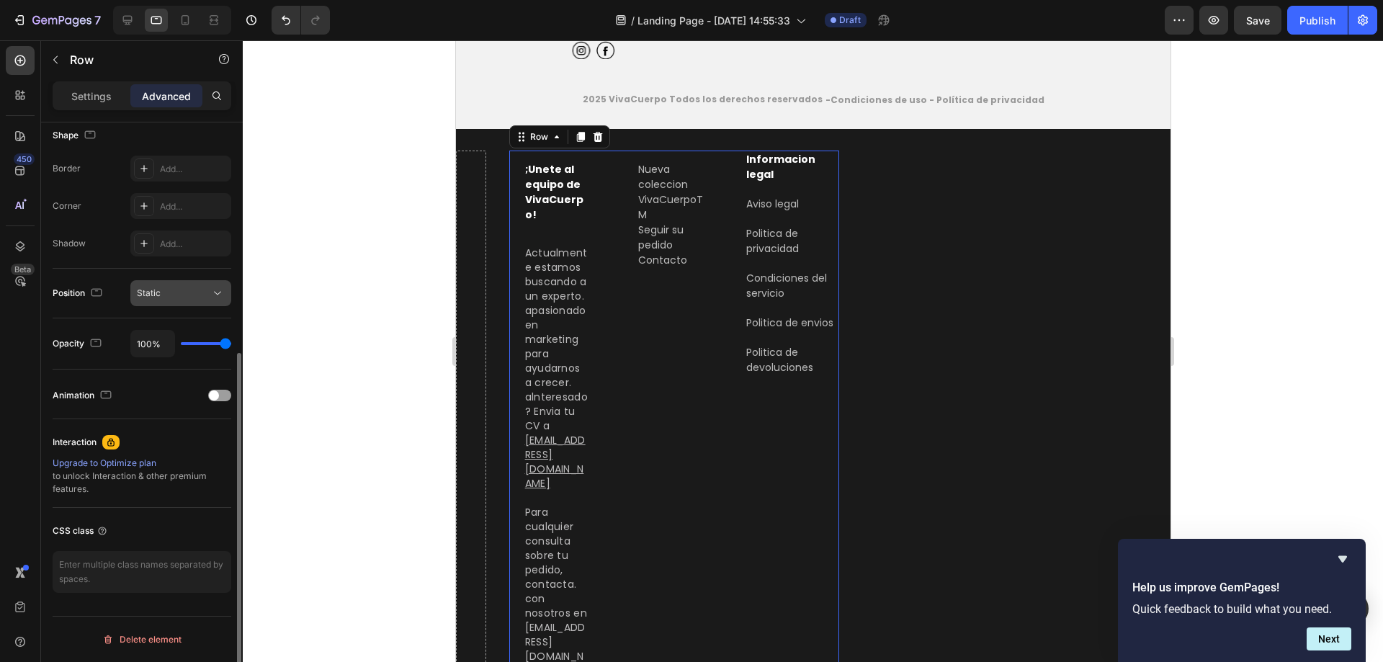
scroll to position [0, 0]
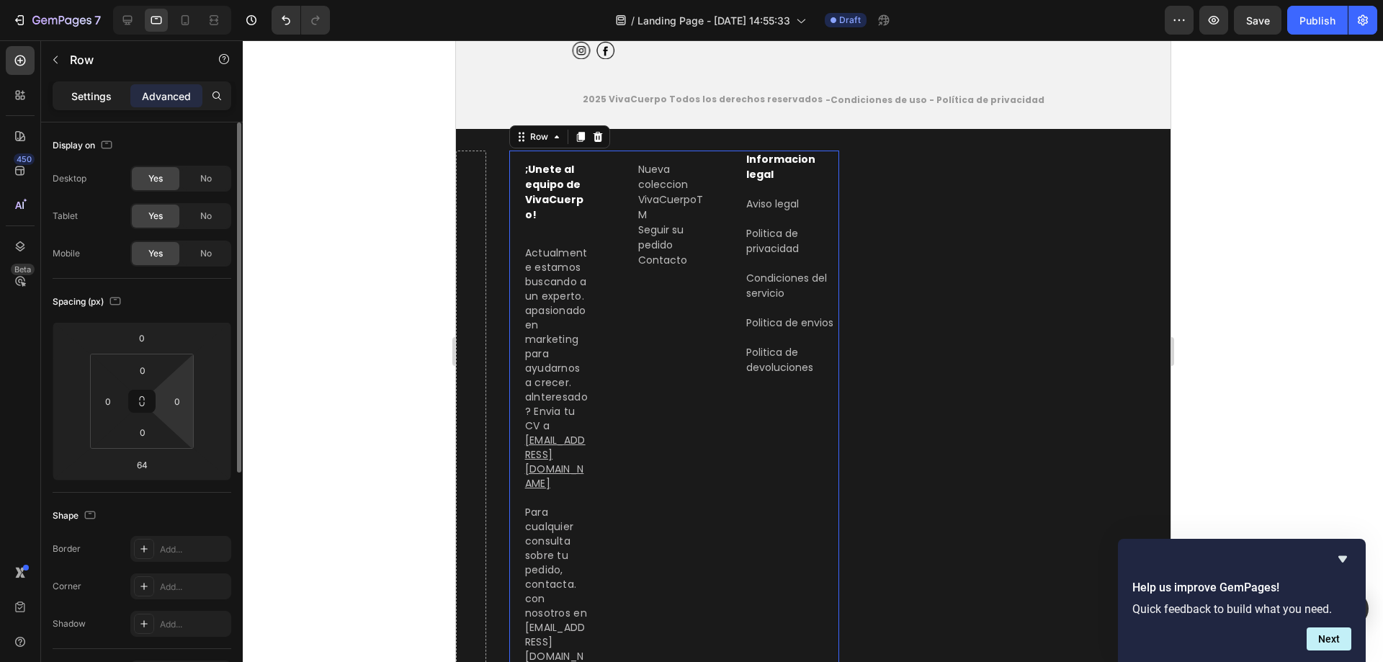
click at [76, 97] on p "Settings" at bounding box center [91, 96] width 40 height 15
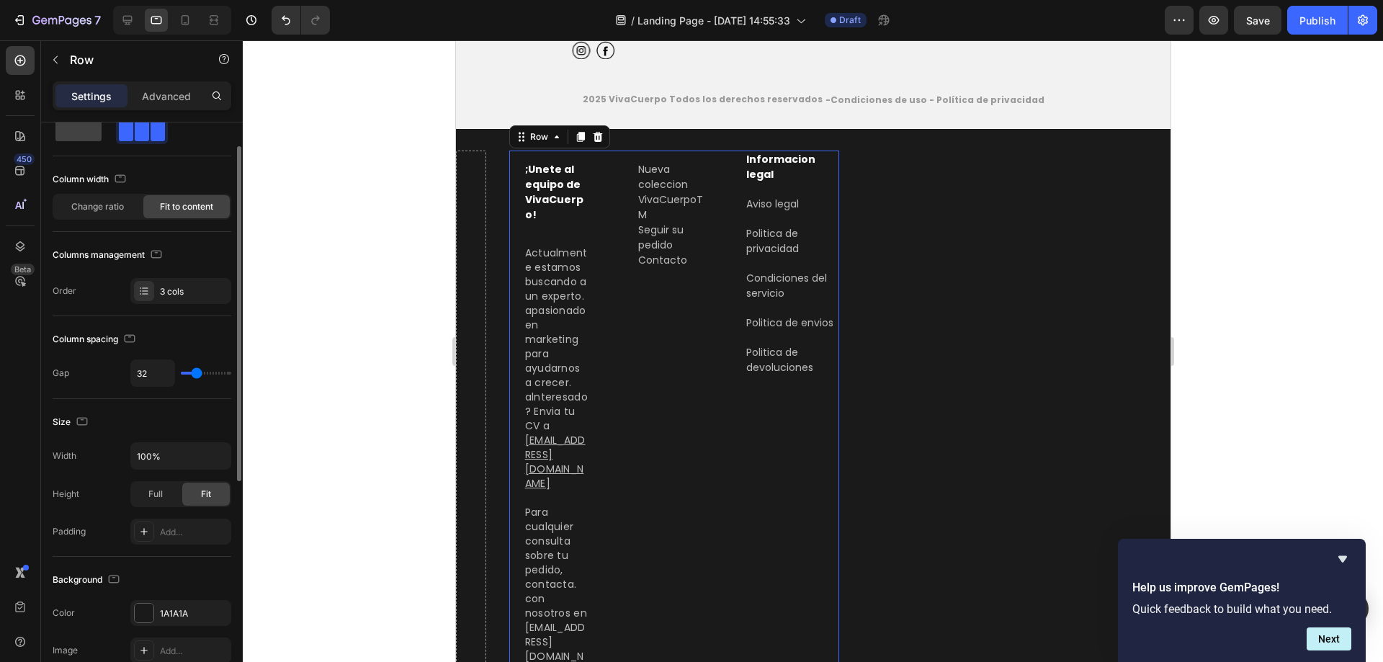
scroll to position [425, 0]
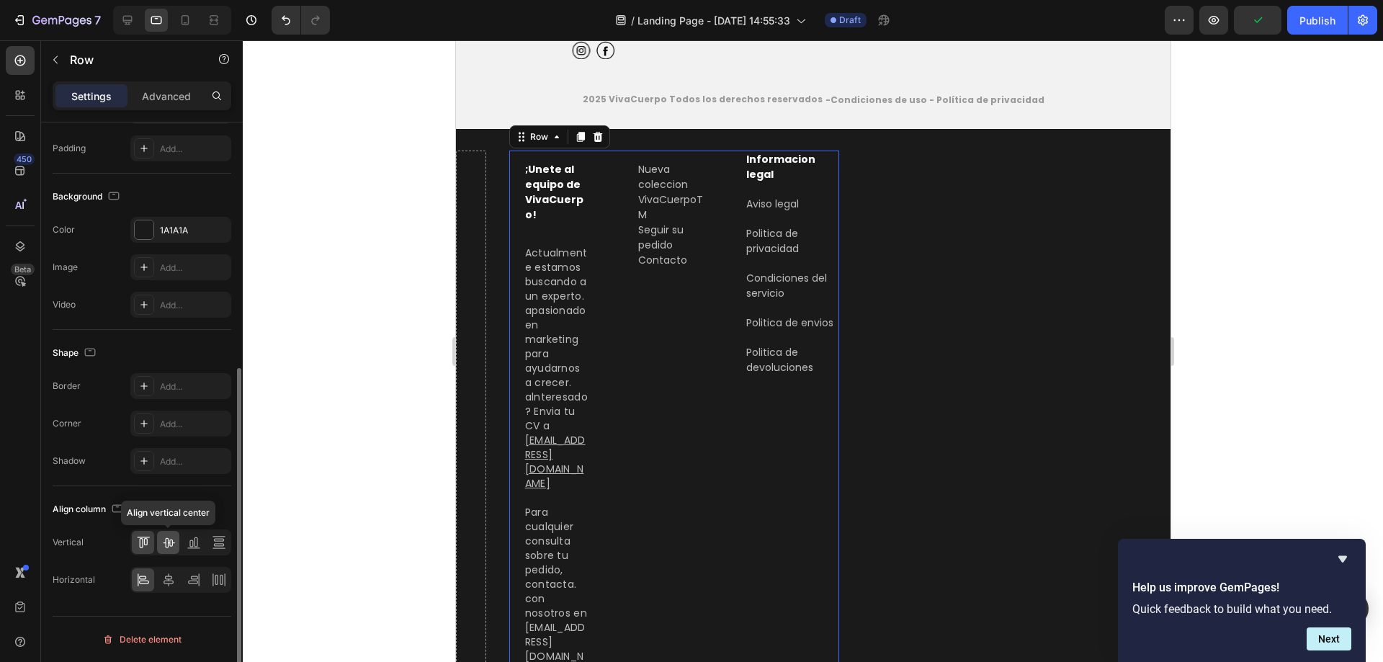
click at [169, 540] on icon at bounding box center [169, 543] width 12 height 10
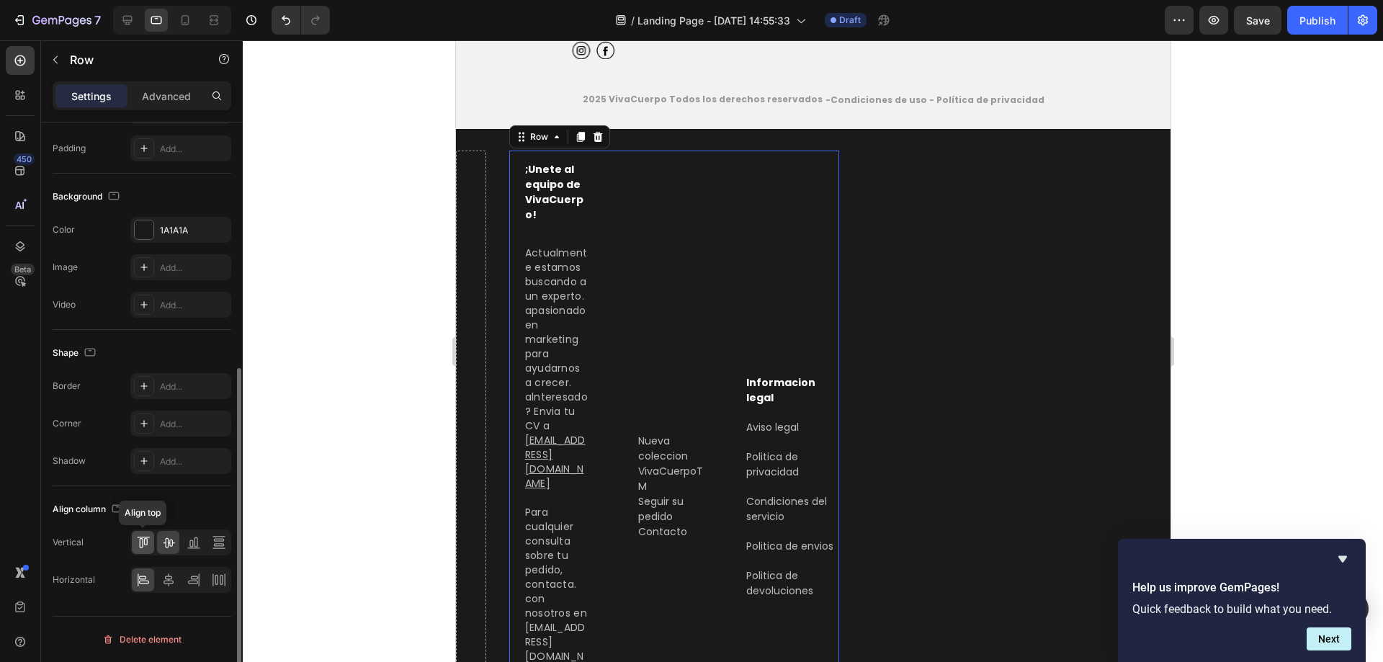
click at [151, 544] on div at bounding box center [143, 542] width 22 height 23
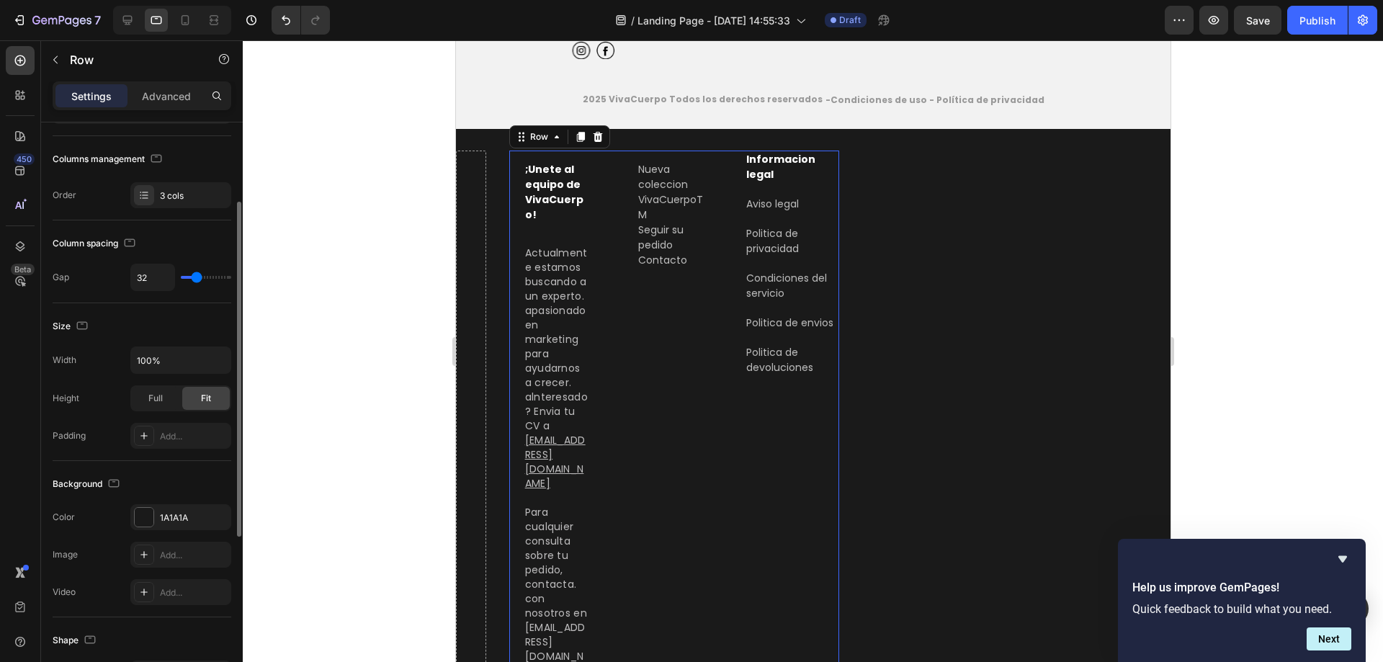
scroll to position [0, 0]
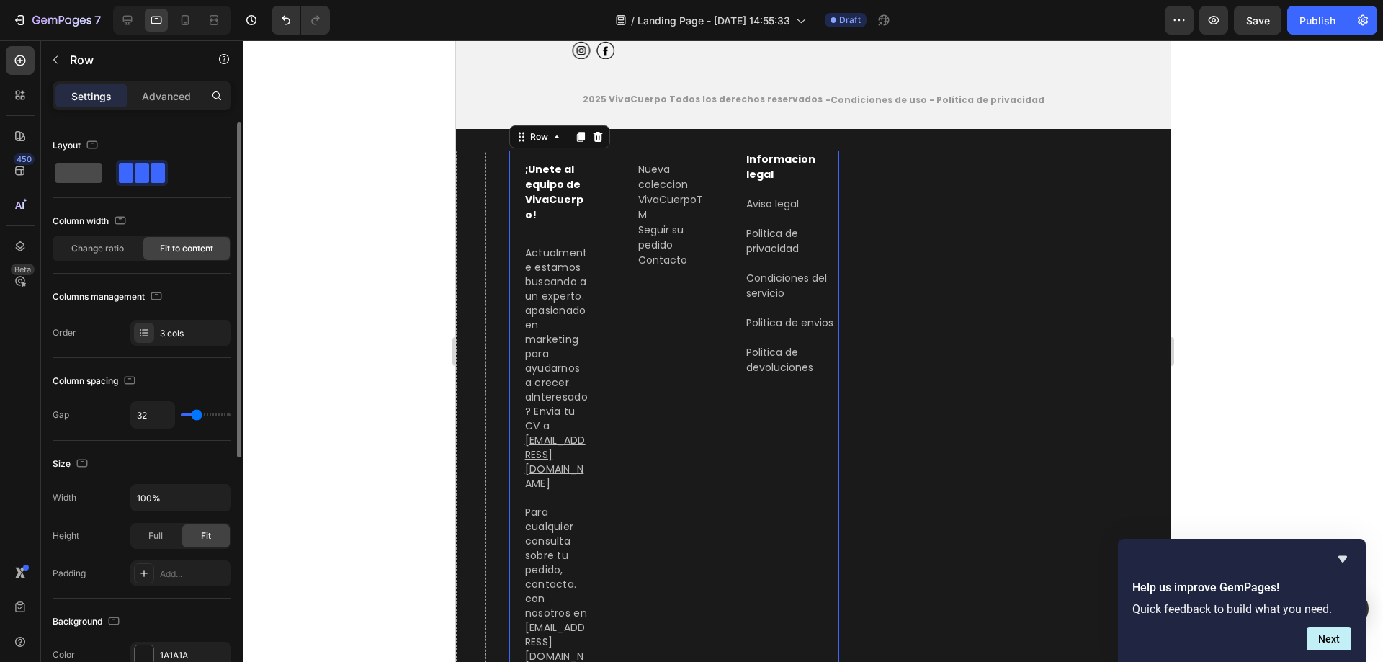
click at [93, 170] on span at bounding box center [78, 173] width 46 height 20
type input "0"
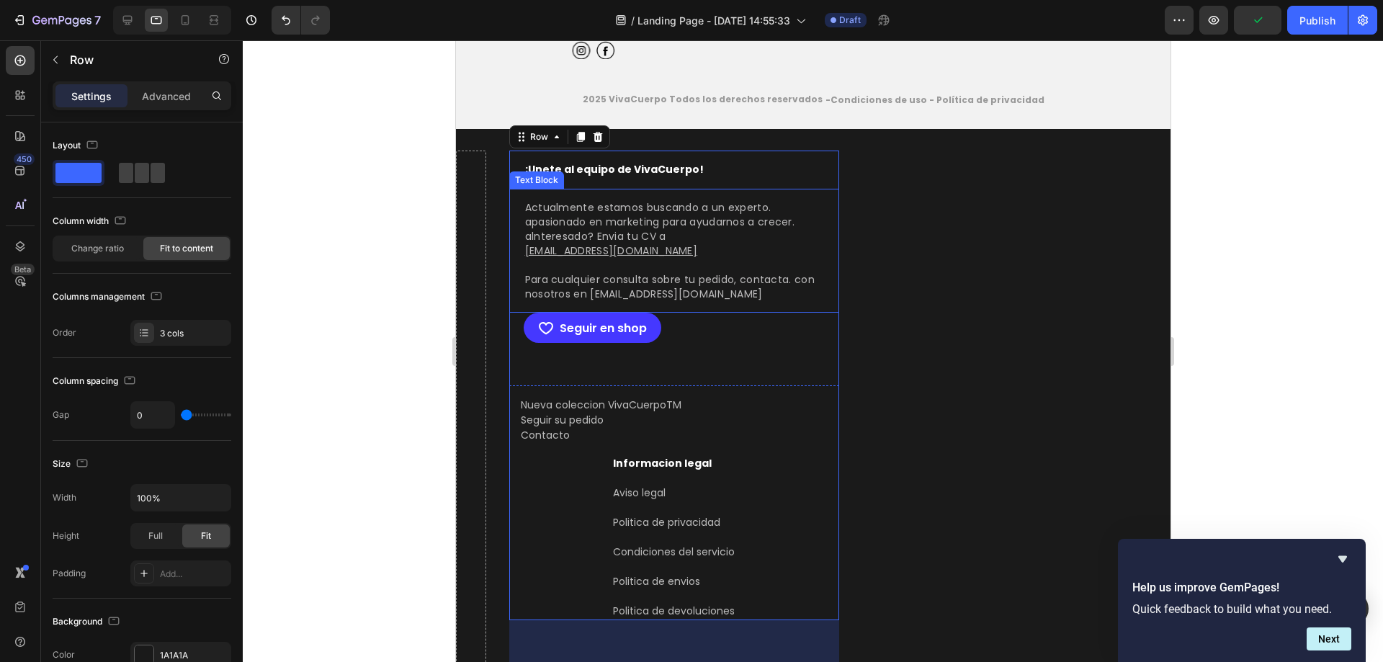
scroll to position [3439, 0]
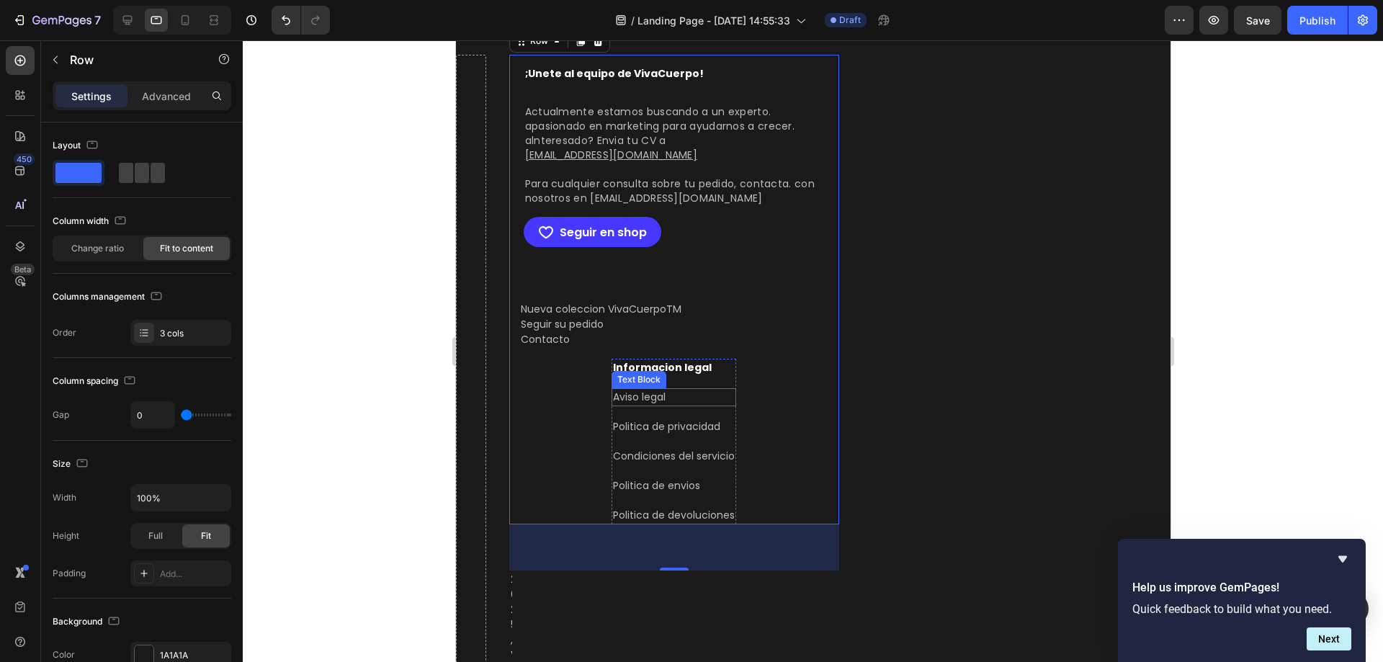
click at [654, 396] on div "Aviso legal" at bounding box center [673, 397] width 125 height 18
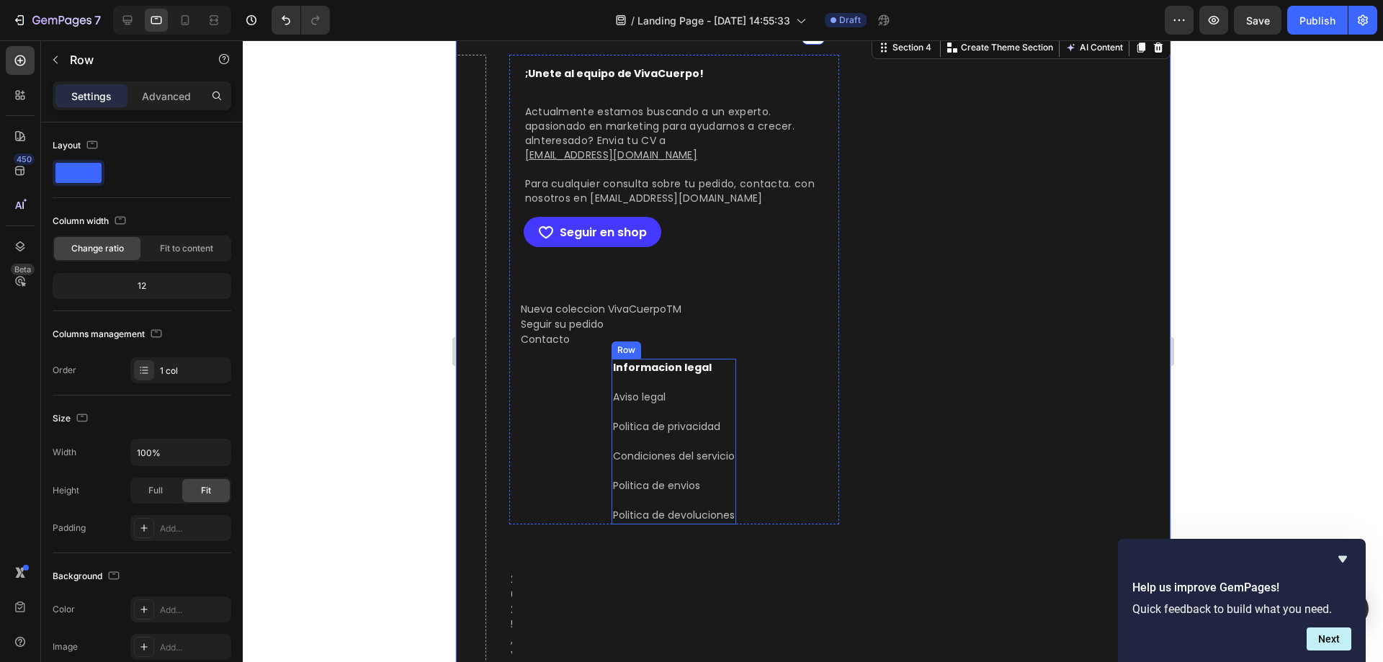
click at [730, 380] on div "Informacion legal Text Block Aviso legal Text Block Politica de privacidad Text…" at bounding box center [673, 442] width 125 height 166
click at [162, 84] on div "Advanced" at bounding box center [166, 95] width 72 height 23
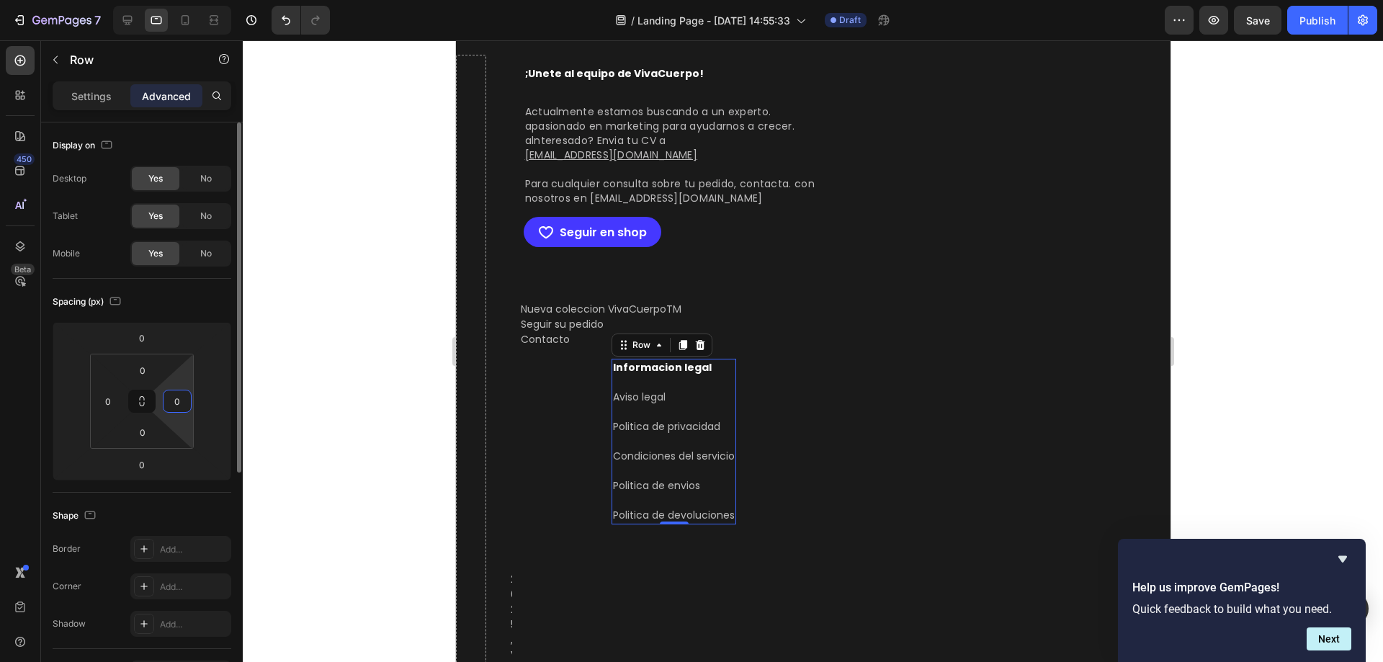
click at [174, 403] on input "0" at bounding box center [177, 401] width 22 height 22
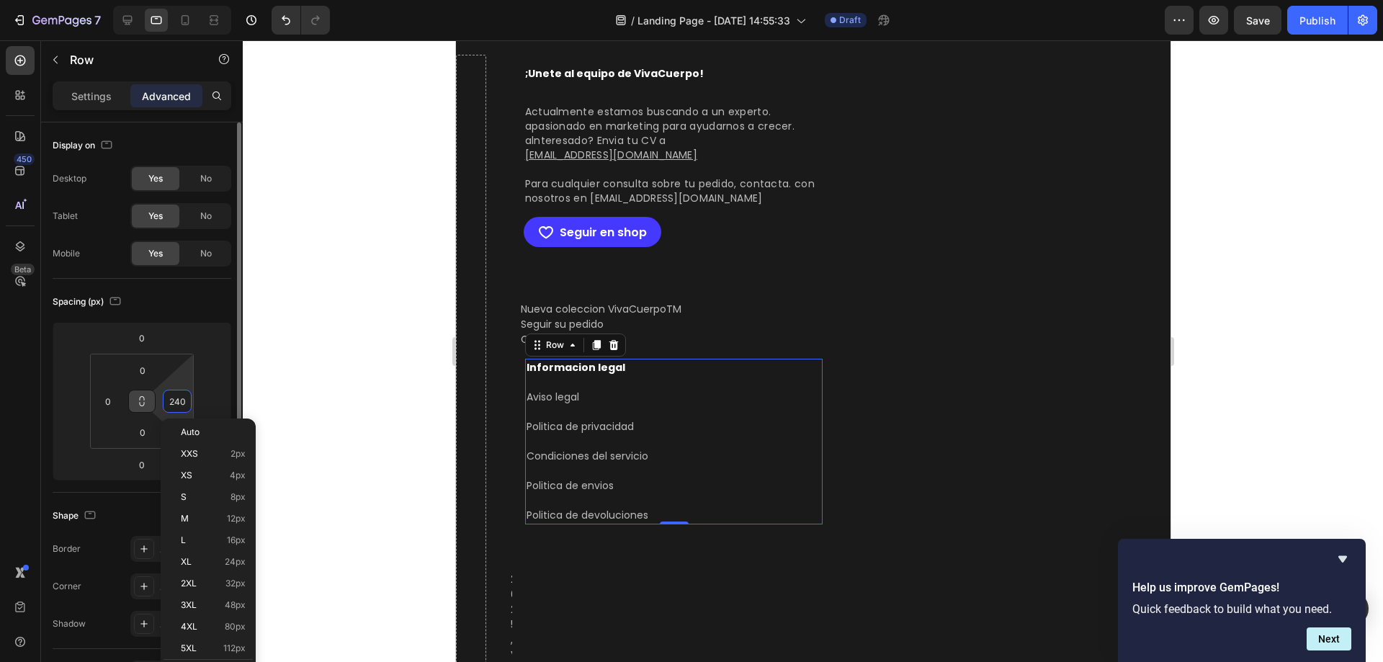
type input "241"
click at [611, 311] on p "Nueva coleccion VivaCuerpoTM" at bounding box center [673, 309] width 307 height 15
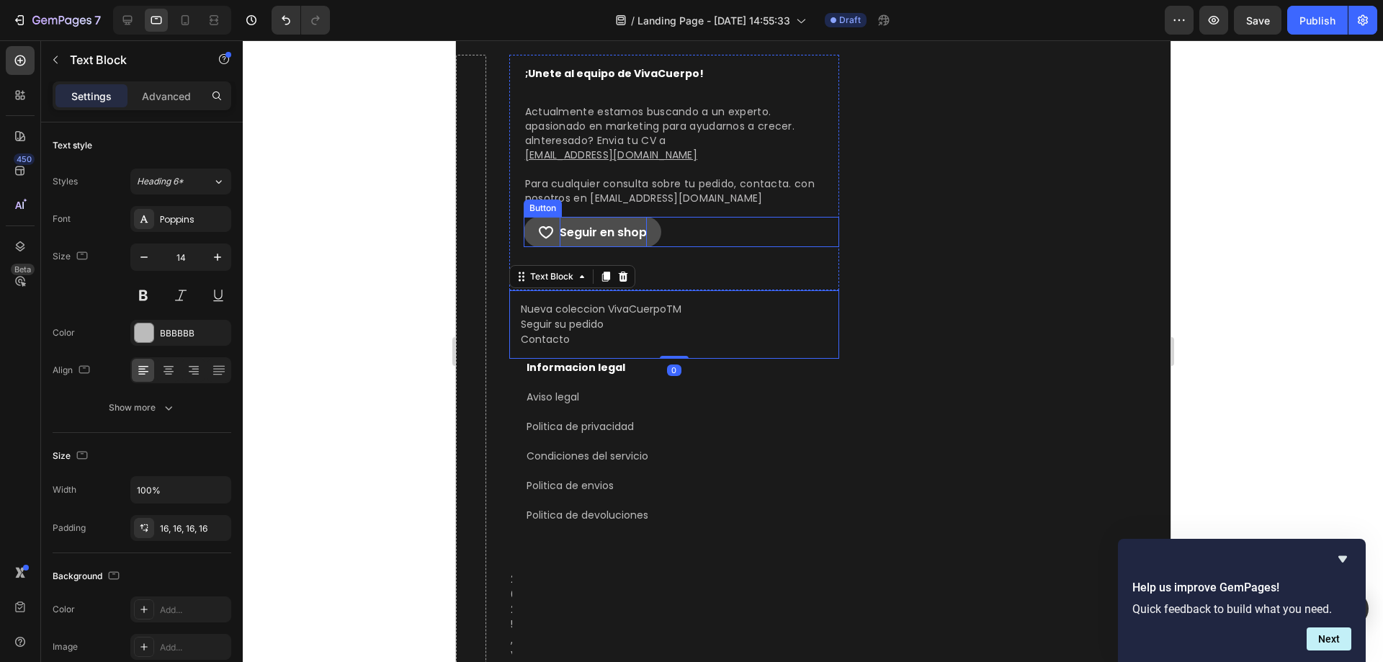
click at [622, 243] on p "Seguir en shop" at bounding box center [602, 232] width 87 height 30
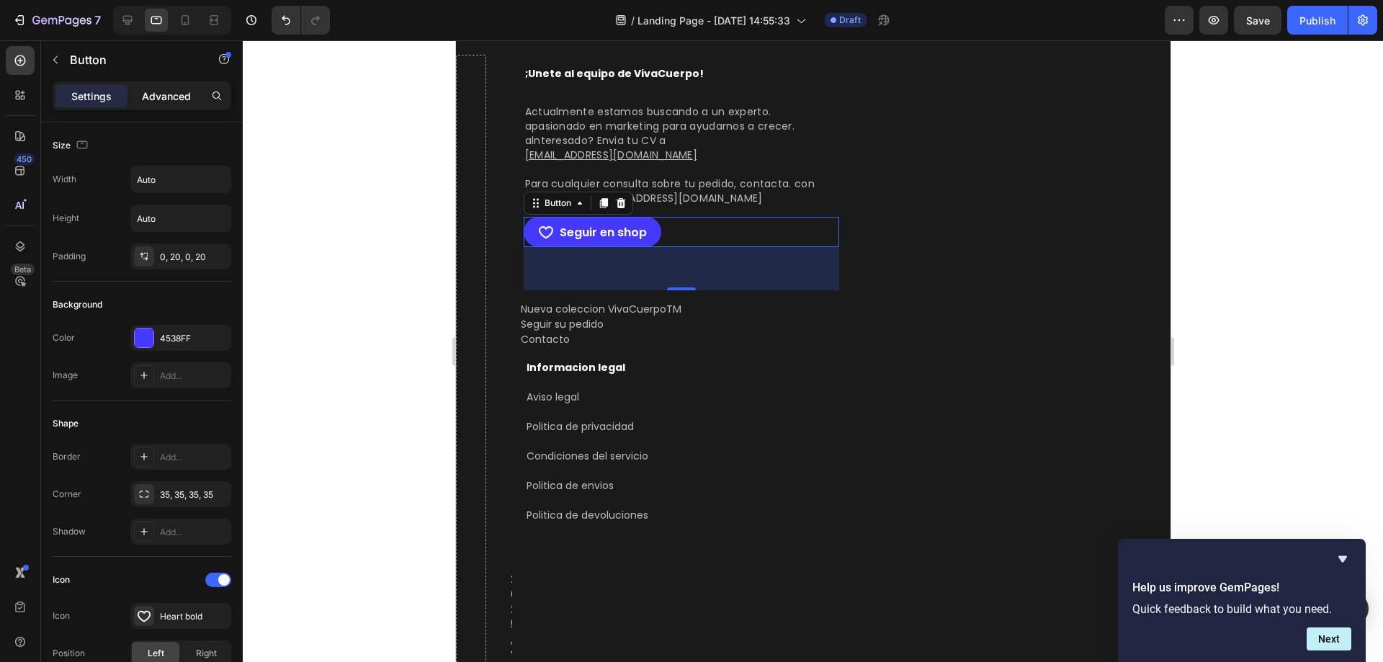
click at [157, 97] on p "Advanced" at bounding box center [166, 96] width 49 height 15
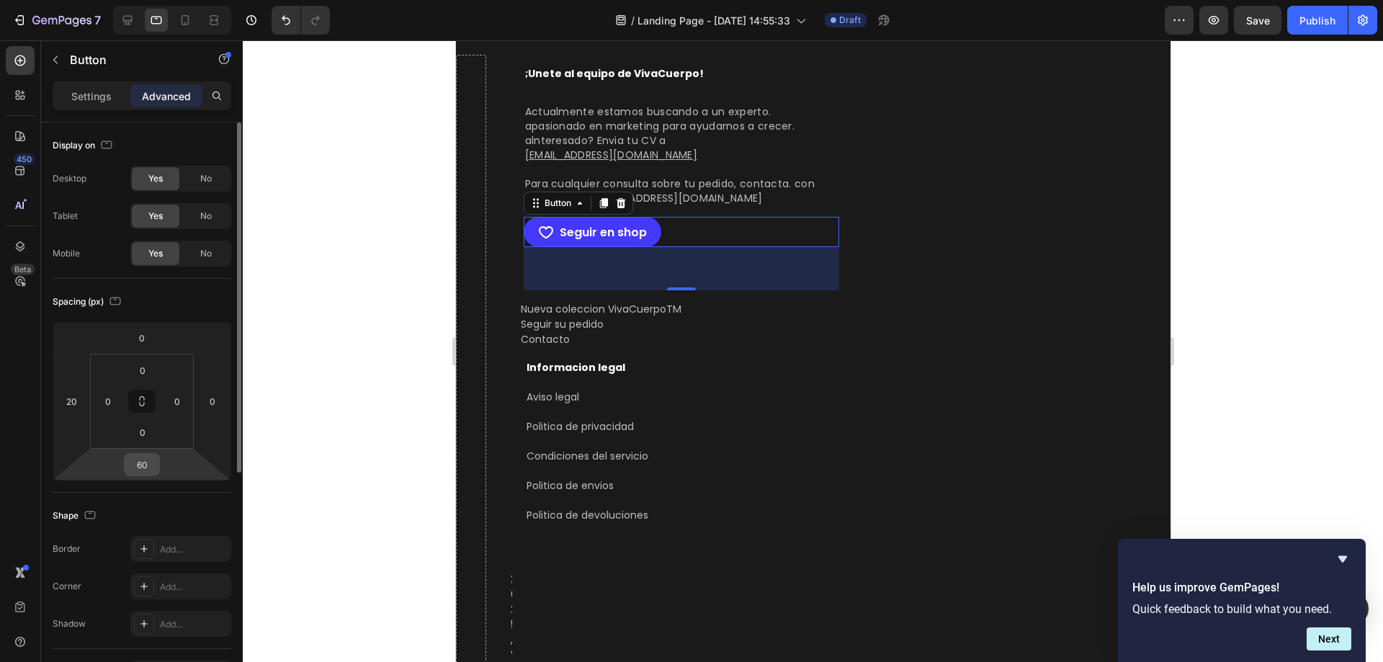
click at [148, 468] on input "60" at bounding box center [141, 465] width 29 height 22
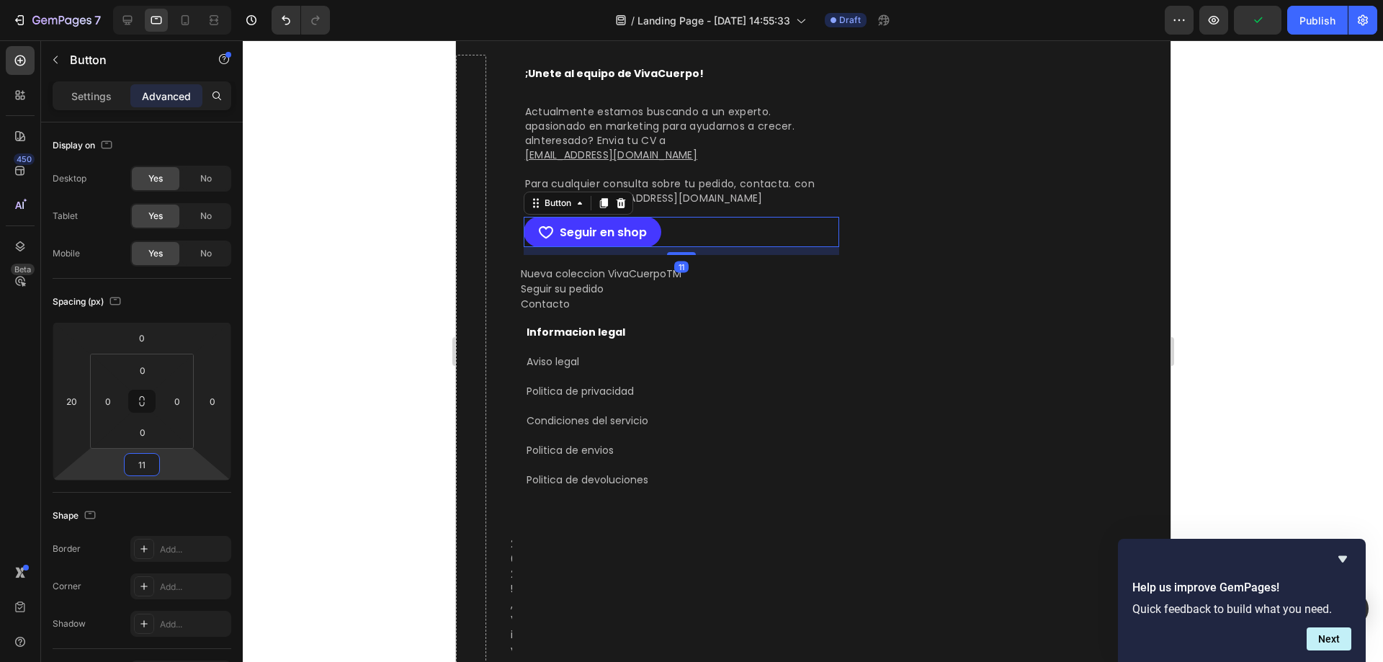
type input "10"
click at [557, 274] on p "Nueva coleccion VivaCuerpoTM" at bounding box center [673, 273] width 307 height 15
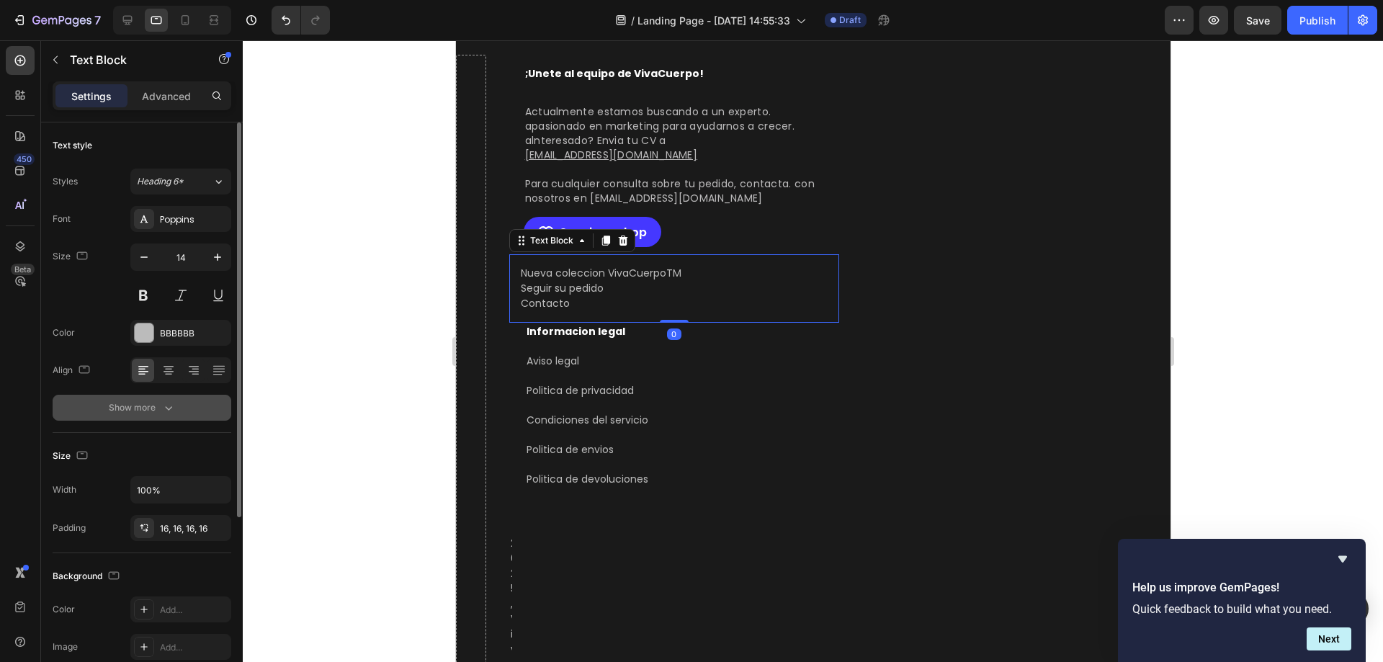
click at [158, 409] on div "Show more" at bounding box center [142, 407] width 67 height 14
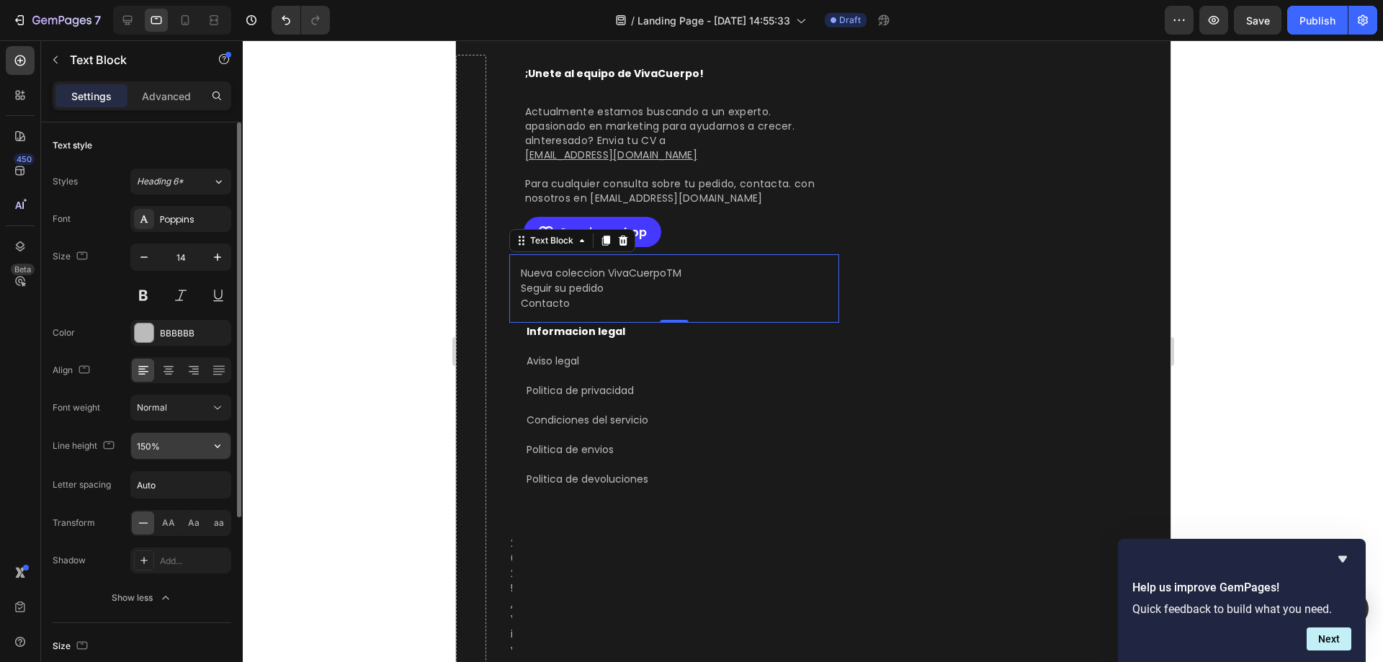
click at [191, 435] on input "150%" at bounding box center [180, 446] width 99 height 26
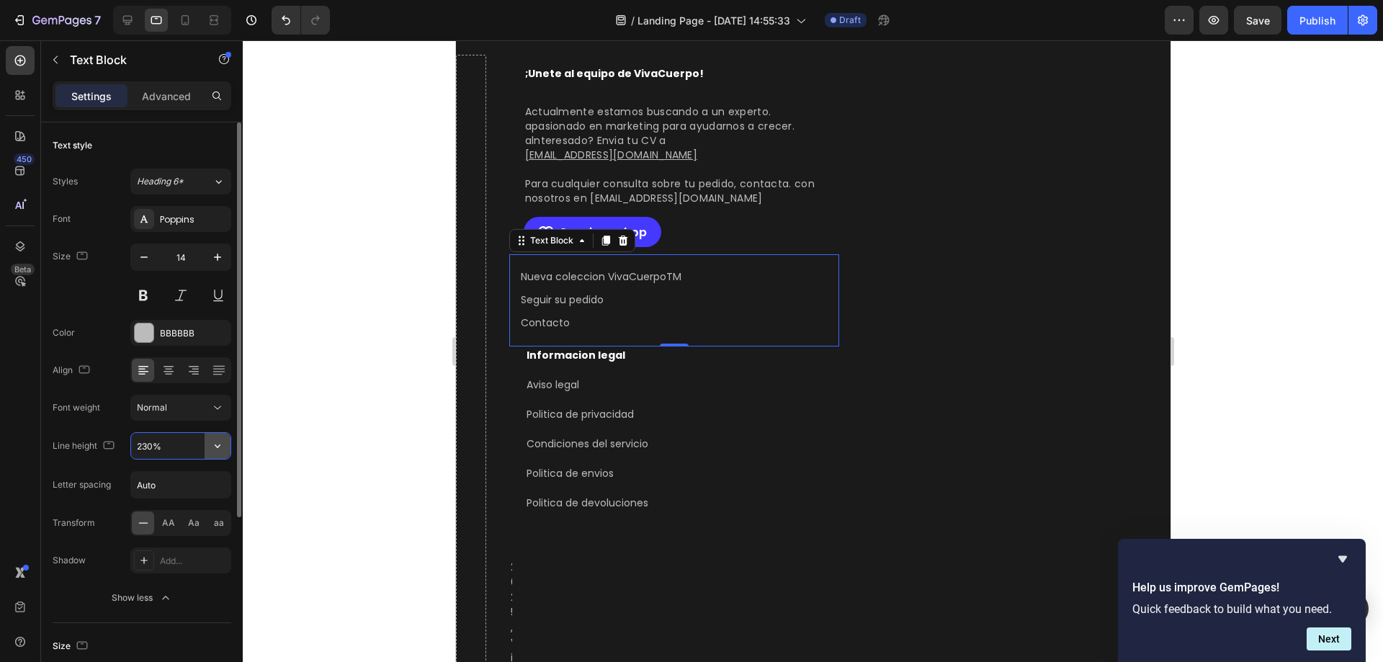
type input "231%"
click at [704, 390] on div "Informacion legal Text Block Aviso legal Text Block Politica de privacidad Text…" at bounding box center [673, 430] width 298 height 166
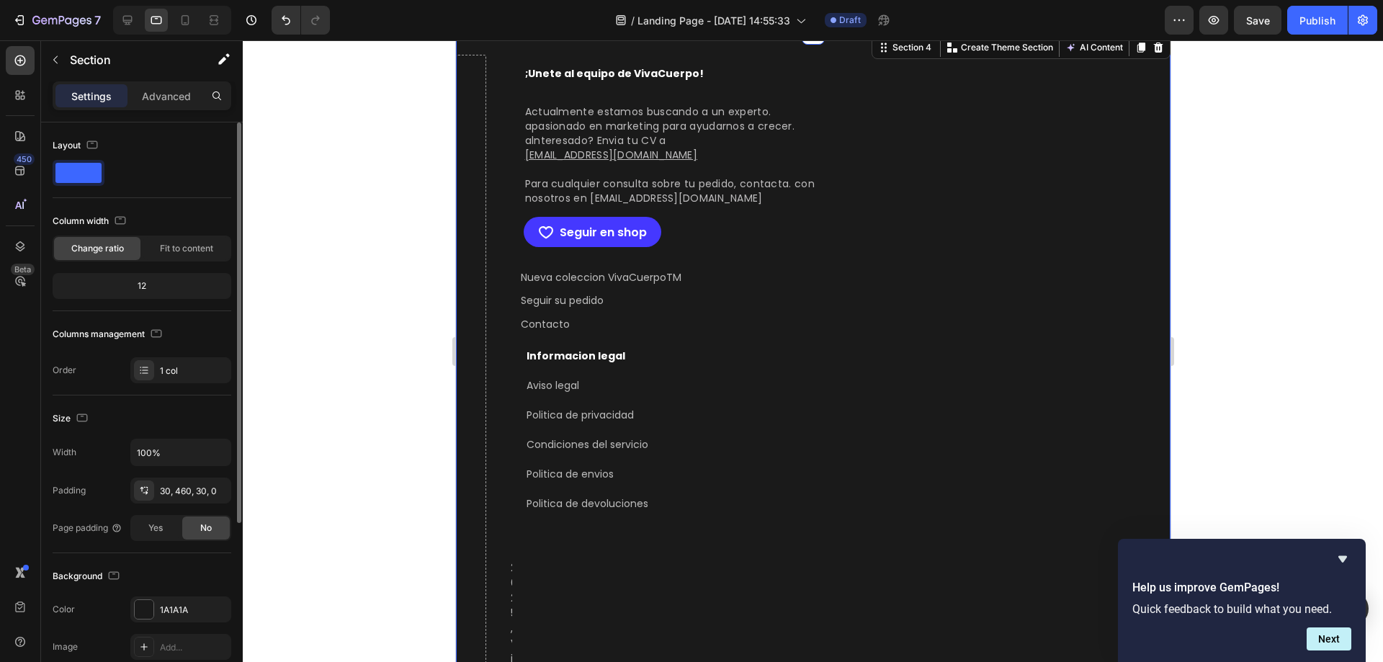
scroll to position [3151, 0]
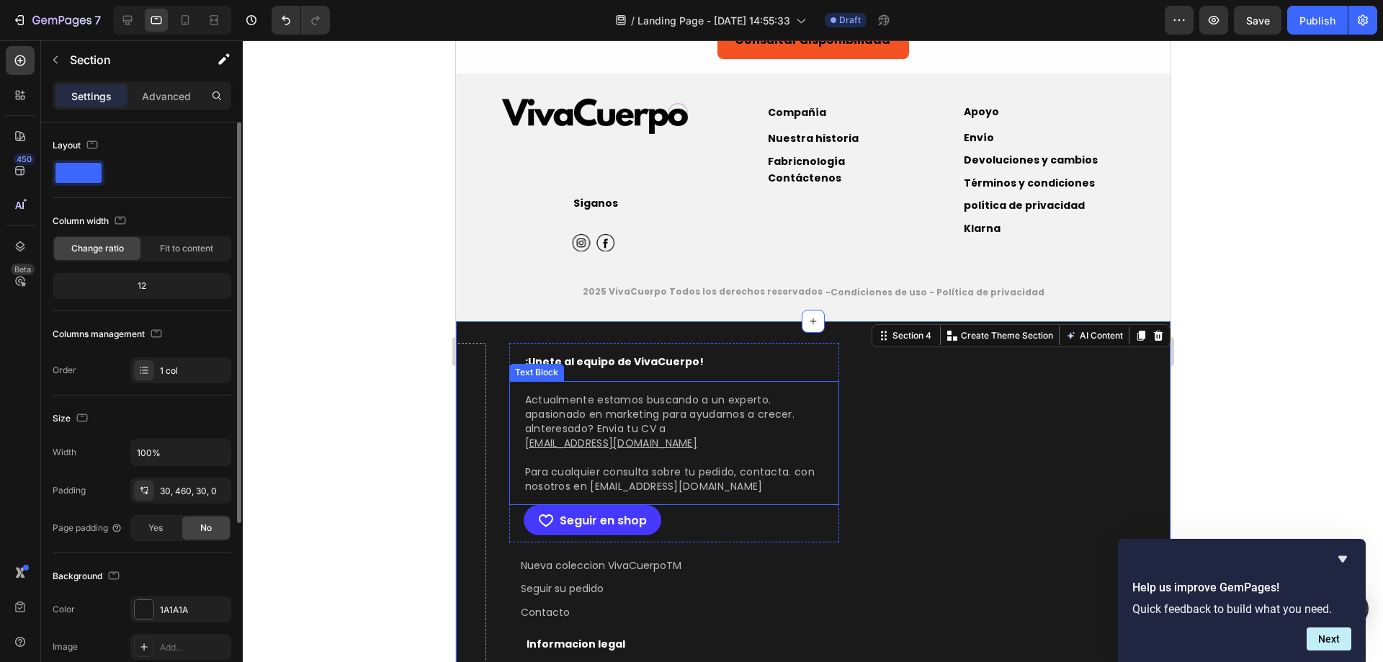
click at [560, 418] on p "Actualmente estamos buscando a un experto. apasionado en marketing para ayudarn…" at bounding box center [673, 413] width 298 height 43
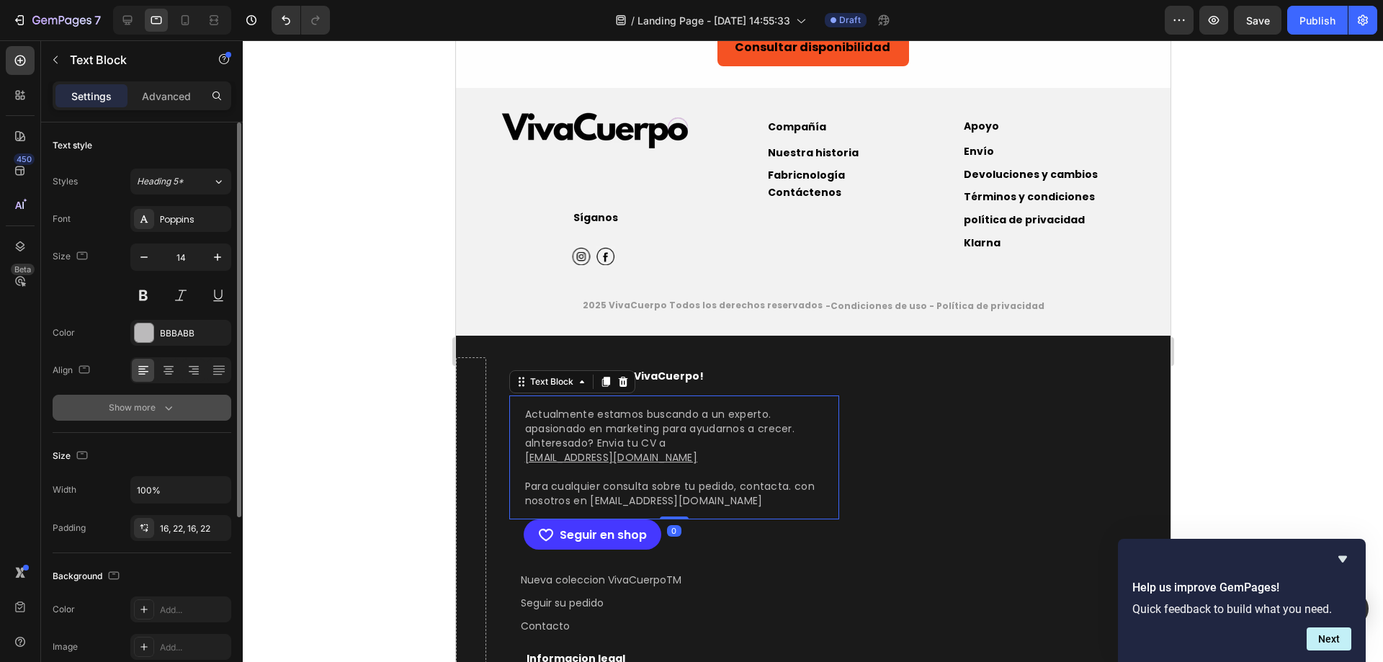
click at [143, 415] on button "Show more" at bounding box center [142, 408] width 179 height 26
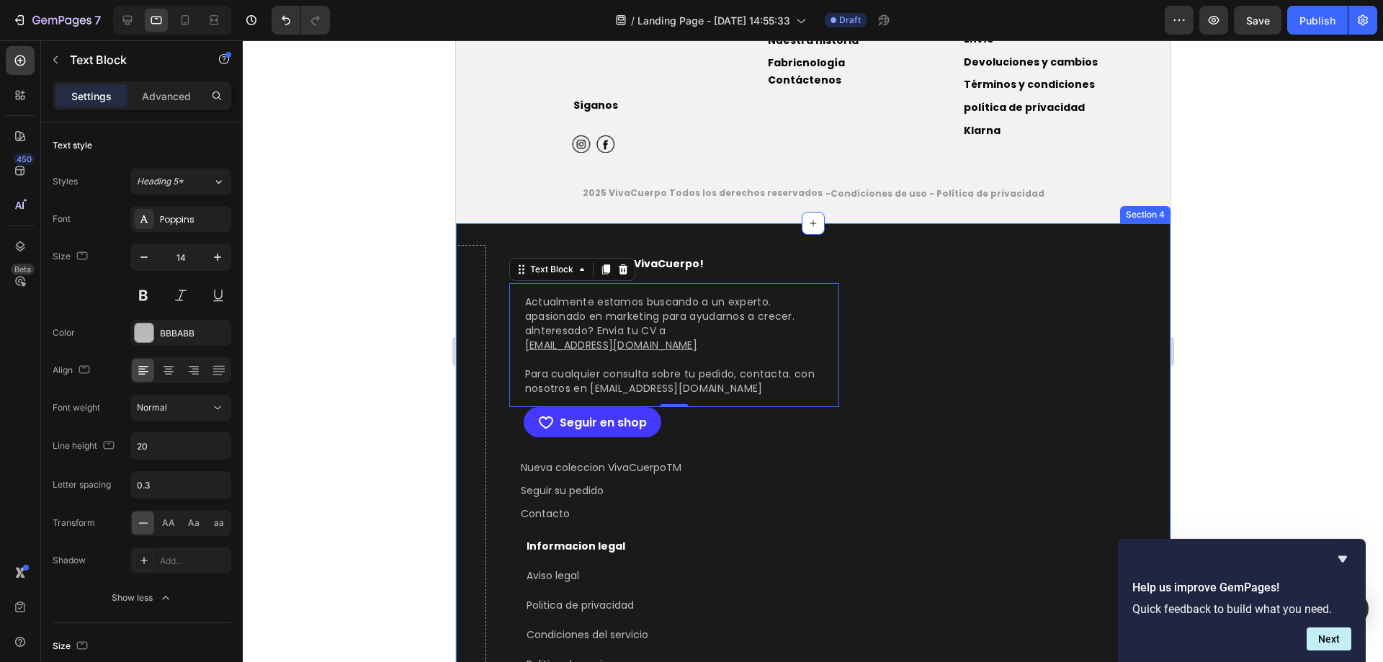
scroll to position [3343, 0]
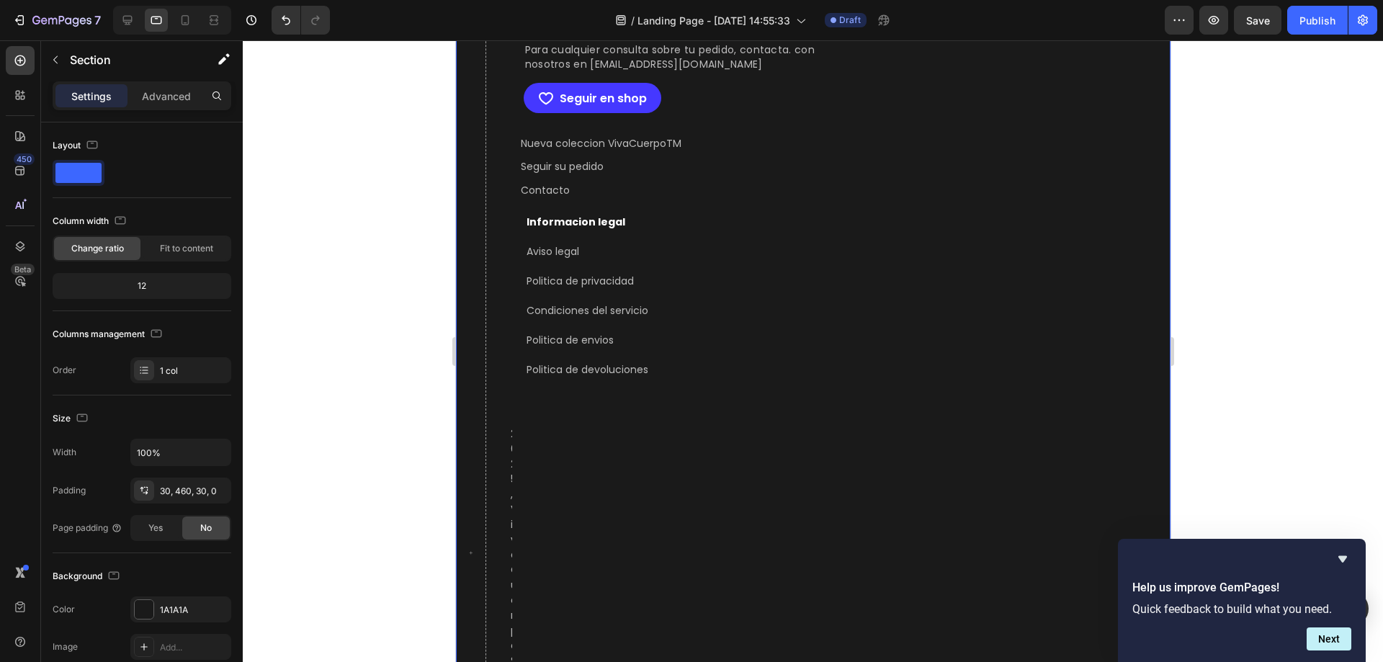
scroll to position [3919, 0]
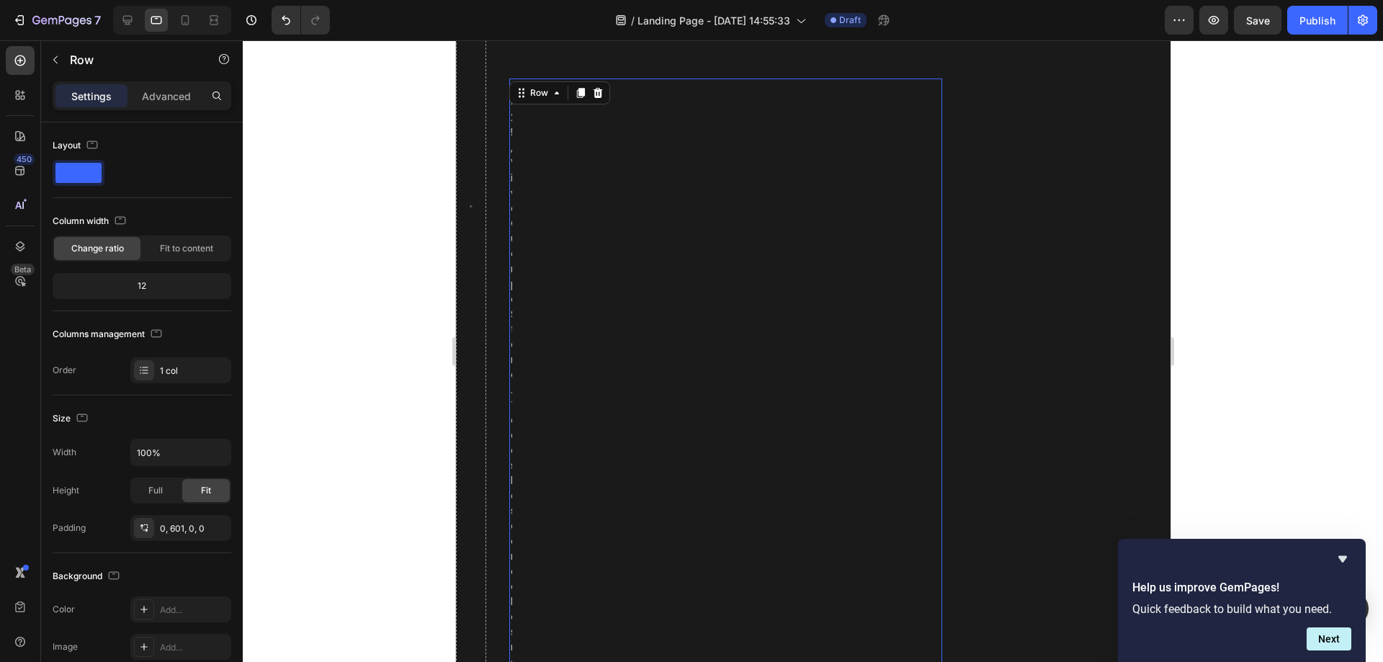
click at [512, 303] on div "2025, VivaCuerpo Store. Todos los derechos reservados Text Block Row Row 0" at bounding box center [724, 435] width 433 height 714
click at [141, 527] on icon at bounding box center [144, 528] width 12 height 12
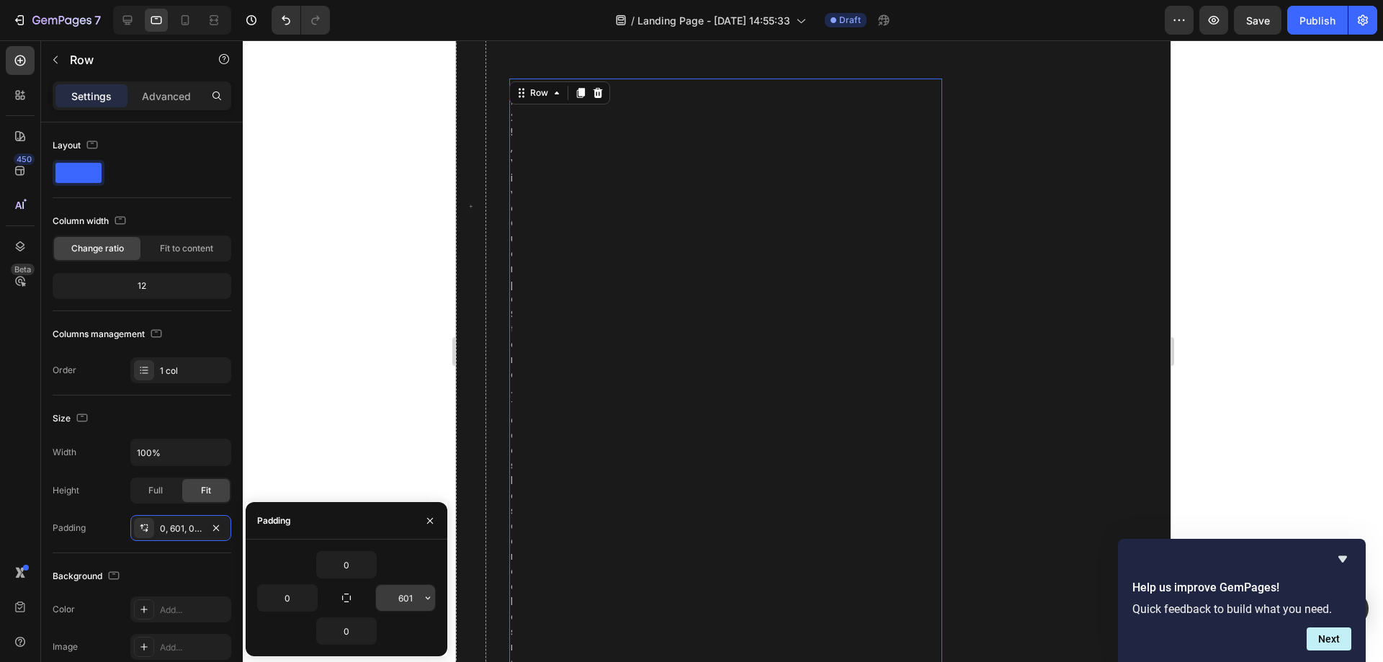
click at [405, 603] on input "601" at bounding box center [405, 598] width 59 height 26
type input "0"
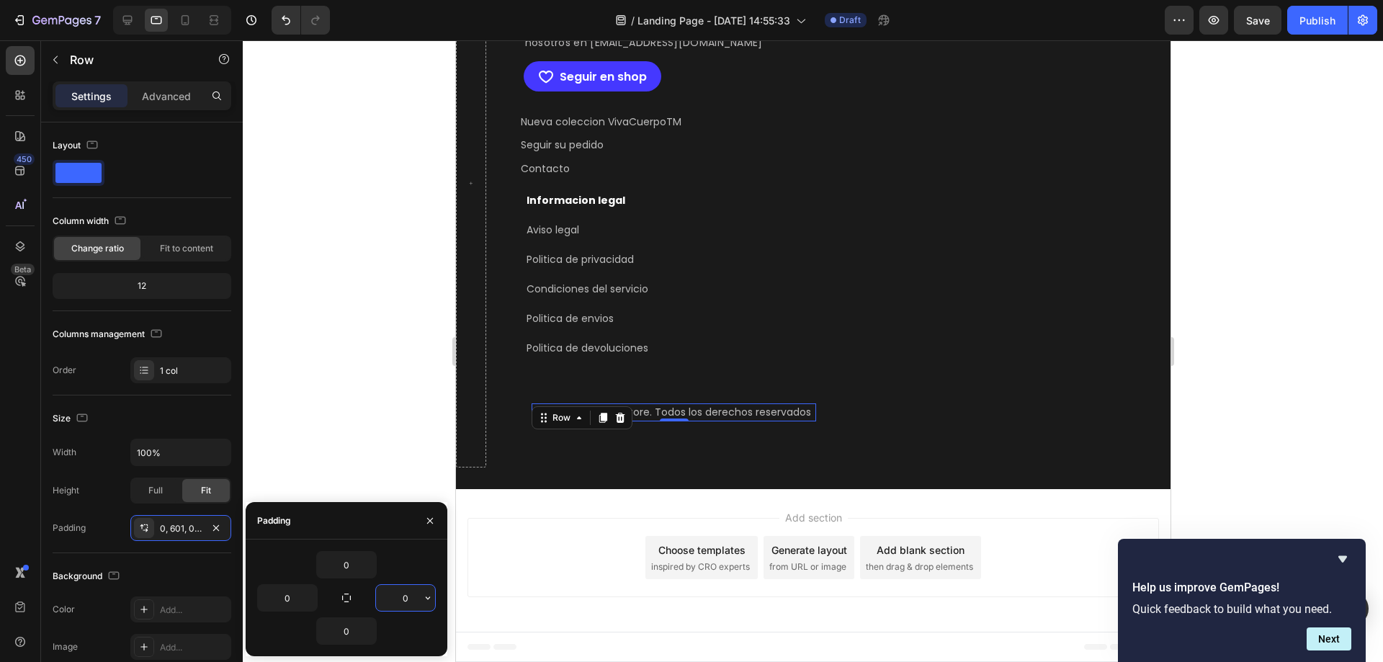
scroll to position [3571, 0]
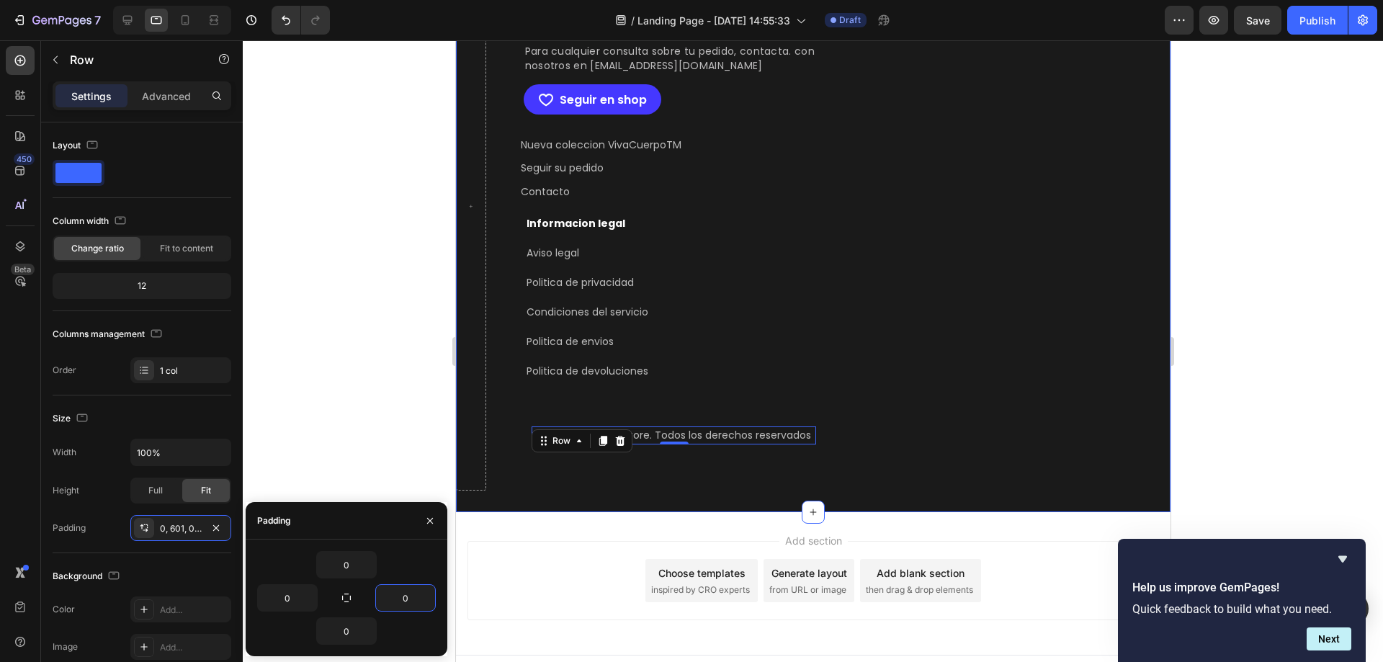
drag, startPoint x: 951, startPoint y: 379, endPoint x: 956, endPoint y: 361, distance: 18.5
click at [952, 379] on div ";Unete al equipo de VivaCuerpo! Text Block Actualmente estamos buscando a un ex…" at bounding box center [812, 206] width 714 height 611
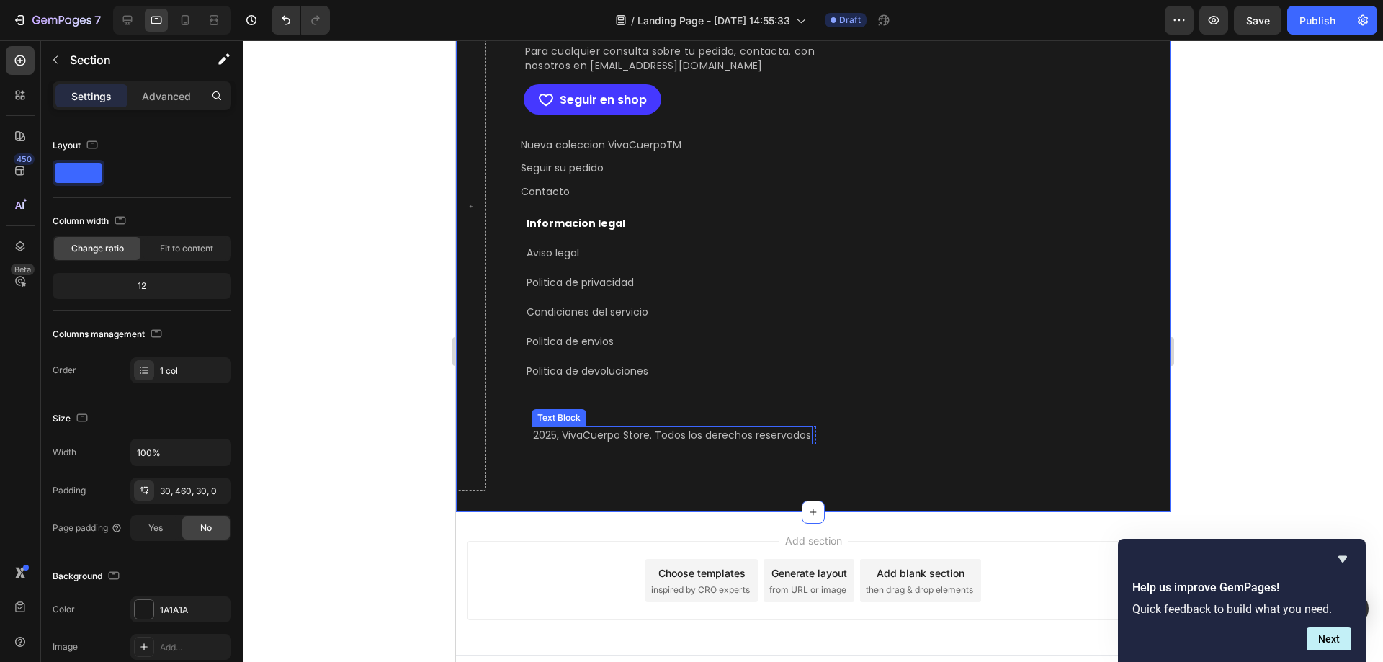
click at [560, 439] on div "2025, VivaCuerpo Store. Todos los derechos reservados" at bounding box center [671, 435] width 281 height 18
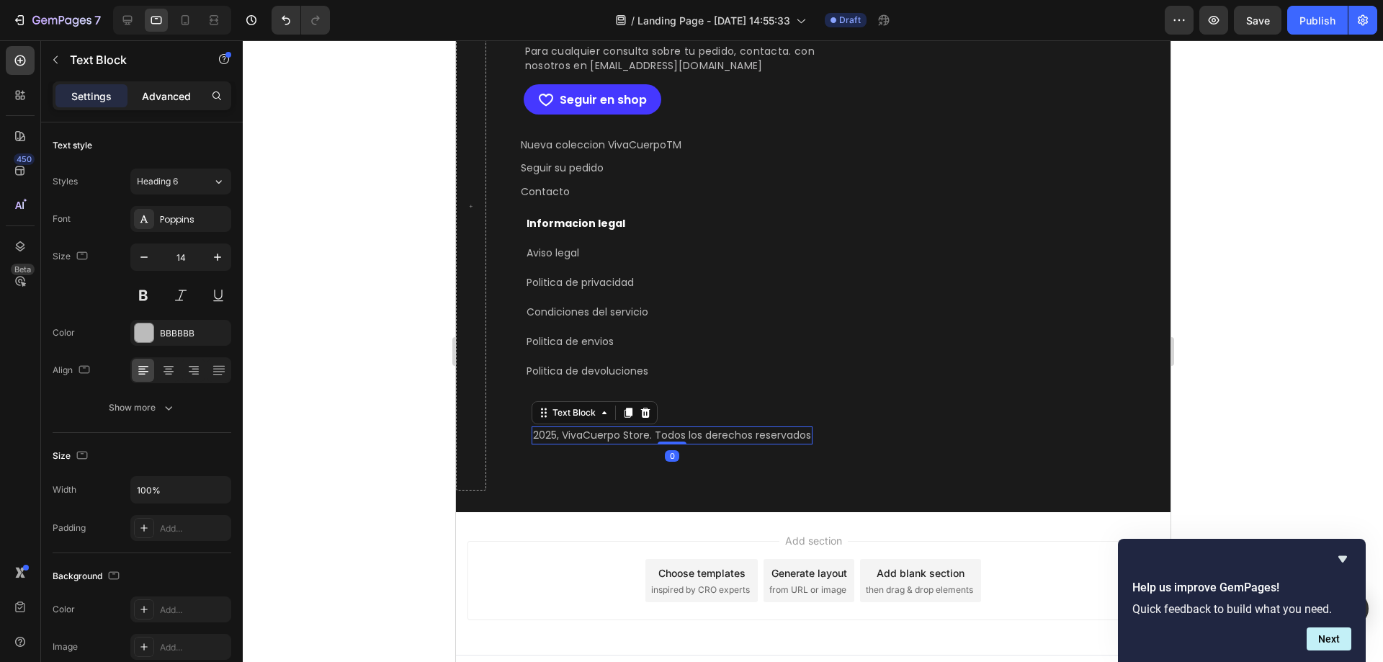
click at [173, 94] on p "Advanced" at bounding box center [166, 96] width 49 height 15
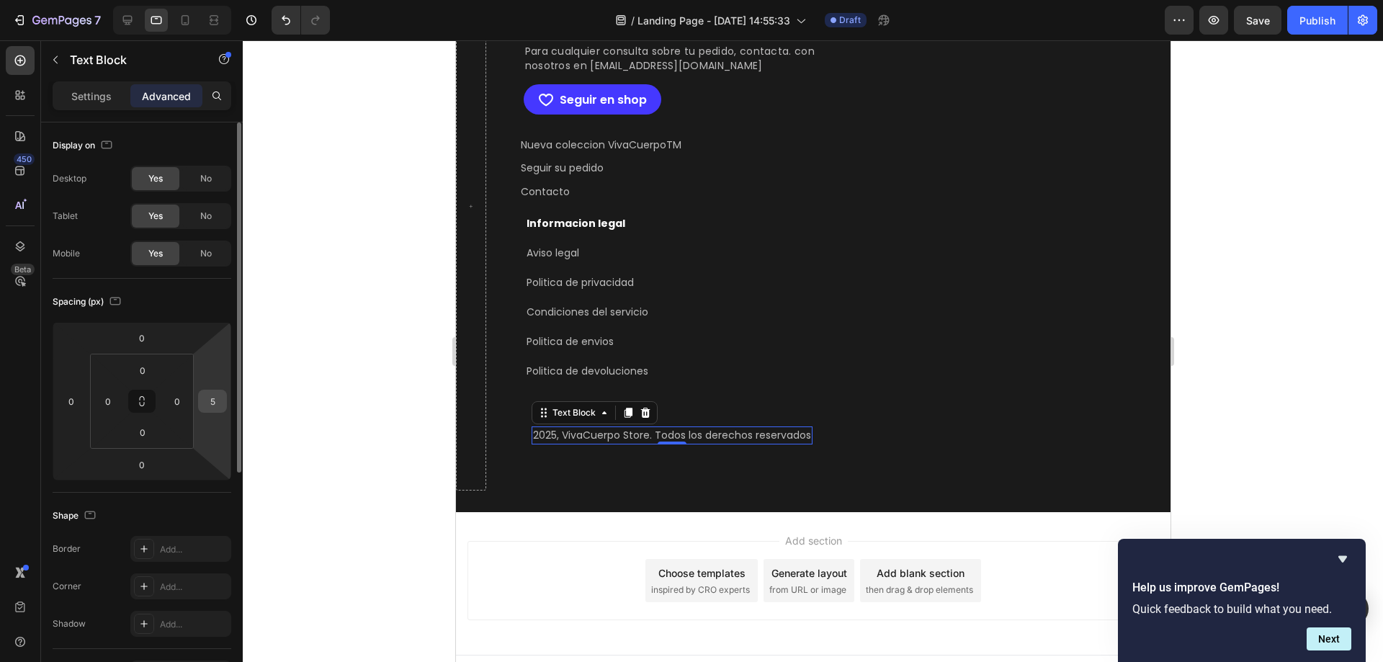
click at [213, 401] on input "5" at bounding box center [213, 401] width 22 height 22
type input "20"
click at [524, 368] on div "Politica de devoluciones" at bounding box center [586, 371] width 125 height 18
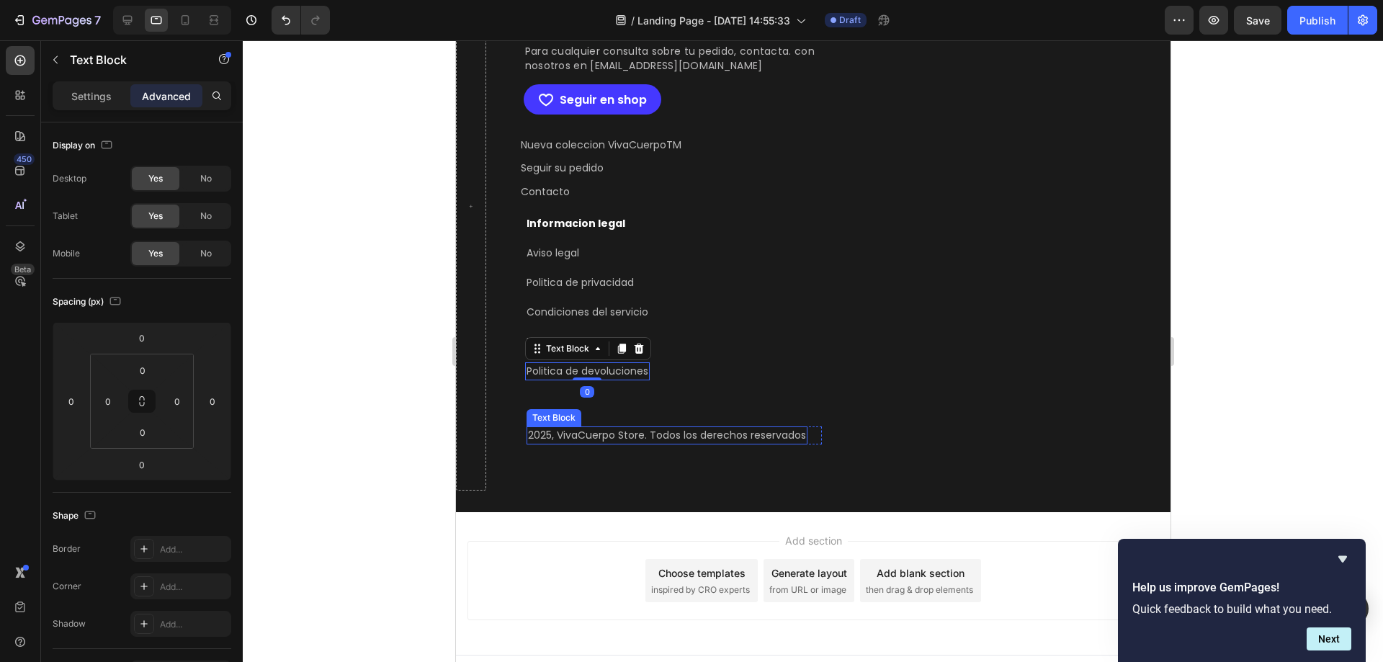
click at [526, 431] on div "2025, VivaCuerpo Store. Todos los derechos reservados" at bounding box center [666, 435] width 281 height 18
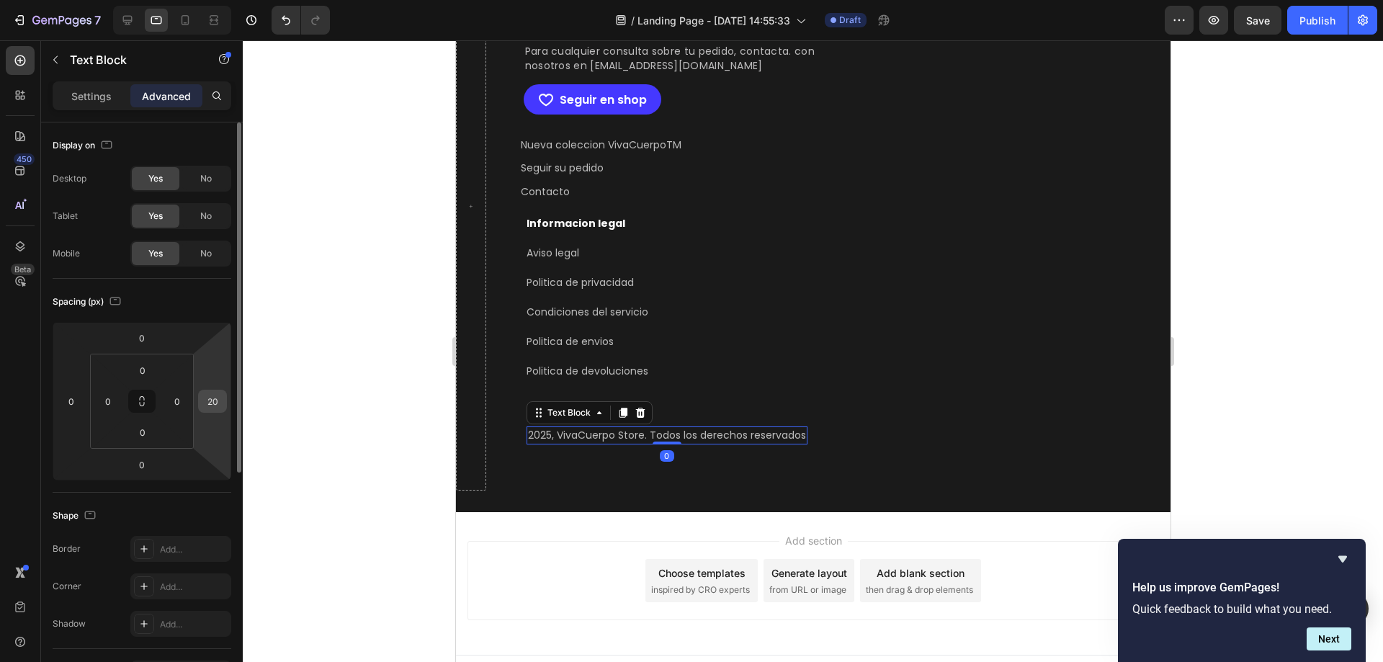
click at [214, 402] on input "20" at bounding box center [213, 401] width 22 height 22
type input "28"
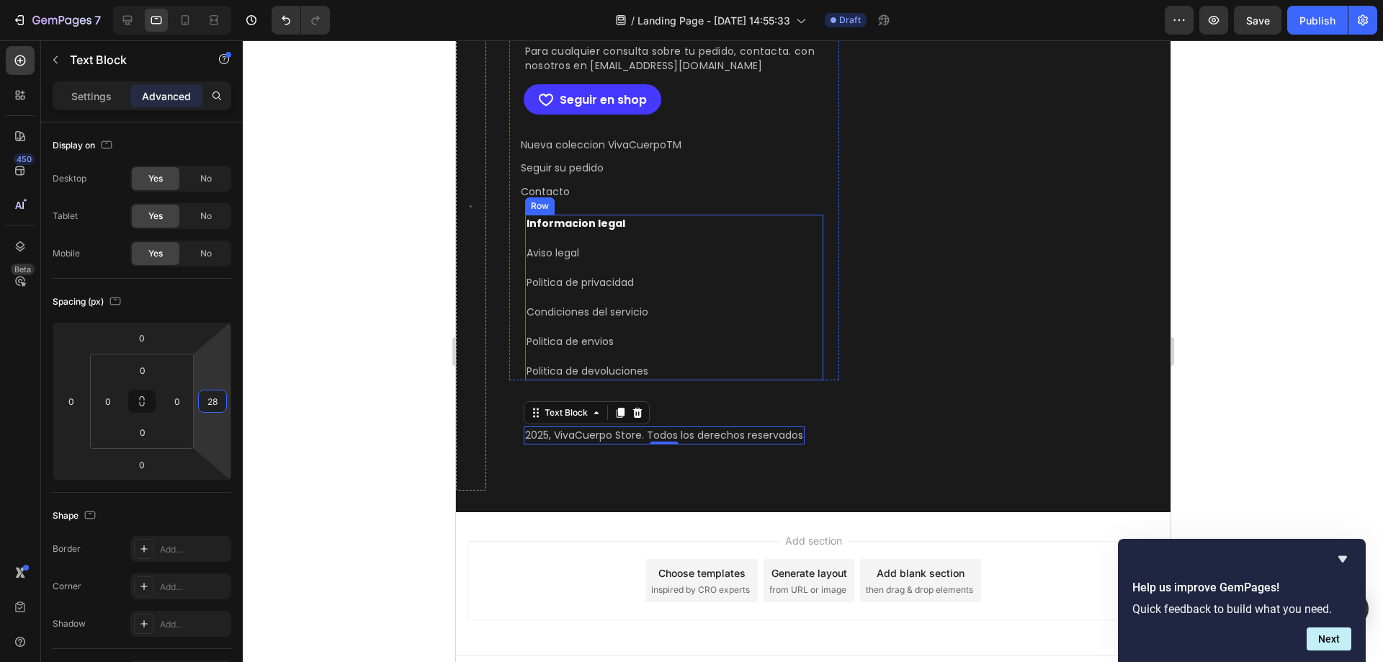
click at [925, 331] on div ";Unete al equipo de VivaCuerpo! Text Block Actualmente estamos buscando a un ex…" at bounding box center [812, 206] width 714 height 611
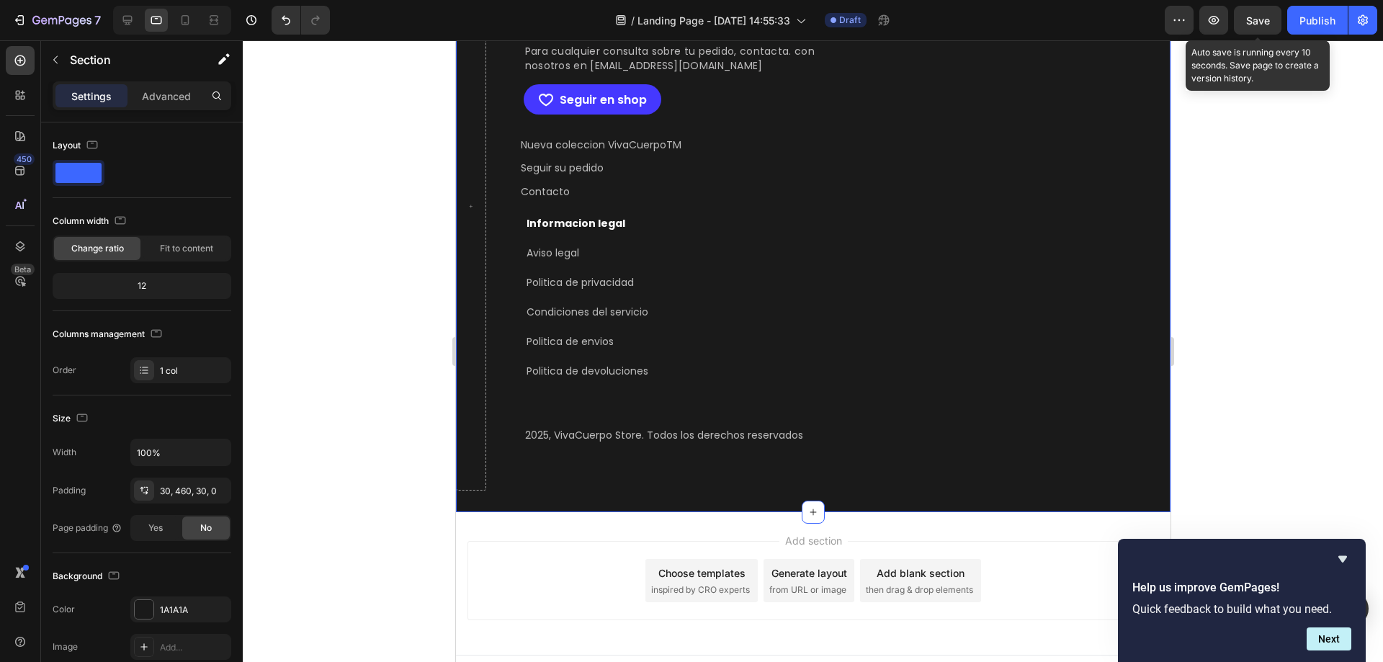
click at [1251, 21] on span "Save" at bounding box center [1258, 20] width 24 height 12
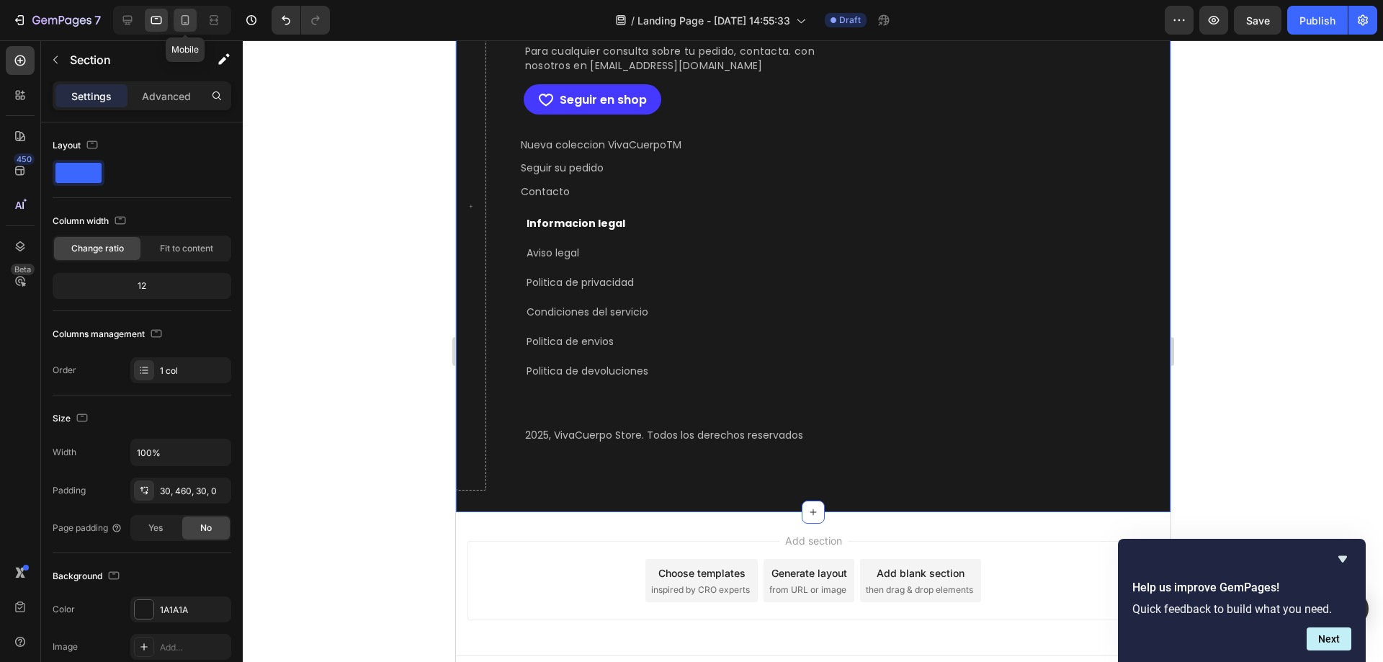
click at [176, 12] on div at bounding box center [185, 20] width 23 height 23
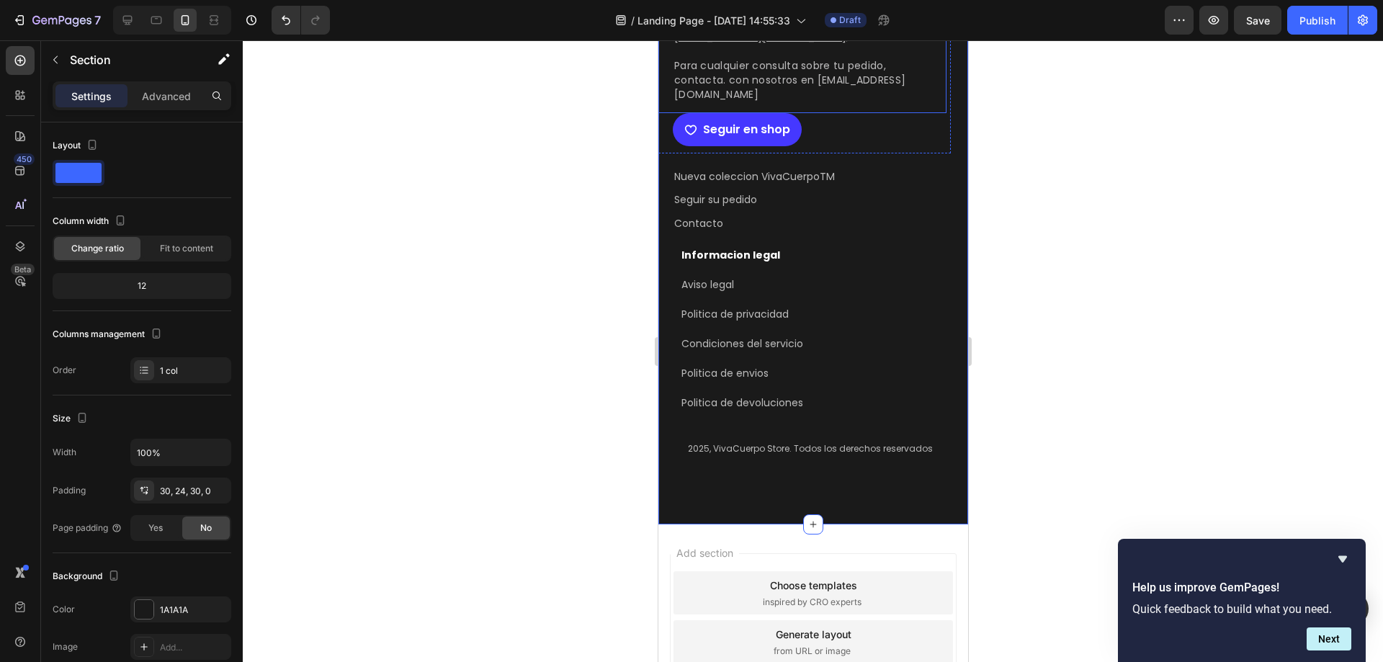
scroll to position [3638, 0]
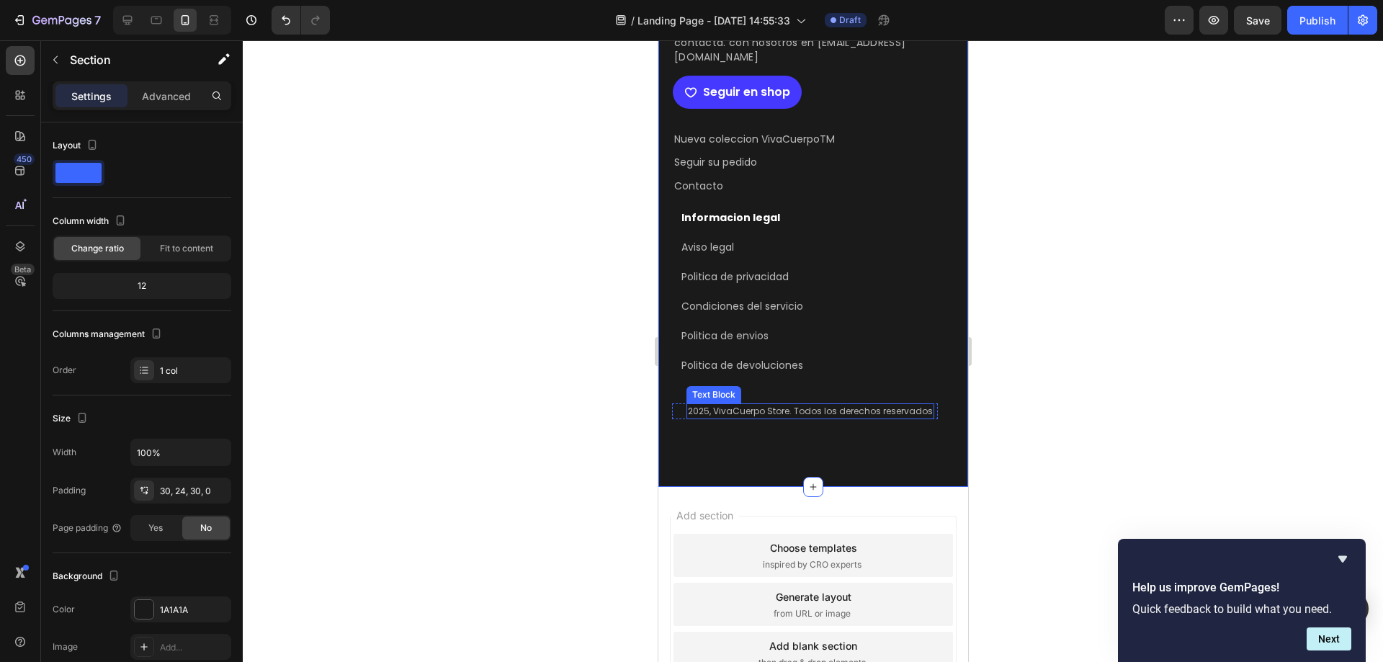
click at [766, 412] on div "2025, VivaCuerpo Store. Todos los derechos reservados" at bounding box center [810, 411] width 248 height 16
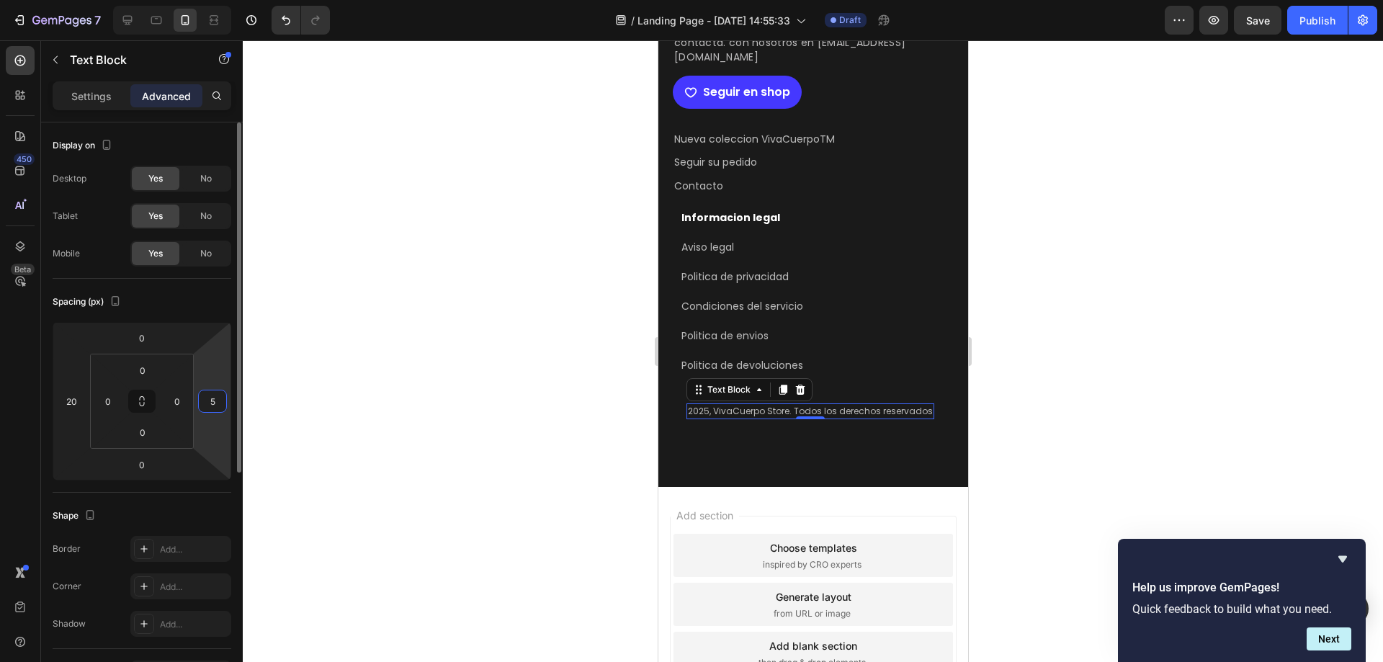
click at [212, 400] on input "5" at bounding box center [213, 401] width 22 height 22
click at [75, 405] on input "20" at bounding box center [71, 401] width 22 height 22
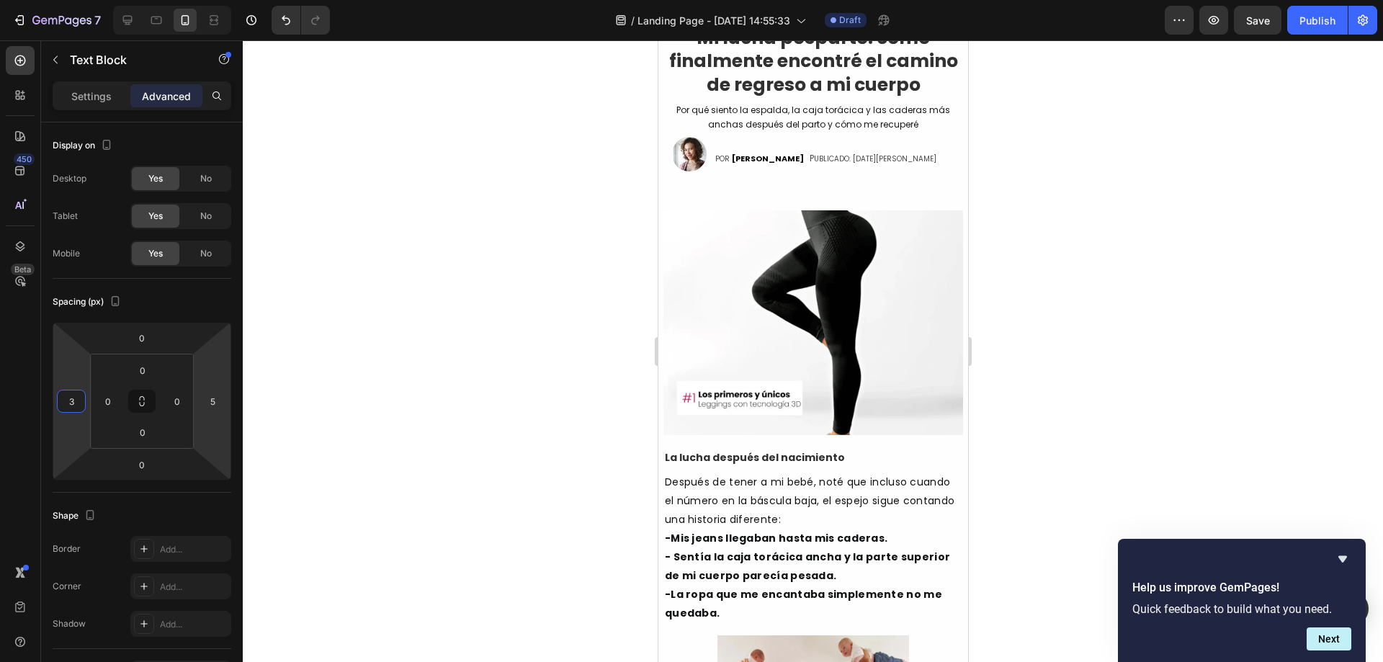
scroll to position [0, 0]
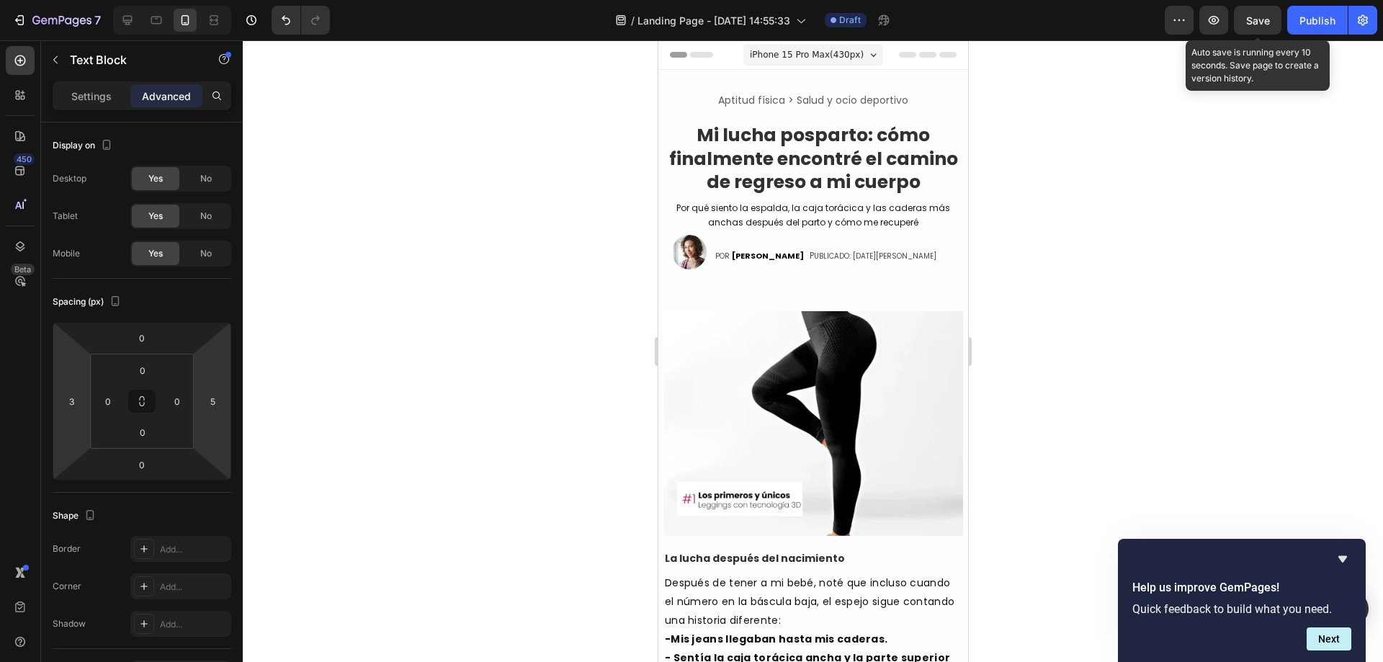
click at [1255, 27] on div "Save" at bounding box center [1258, 20] width 24 height 15
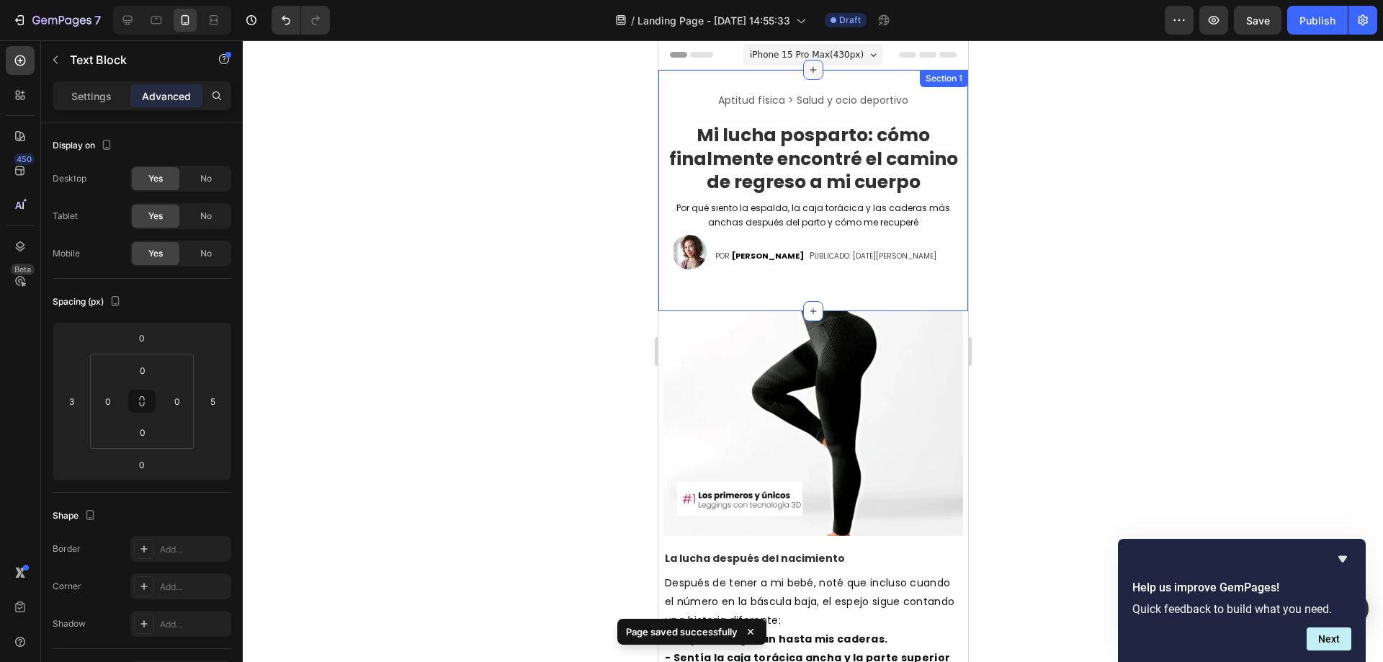
click at [809, 68] on icon at bounding box center [812, 70] width 6 height 6
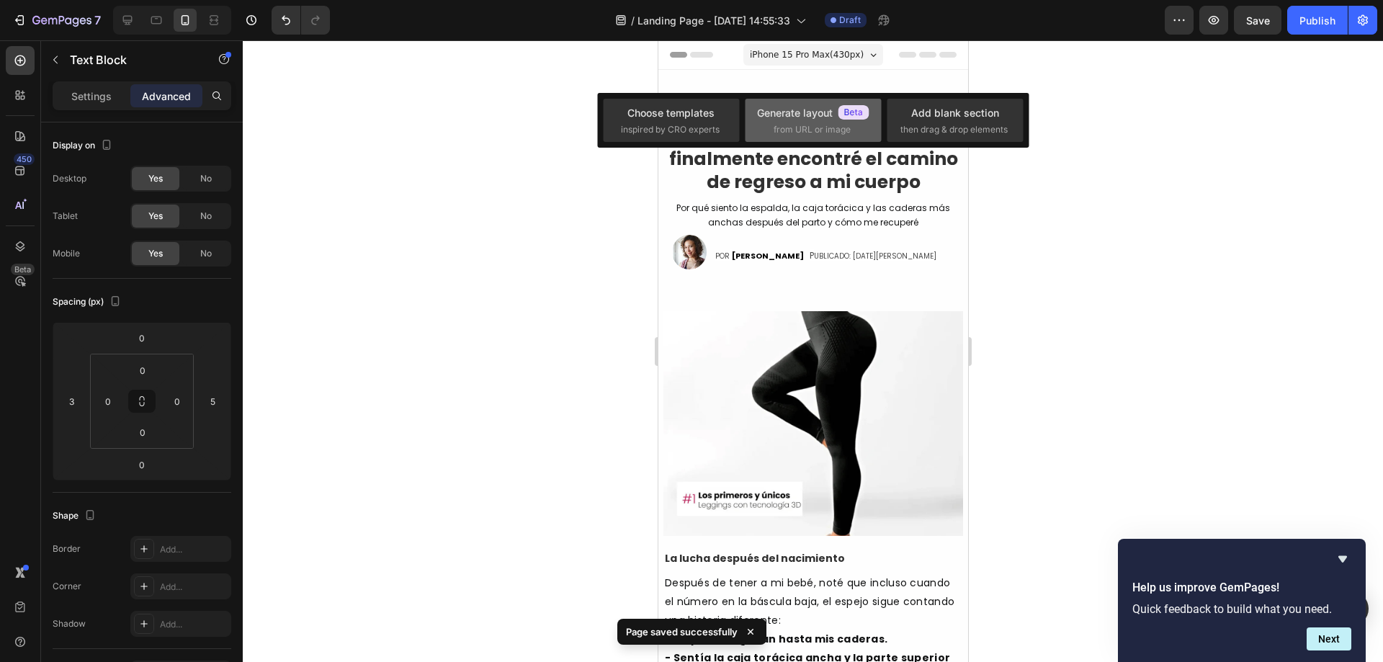
click at [807, 109] on div "Generate layout" at bounding box center [813, 112] width 112 height 15
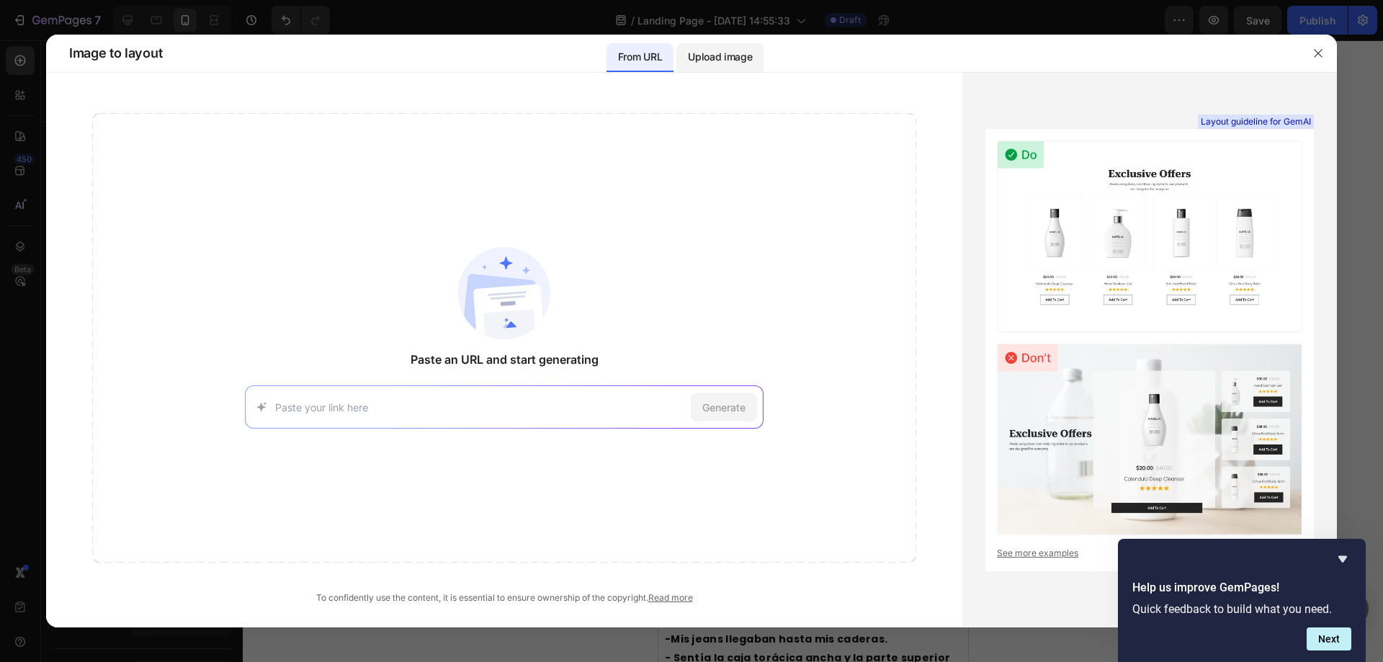
click at [706, 63] on p "Upload image" at bounding box center [720, 56] width 64 height 17
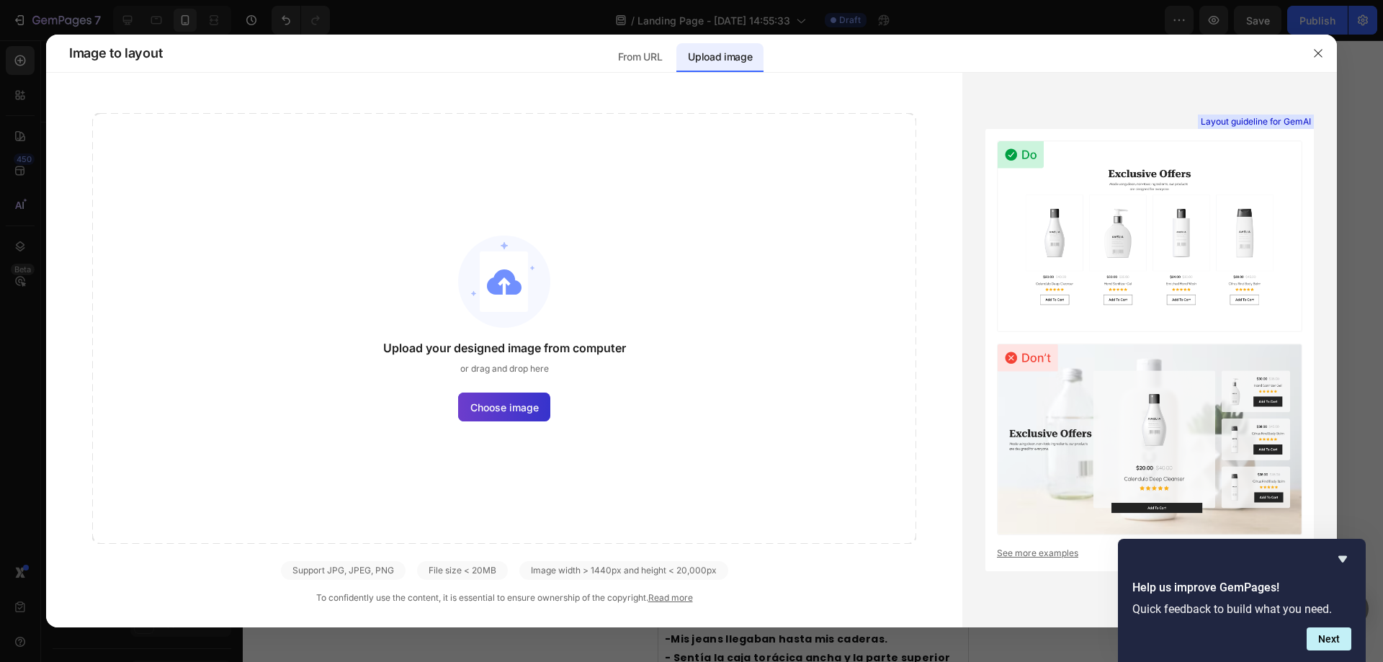
click at [493, 406] on span "Choose image" at bounding box center [504, 407] width 68 height 15
click at [0, 0] on input "Choose image" at bounding box center [0, 0] width 0 height 0
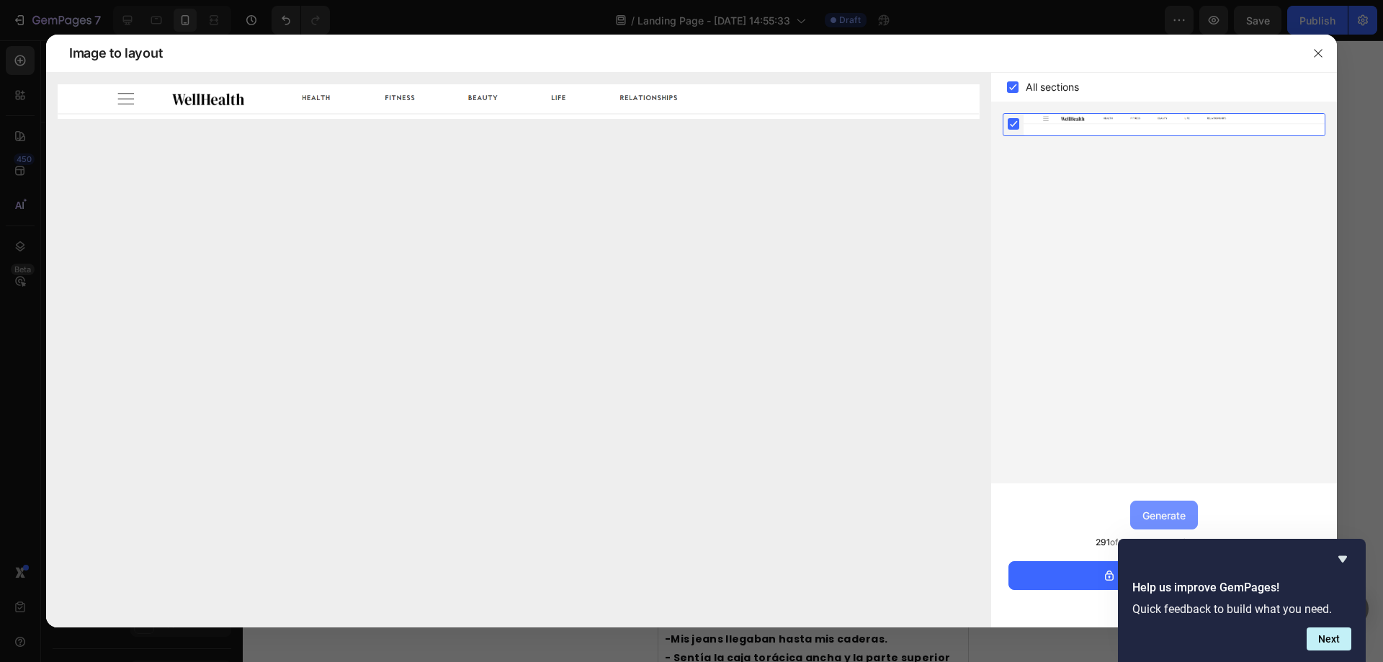
click at [1163, 522] on div "Generate" at bounding box center [1163, 515] width 43 height 15
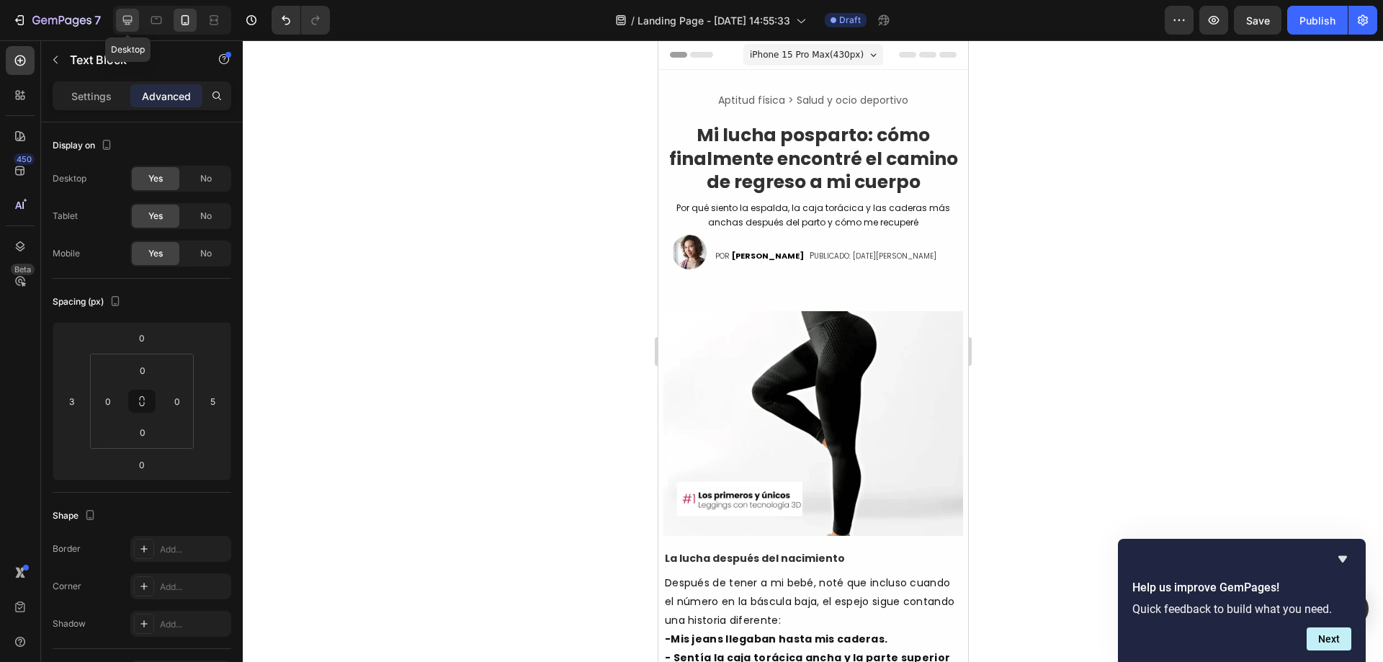
click at [127, 19] on icon at bounding box center [127, 20] width 14 height 14
type input "0"
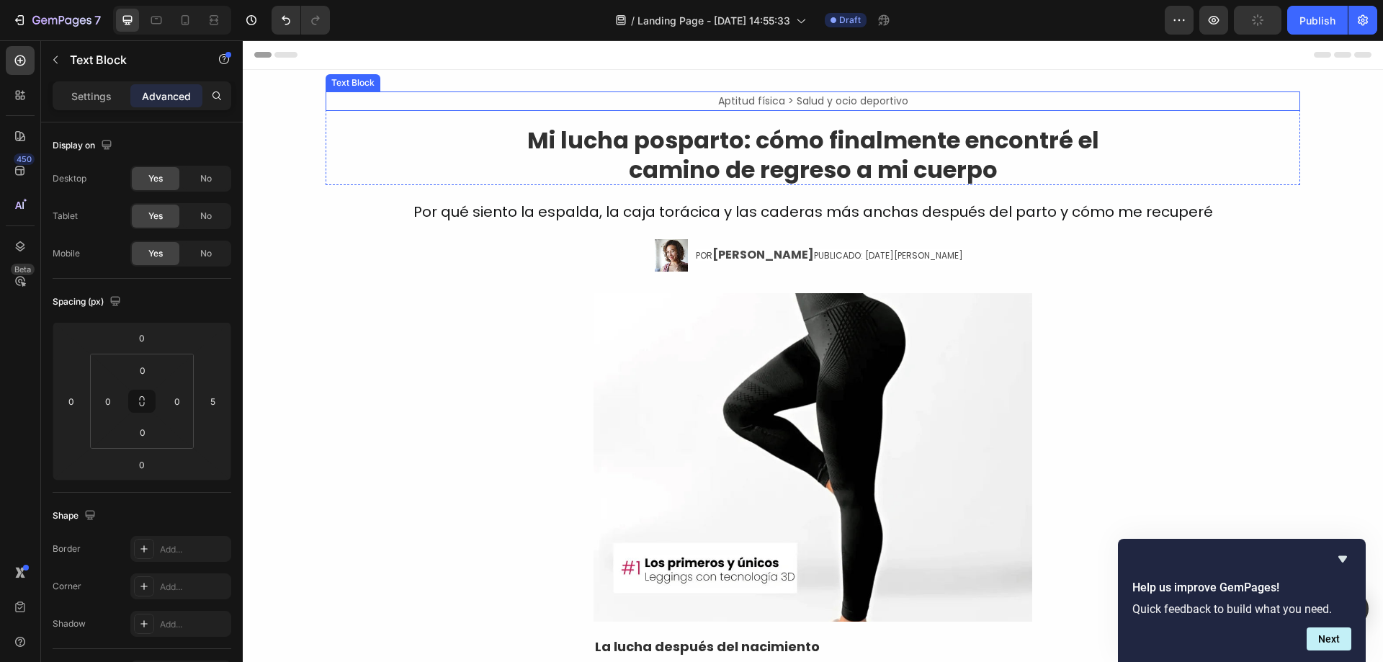
click at [822, 99] on span "Aptitud física > Salud y ocio deportivo" at bounding box center [813, 101] width 190 height 14
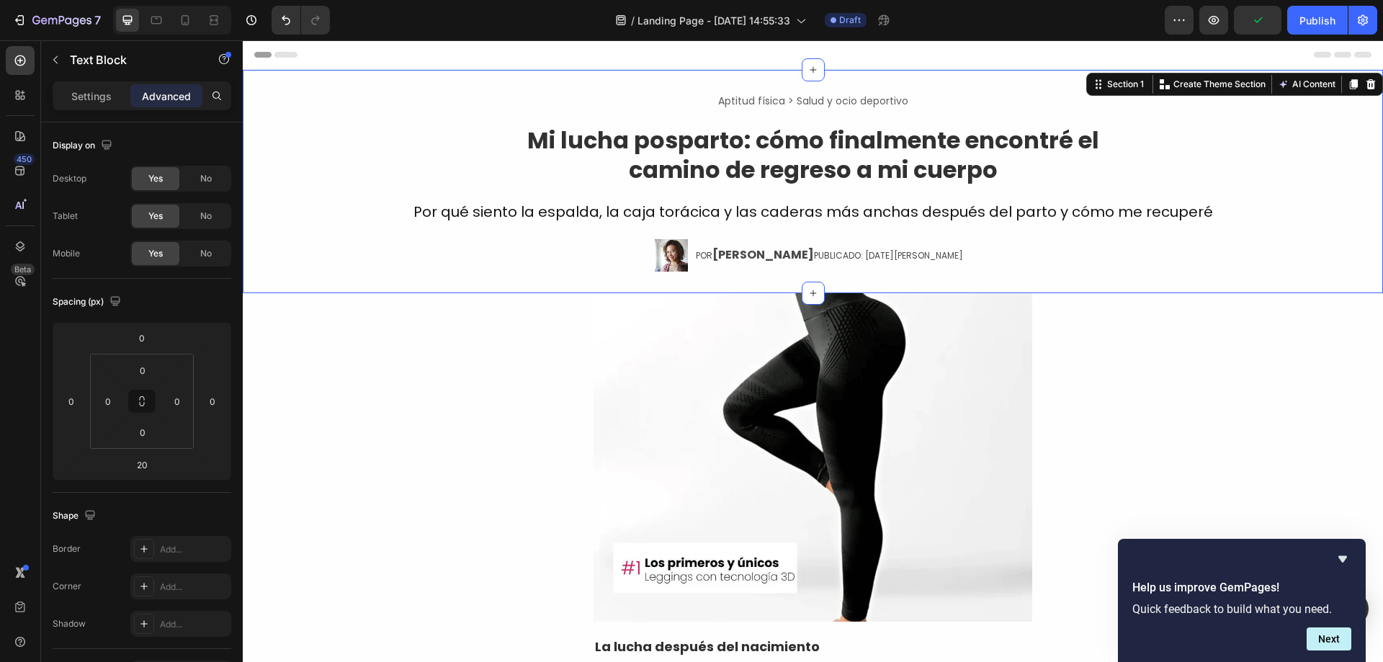
click at [815, 85] on div "Aptitud física > Salud y ocio deportivo Text Block Mi lucha posparto: cómo fina…" at bounding box center [813, 181] width 1140 height 223
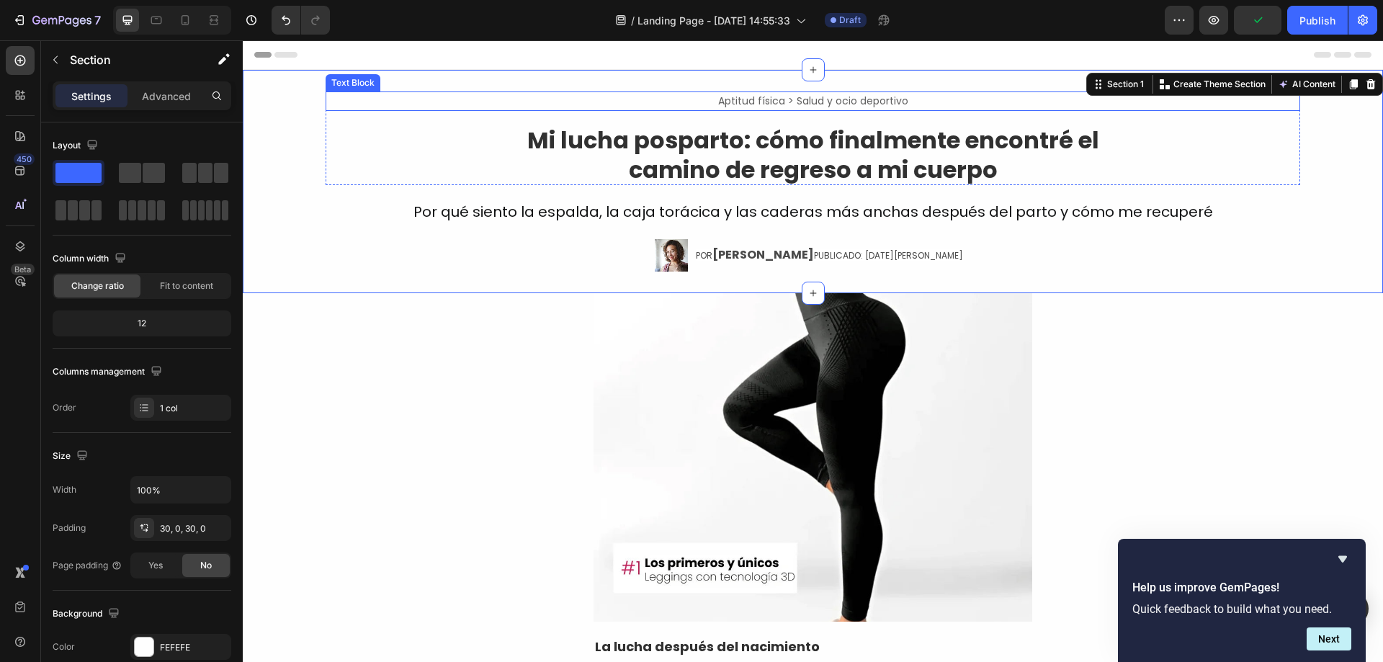
click at [794, 97] on span "Aptitud física > Salud y ocio deportivo" at bounding box center [813, 101] width 190 height 14
click at [794, 75] on div "Aptitud física > Salud y ocio deportivo Text Block Mi lucha posparto: cómo fina…" at bounding box center [813, 181] width 1140 height 223
click at [808, 66] on icon at bounding box center [813, 70] width 12 height 12
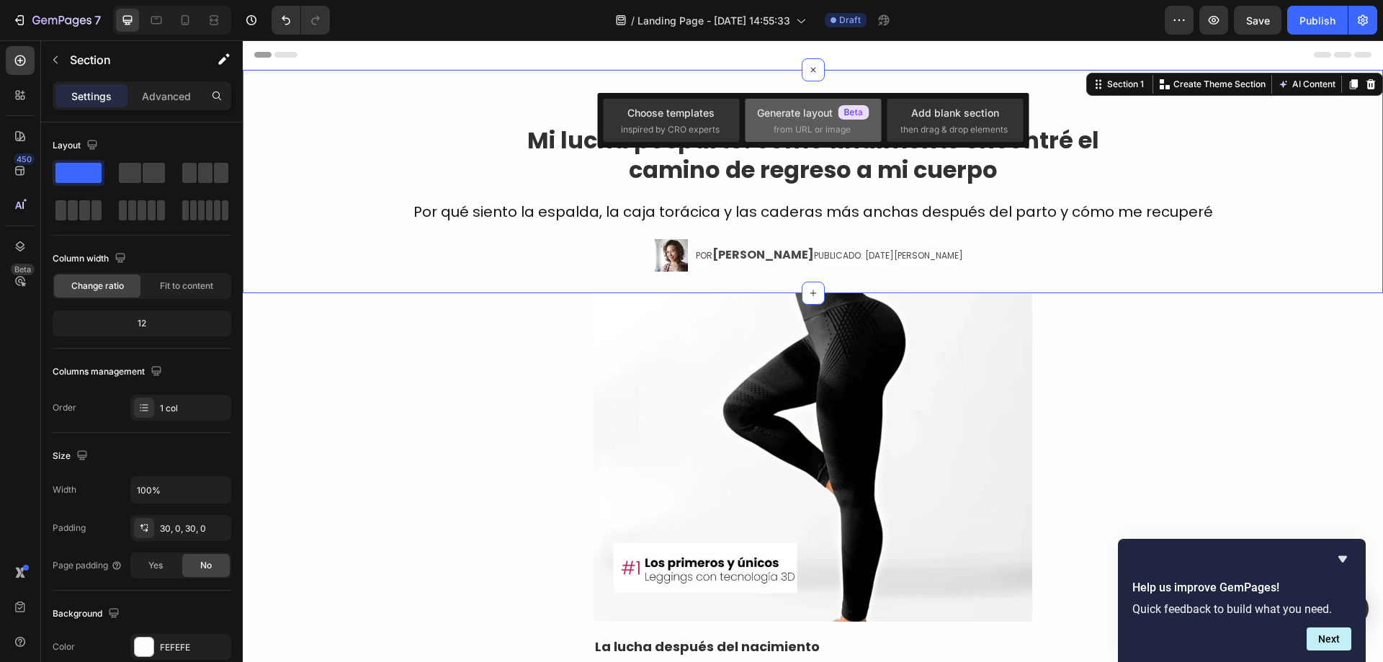
click at [816, 115] on div "Generate layout" at bounding box center [813, 112] width 112 height 15
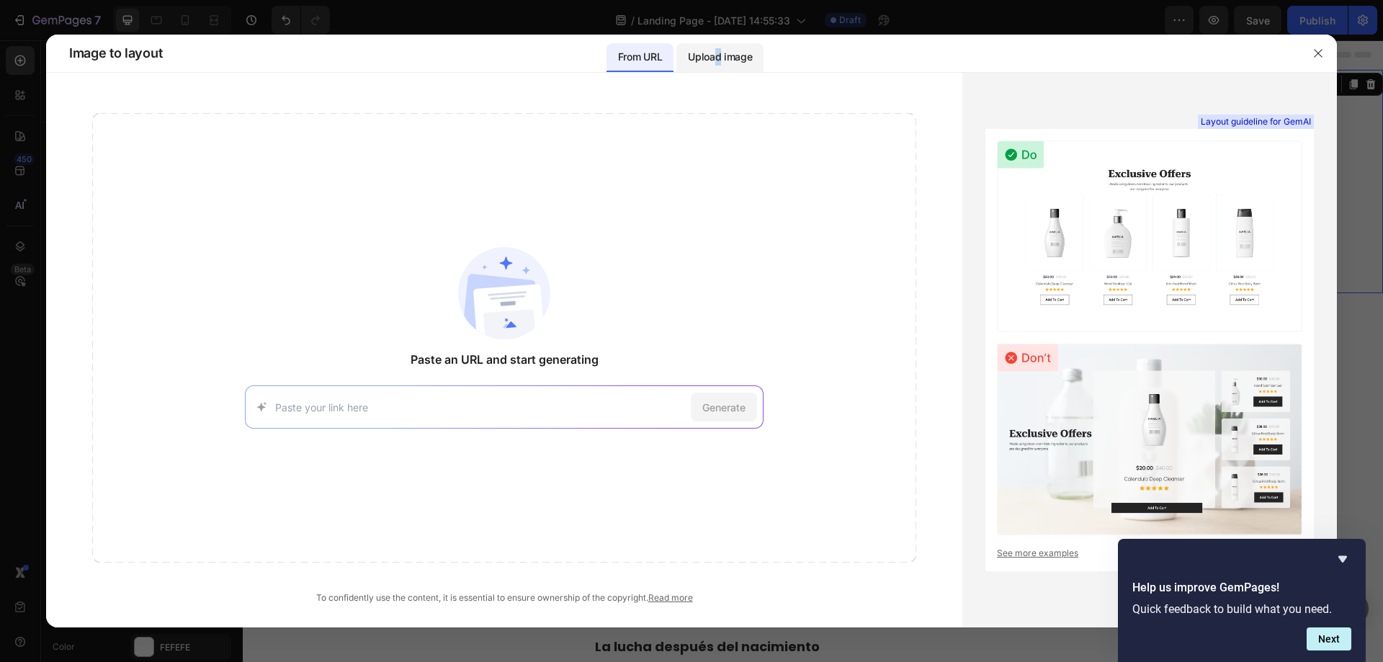
click at [719, 58] on p "Upload image" at bounding box center [720, 56] width 64 height 17
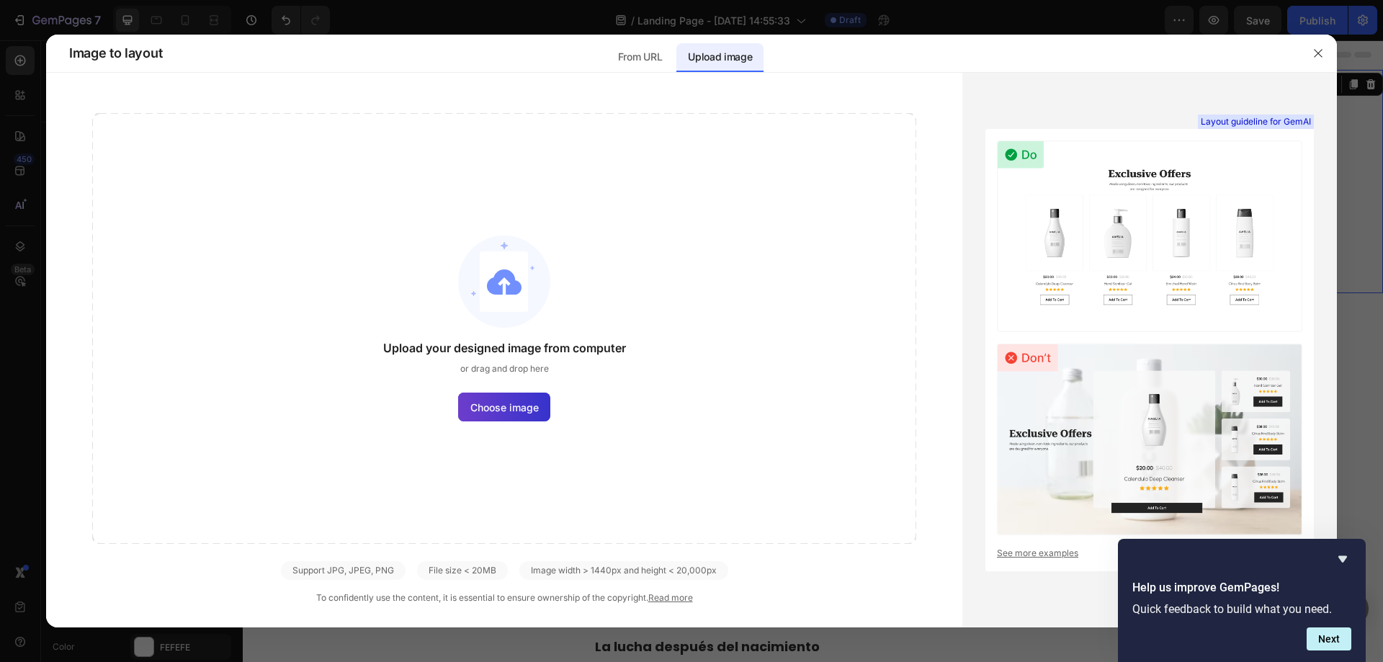
click at [527, 403] on span "Choose image" at bounding box center [504, 407] width 68 height 15
click at [0, 0] on input "Choose image" at bounding box center [0, 0] width 0 height 0
click at [1344, 556] on icon "Hide survey" at bounding box center [1342, 559] width 9 height 6
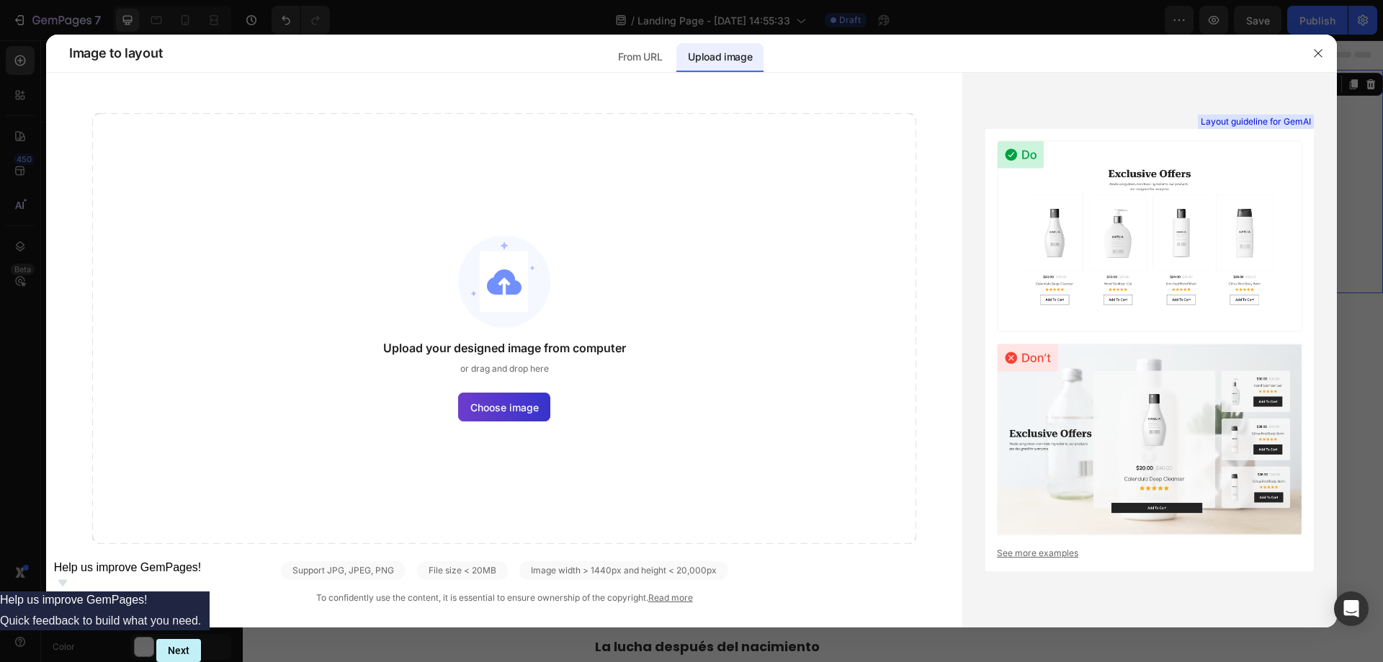
click at [500, 410] on span "Choose image" at bounding box center [504, 407] width 68 height 15
click at [0, 0] on input "Choose image" at bounding box center [0, 0] width 0 height 0
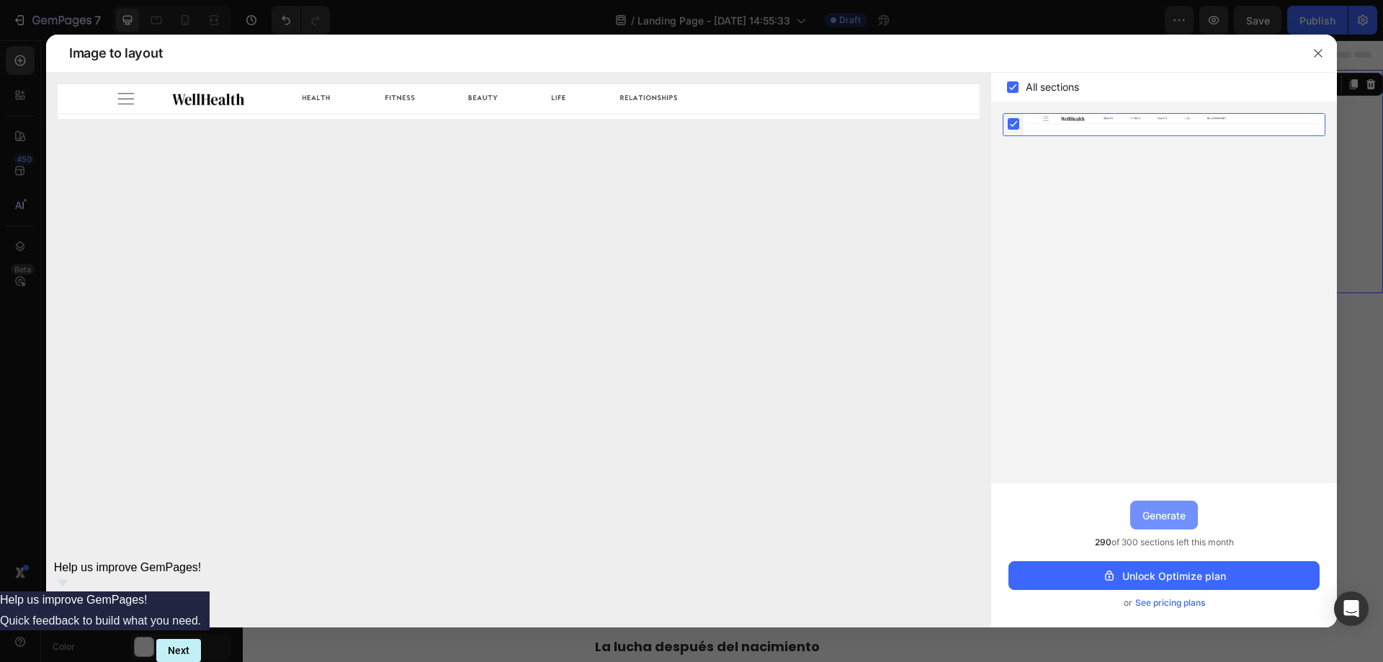
click at [1174, 518] on div "Generate" at bounding box center [1163, 515] width 43 height 15
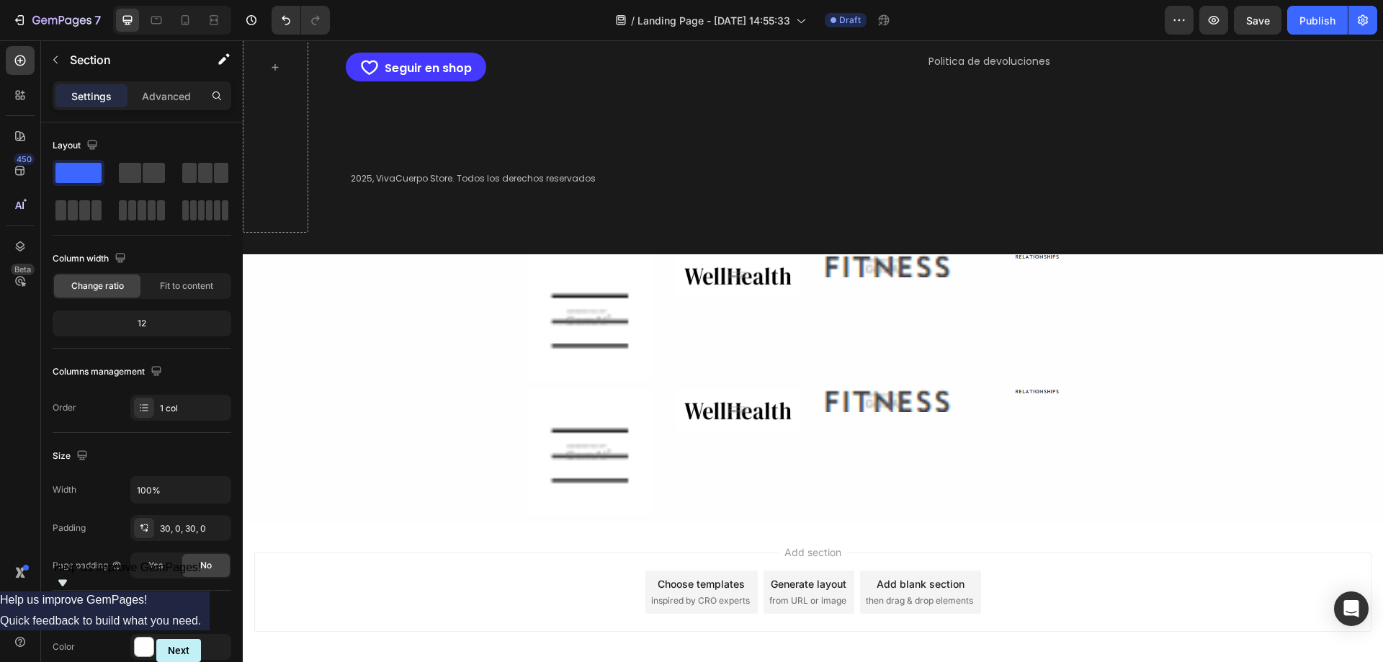
scroll to position [3909, 0]
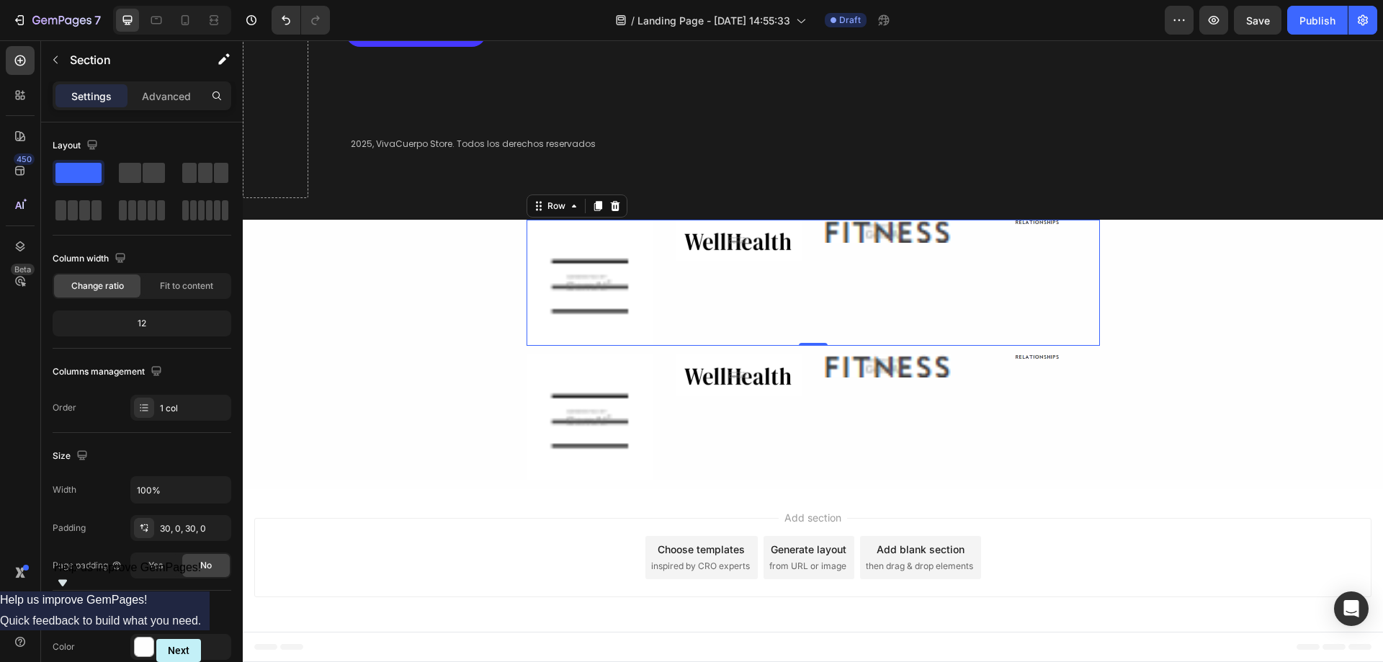
click at [916, 253] on div "Image" at bounding box center [888, 283] width 126 height 126
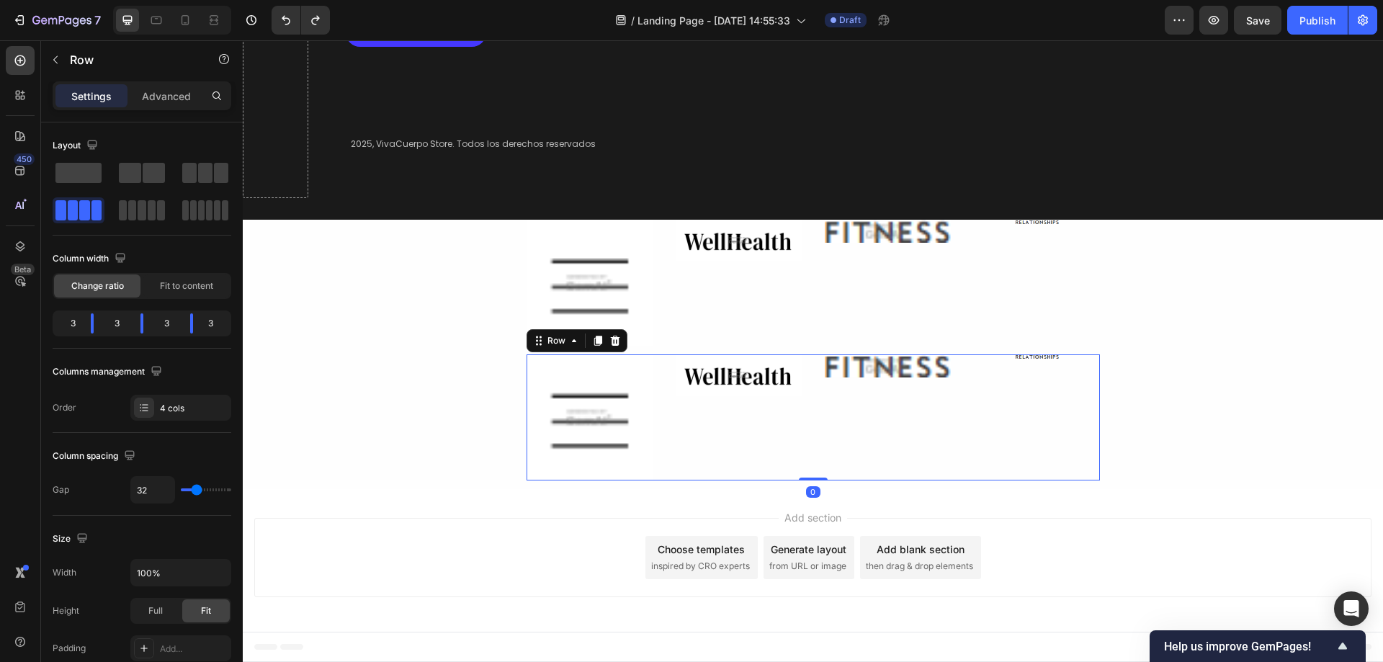
click at [907, 377] on div "Image" at bounding box center [888, 417] width 126 height 126
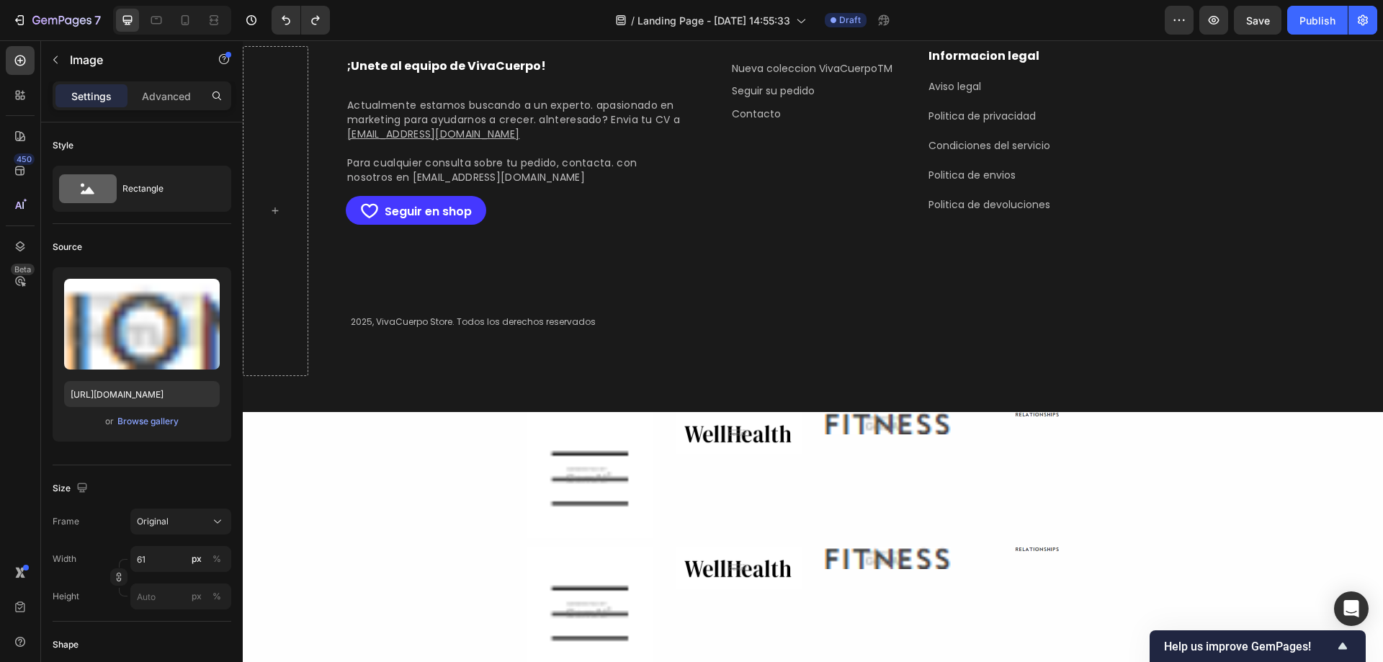
scroll to position [3909, 0]
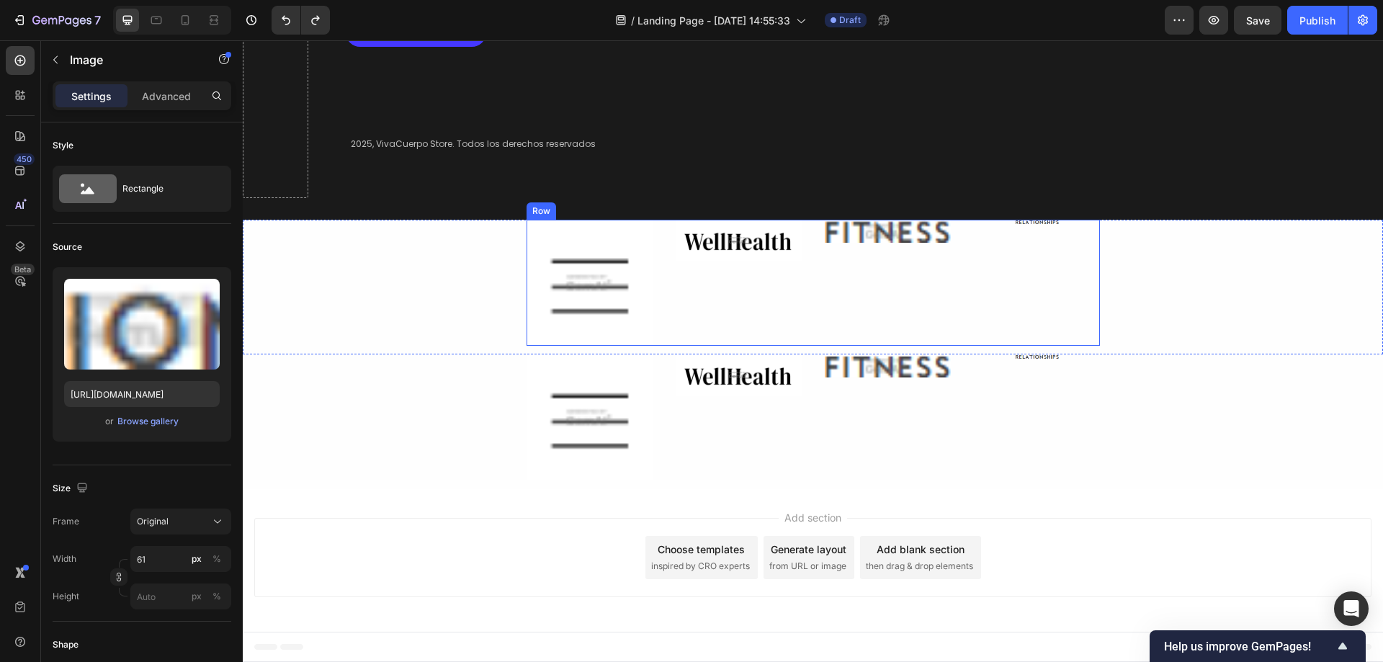
click at [813, 260] on div "Image Image Image Image Row" at bounding box center [812, 283] width 573 height 126
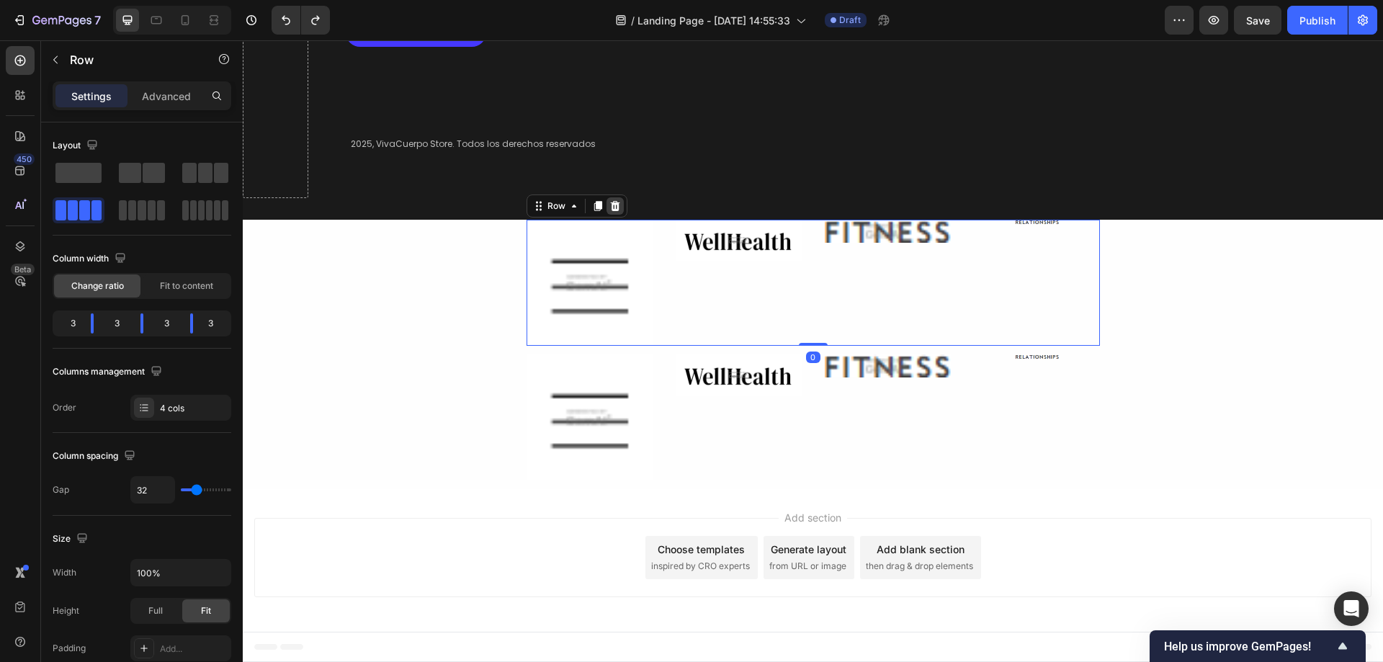
click at [614, 205] on icon at bounding box center [615, 206] width 12 height 12
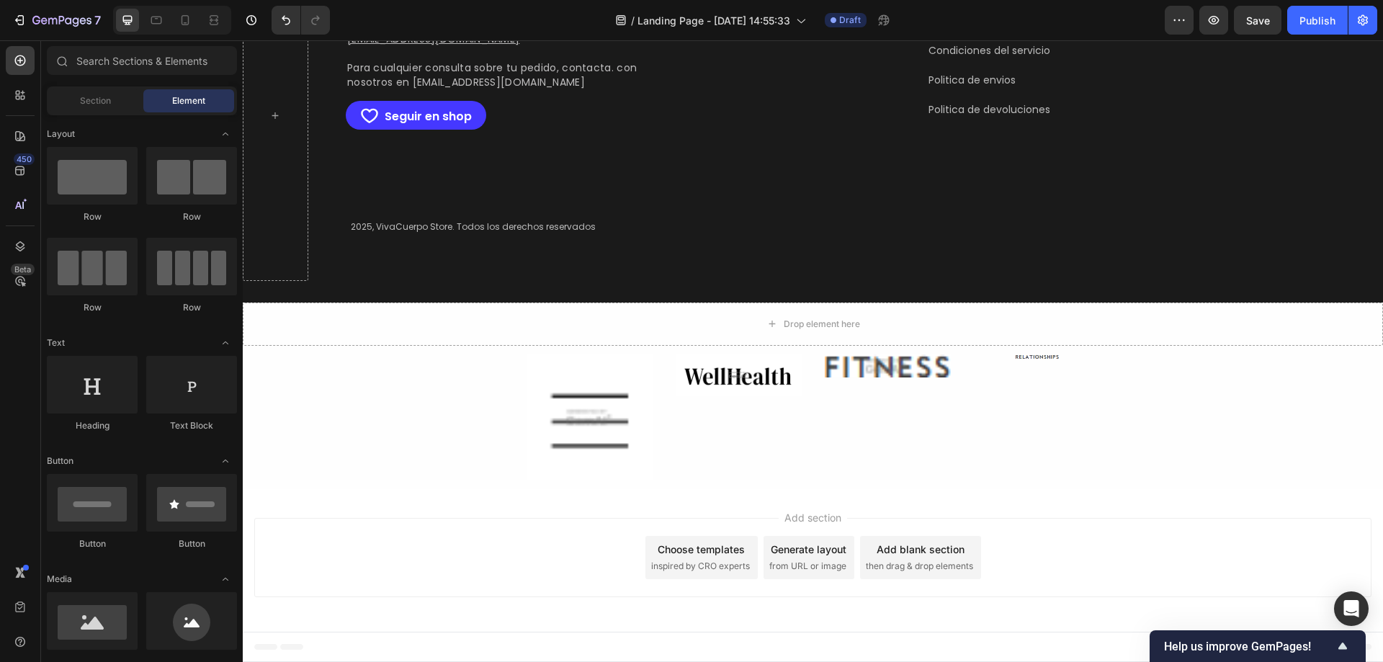
scroll to position [3826, 0]
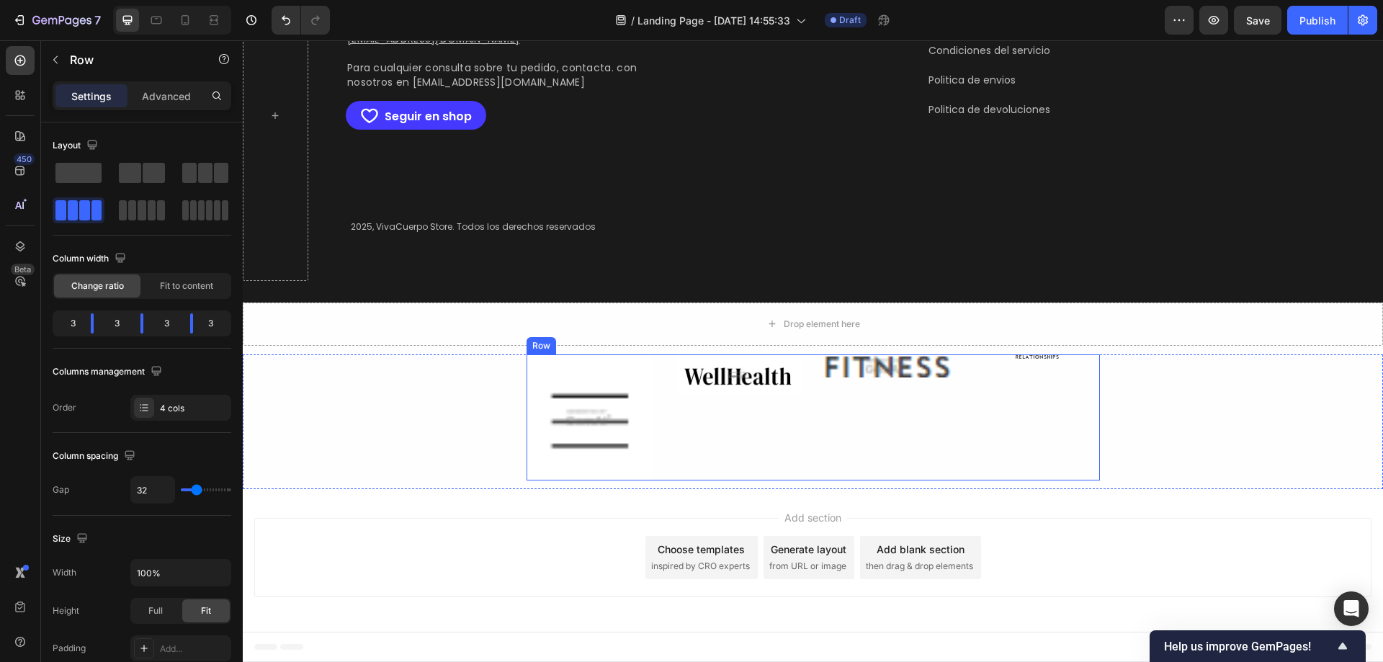
click at [681, 416] on div "Image" at bounding box center [739, 417] width 126 height 126
click at [614, 346] on icon at bounding box center [615, 341] width 12 height 12
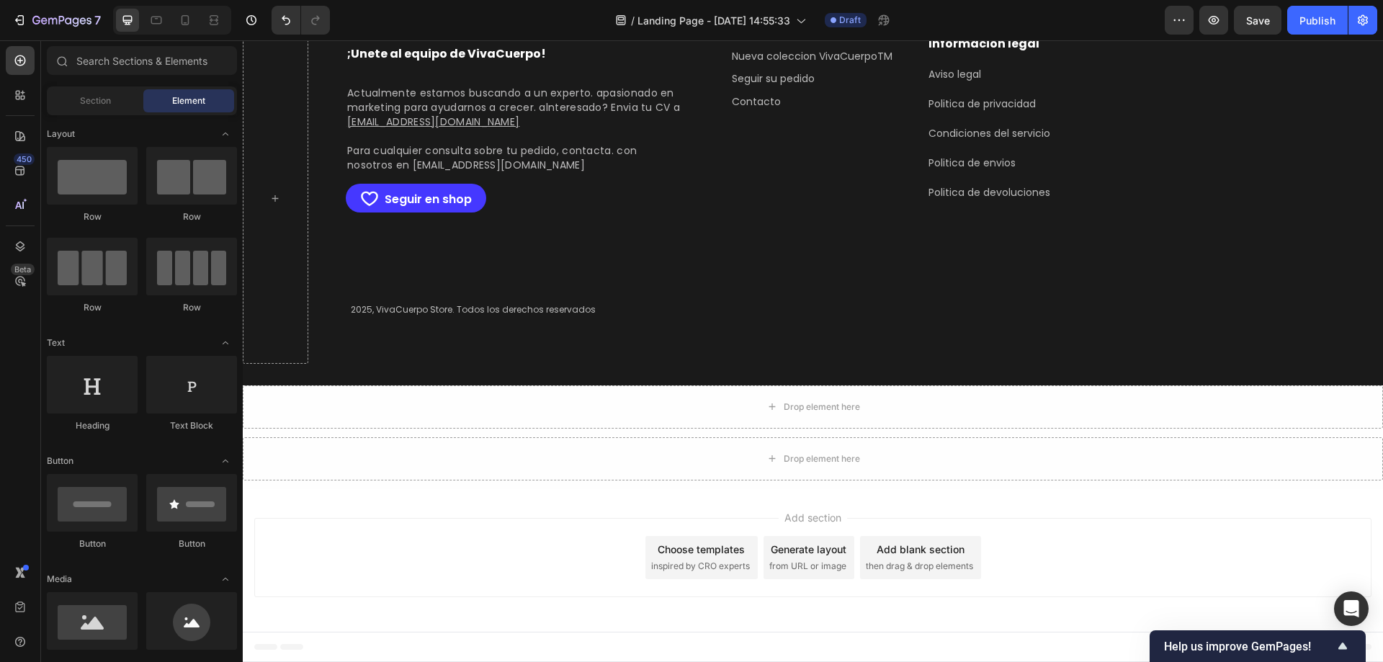
scroll to position [3743, 0]
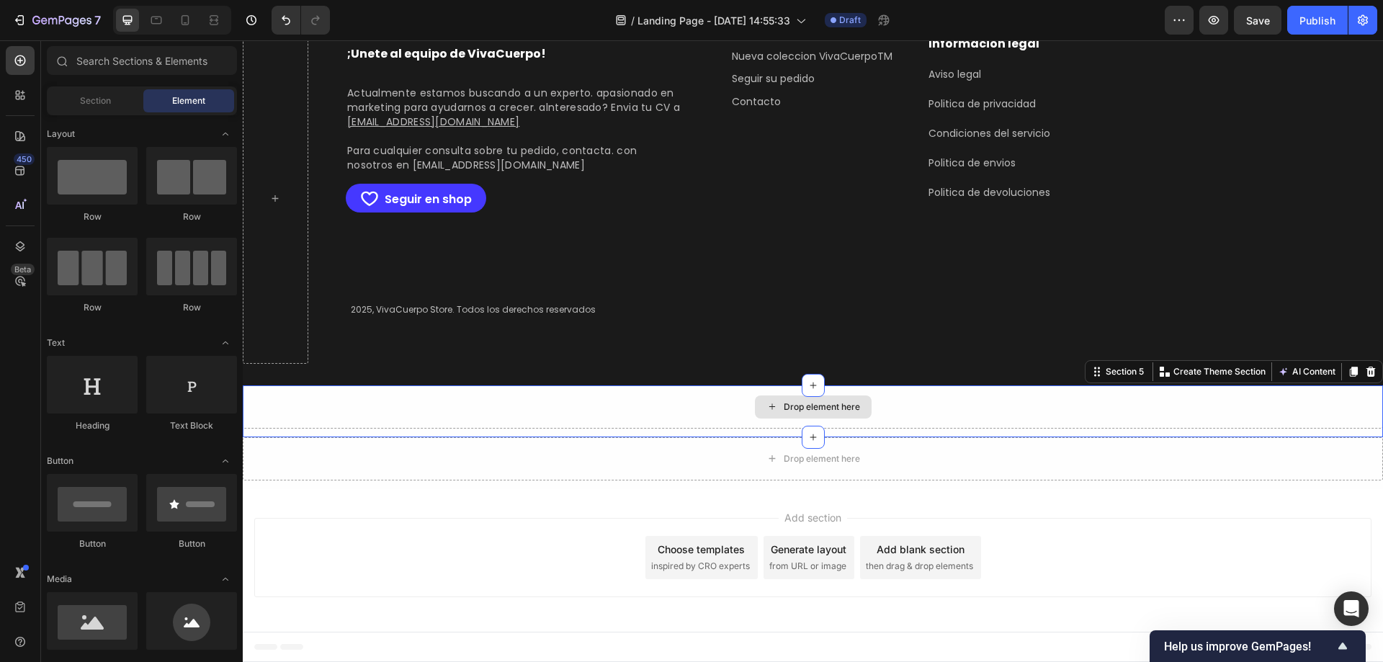
click at [726, 410] on div "Drop element here" at bounding box center [813, 406] width 1140 height 43
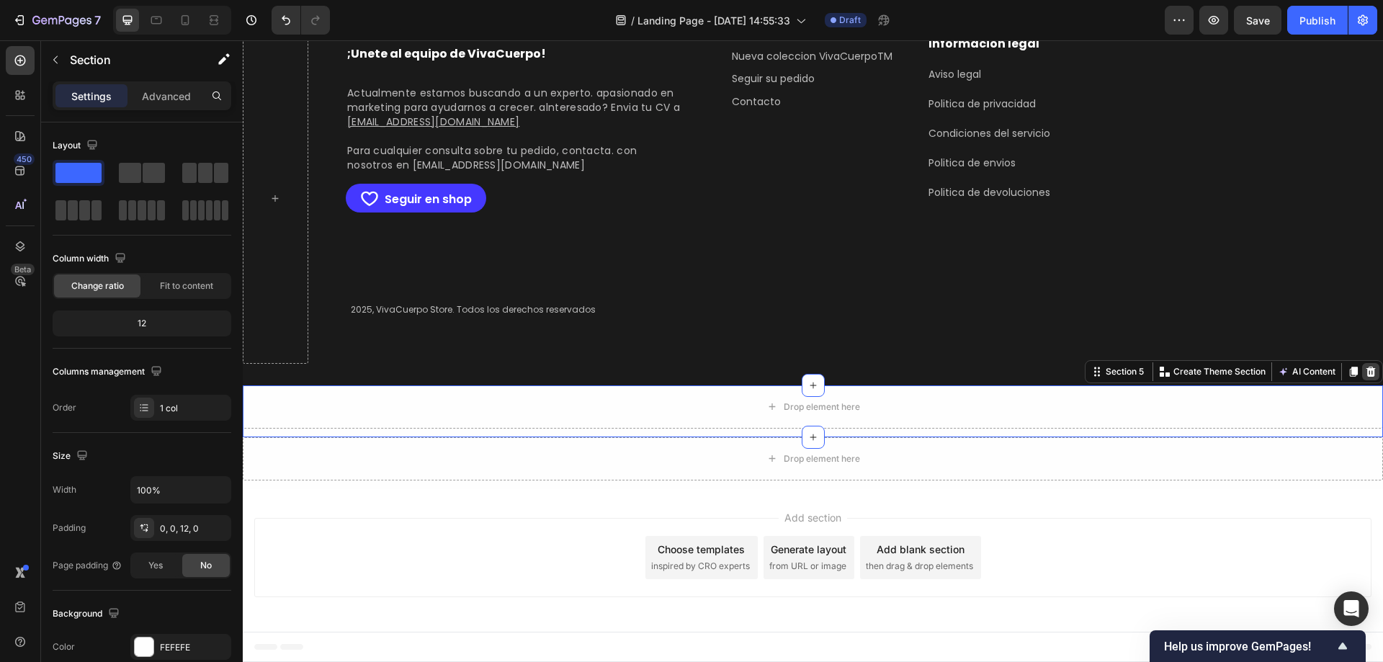
click at [1366, 372] on icon at bounding box center [1370, 372] width 9 height 10
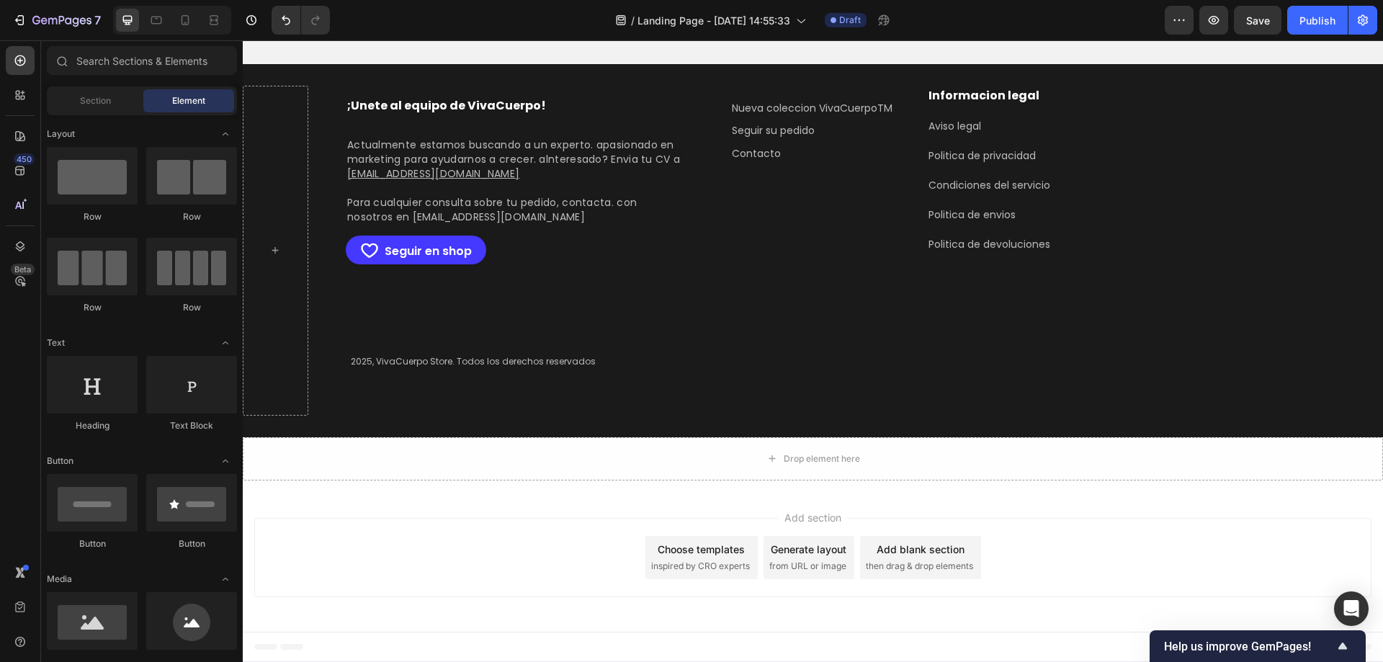
scroll to position [3692, 0]
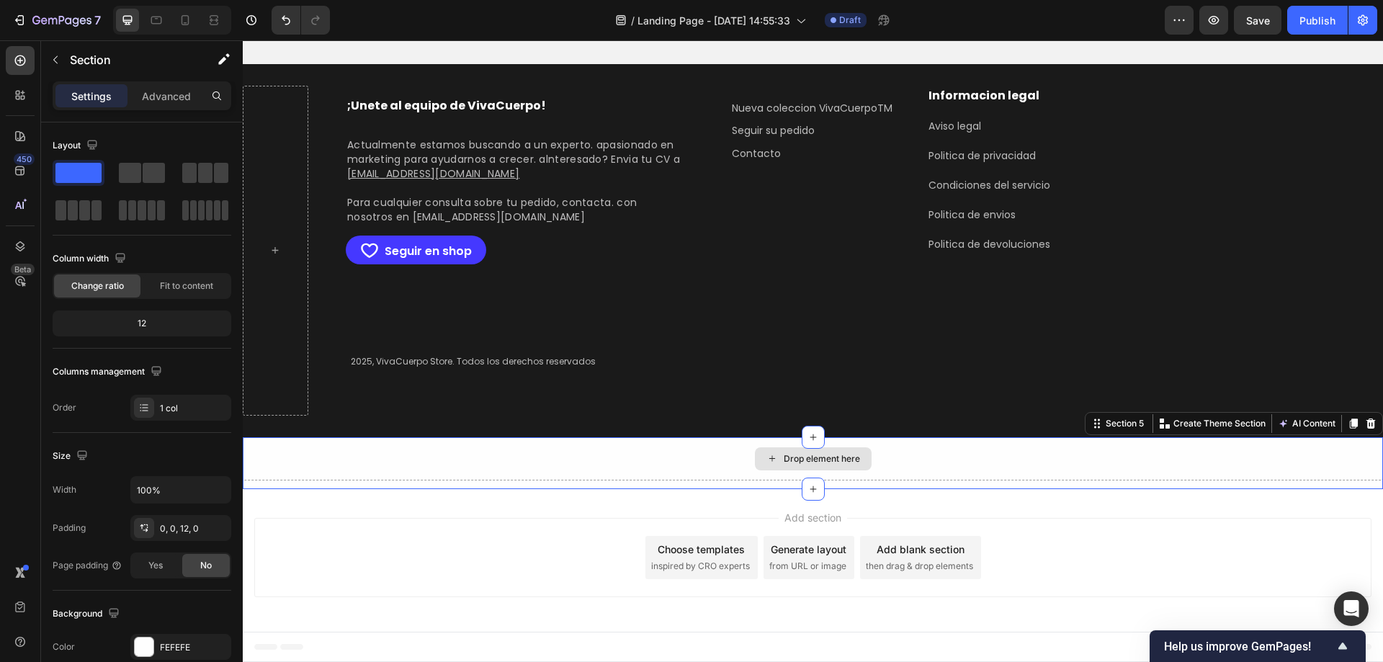
click at [1355, 465] on div "Drop element here" at bounding box center [813, 458] width 1140 height 43
click at [1365, 429] on icon at bounding box center [1371, 424] width 12 height 12
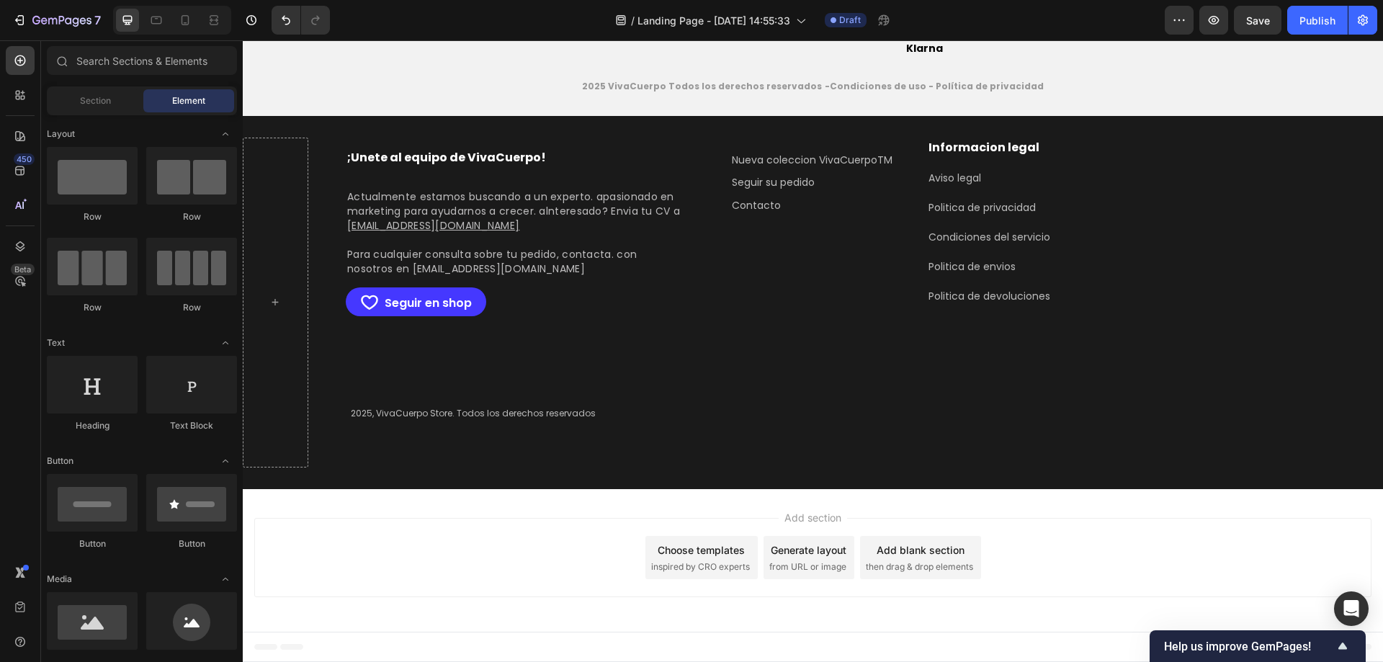
scroll to position [3379, 0]
click at [1211, 17] on icon "button" at bounding box center [1213, 20] width 11 height 9
click at [1208, 12] on button "button" at bounding box center [1213, 20] width 29 height 29
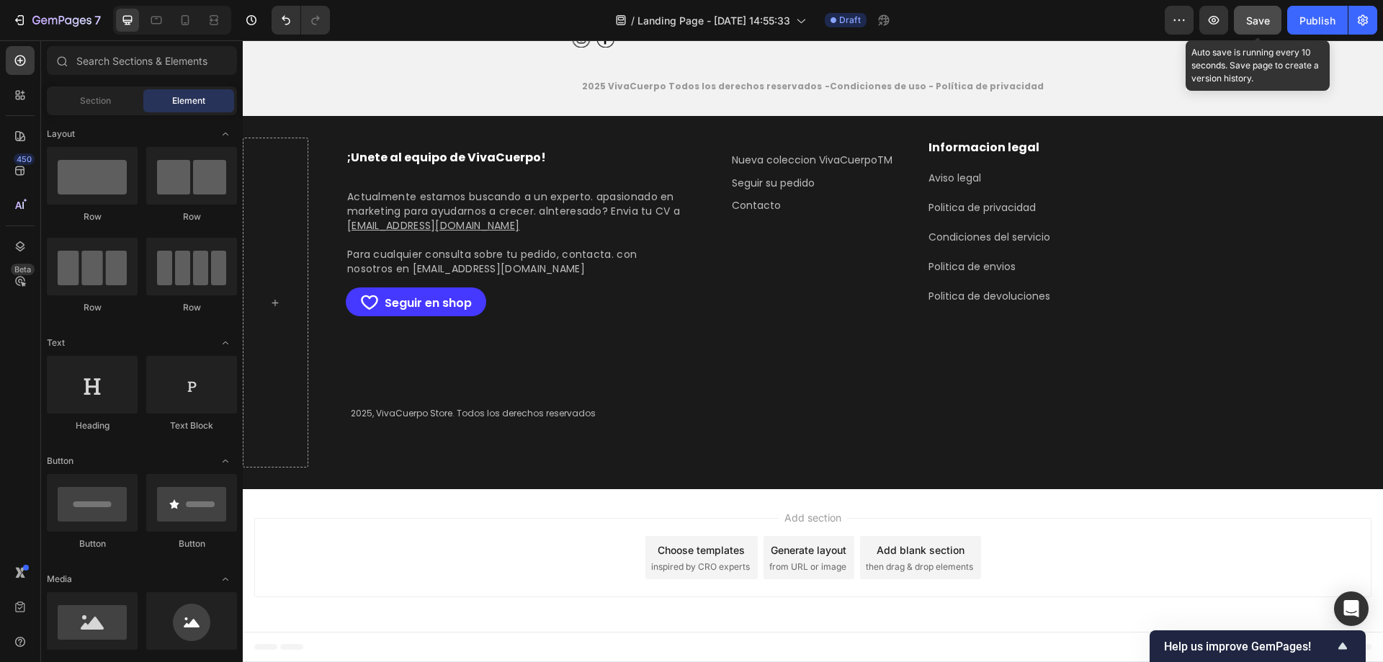
click at [1270, 17] on span "Save" at bounding box center [1258, 20] width 24 height 12
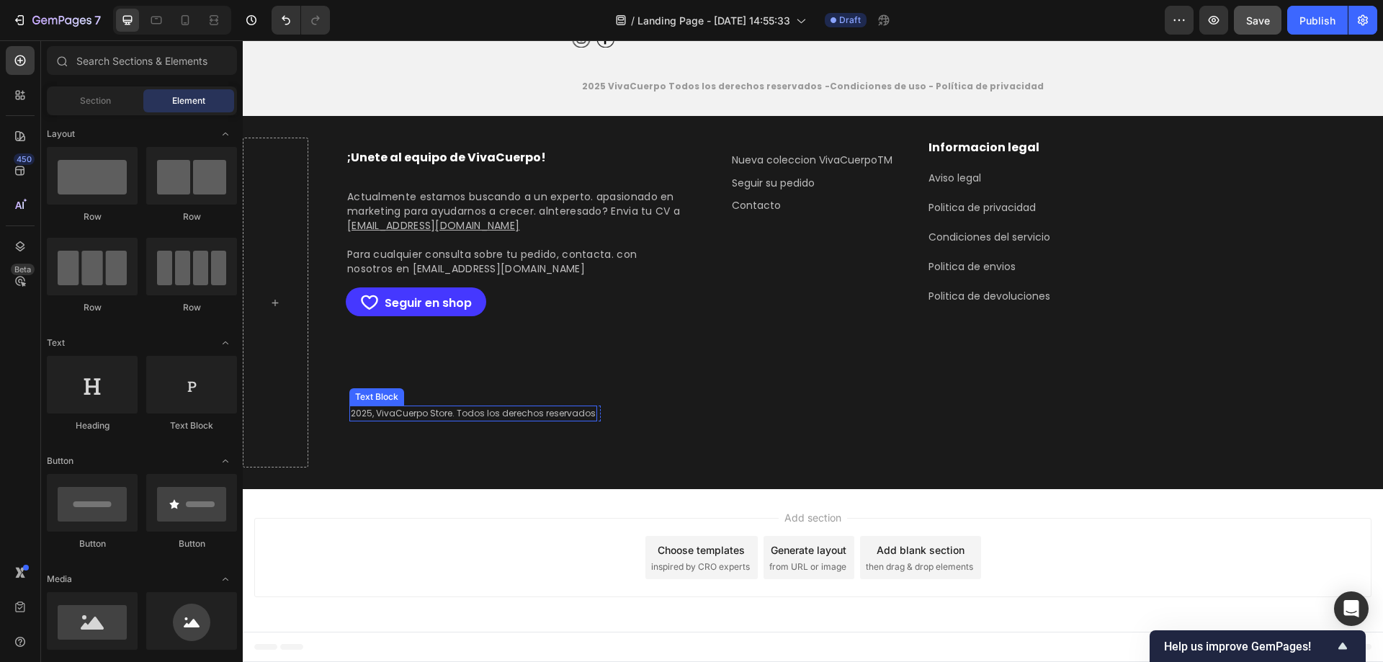
click at [369, 410] on div "2025, VivaCuerpo Store. Todos los derechos reservados" at bounding box center [473, 413] width 248 height 16
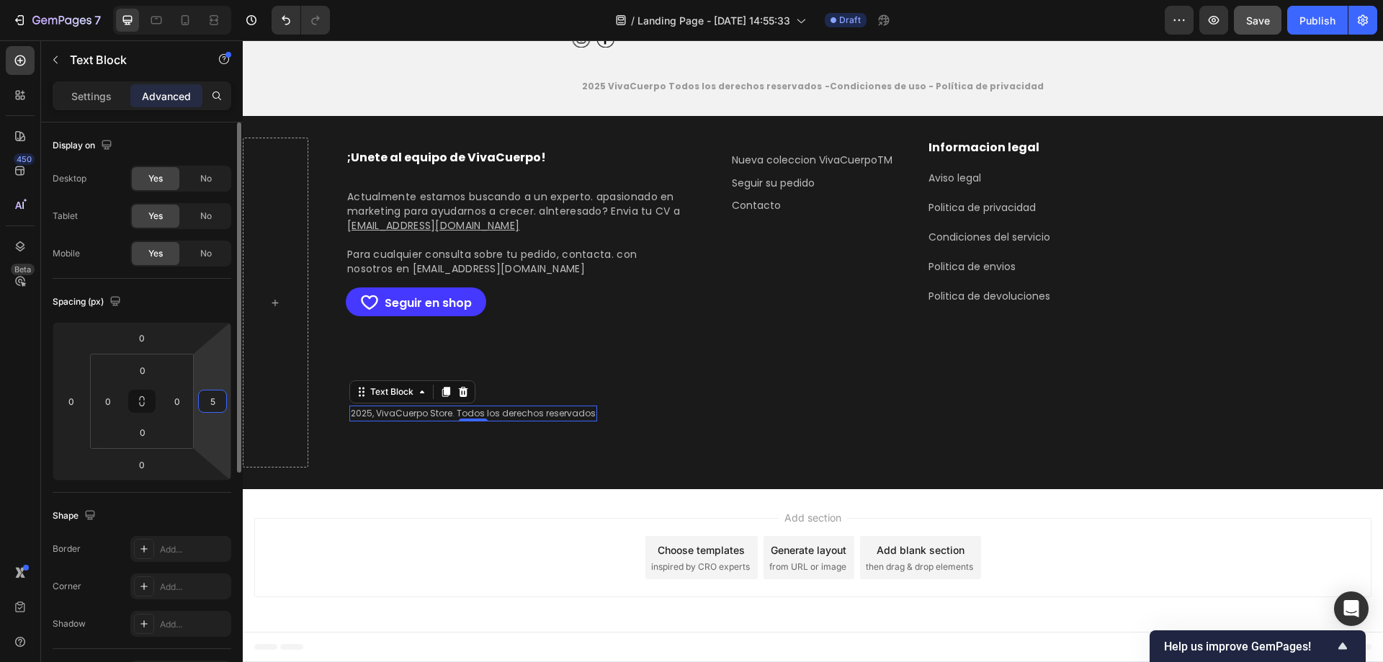
click at [212, 399] on input "5" at bounding box center [213, 401] width 22 height 22
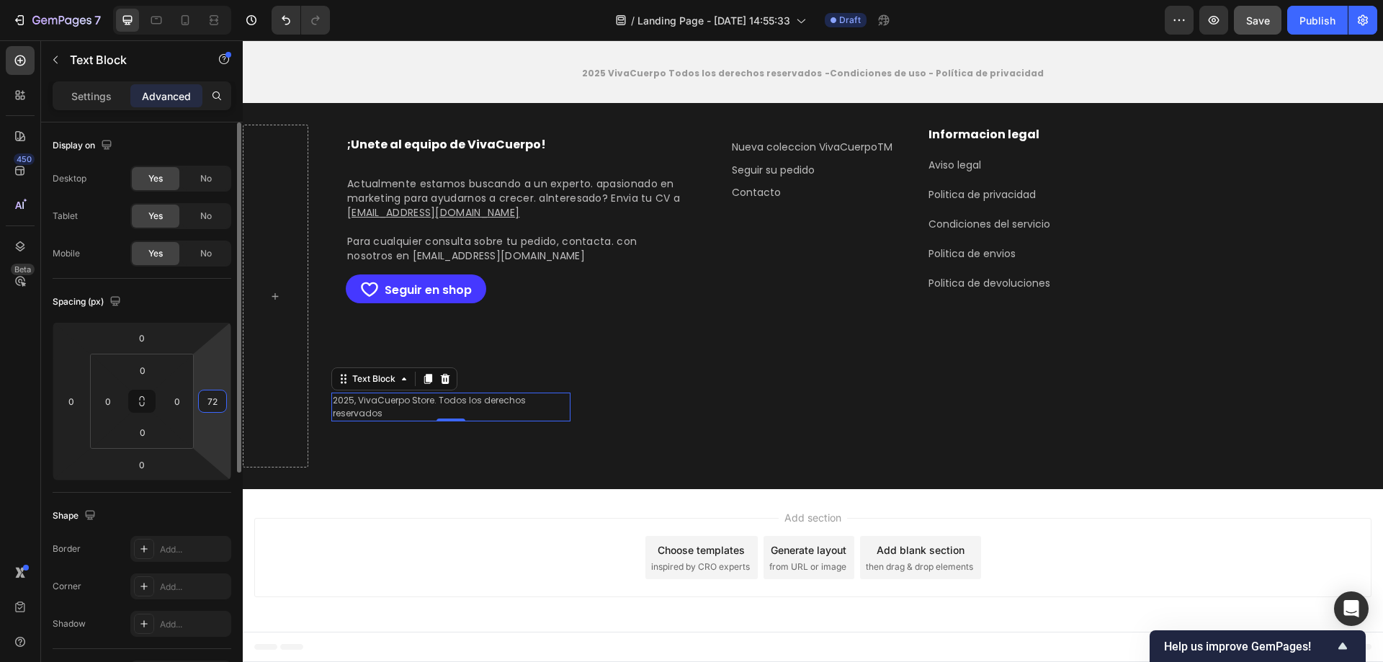
type input "73"
click at [73, 407] on input "0" at bounding box center [71, 401] width 22 height 22
type input "0"
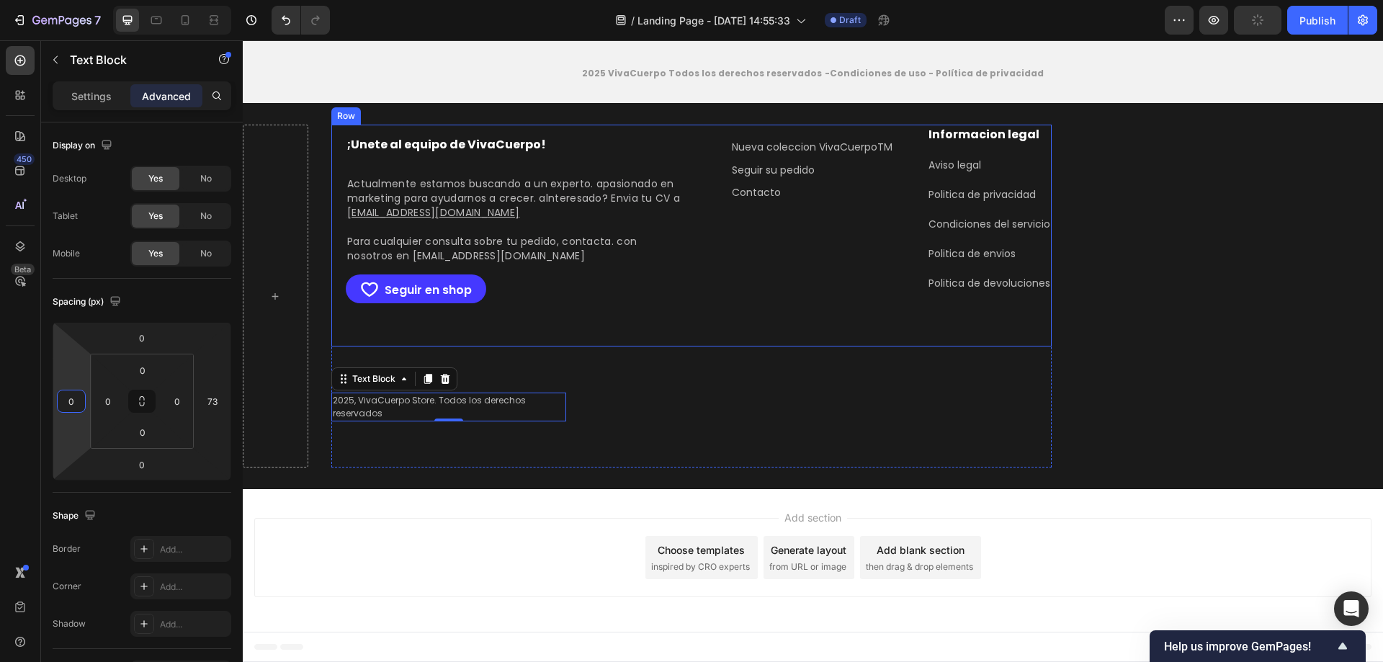
click at [696, 346] on div ";Unete al equipo de VivaCuerpo! Text Block Actualmente estamos buscando a un ex…" at bounding box center [691, 236] width 720 height 222
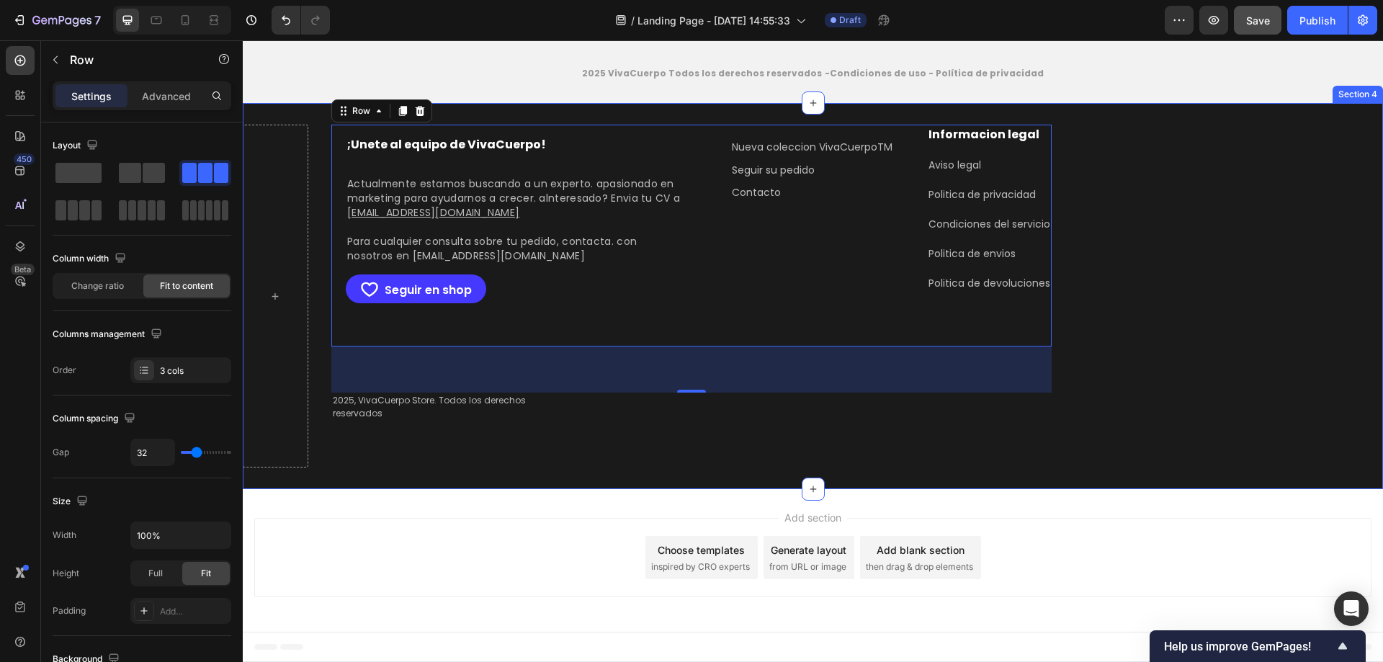
click at [1159, 189] on div ";Unete al equipo de VivaCuerpo! Text Block Actualmente estamos buscando a un ex…" at bounding box center [813, 296] width 1140 height 386
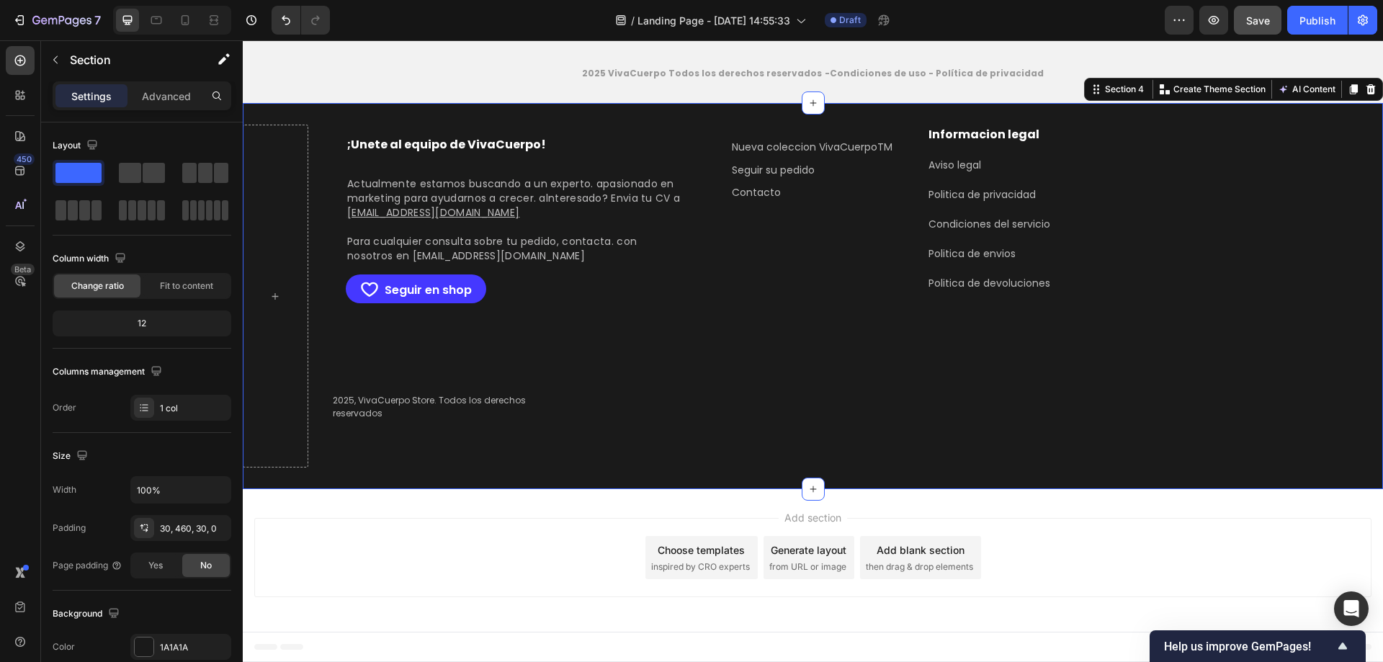
click at [1160, 103] on div ";Unete al equipo de VivaCuerpo! Text Block Actualmente estamos buscando a un ex…" at bounding box center [813, 296] width 1140 height 386
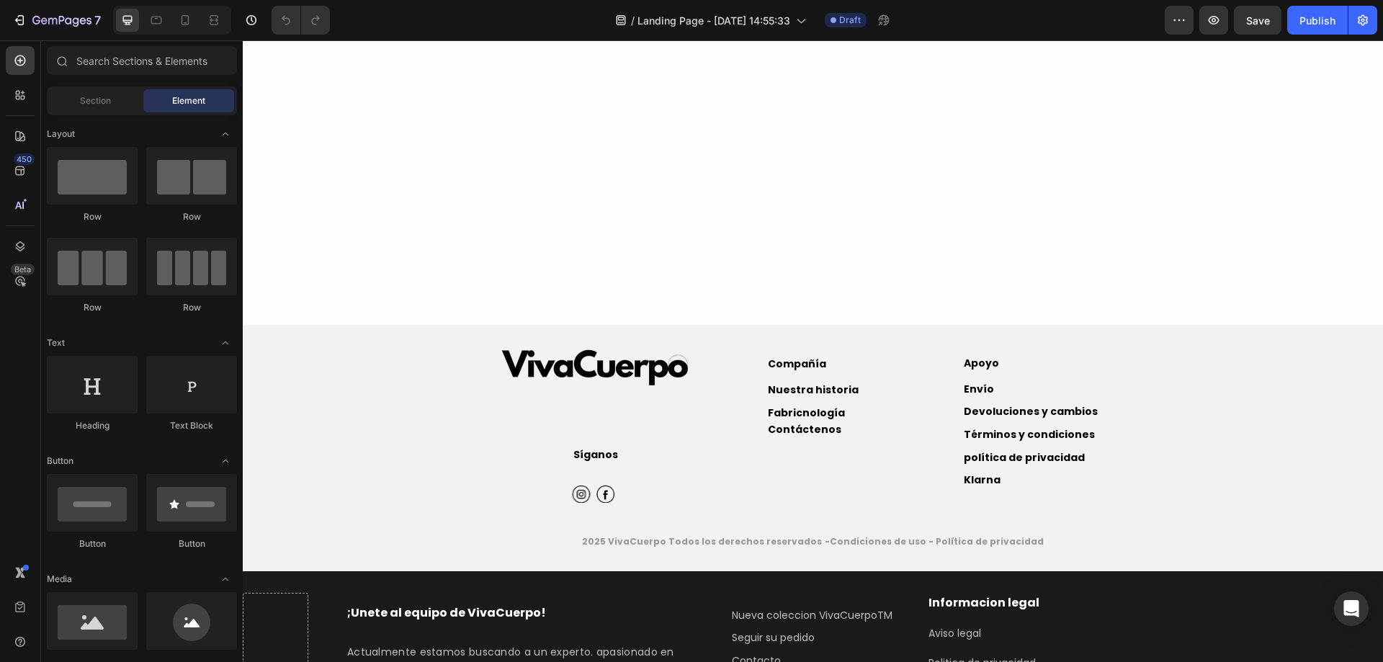
scroll to position [2884, 0]
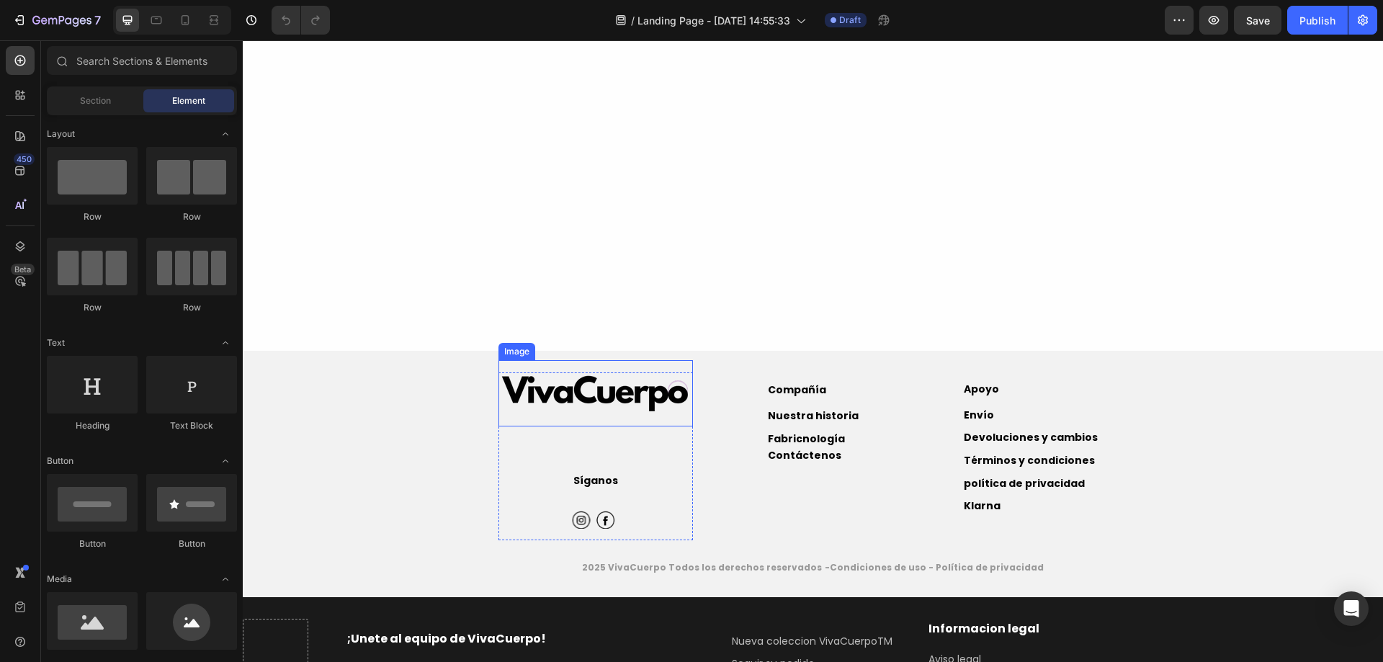
click at [583, 401] on img at bounding box center [595, 393] width 194 height 66
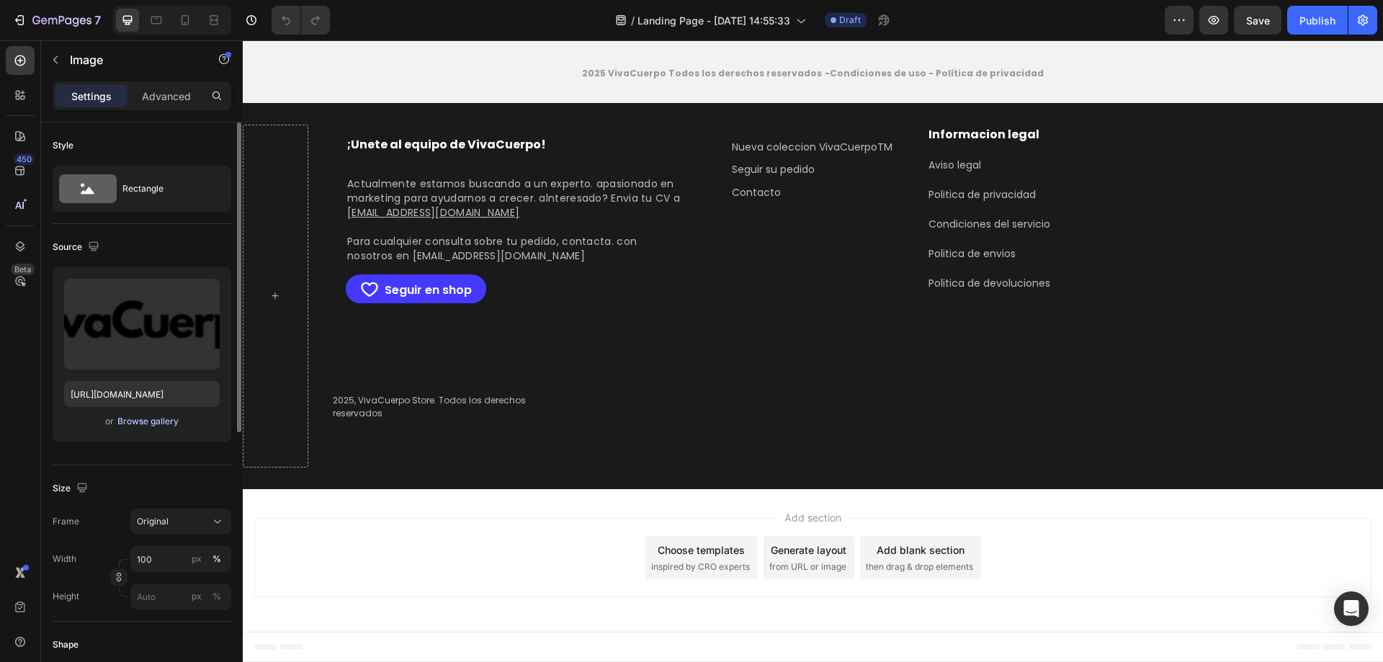
click at [163, 419] on div "Browse gallery" at bounding box center [147, 421] width 61 height 13
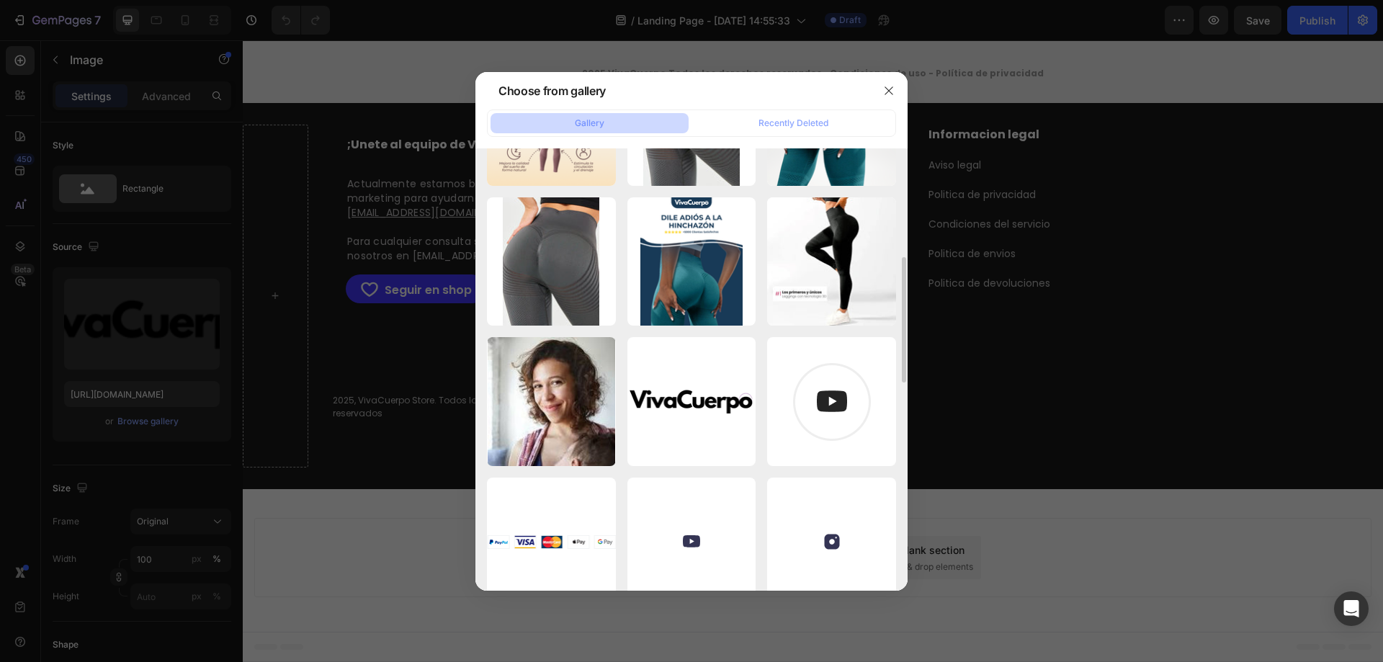
scroll to position [0, 0]
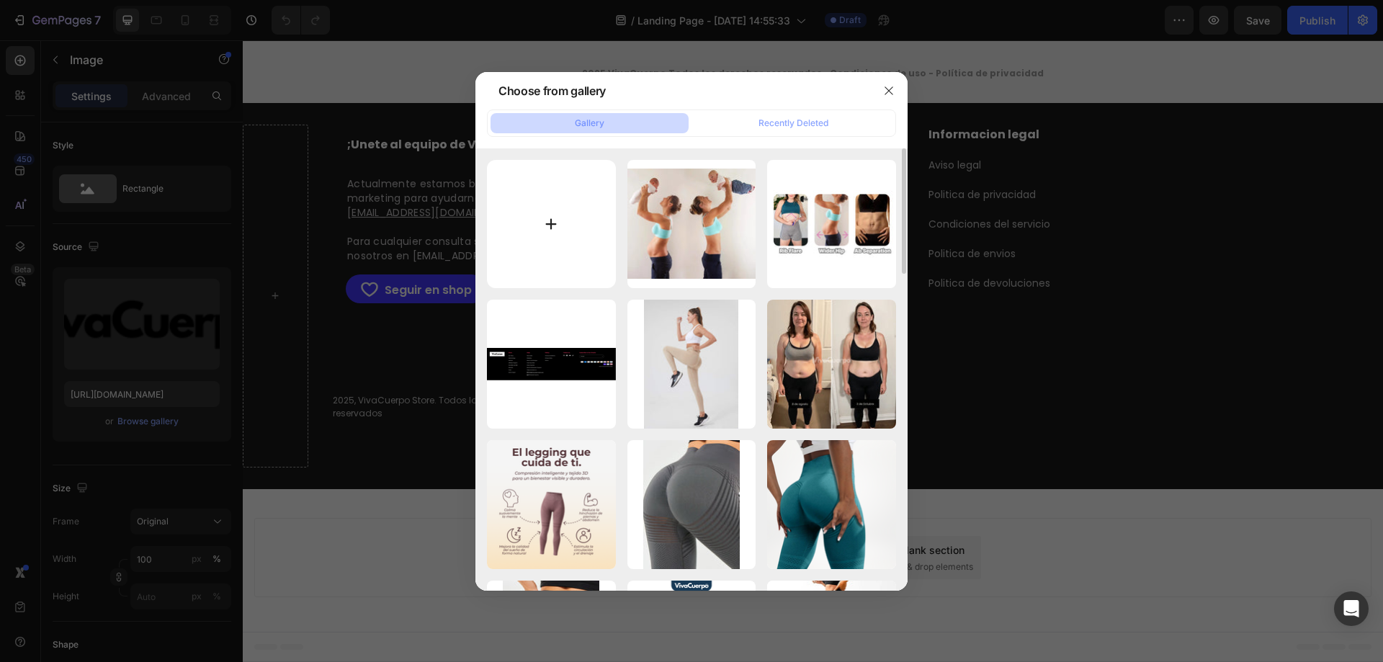
click at [584, 213] on input "file" at bounding box center [551, 224] width 129 height 129
type input "C:\fakepath\Forbes (2).png"
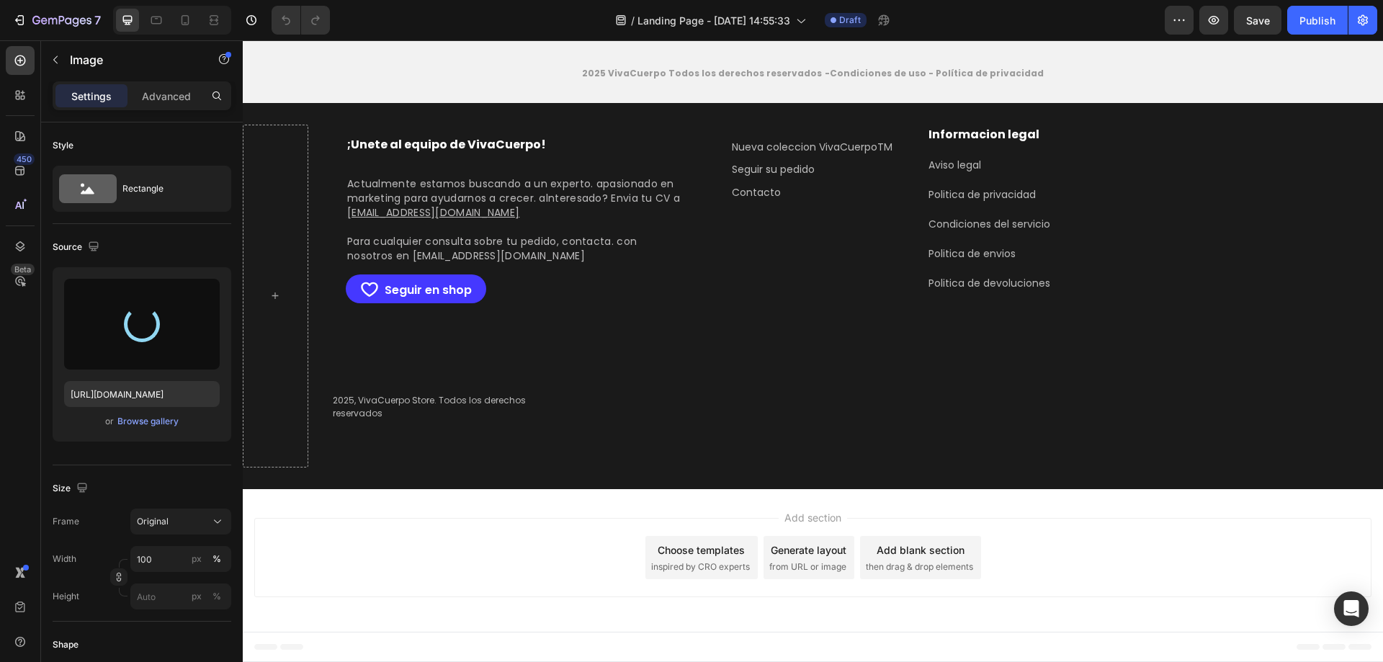
type input "https://cdn.shopify.com/s/files/1/0954/7274/6801/files/gempages_585665606322225…"
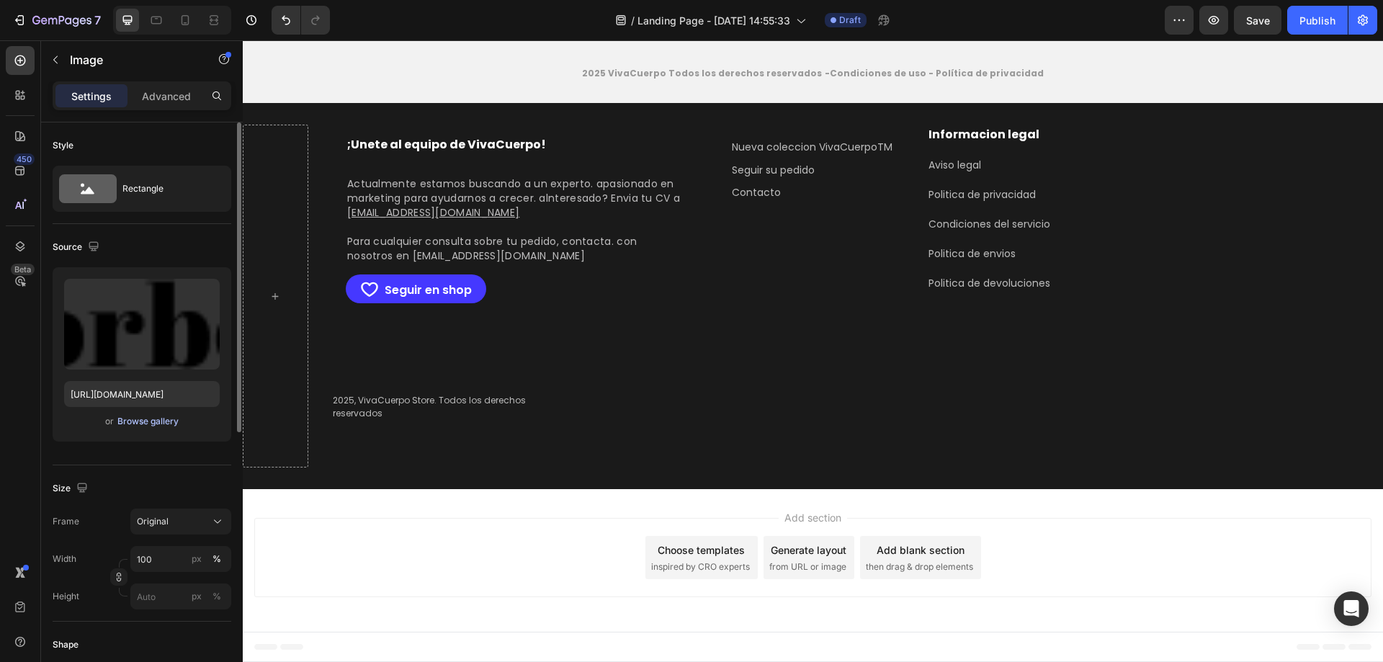
click at [151, 417] on div "Browse gallery" at bounding box center [147, 421] width 61 height 13
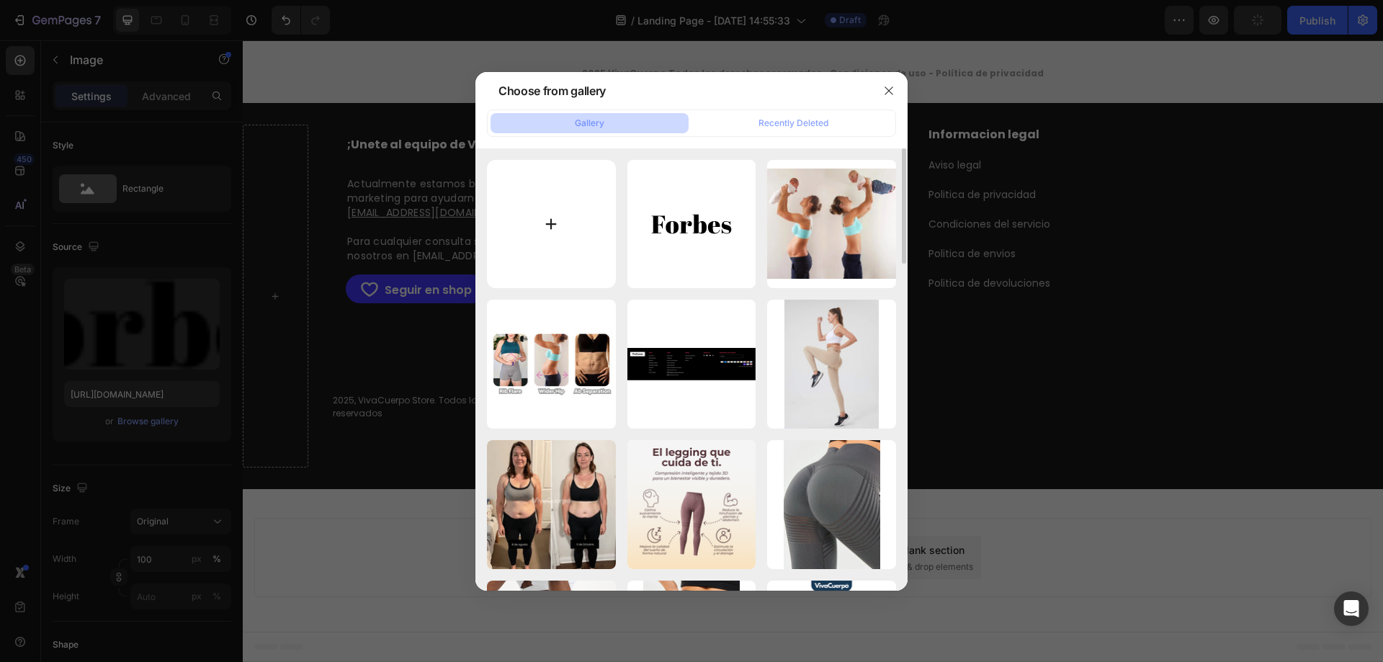
click at [549, 194] on input "file" at bounding box center [551, 224] width 129 height 129
type input "C:\fakepath\Forbes (1).png"
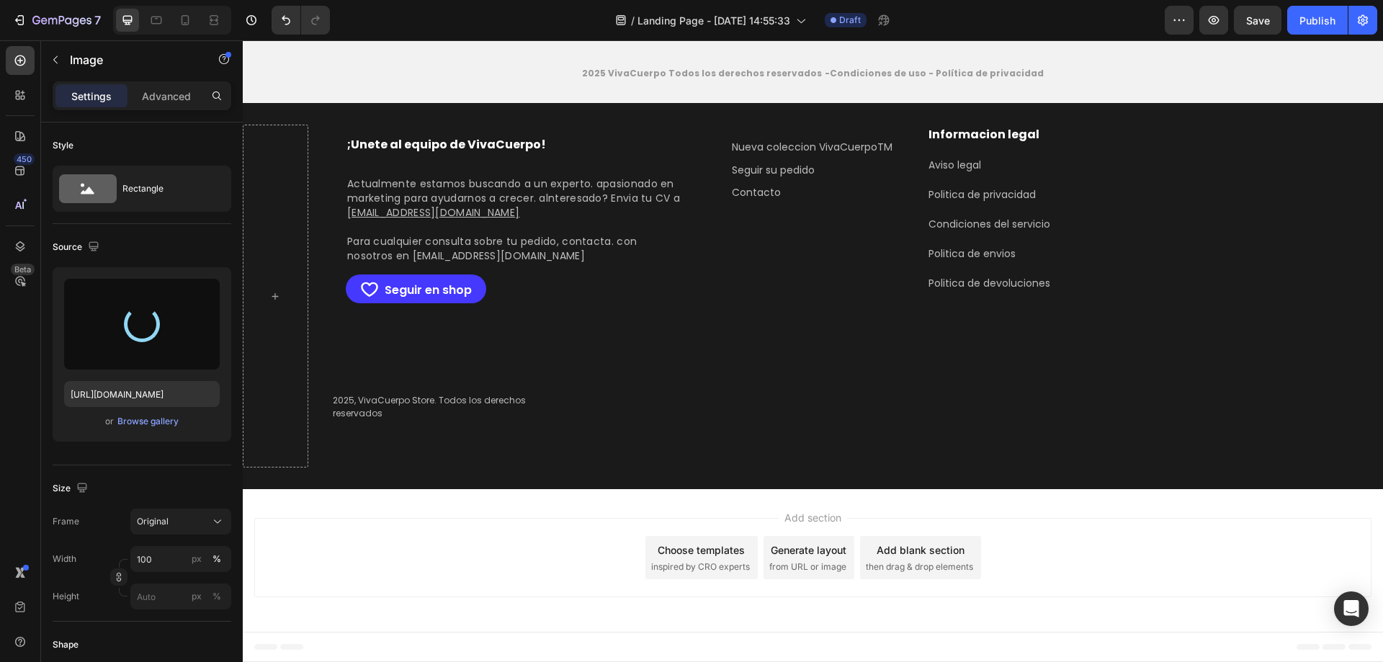
type input "https://cdn.shopify.com/s/files/1/0954/7274/6801/files/gempages_585665606322225…"
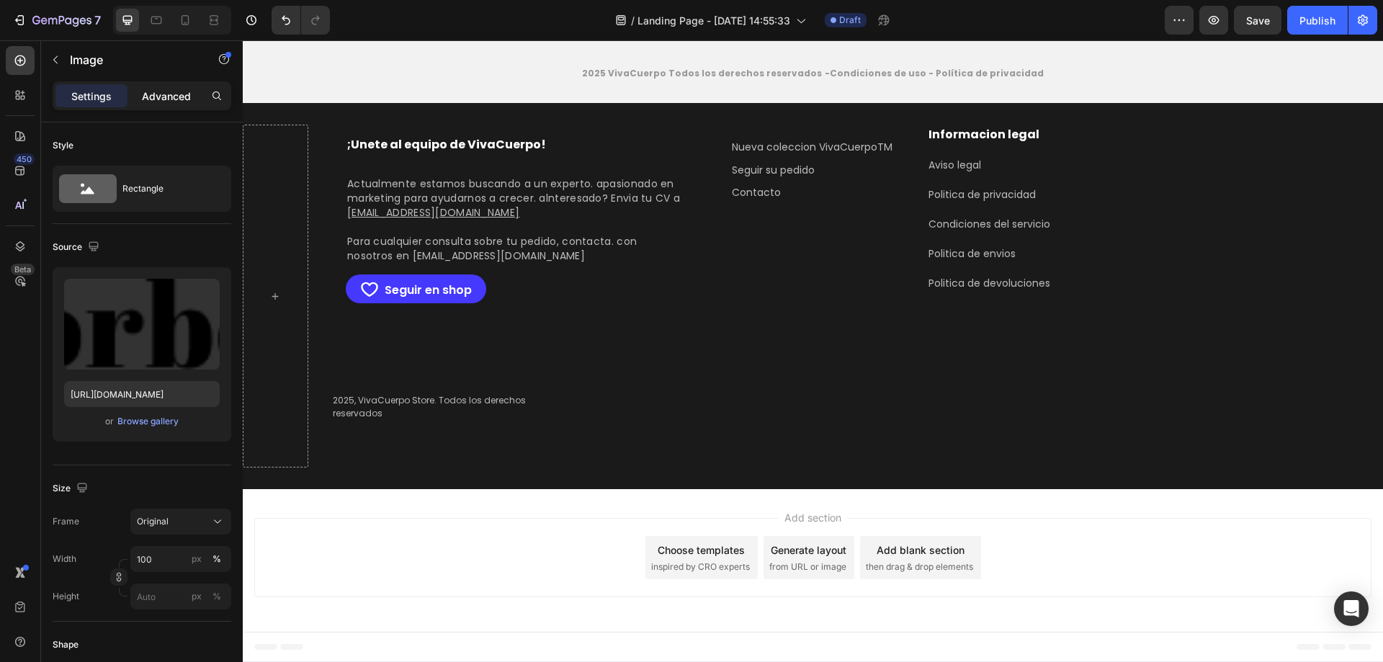
click at [145, 94] on p "Advanced" at bounding box center [166, 96] width 49 height 15
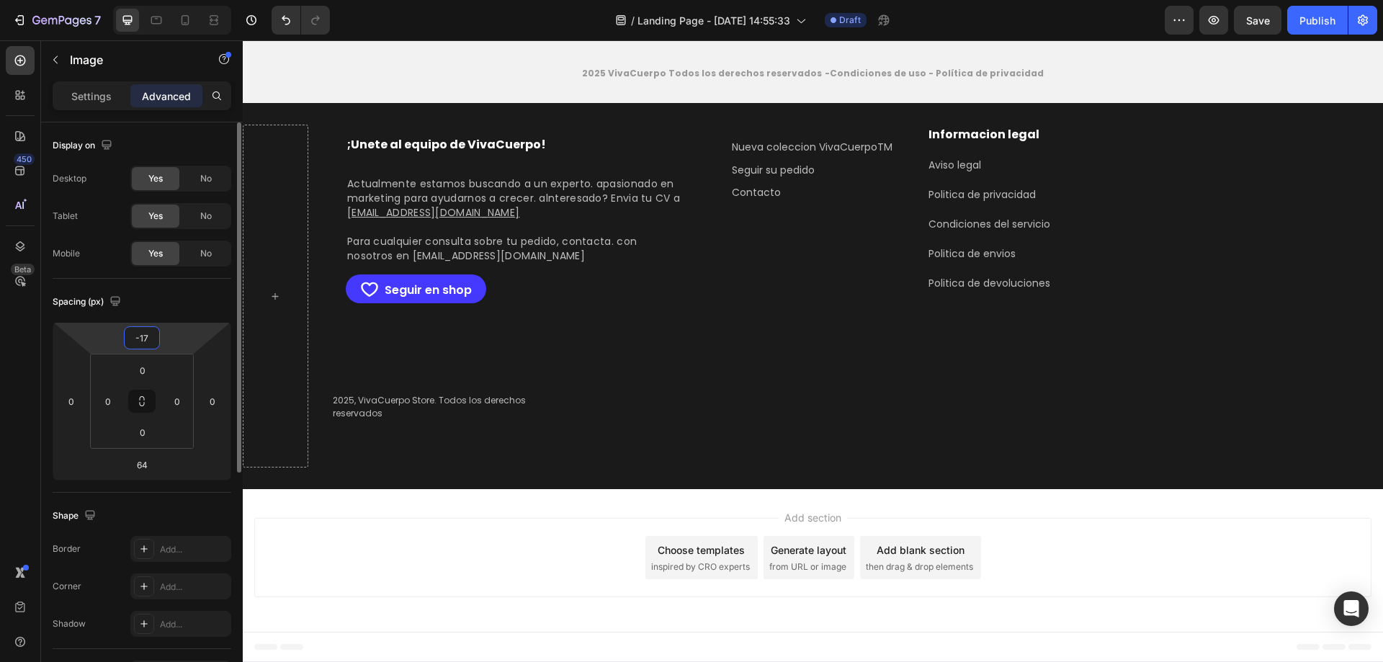
click at [145, 338] on input "-17" at bounding box center [141, 338] width 29 height 22
type input "0"
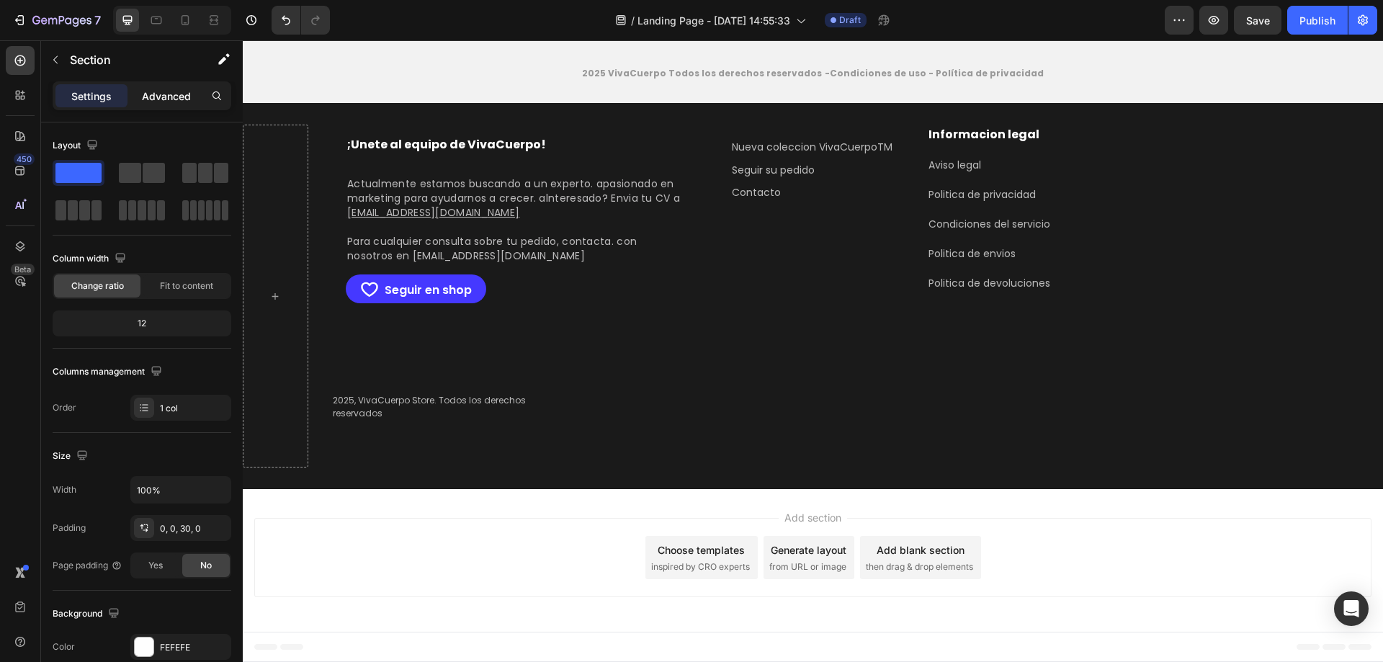
click at [169, 102] on p "Advanced" at bounding box center [166, 96] width 49 height 15
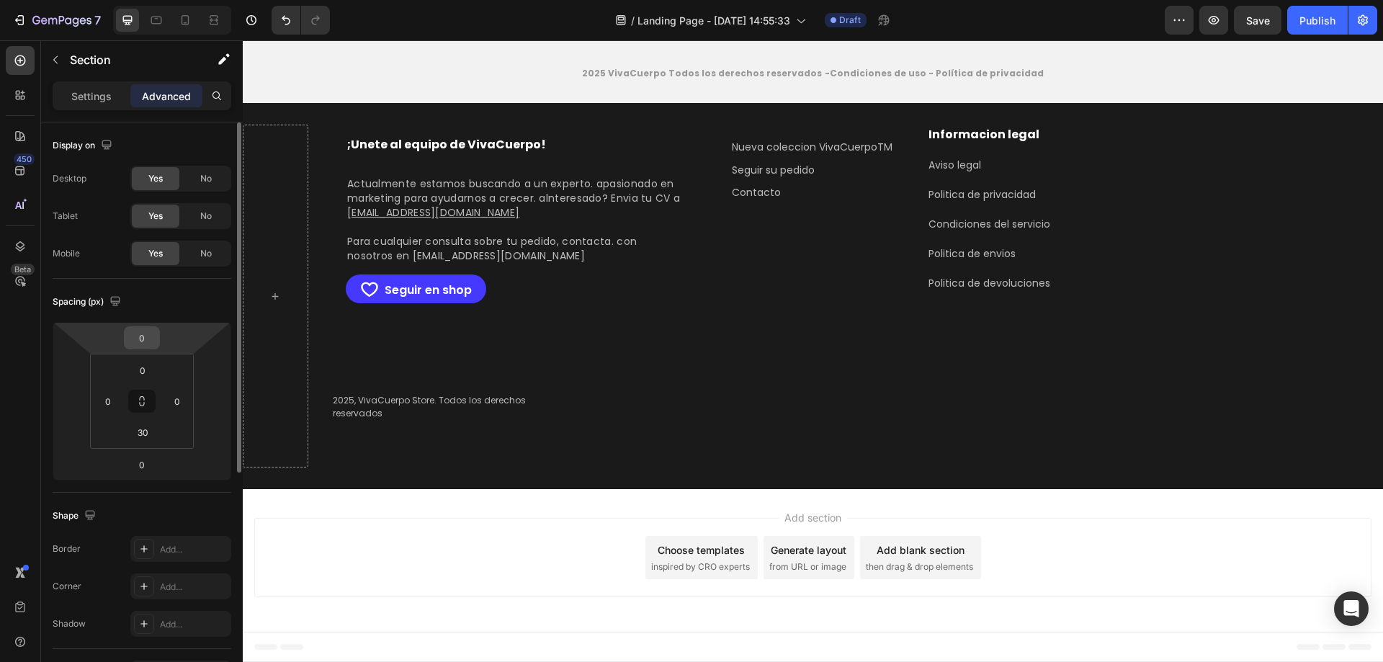
click at [141, 335] on input "0" at bounding box center [141, 338] width 29 height 22
type input "0"
click at [147, 369] on input "0" at bounding box center [142, 370] width 29 height 22
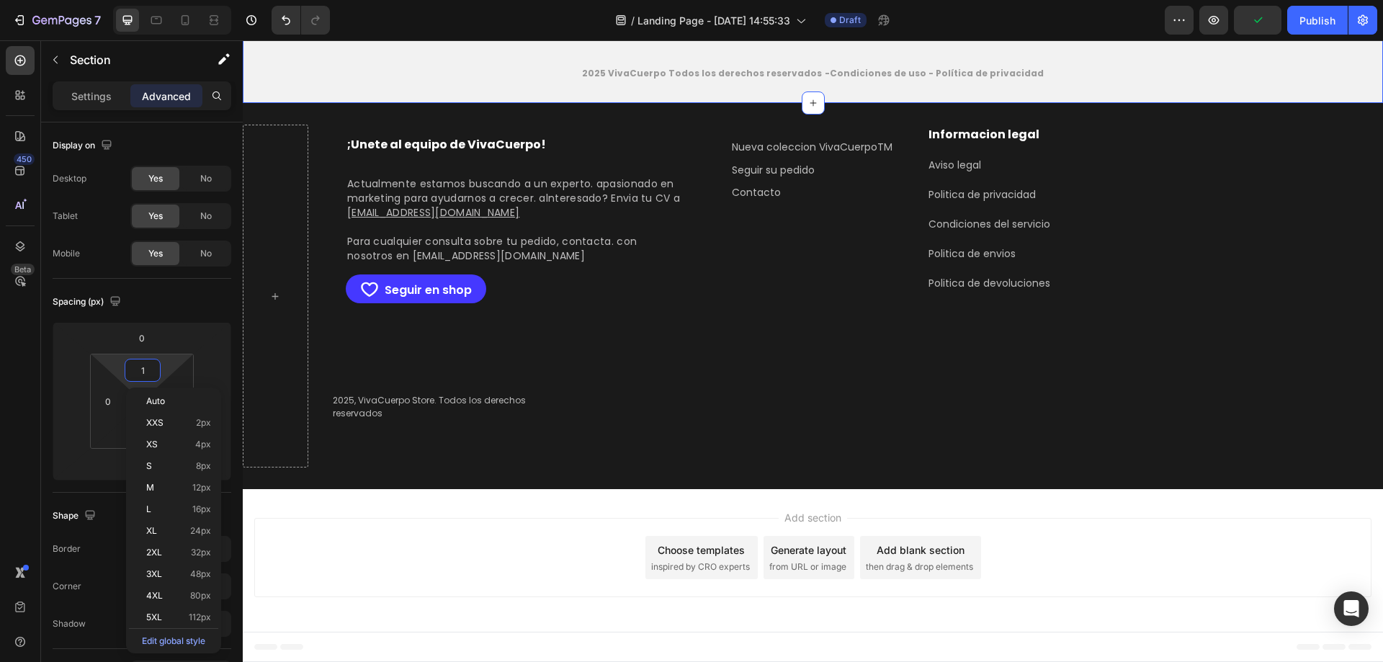
type input "0"
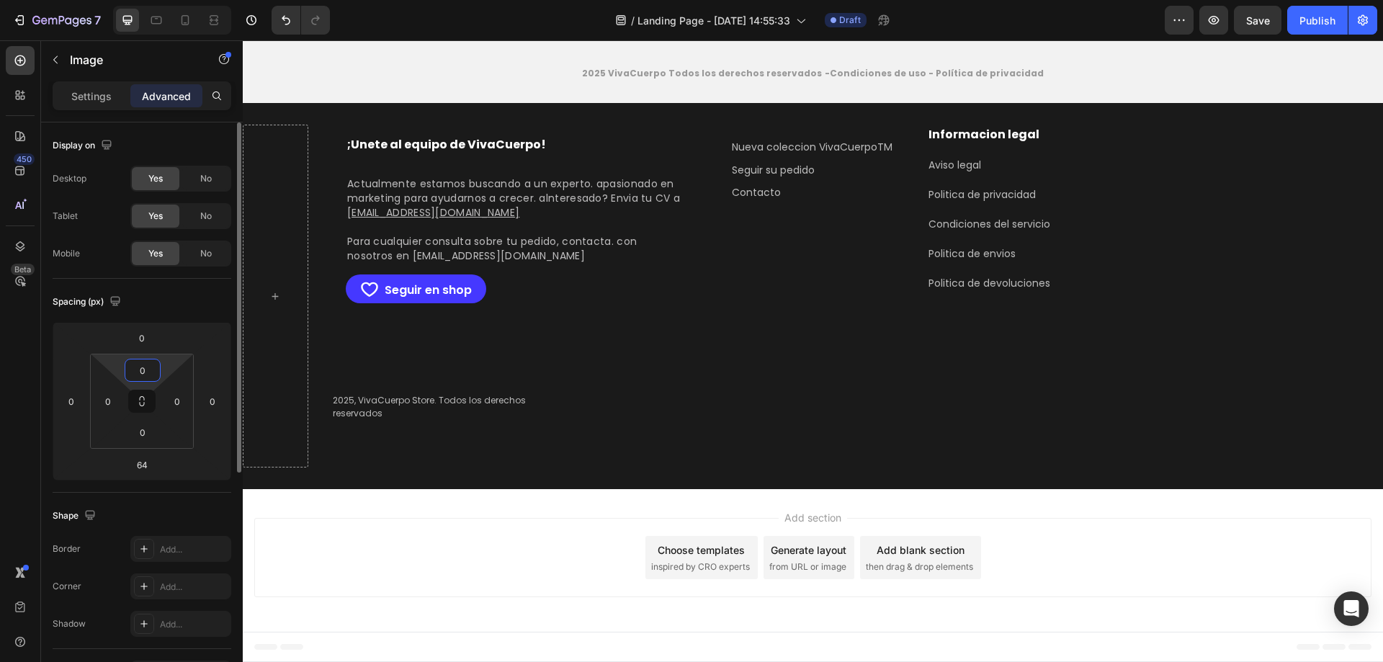
click at [141, 368] on input "0" at bounding box center [142, 370] width 29 height 22
type input "2"
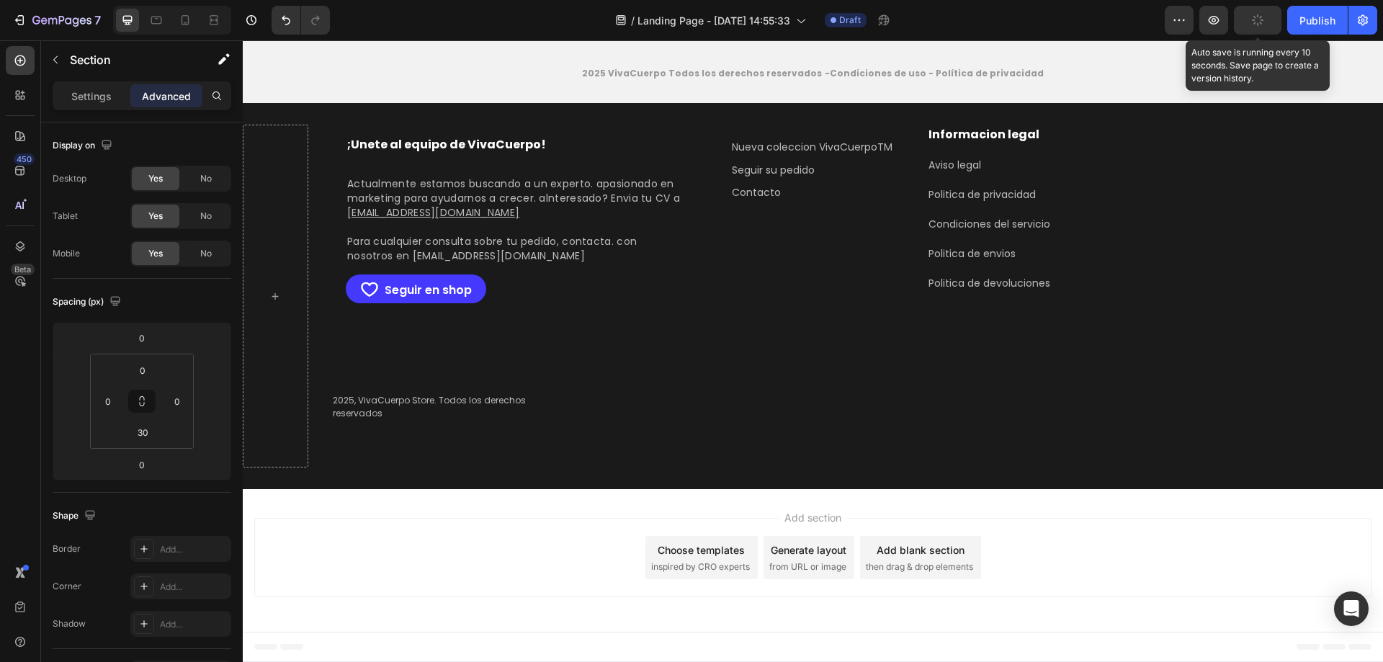
click at [1266, 20] on button "button" at bounding box center [1258, 20] width 48 height 29
